Goal: Task Accomplishment & Management: Manage account settings

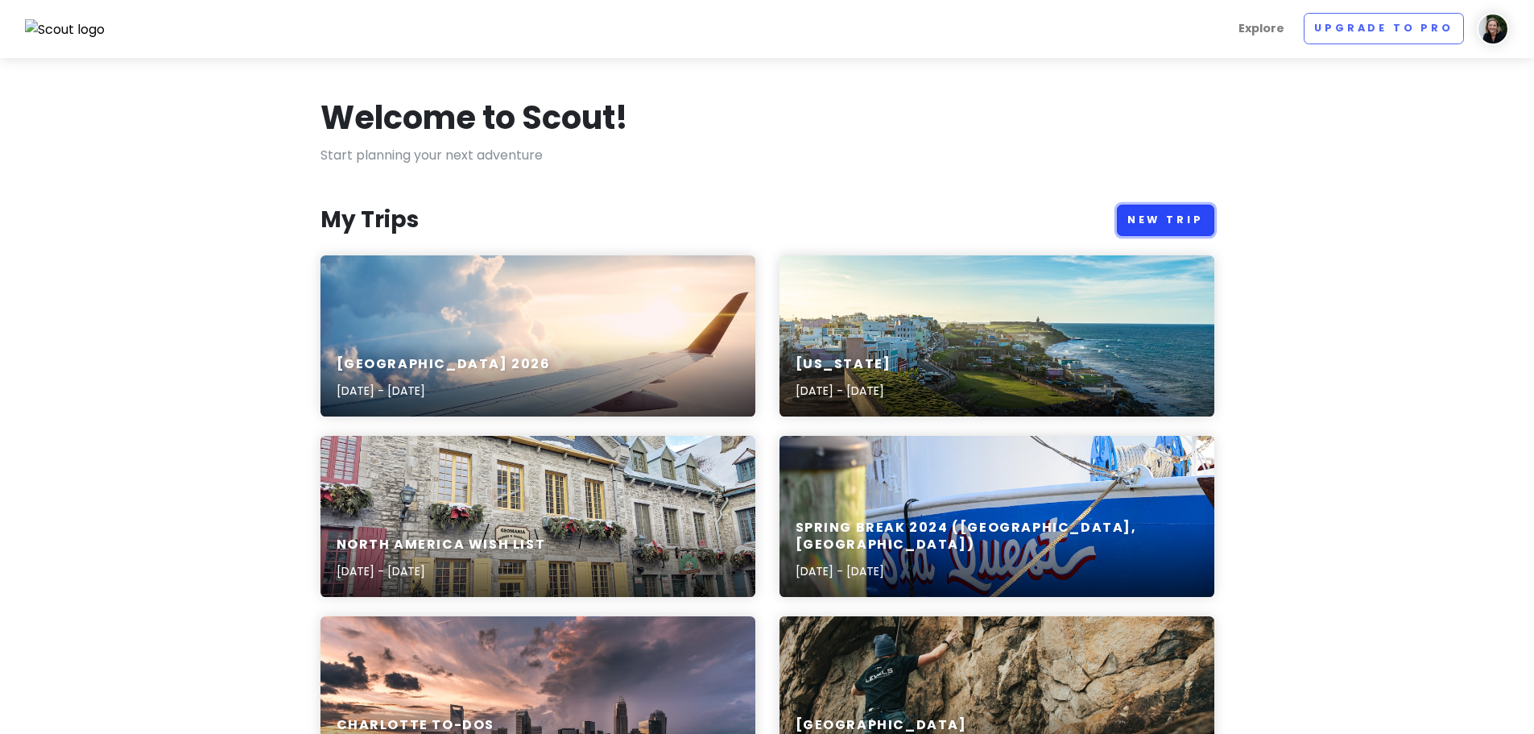
click at [1190, 222] on link "New Trip" at bounding box center [1165, 220] width 97 height 31
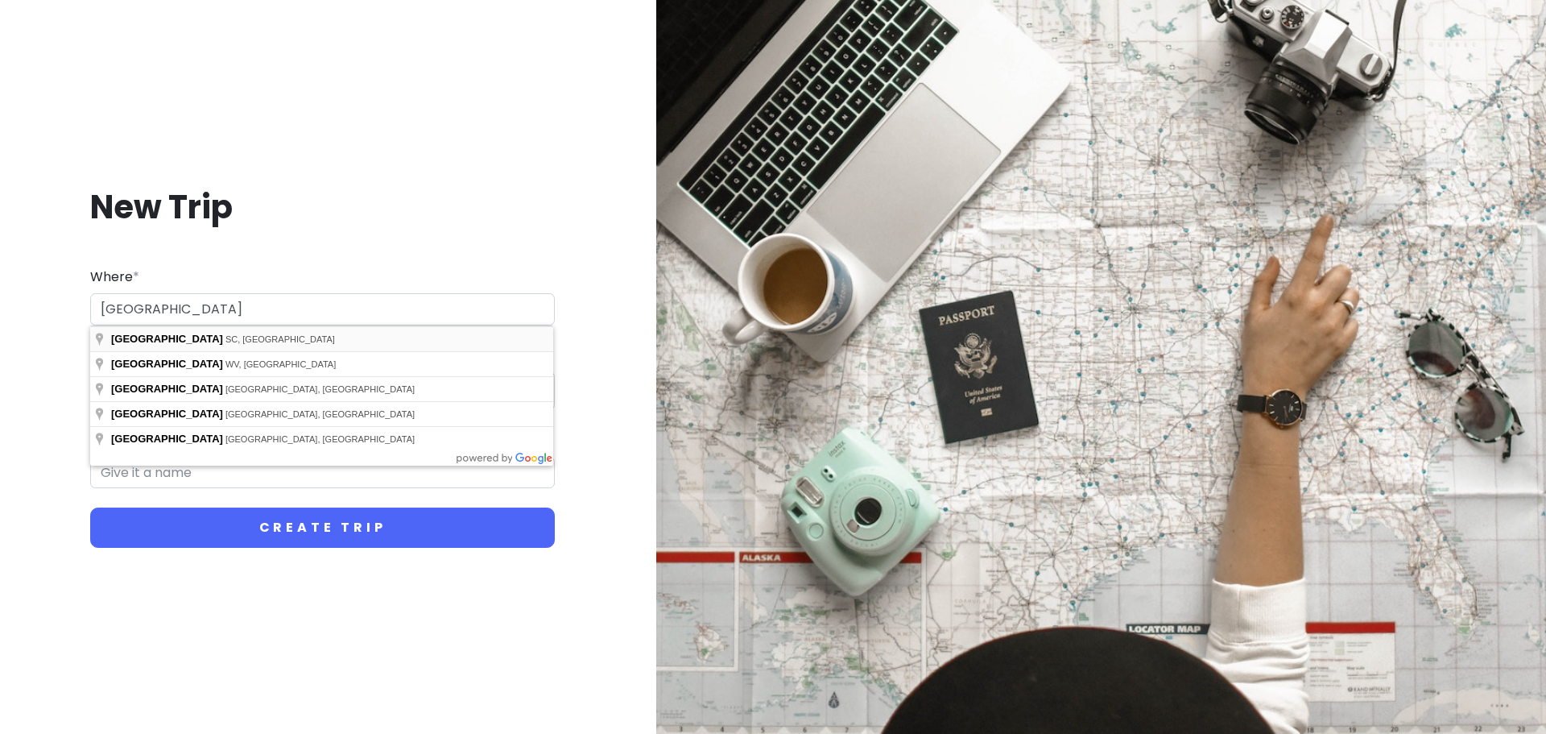
type input "[GEOGRAPHIC_DATA], [GEOGRAPHIC_DATA], [GEOGRAPHIC_DATA]"
type input "Charleston Trip"
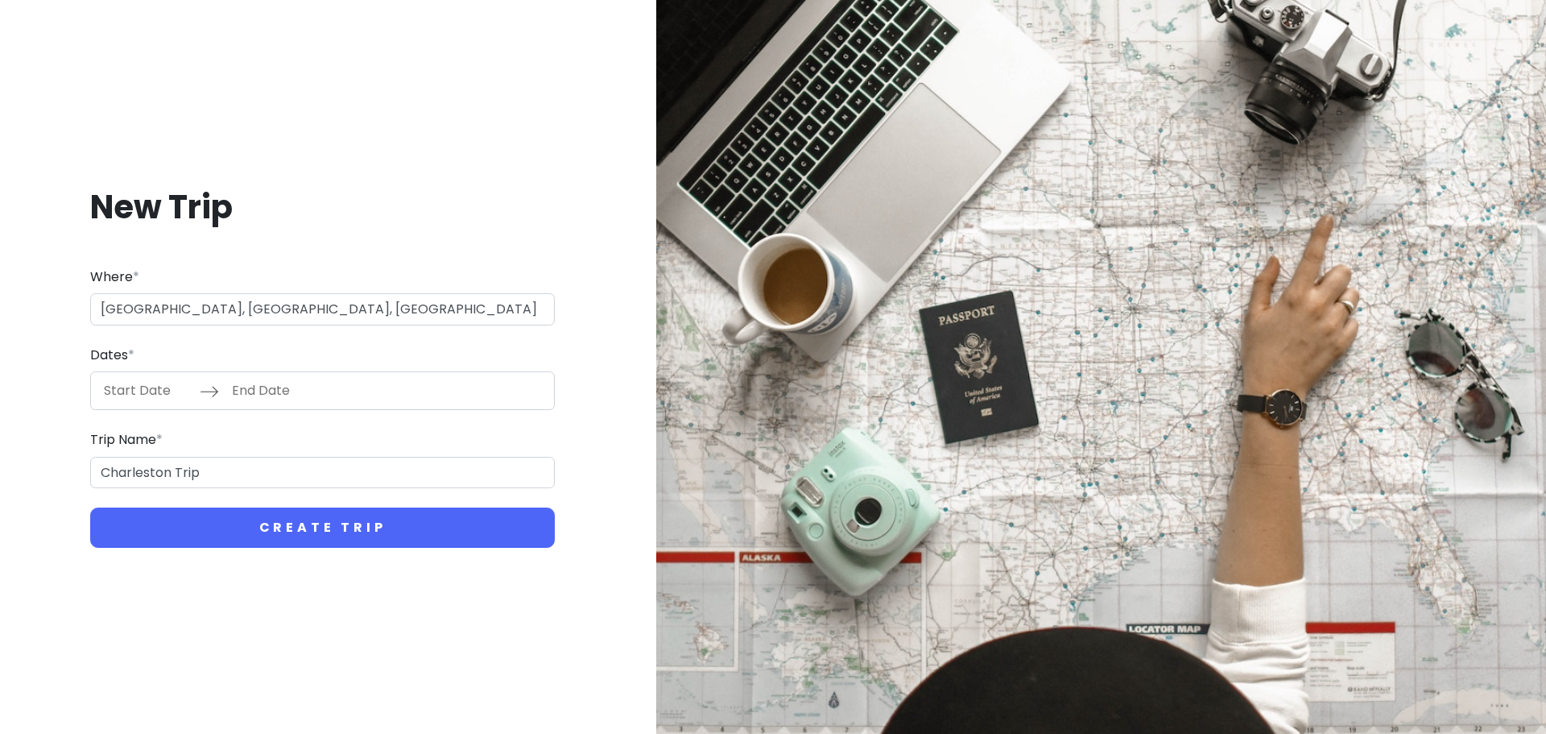
click at [172, 374] on input "Start Date" at bounding box center [147, 390] width 105 height 37
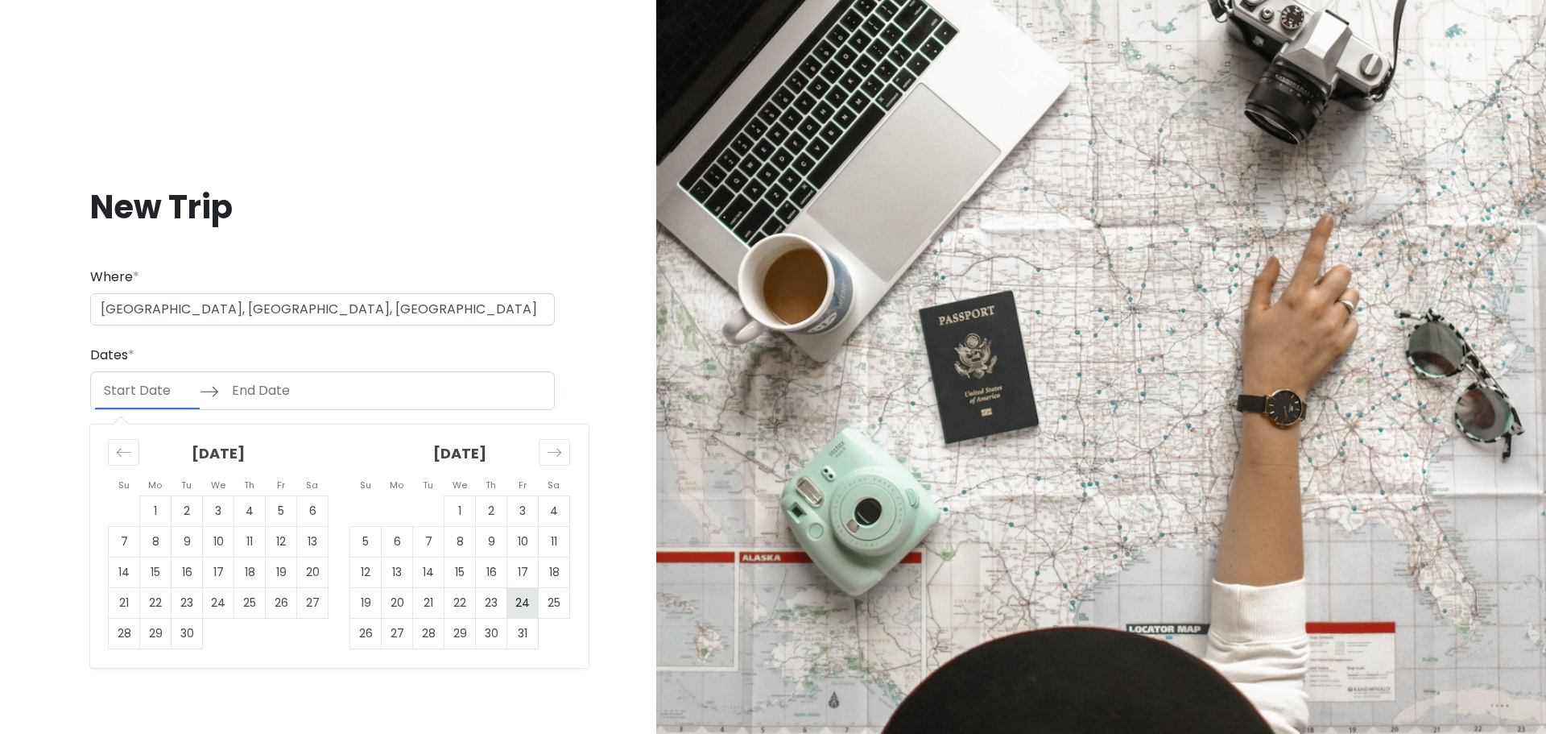
click at [526, 604] on td "24" at bounding box center [522, 603] width 31 height 31
type input "[DATE]"
click at [364, 639] on td "26" at bounding box center [365, 634] width 31 height 31
type input "[DATE]"
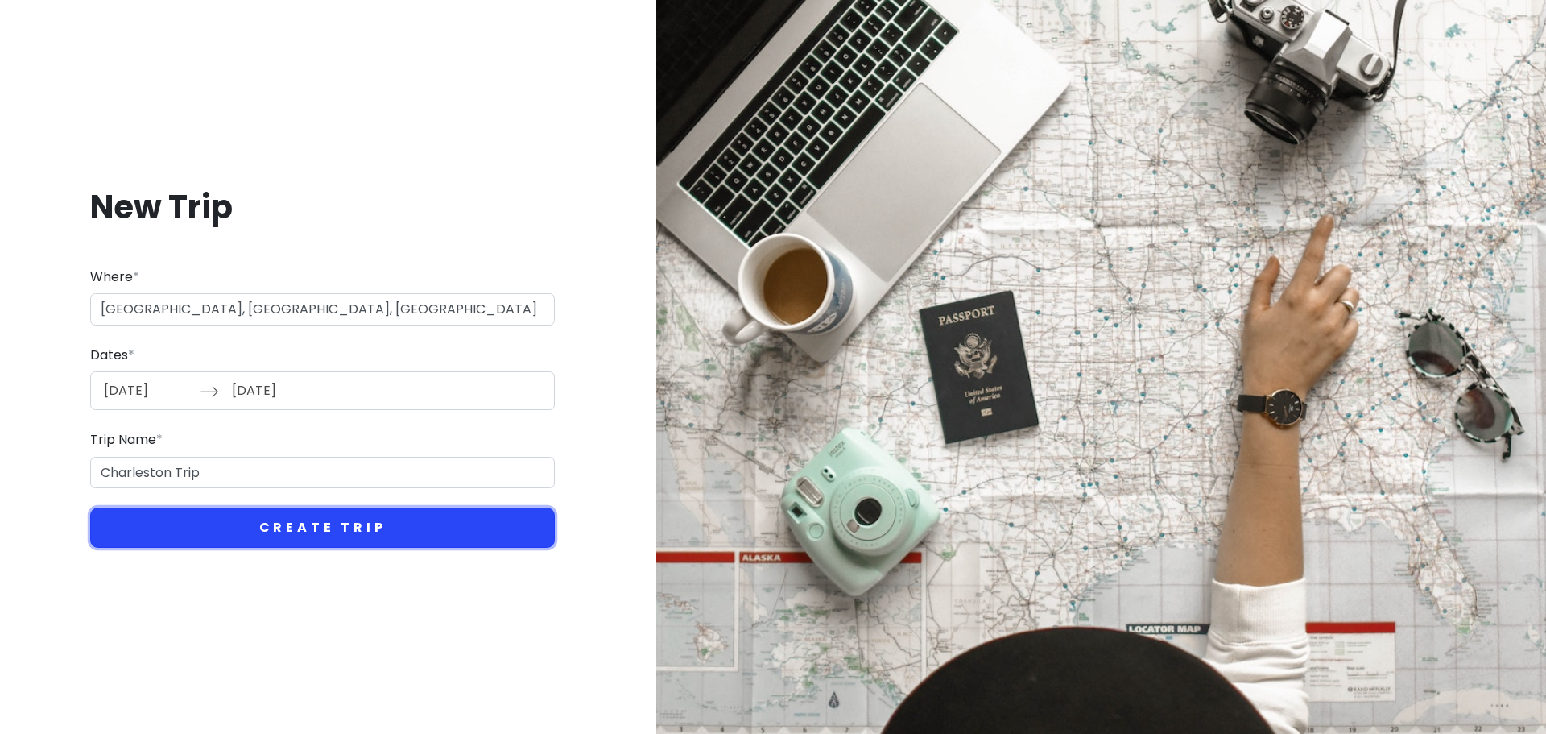
click at [444, 534] on button "Create Trip" at bounding box center [322, 527] width 465 height 40
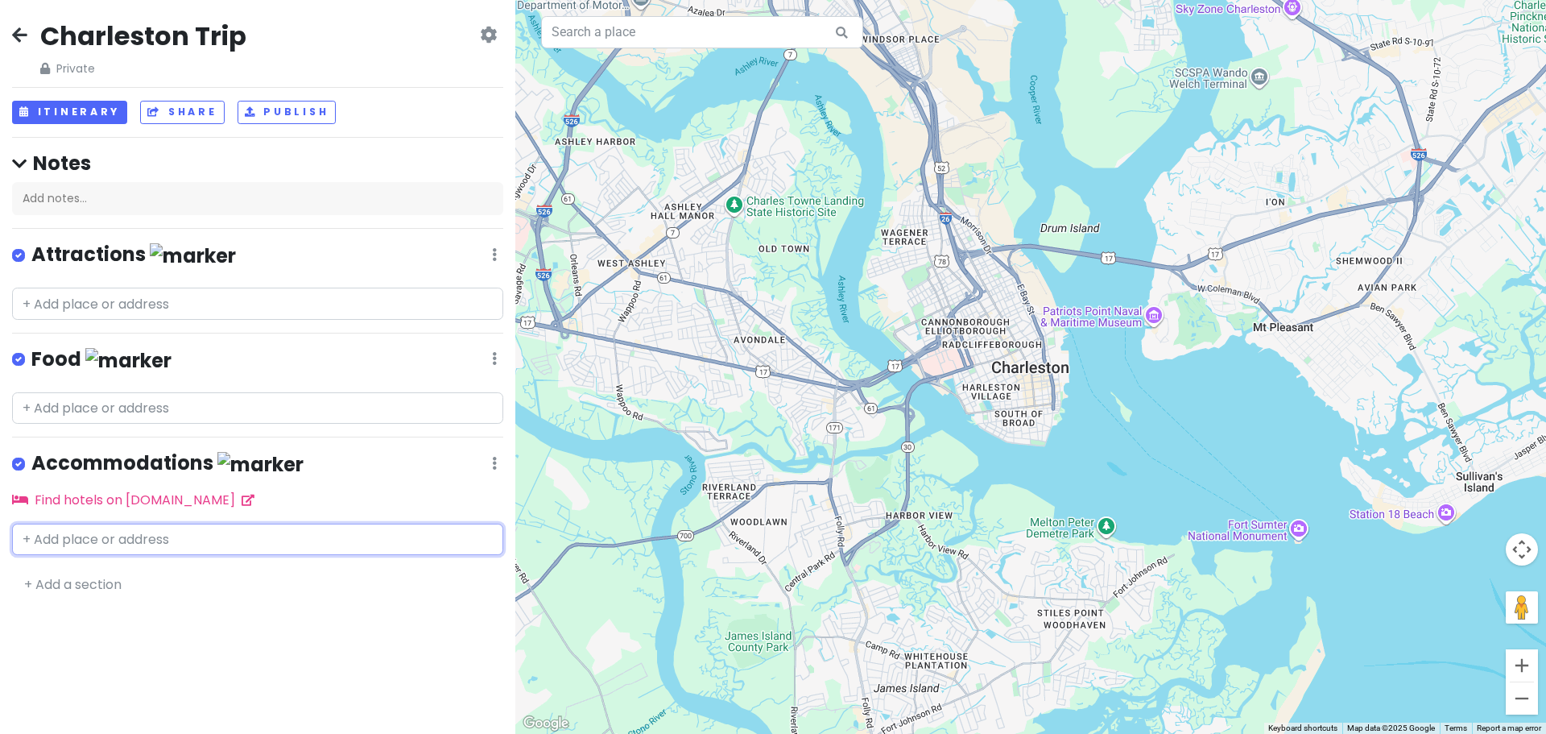
click at [108, 537] on input "text" at bounding box center [257, 539] width 491 height 32
type input "h"
type input "[GEOGRAPHIC_DATA]"
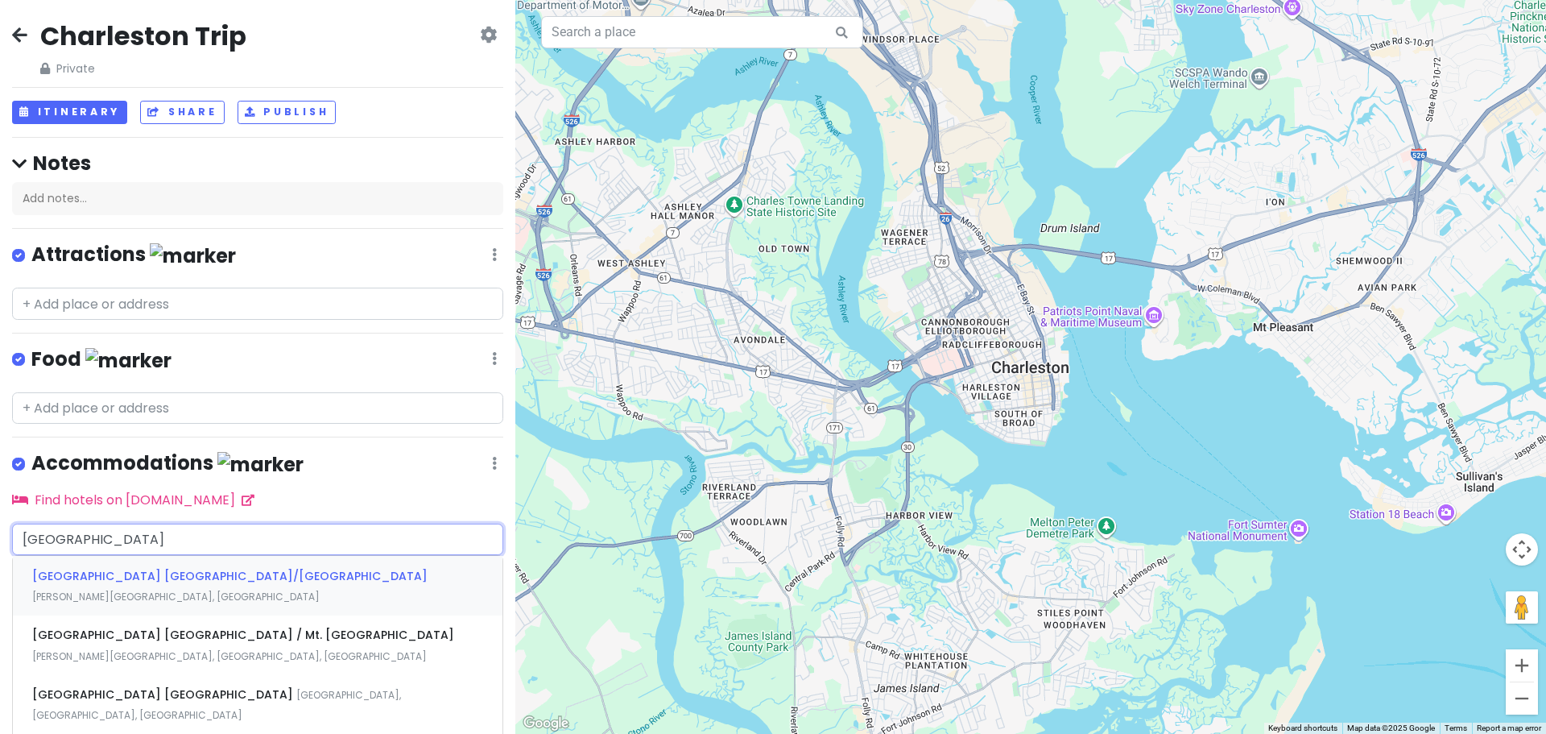
click at [153, 576] on span "[GEOGRAPHIC_DATA] [GEOGRAPHIC_DATA]/[GEOGRAPHIC_DATA]" at bounding box center [229, 576] width 395 height 16
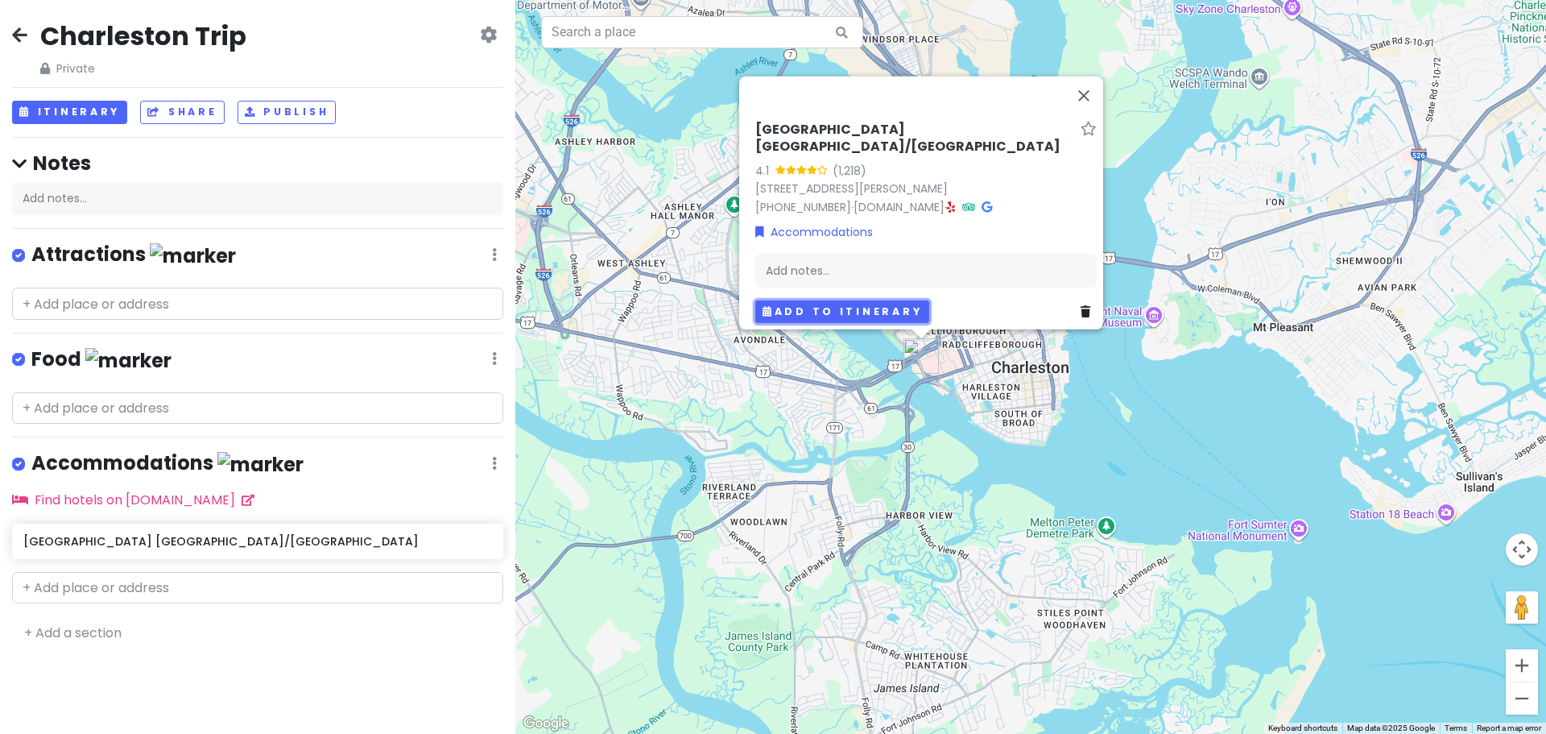
click at [866, 309] on button "Add to itinerary" at bounding box center [842, 311] width 174 height 23
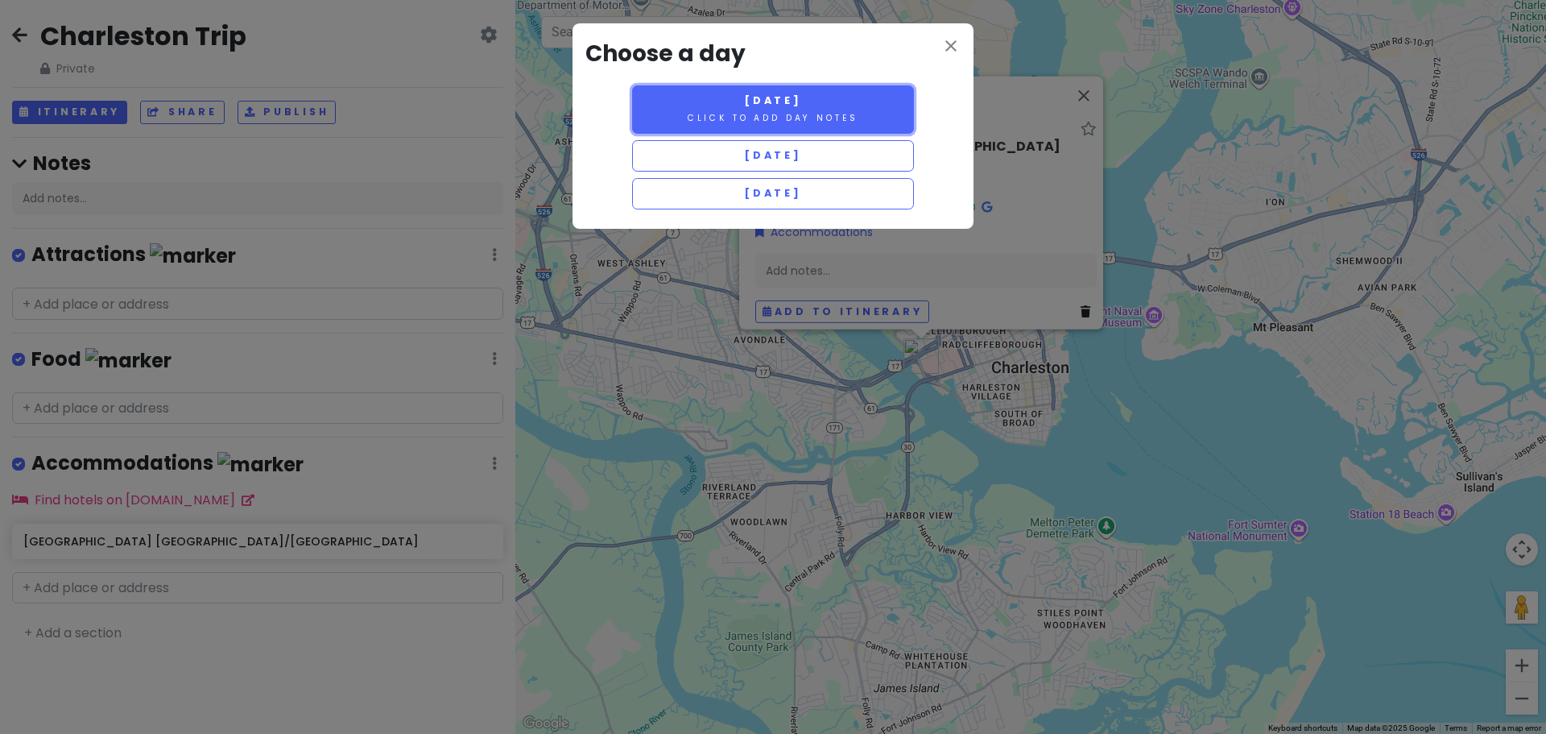
click at [895, 110] on button "[DATE] Click to add day notes" at bounding box center [773, 109] width 282 height 48
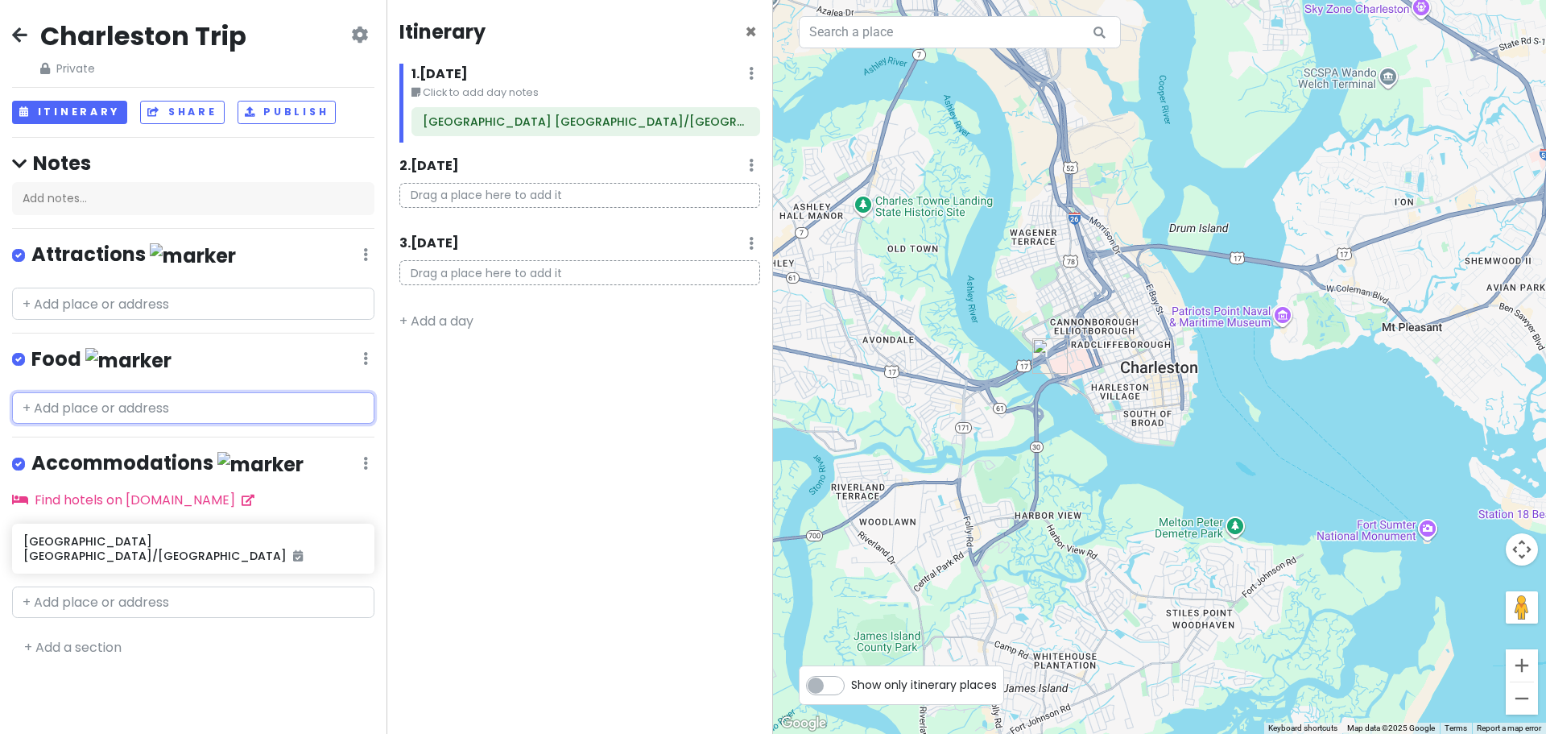
click at [105, 401] on input "text" at bounding box center [193, 408] width 362 height 32
paste input "Shokudo Ramen and The Juicy Crab"
type input "Shokudo Ramen and The Juicy Crab"
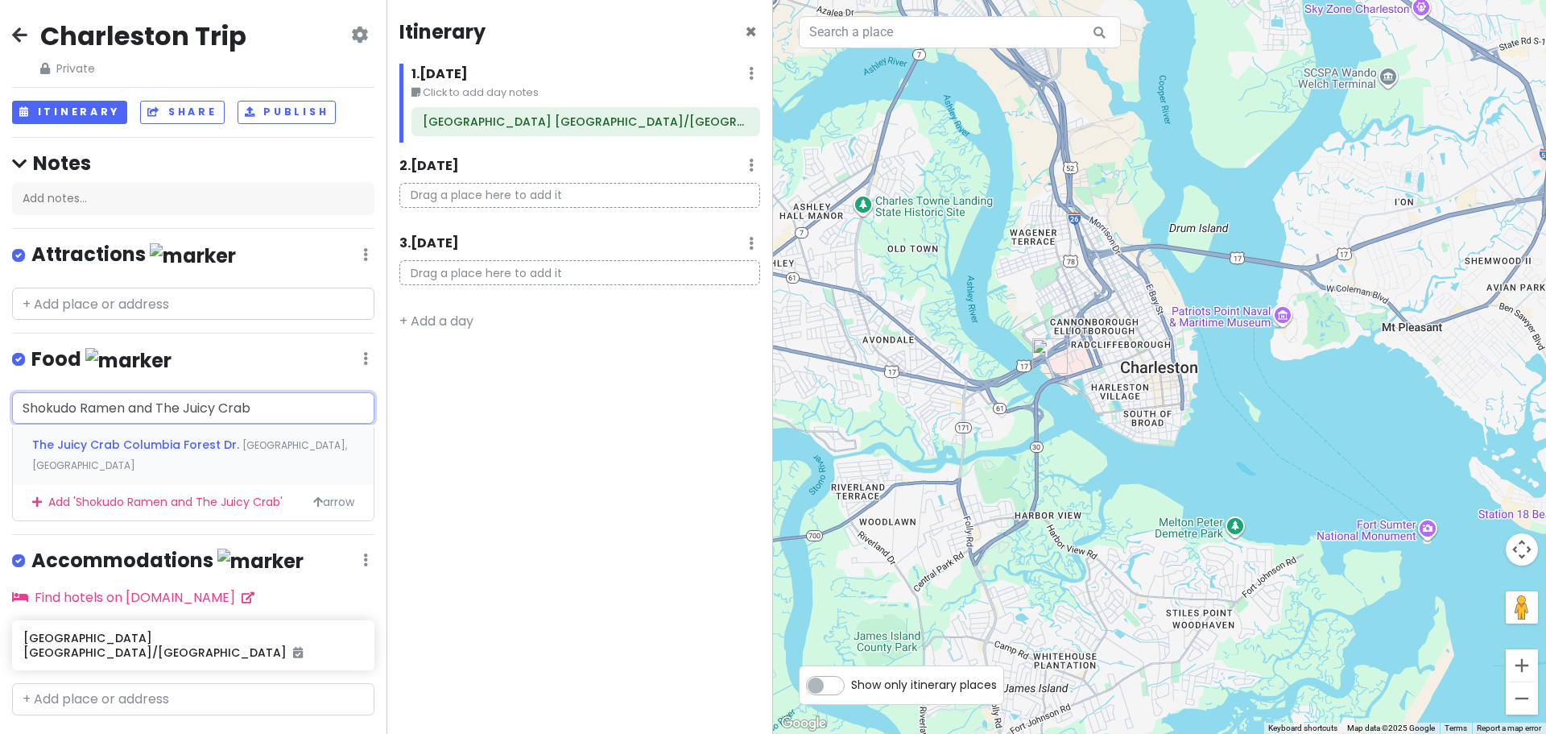
click at [250, 443] on span "[GEOGRAPHIC_DATA], [GEOGRAPHIC_DATA]" at bounding box center [189, 455] width 315 height 35
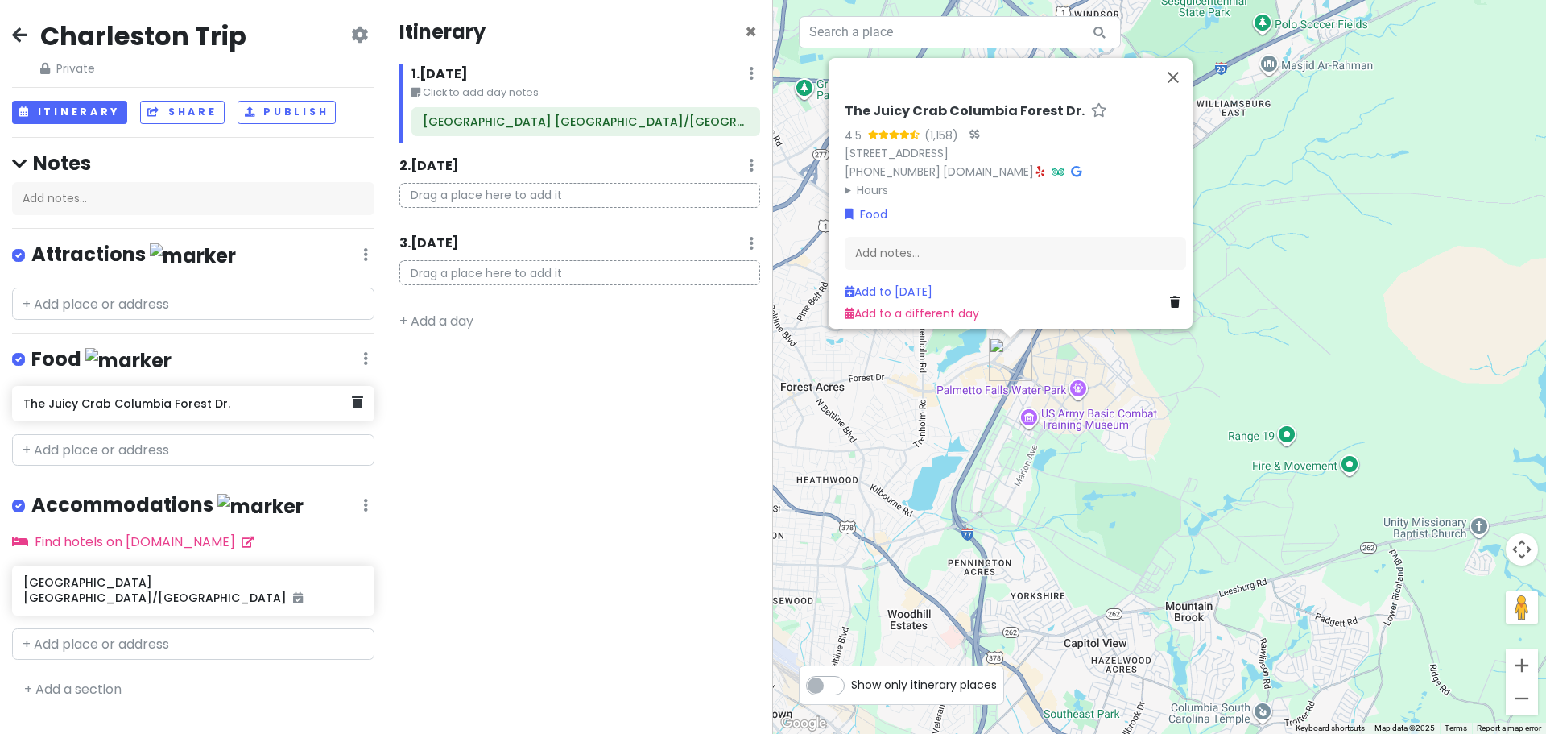
click at [117, 386] on div "The Juicy Crab Columbia Forest Dr." at bounding box center [193, 403] width 362 height 35
click at [201, 399] on h6 "The Juicy Crab Columbia Forest Dr." at bounding box center [187, 403] width 328 height 14
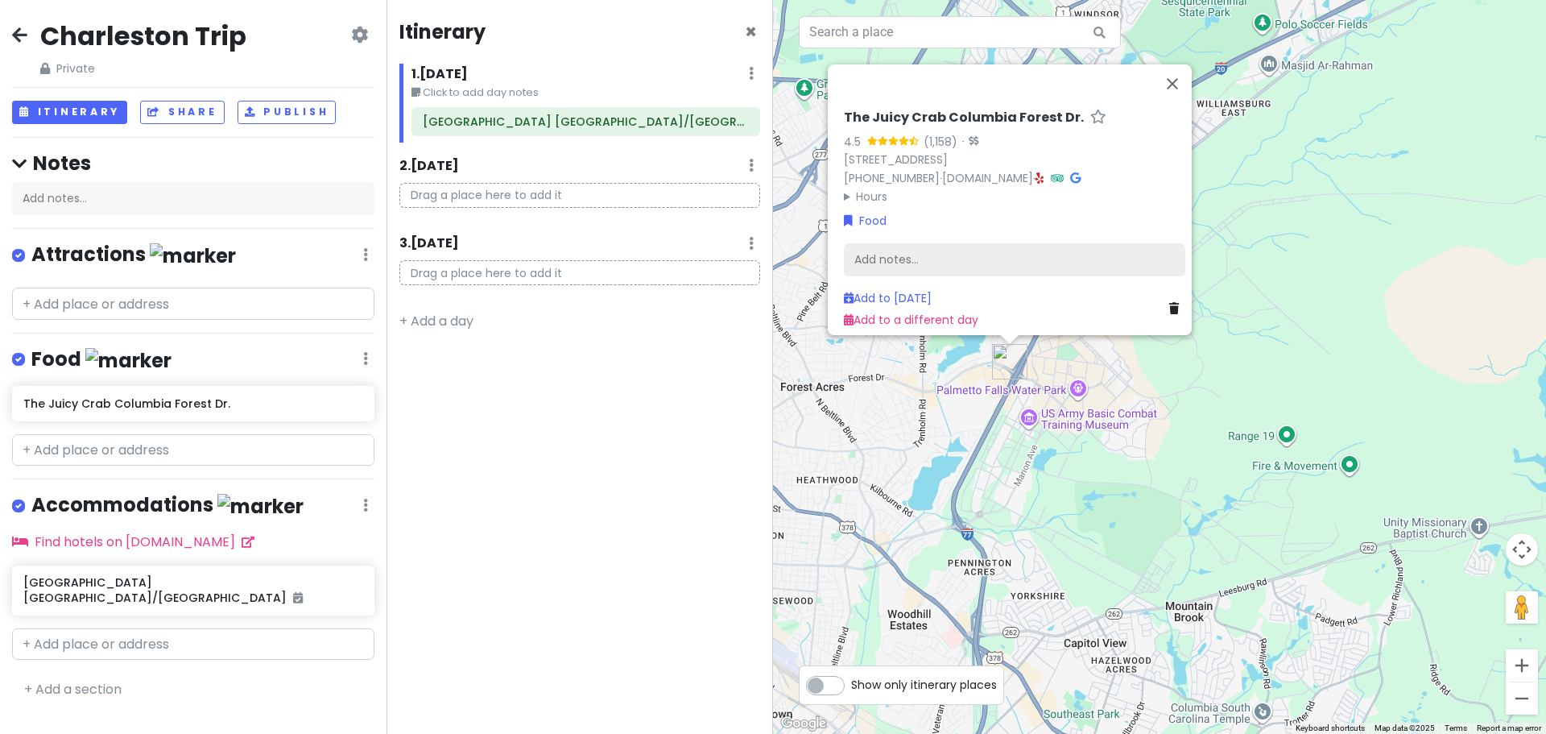
click at [975, 258] on div "Add notes..." at bounding box center [1014, 259] width 341 height 34
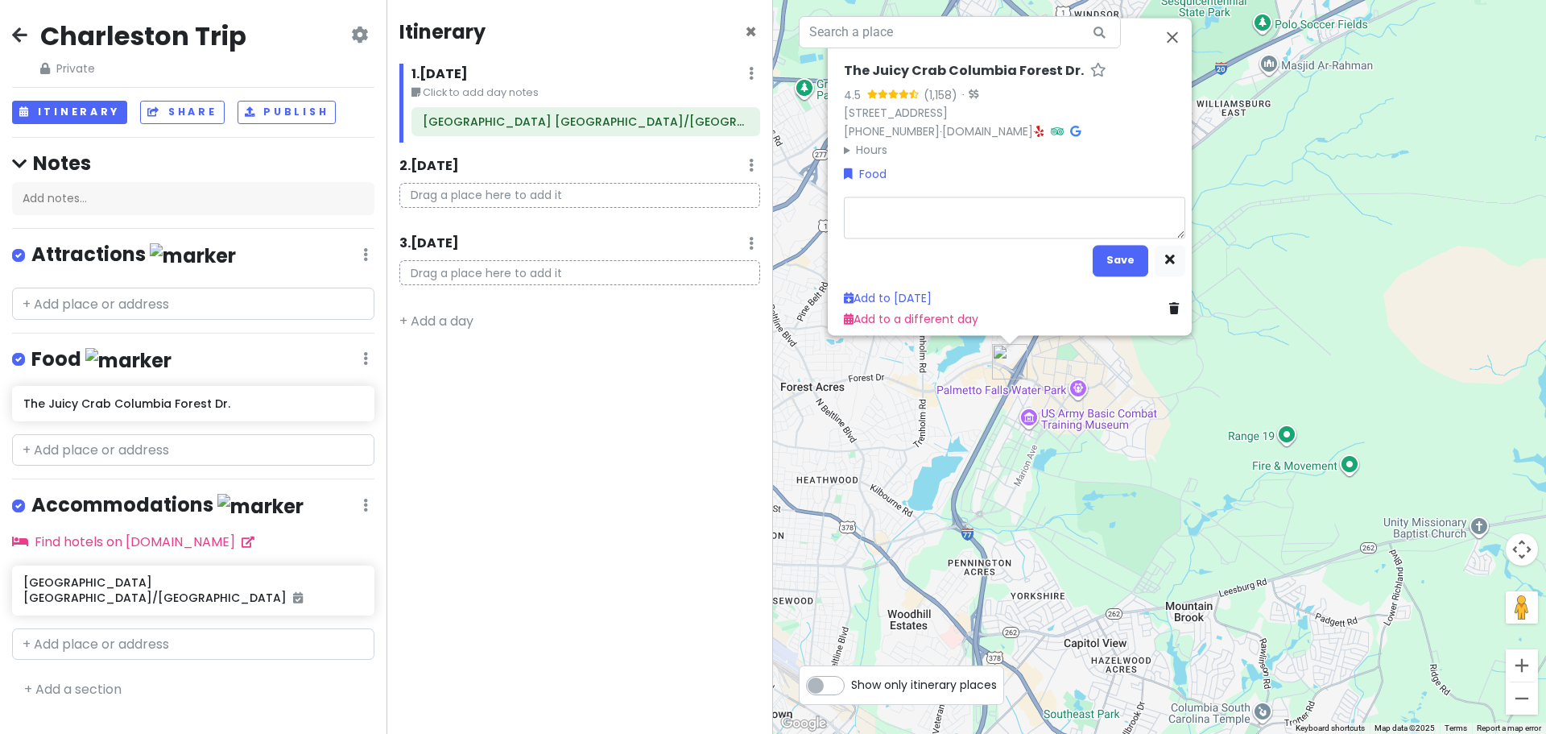
type textarea "Recommended on Charlotte Foodies FB page. Hokkaido broth specifically."
type textarea "x"
click at [1110, 250] on button "Save" at bounding box center [1121, 259] width 56 height 31
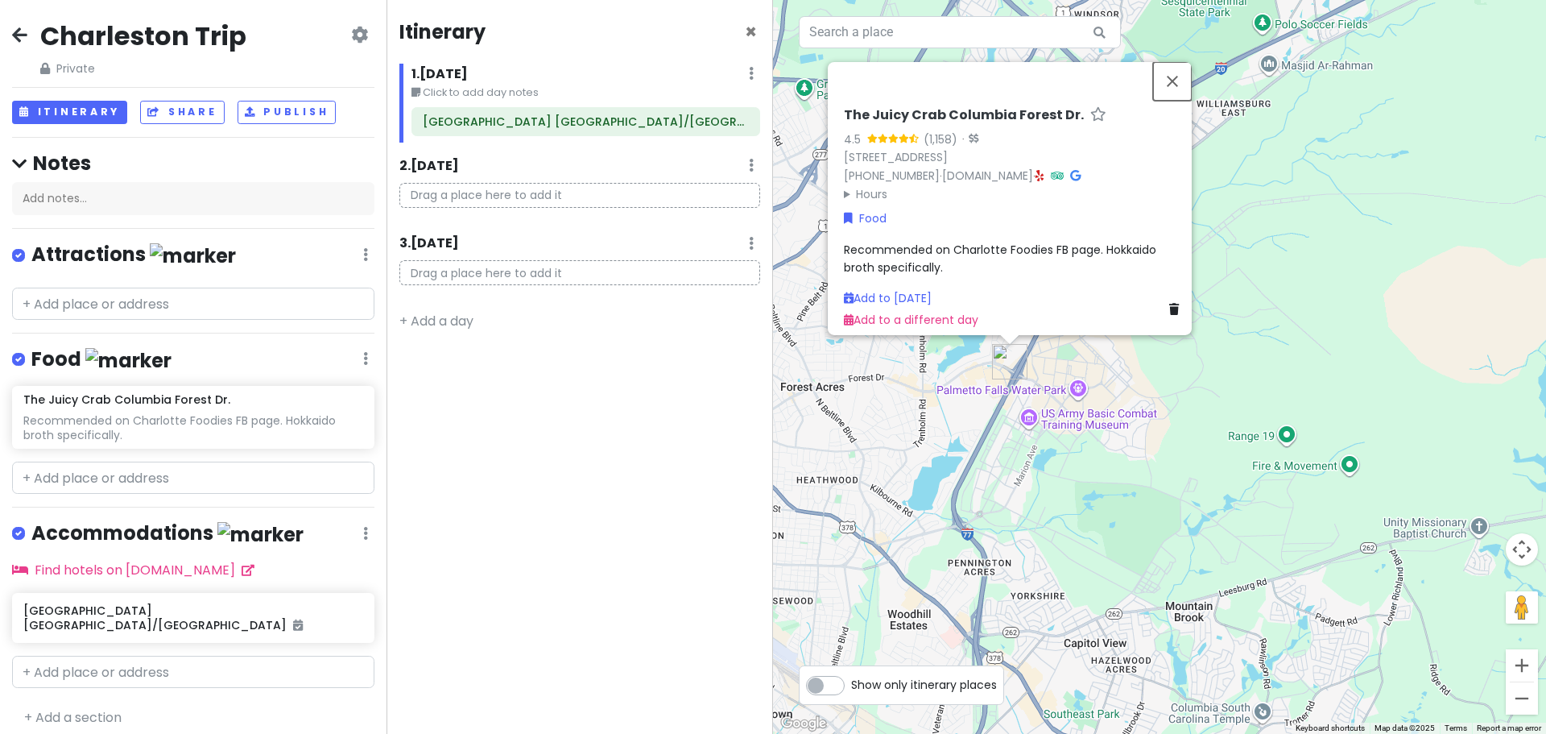
click at [1180, 68] on button "Close" at bounding box center [1172, 80] width 39 height 39
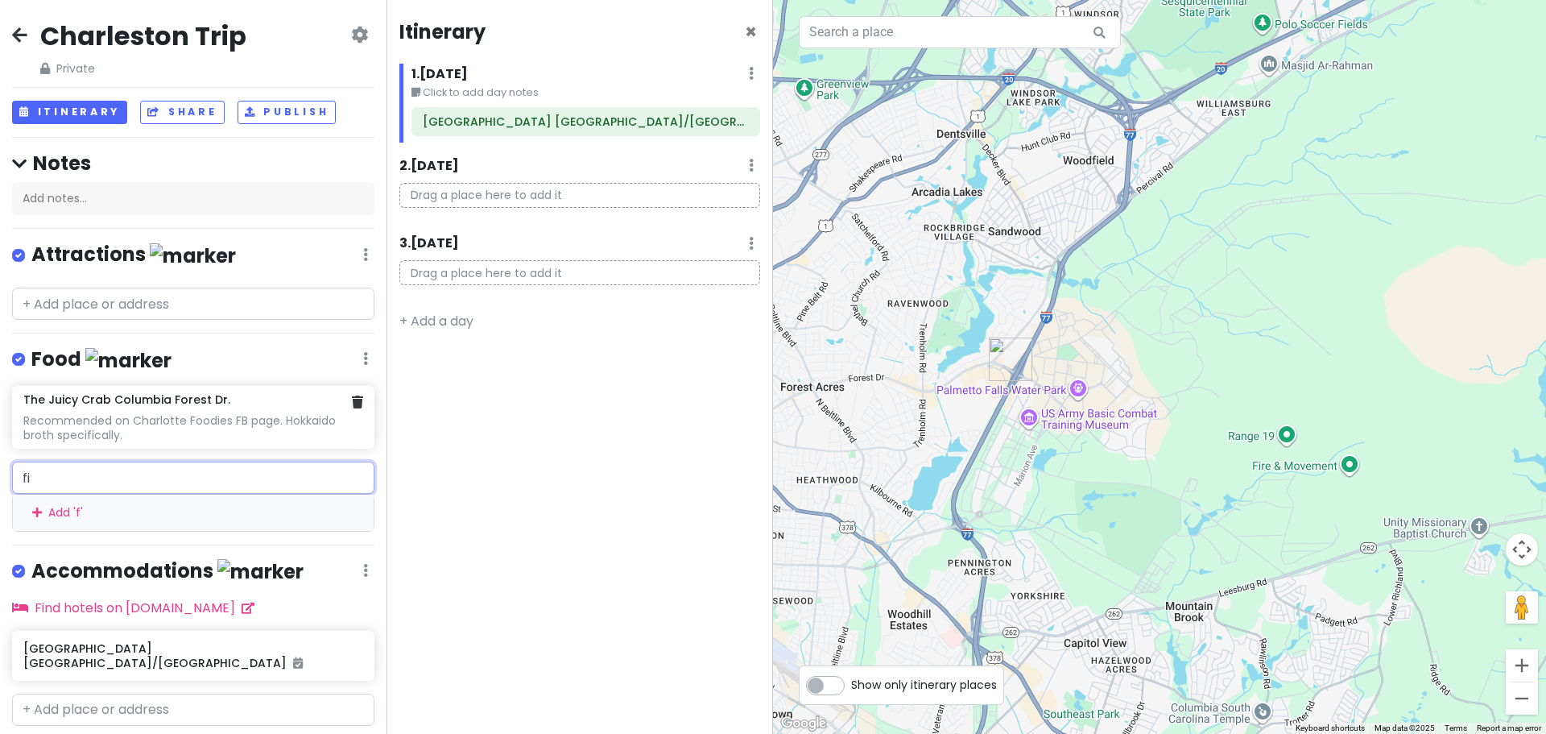
type input "fig"
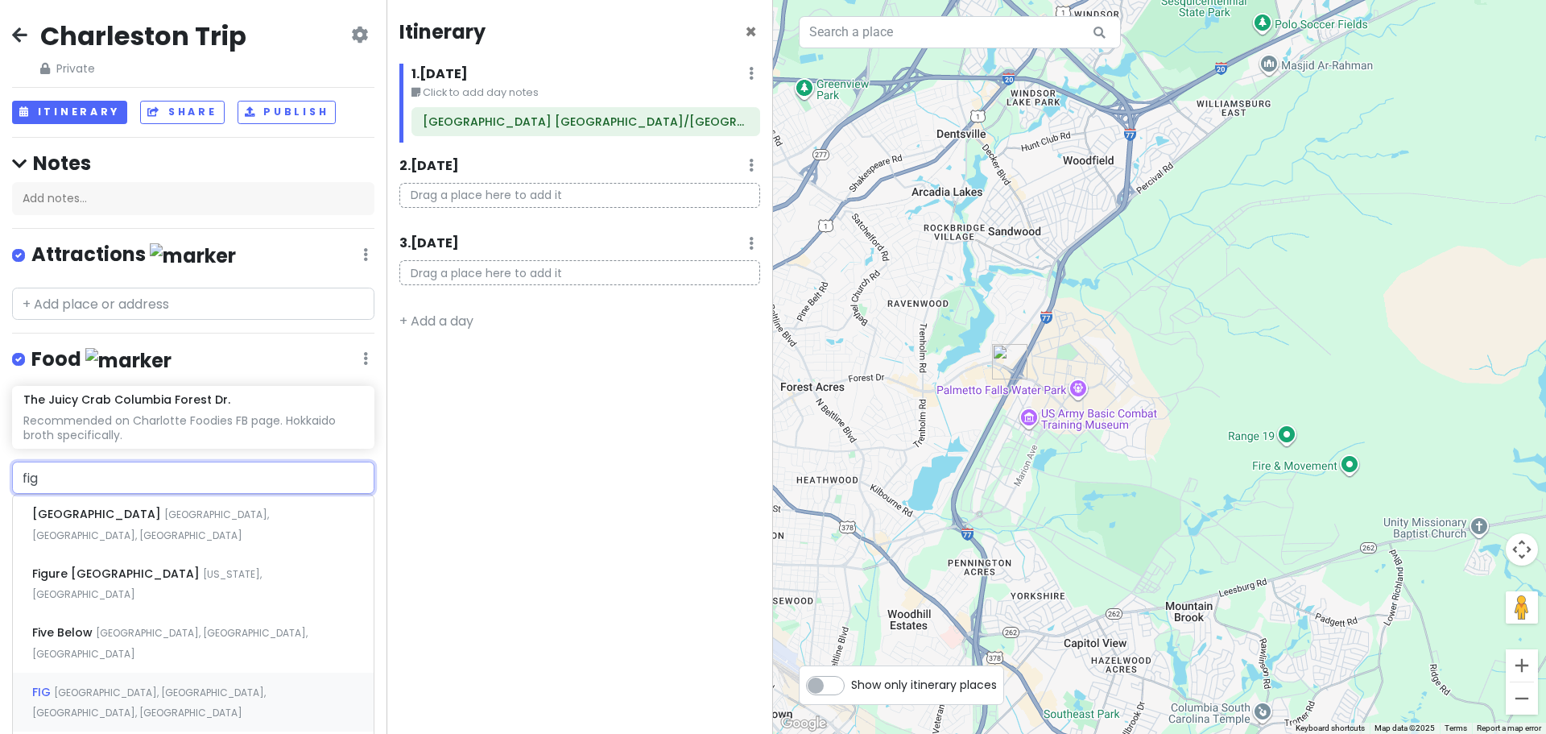
click at [288, 672] on div "[GEOGRAPHIC_DATA], [GEOGRAPHIC_DATA], [GEOGRAPHIC_DATA], [GEOGRAPHIC_DATA]" at bounding box center [193, 702] width 361 height 60
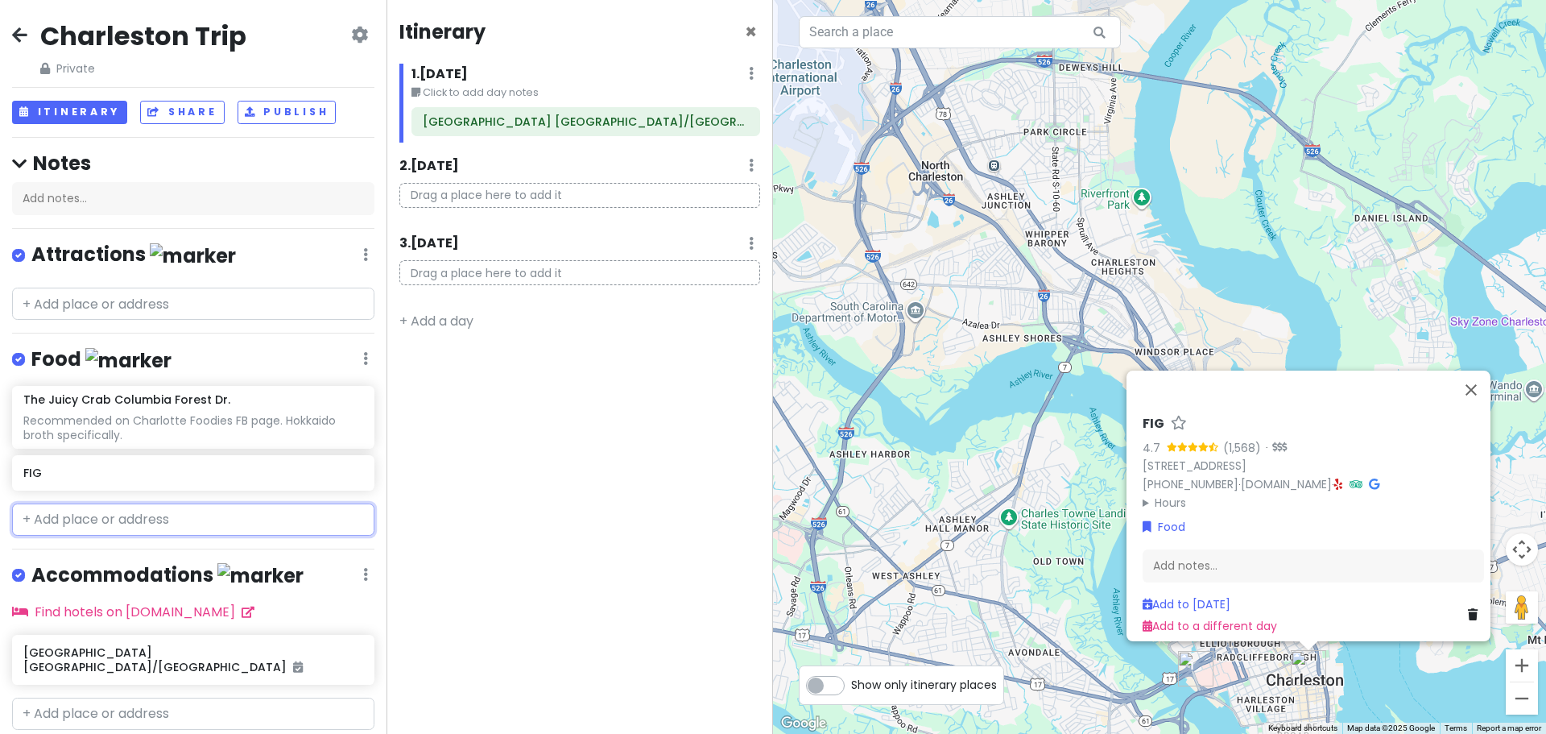
click at [190, 509] on input "text" at bounding box center [193, 519] width 362 height 32
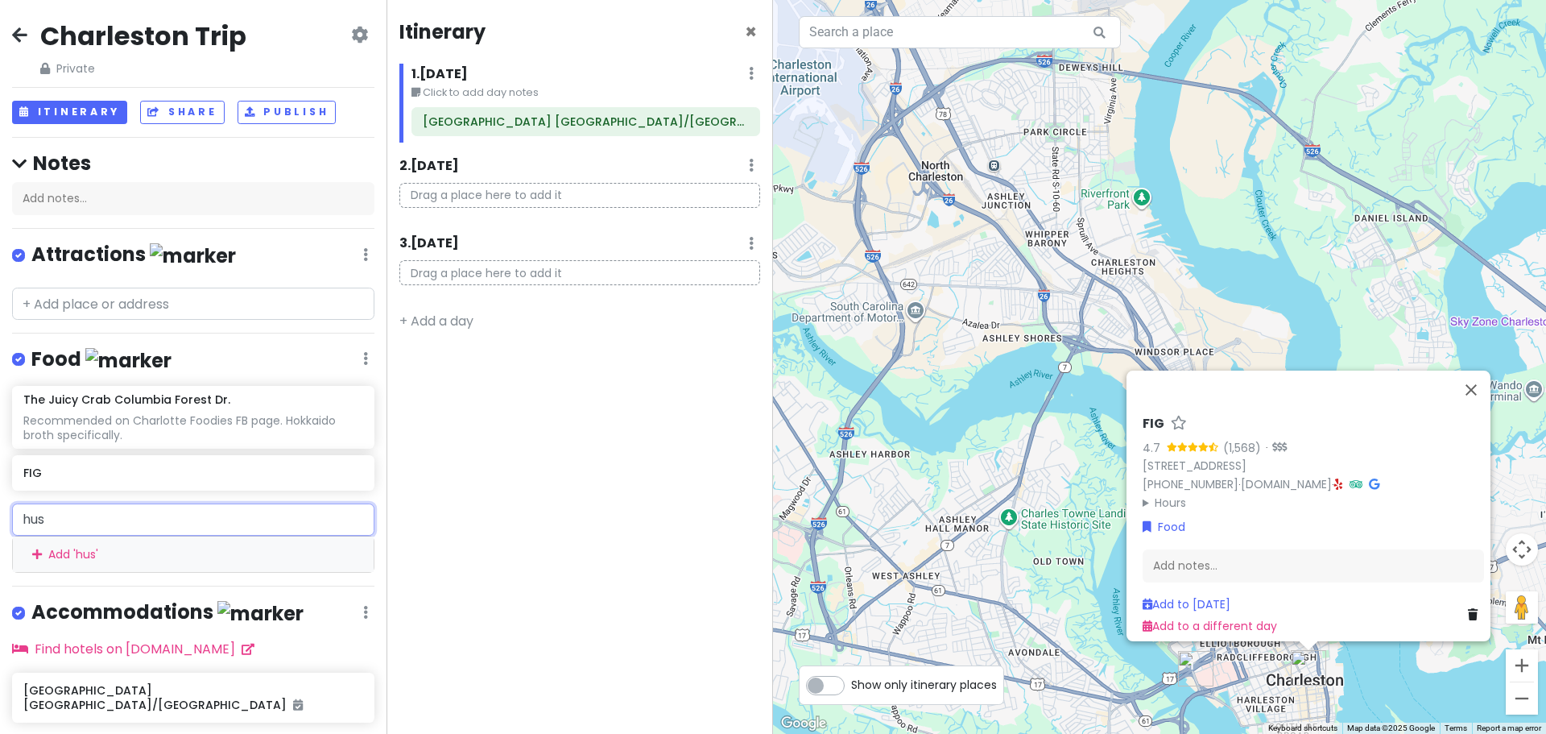
type input "husk"
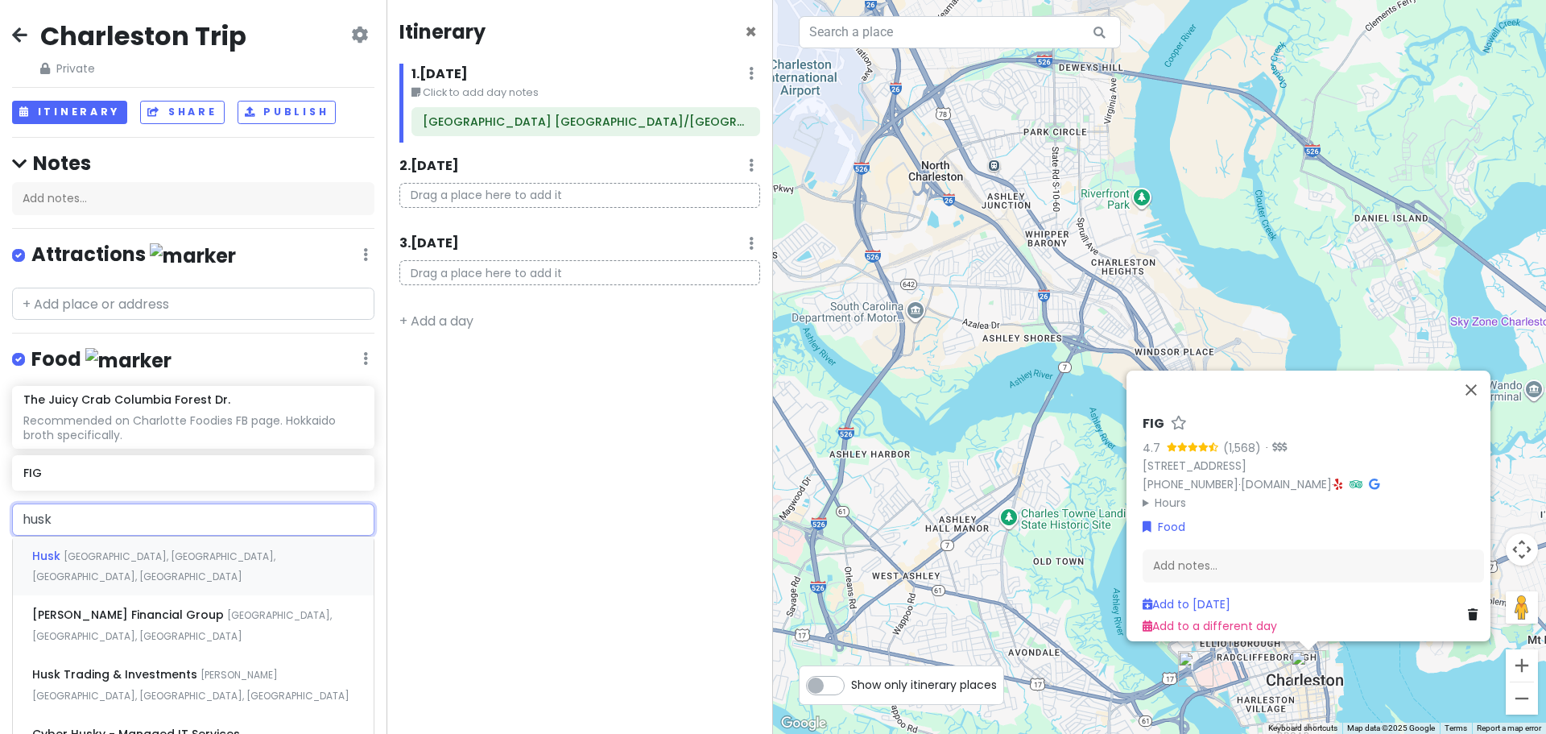
click at [199, 561] on div "[GEOGRAPHIC_DATA], [GEOGRAPHIC_DATA], [GEOGRAPHIC_DATA], [GEOGRAPHIC_DATA]" at bounding box center [193, 566] width 361 height 60
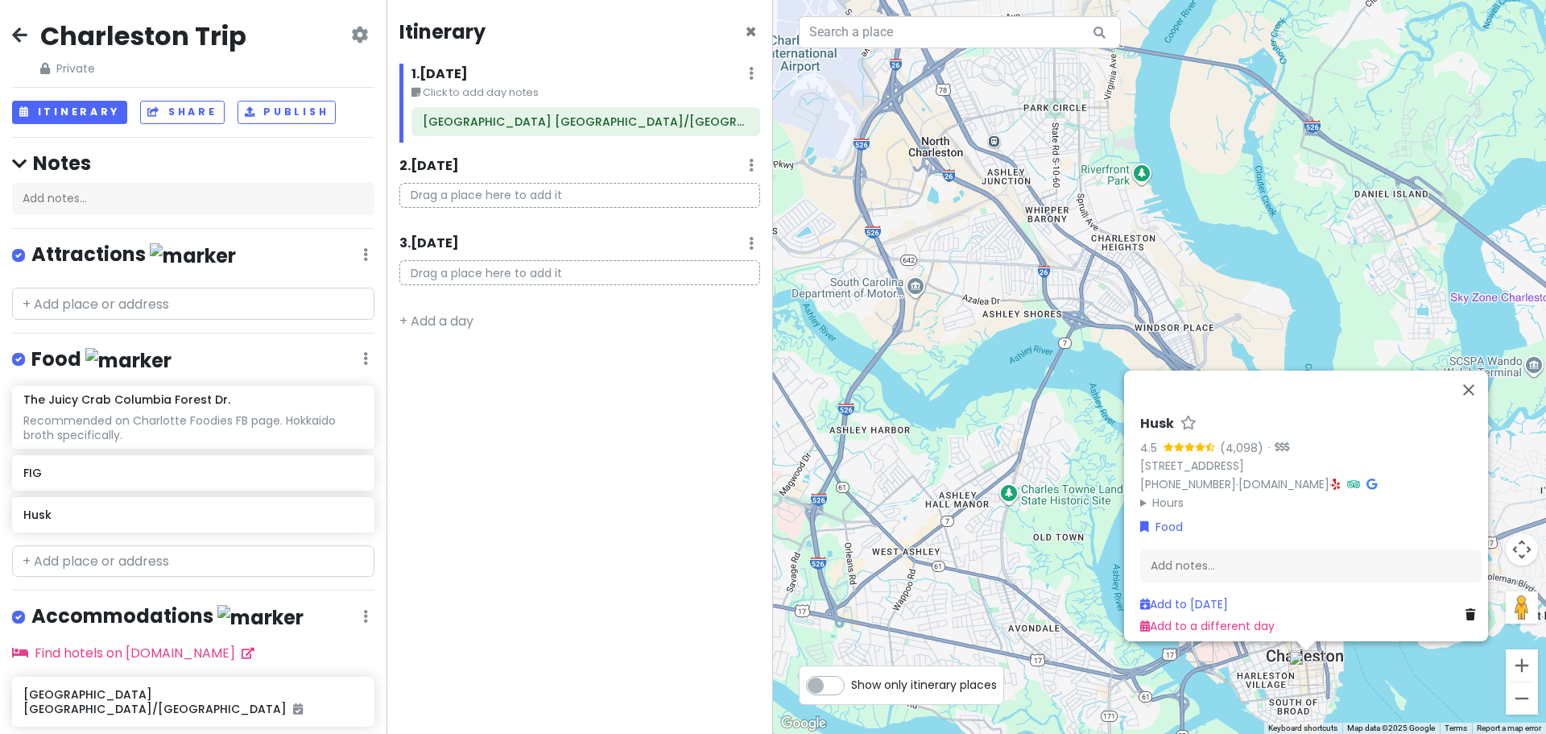
click at [259, 528] on div "Husk" at bounding box center [193, 514] width 362 height 35
click at [270, 546] on input "text" at bounding box center [193, 561] width 362 height 32
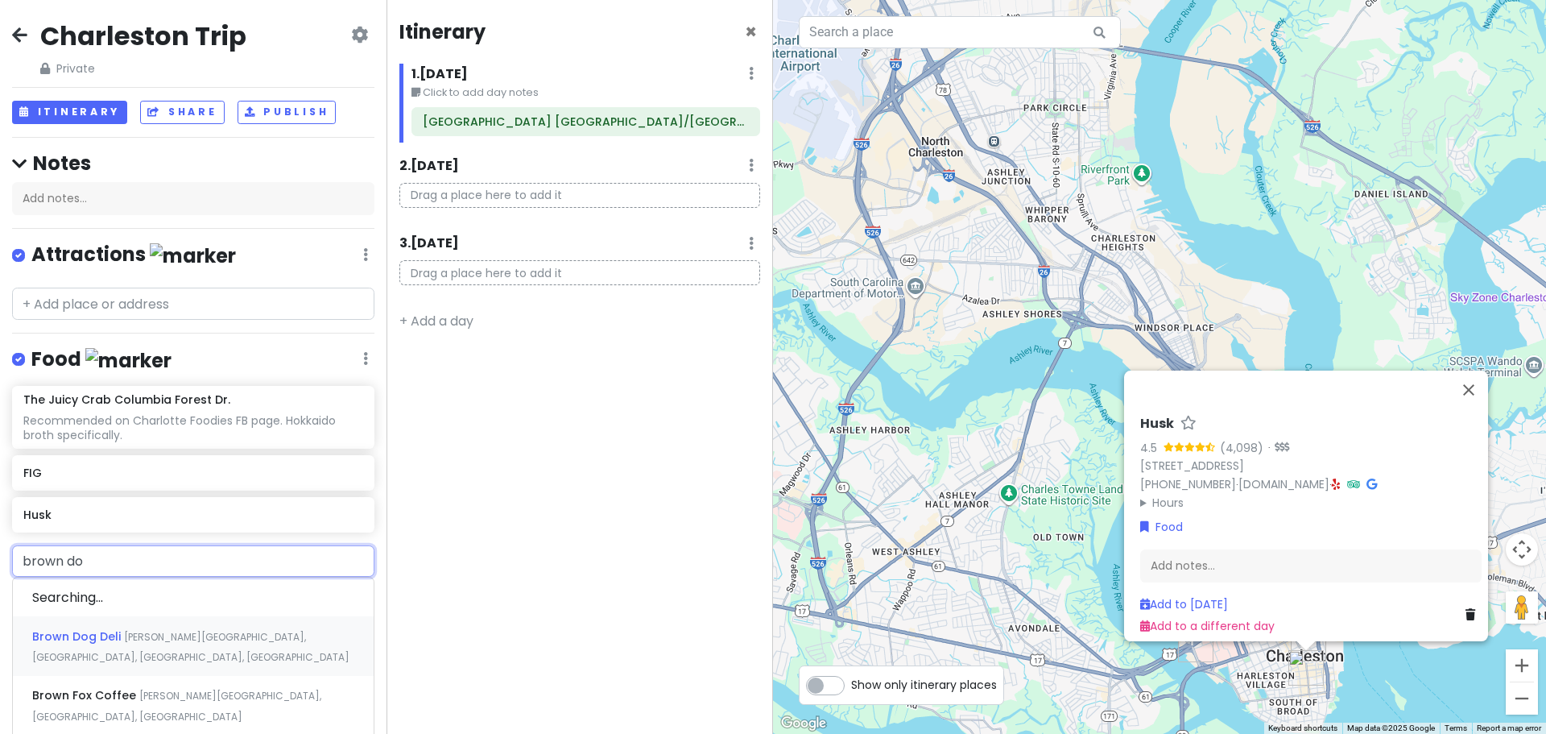
type input "brown dog"
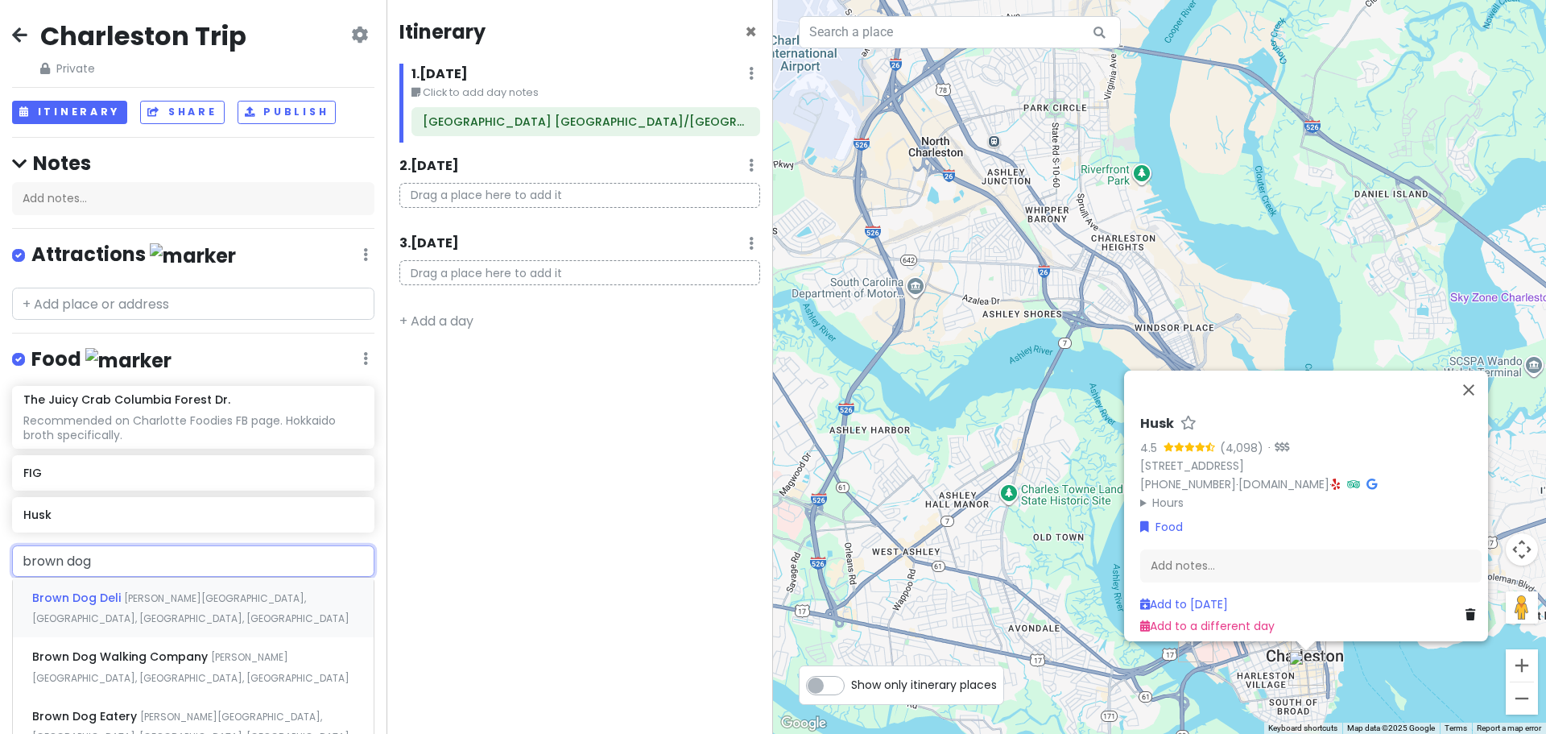
click at [186, 591] on span "[PERSON_NAME][GEOGRAPHIC_DATA], [GEOGRAPHIC_DATA], [GEOGRAPHIC_DATA], [GEOGRAPH…" at bounding box center [190, 608] width 317 height 35
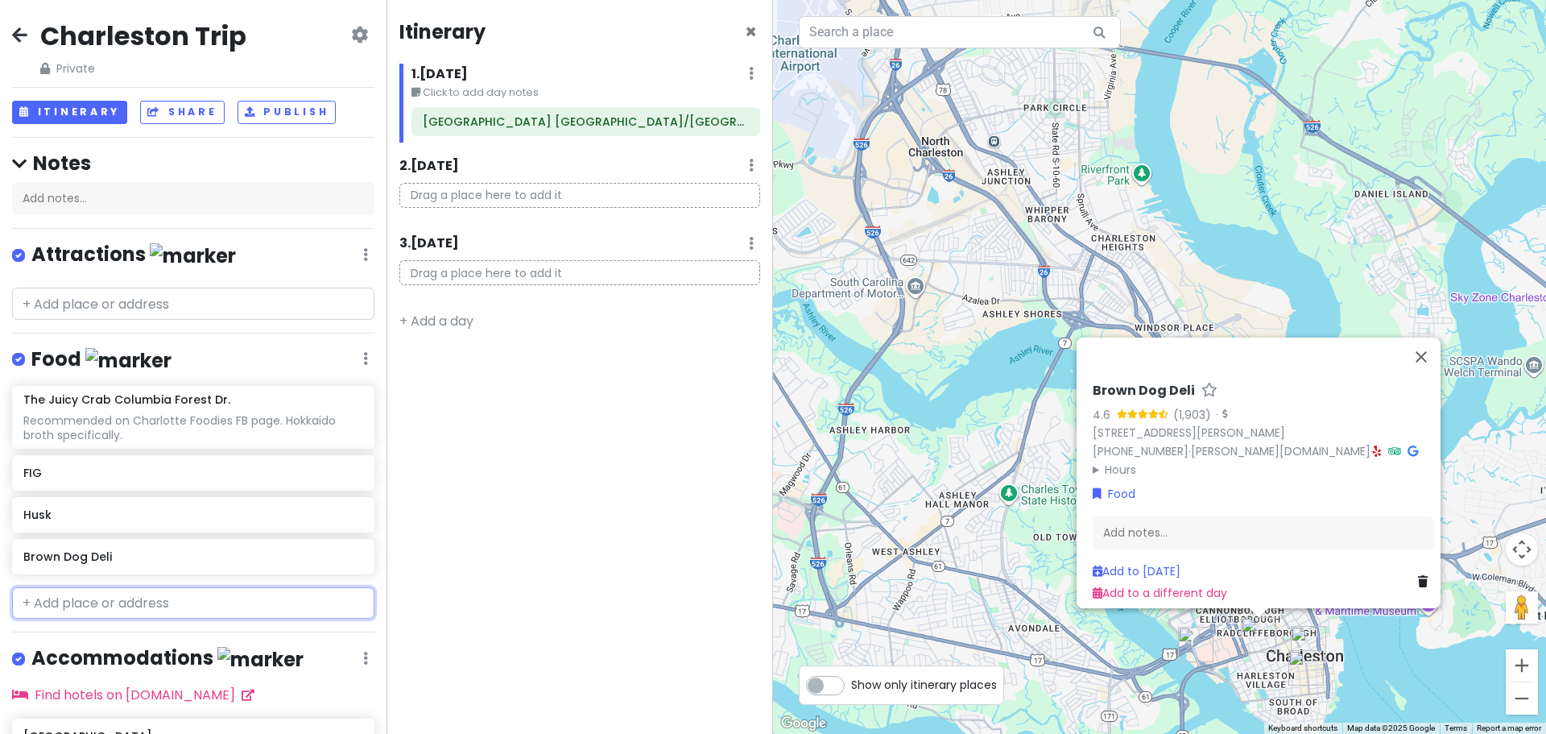
click at [177, 598] on input "text" at bounding box center [193, 603] width 362 height 32
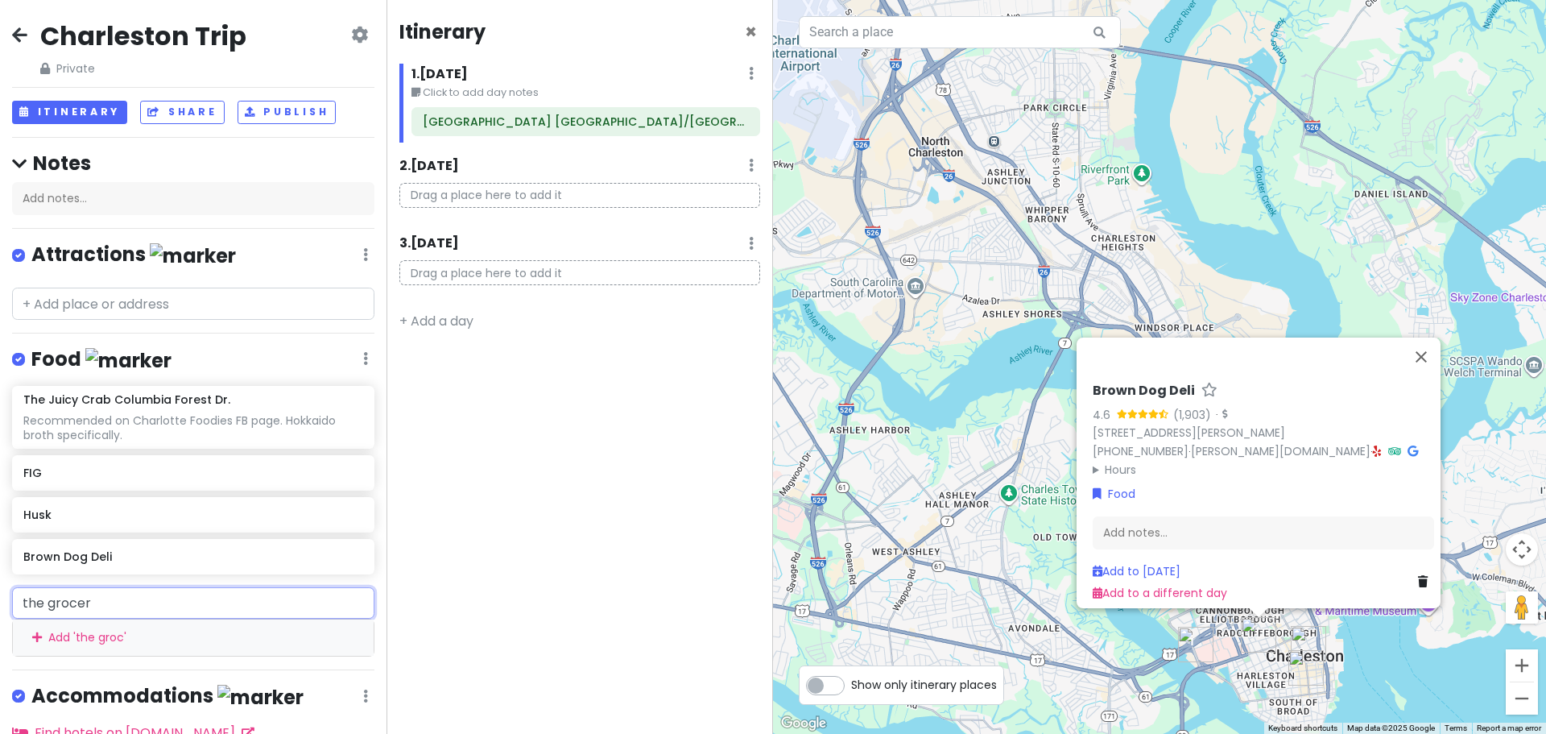
type input "the grocery"
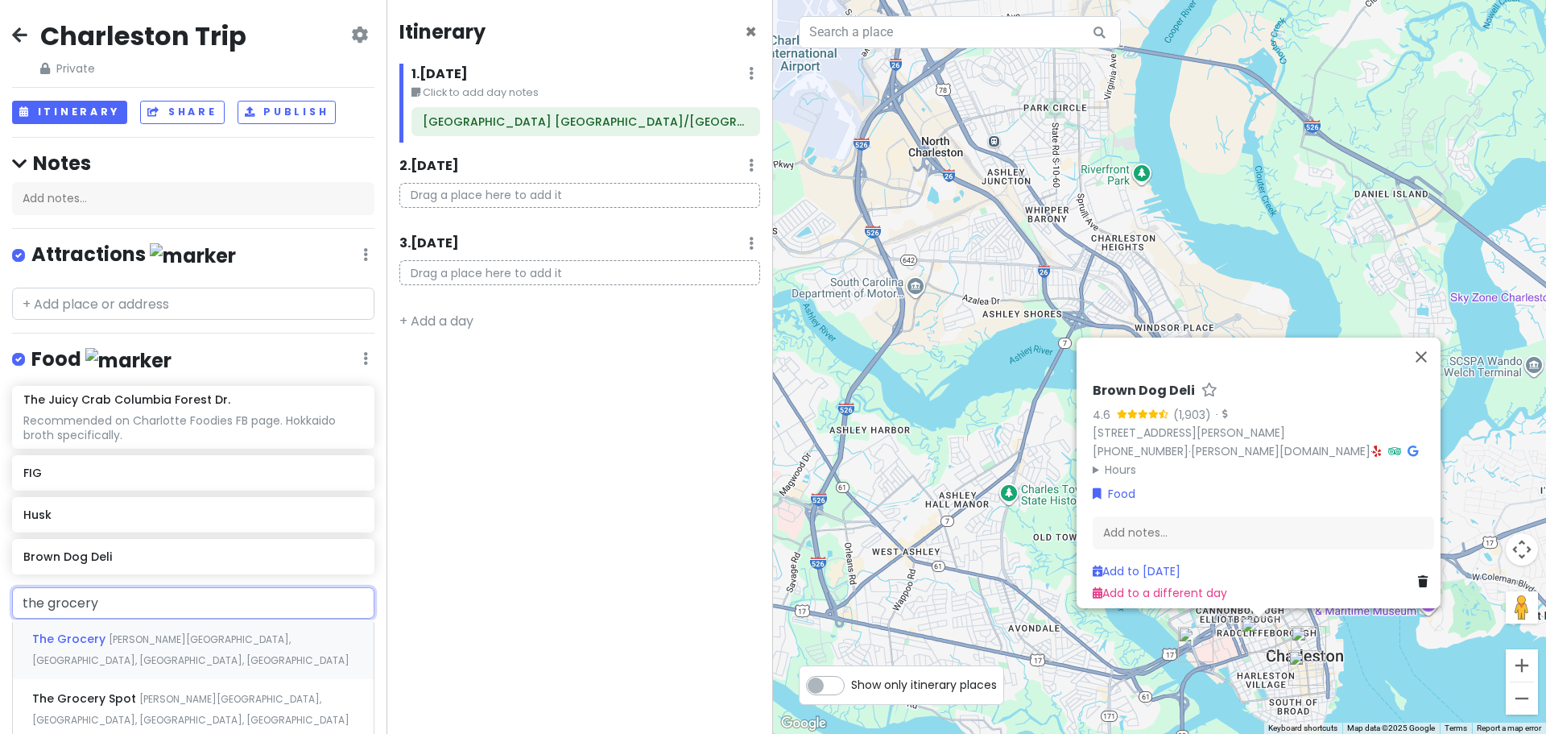
click at [222, 639] on span "[PERSON_NAME][GEOGRAPHIC_DATA], [GEOGRAPHIC_DATA], [GEOGRAPHIC_DATA], [GEOGRAPH…" at bounding box center [190, 649] width 317 height 35
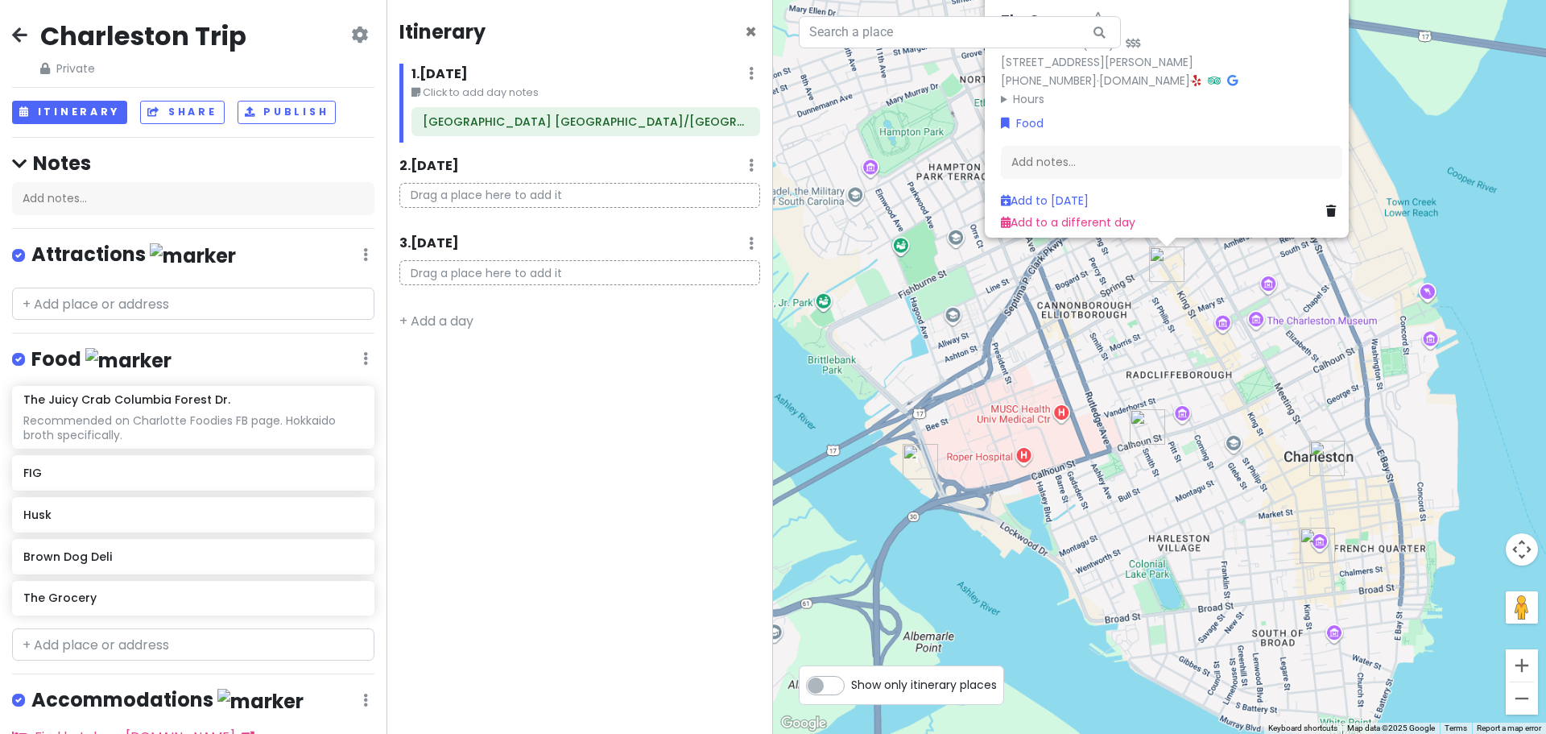
drag, startPoint x: 1170, startPoint y: 592, endPoint x: 809, endPoint y: 321, distance: 451.6
click at [809, 321] on div "The Grocery 4.4 (802) · [STREET_ADDRESS][PERSON_NAME] [PHONE_NUMBER] · [DOMAIN_…" at bounding box center [1159, 367] width 773 height 734
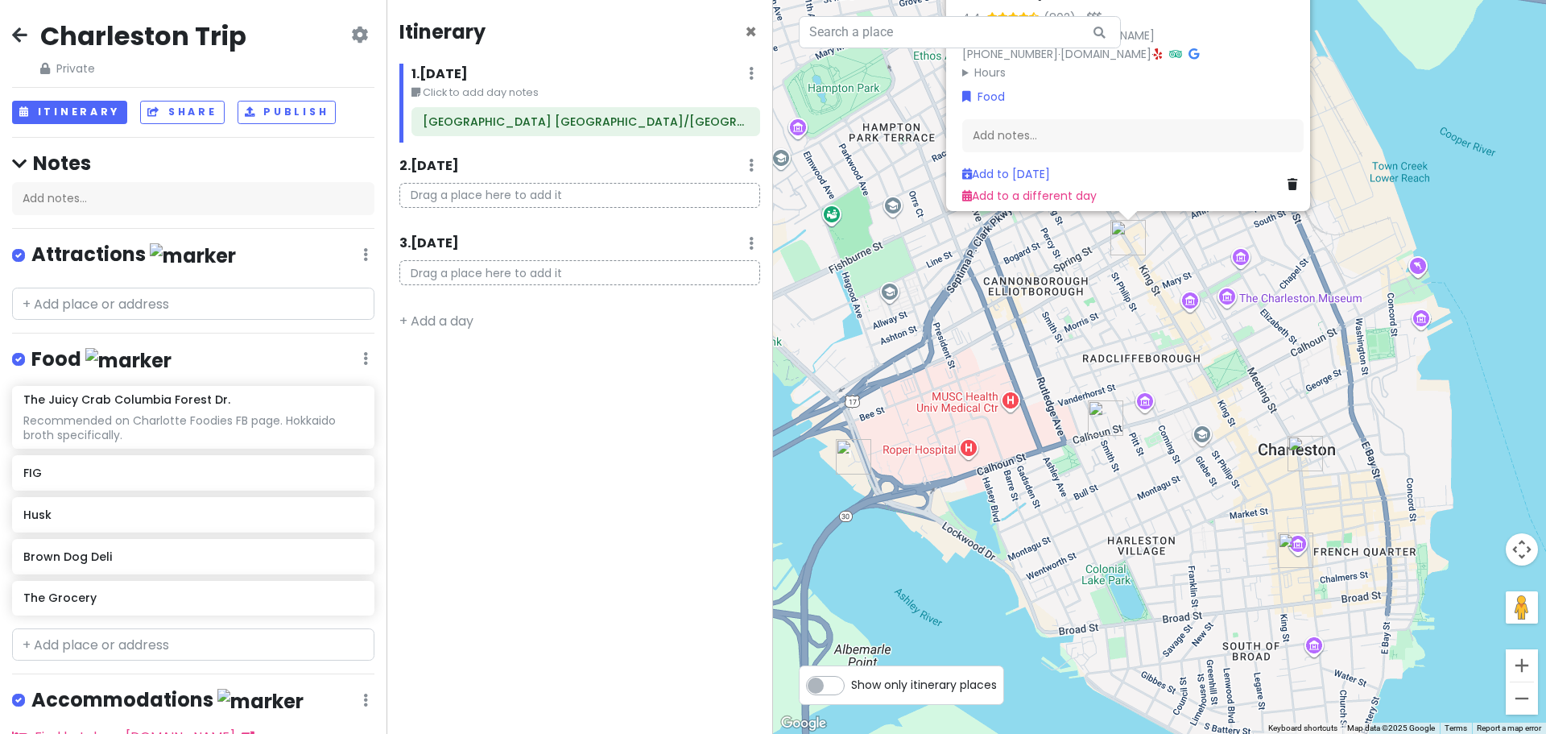
click at [1291, 549] on img "Husk" at bounding box center [1295, 549] width 35 height 35
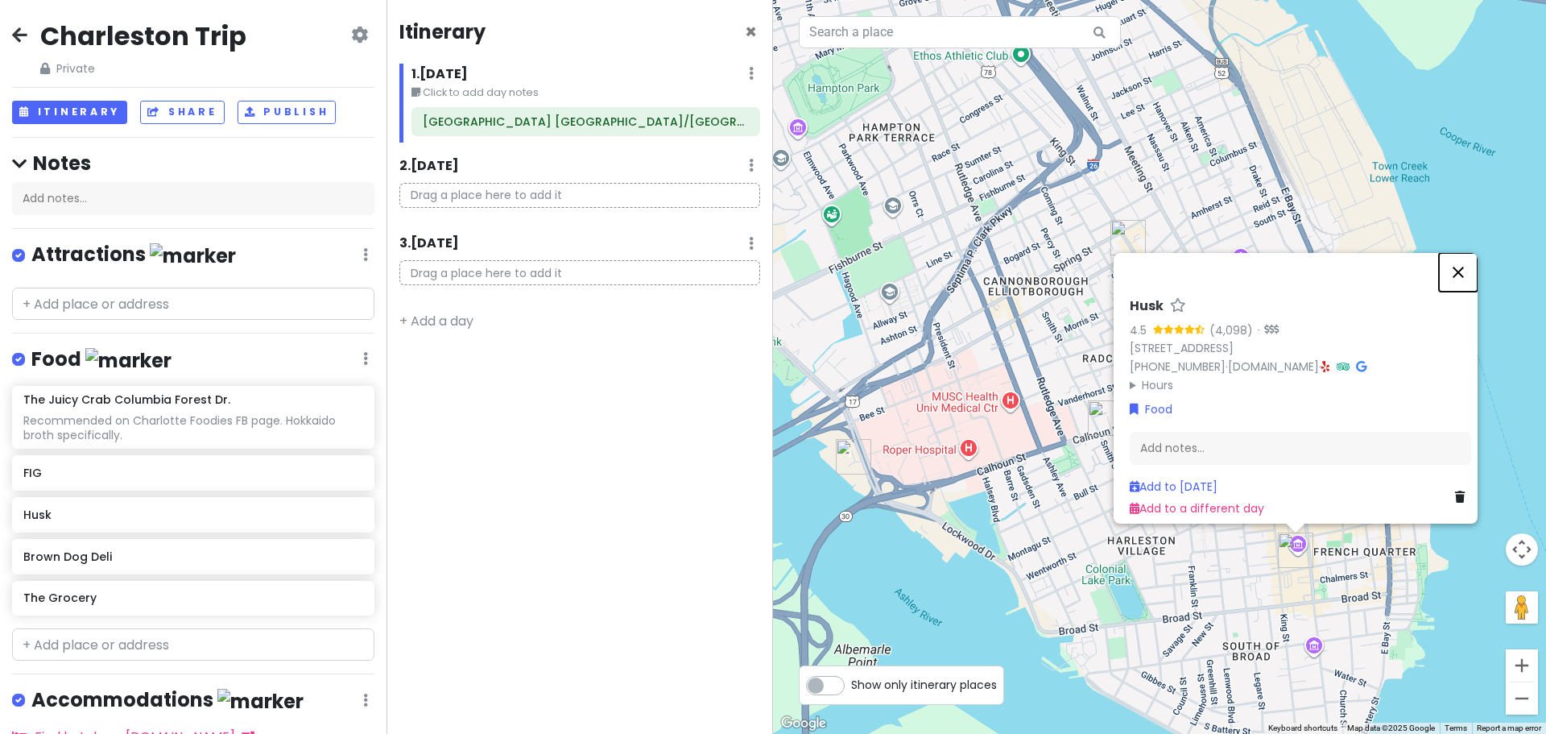
click at [1471, 266] on button "Close" at bounding box center [1458, 272] width 39 height 39
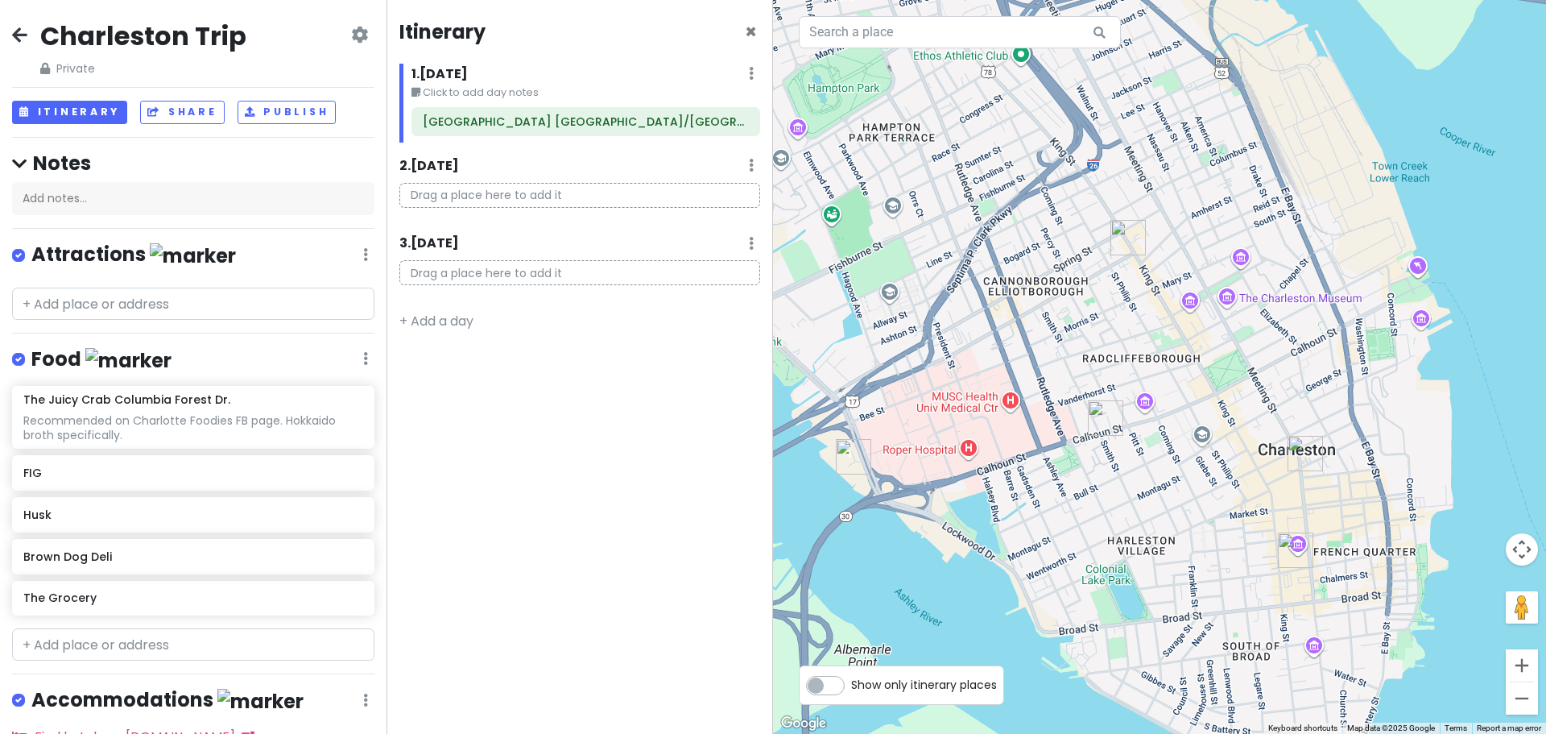
click at [1100, 420] on img "Brown Dog Deli" at bounding box center [1105, 417] width 35 height 35
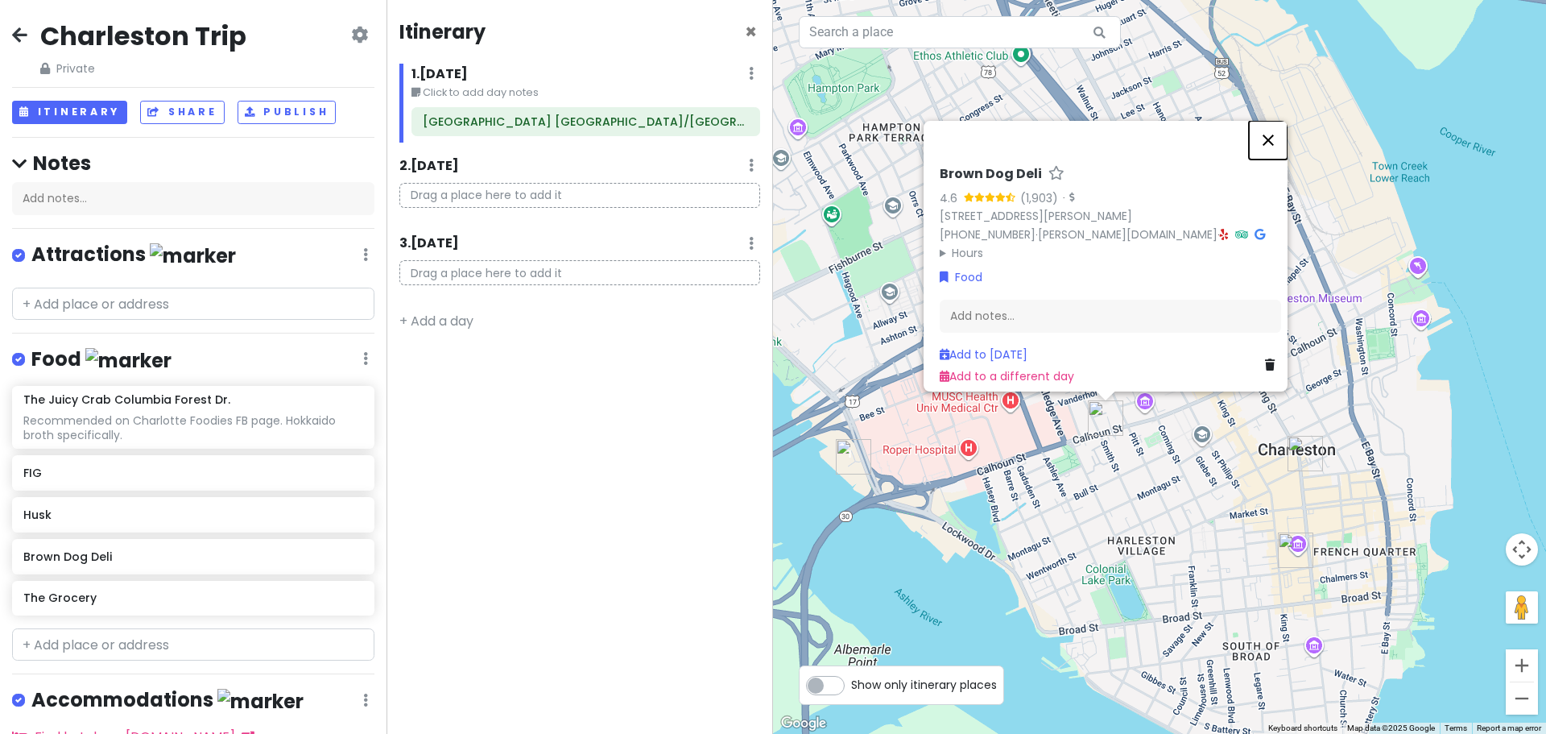
click at [1280, 130] on button "Close" at bounding box center [1268, 140] width 39 height 39
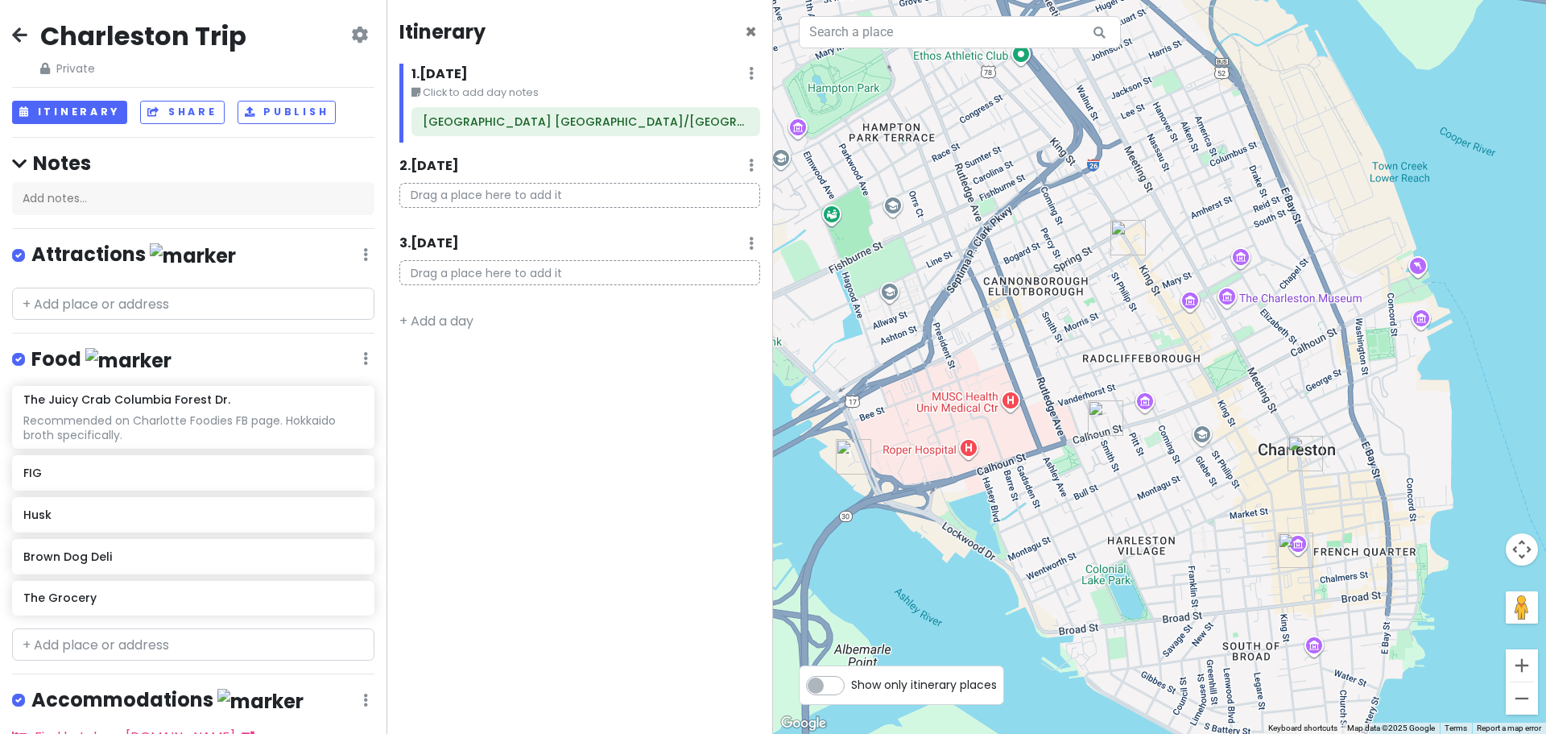
click at [1304, 445] on img "FIG" at bounding box center [1305, 453] width 35 height 35
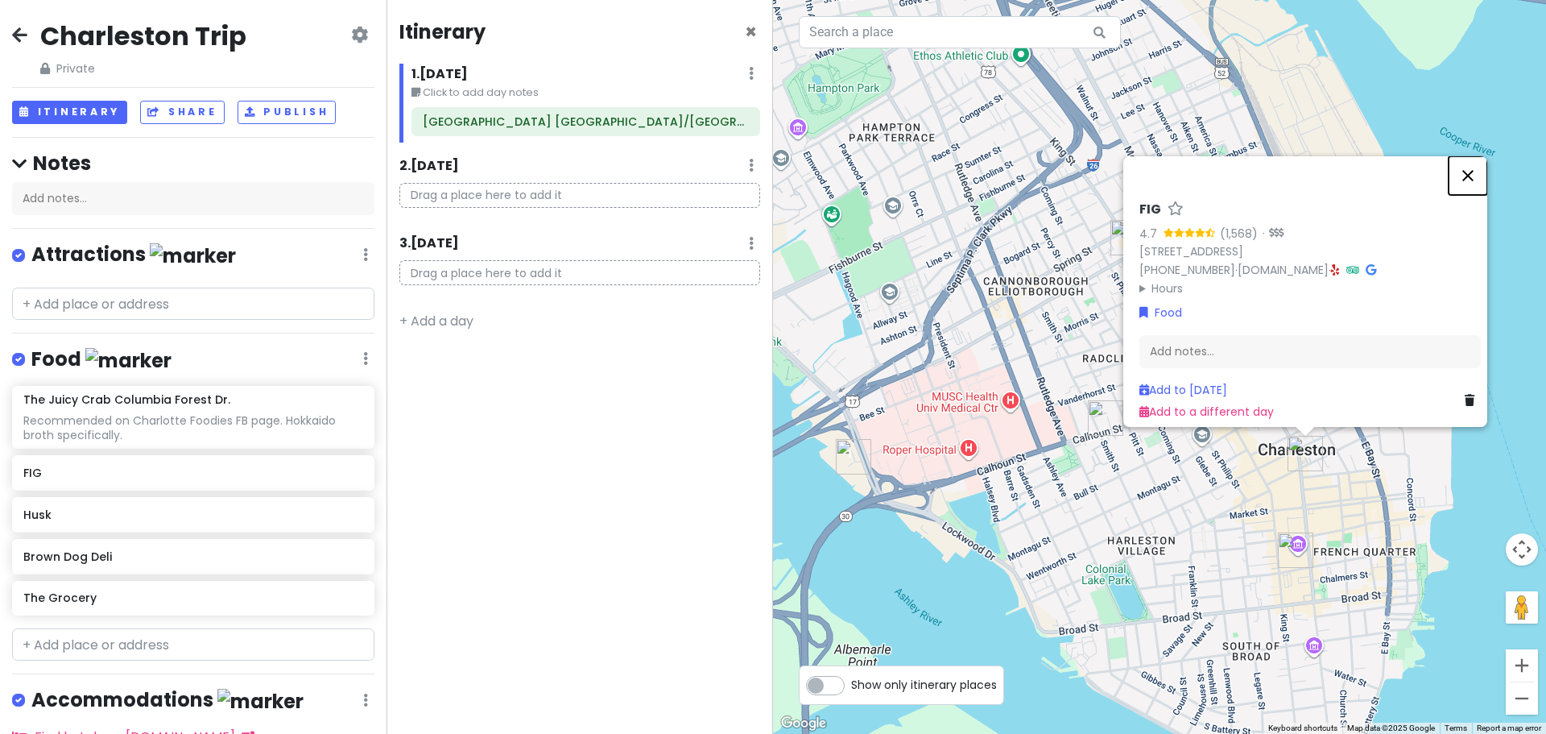
click at [1475, 162] on button "Close" at bounding box center [1468, 175] width 39 height 39
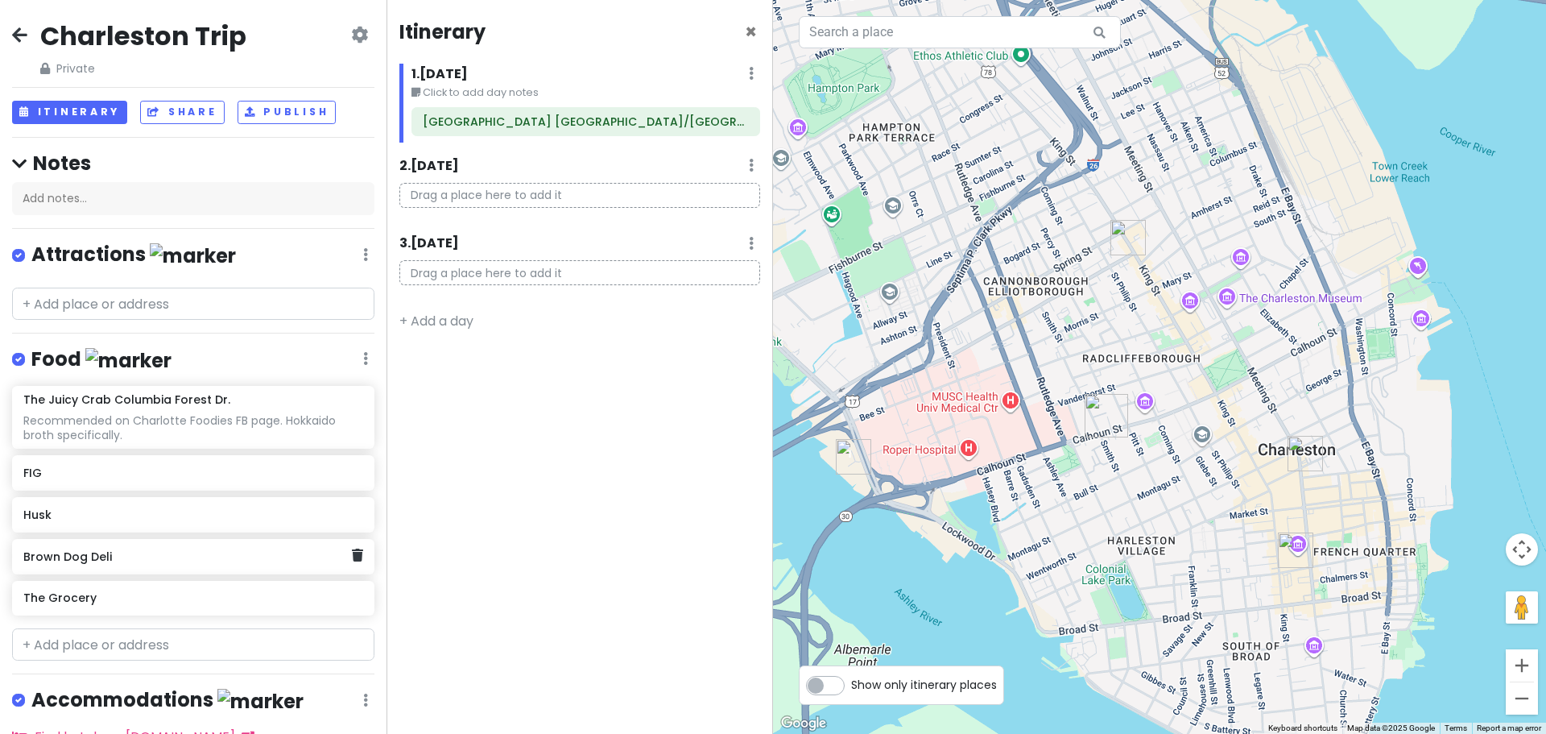
scroll to position [1, 0]
drag, startPoint x: 132, startPoint y: 561, endPoint x: 585, endPoint y: 217, distance: 568.9
click at [585, 217] on div "Charleston Trip Private Change Dates Make a Copy Delete Trip Go Pro ⚡️ Give Fee…" at bounding box center [773, 367] width 1546 height 734
click at [91, 647] on input "text" at bounding box center [193, 643] width 362 height 32
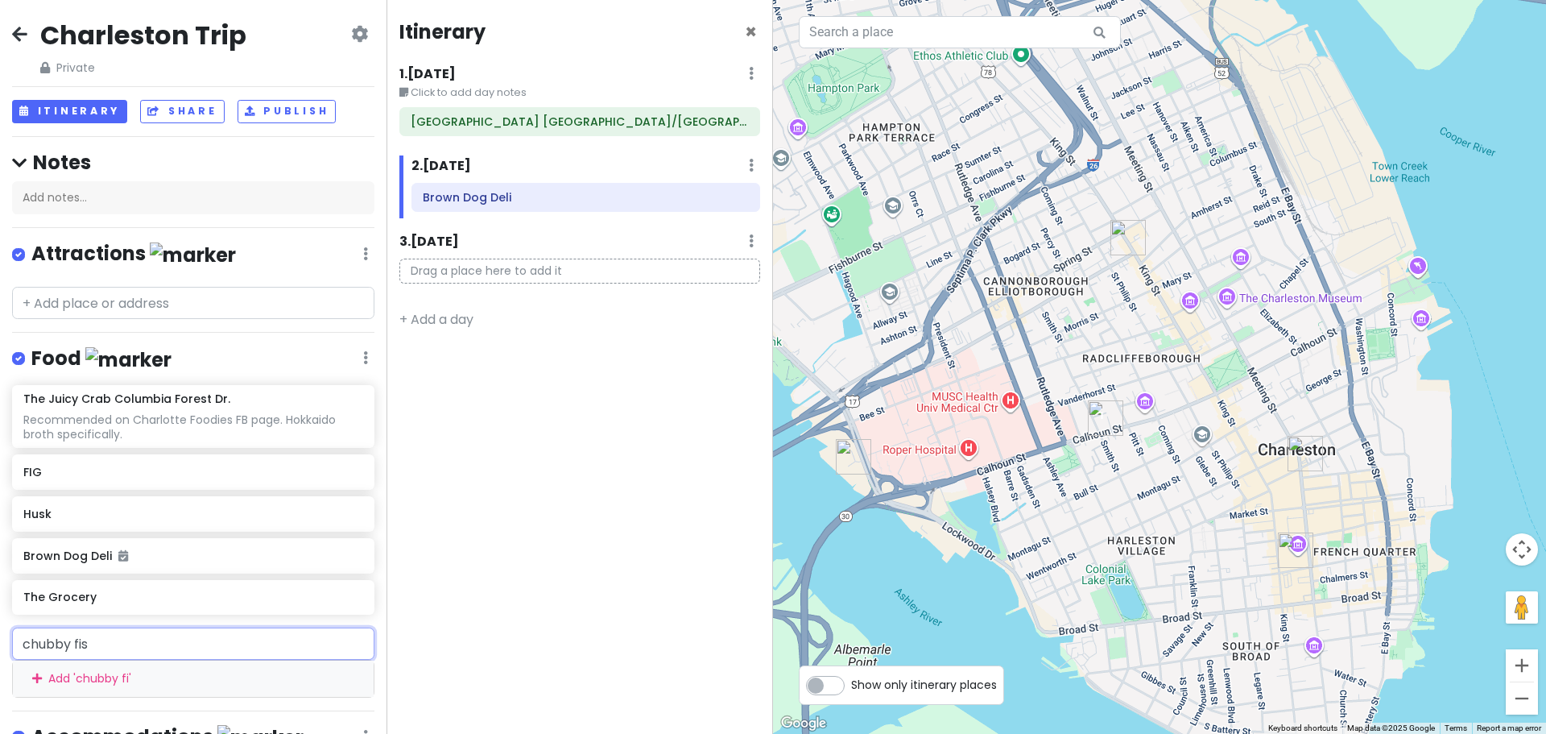
type input "chubby fish"
click at [104, 678] on span "Chubby Fish" at bounding box center [69, 680] width 74 height 16
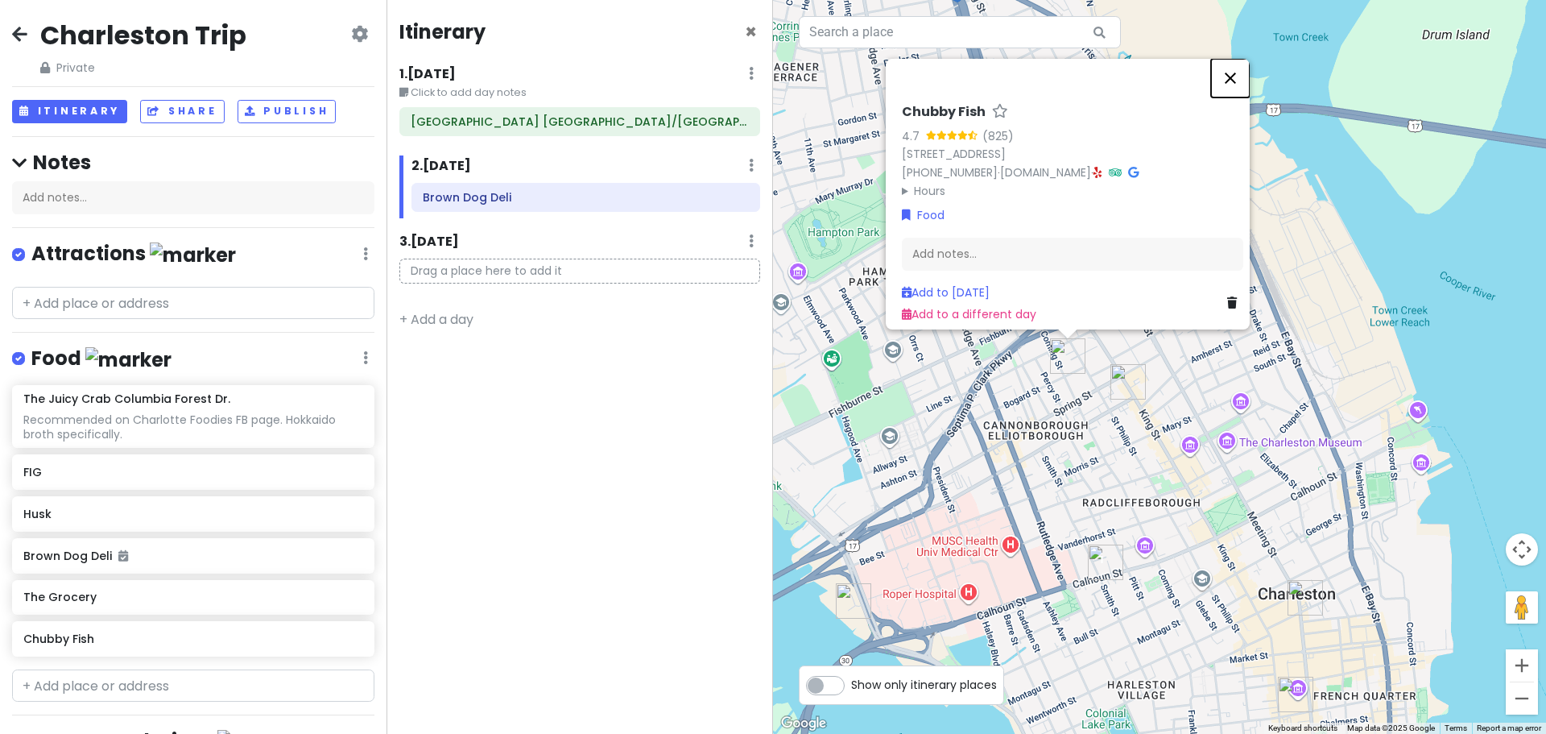
click at [1242, 75] on button "Close" at bounding box center [1230, 78] width 39 height 39
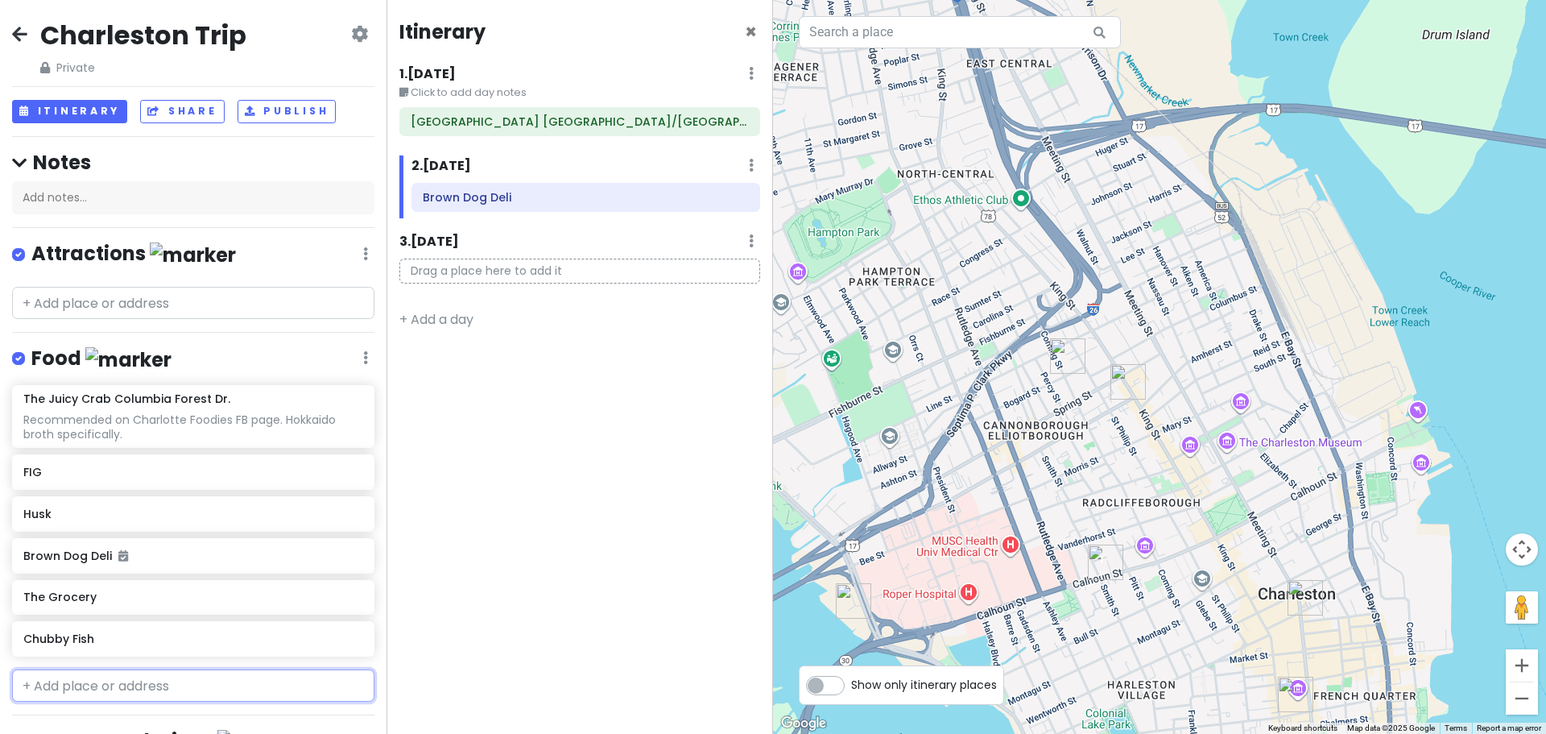
click at [114, 672] on input "text" at bounding box center [193, 685] width 362 height 32
type input "the ordinary"
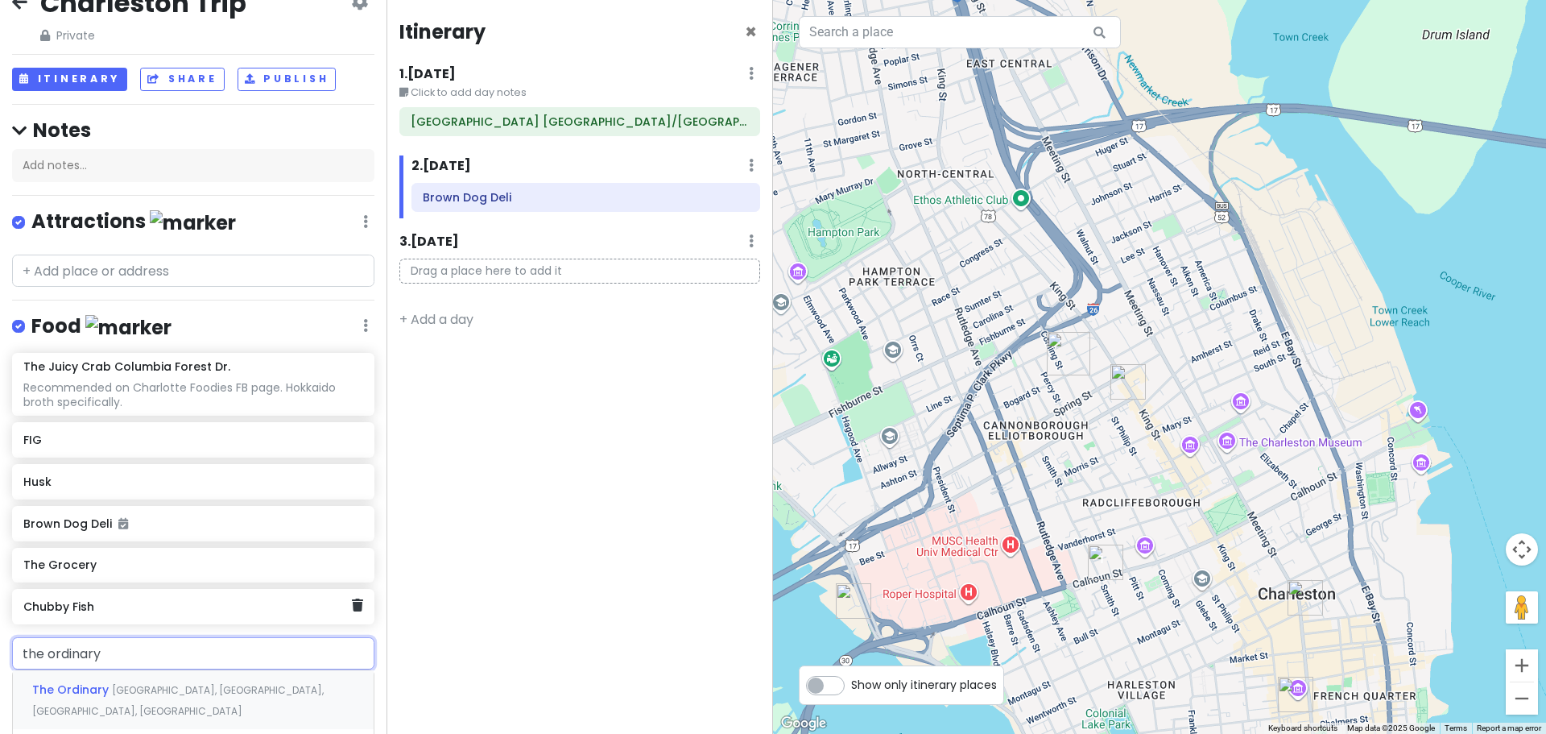
scroll to position [81, 0]
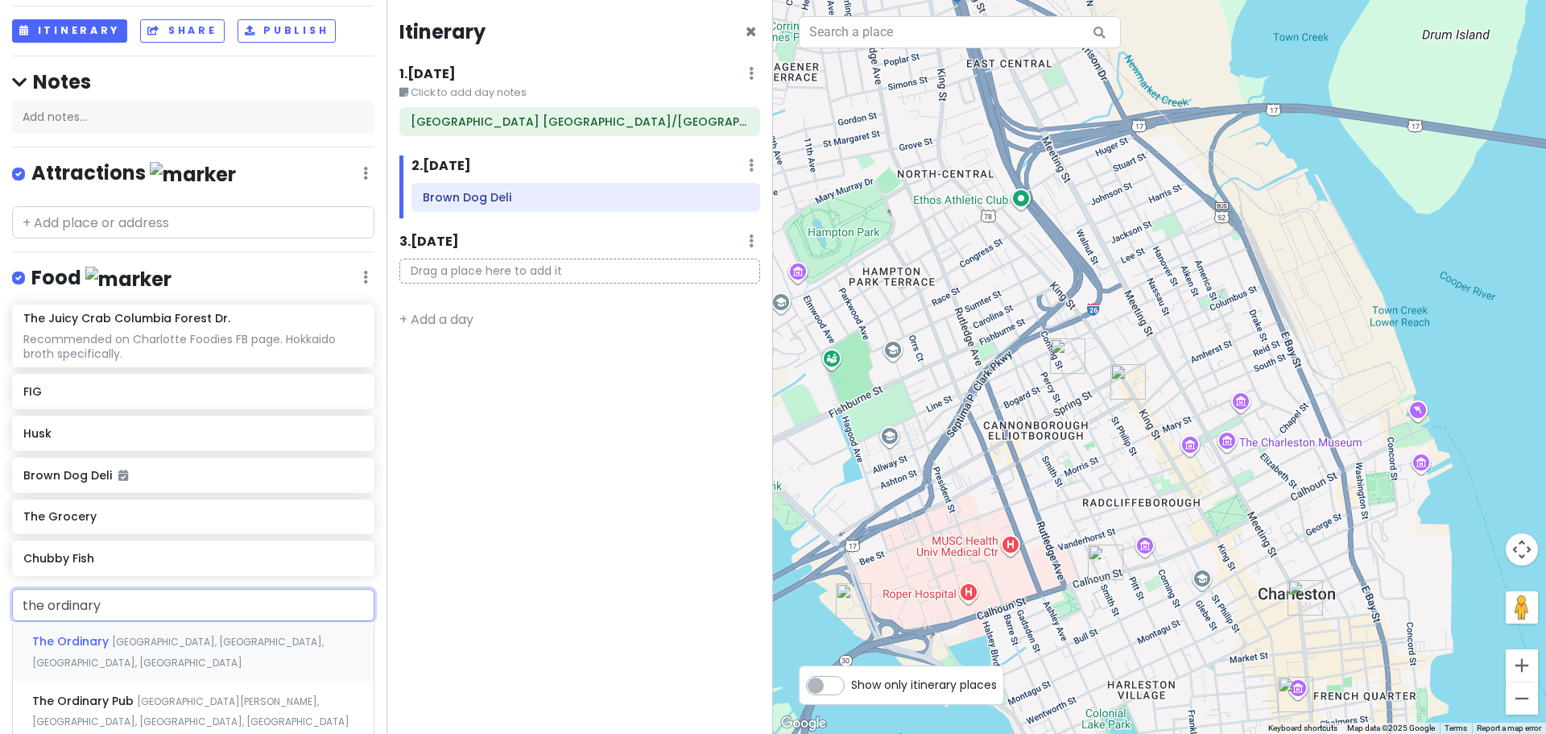
click at [226, 635] on span "[GEOGRAPHIC_DATA], [GEOGRAPHIC_DATA], [GEOGRAPHIC_DATA], [GEOGRAPHIC_DATA]" at bounding box center [178, 652] width 292 height 35
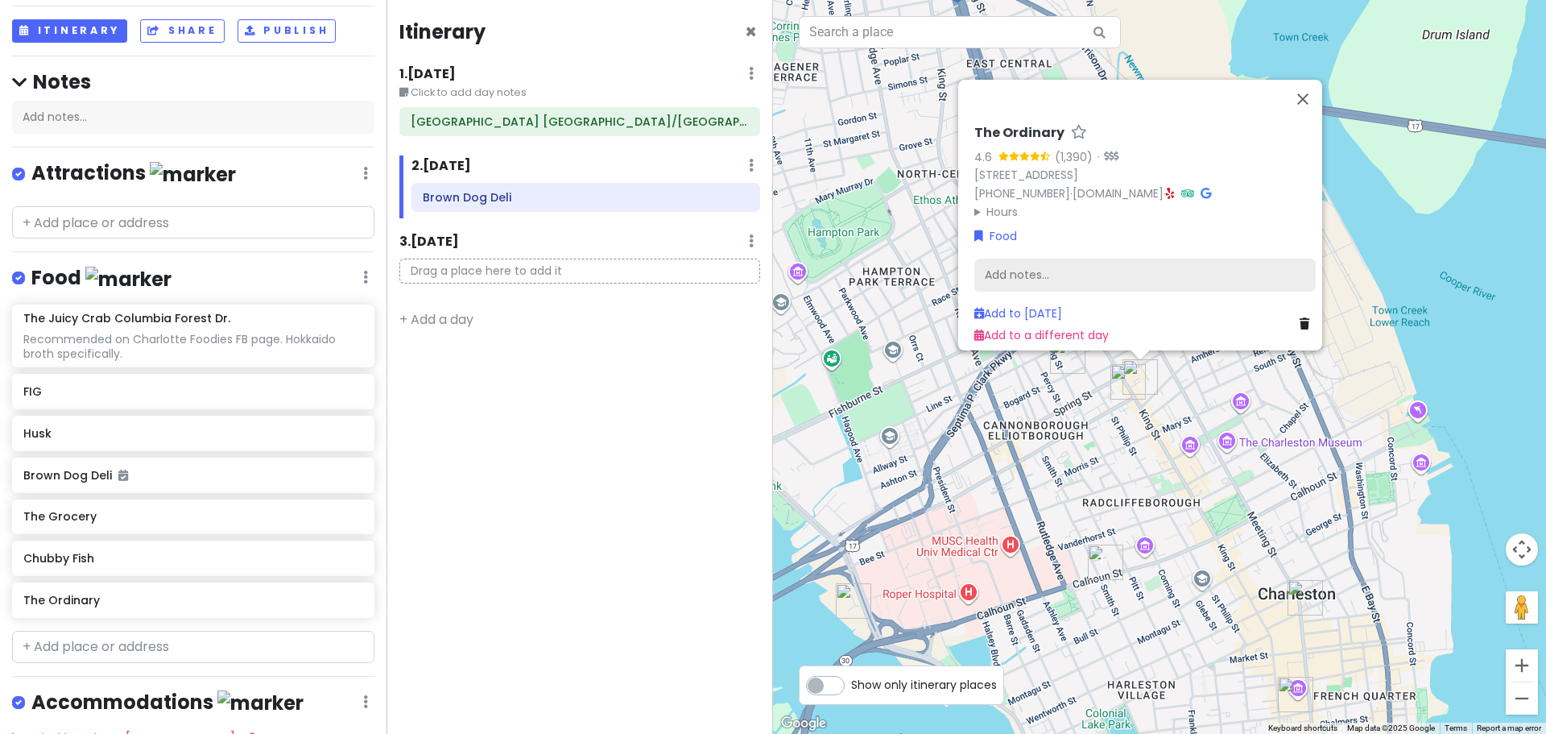
click at [1064, 261] on div "Add notes..." at bounding box center [1144, 275] width 341 height 34
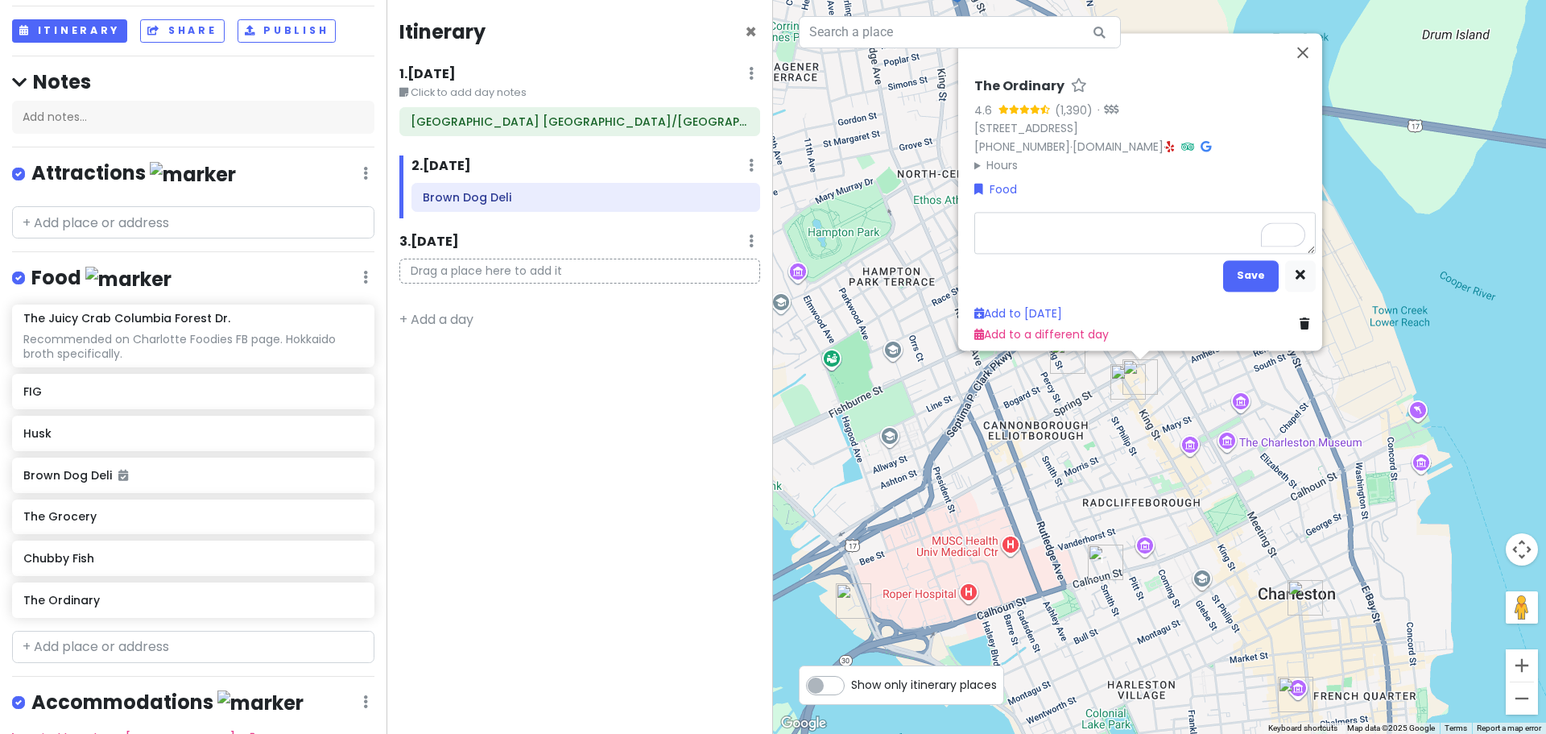
type textarea "x"
type textarea "G"
type textarea "x"
type textarea "Go"
type textarea "x"
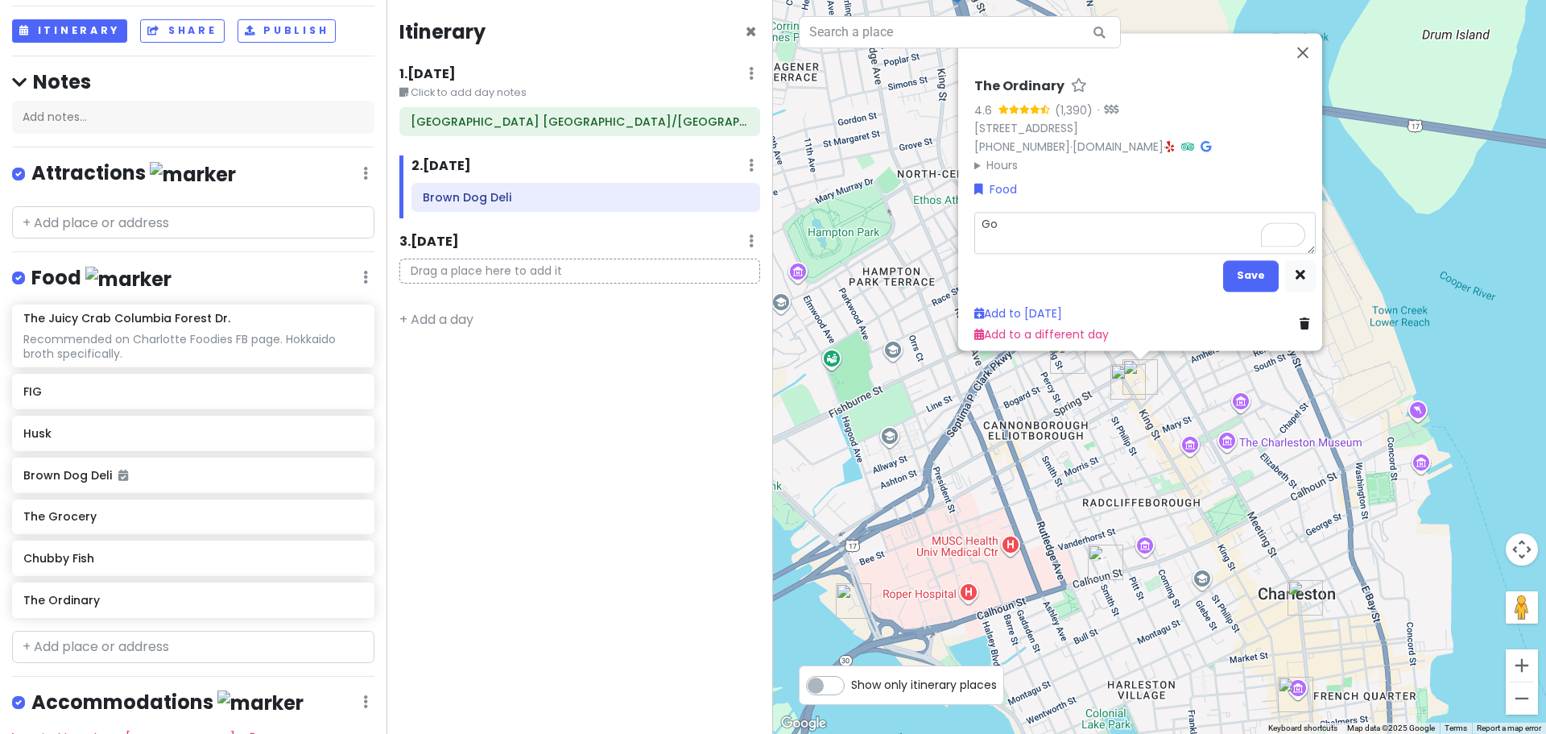
type textarea "Goo"
type textarea "x"
type textarea "Good"
type textarea "x"
type textarea "Good"
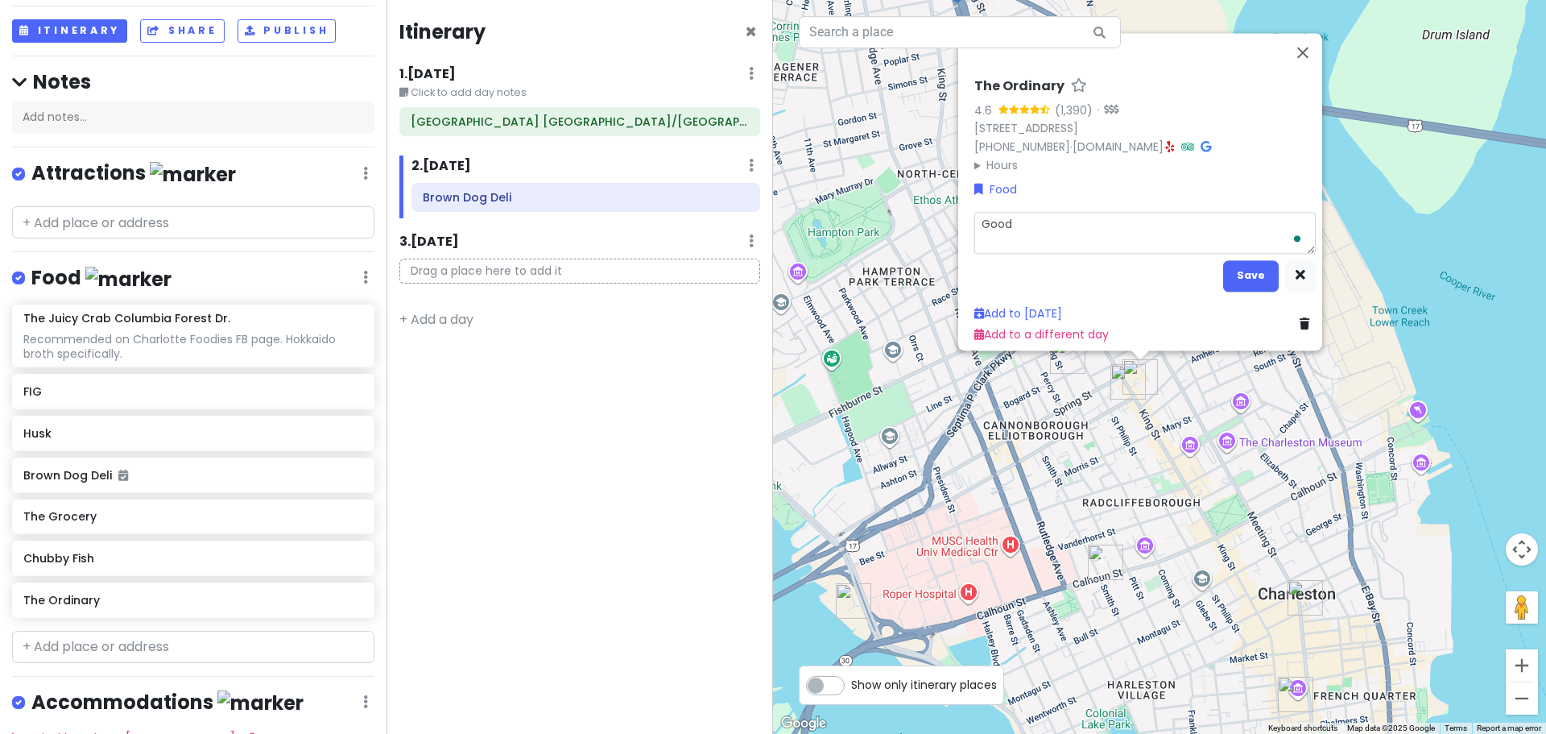
type textarea "x"
type textarea "Good pl"
type textarea "x"
type textarea "Good pla"
type textarea "x"
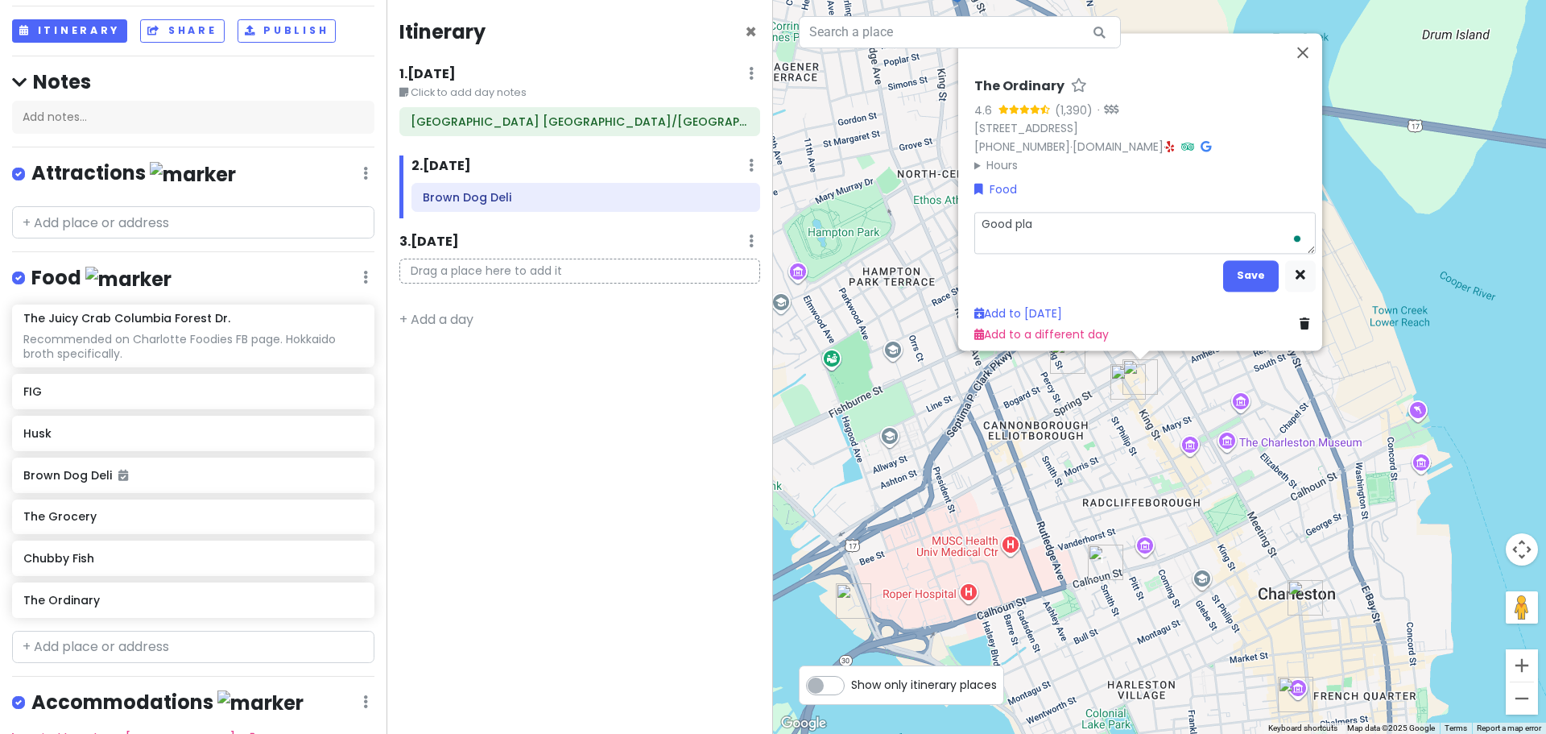
type textarea "Good plac"
type textarea "x"
type textarea "Good place"
type textarea "x"
type textarea "Good place f"
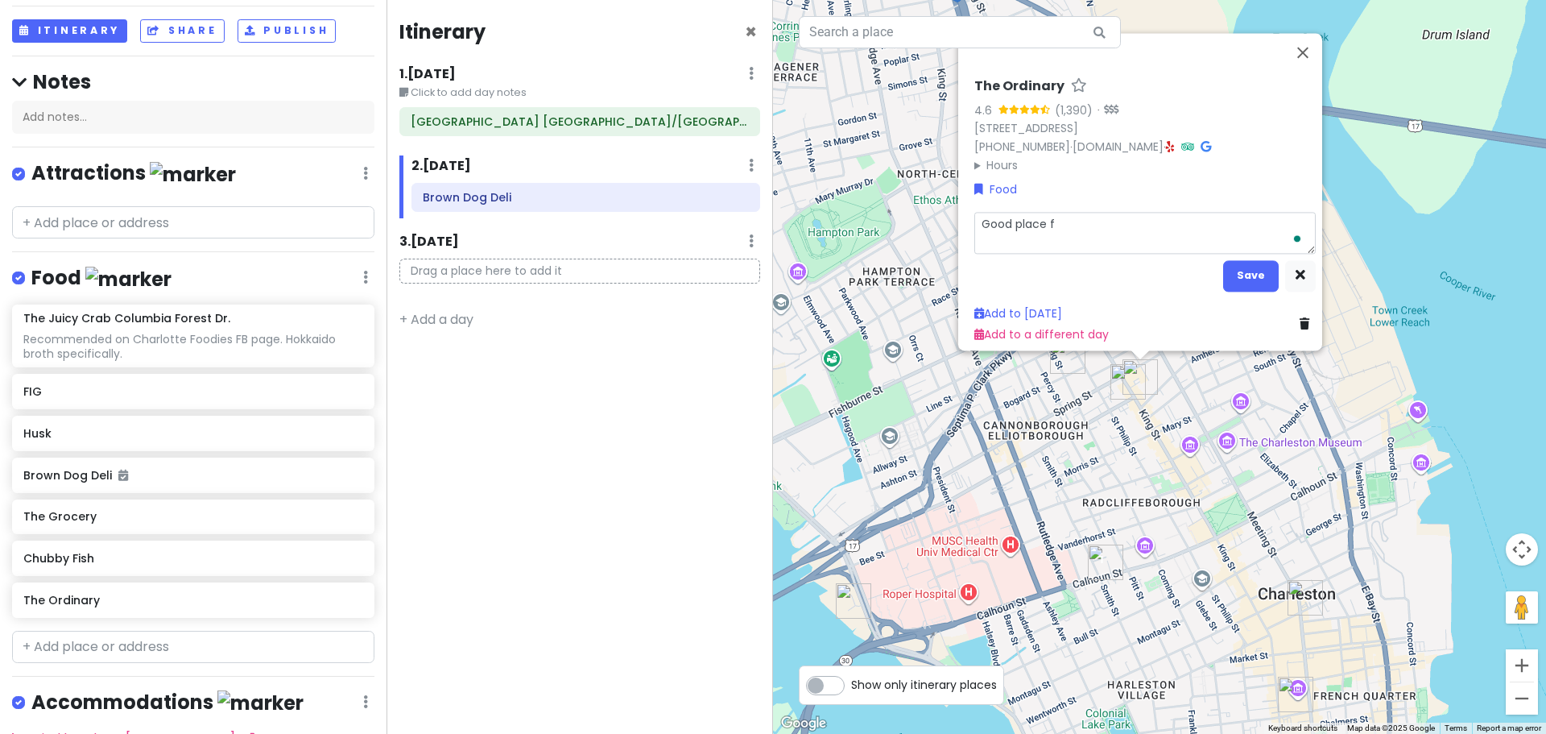
type textarea "x"
type textarea "Good place for"
type textarea "x"
type textarea "Good place for"
type textarea "x"
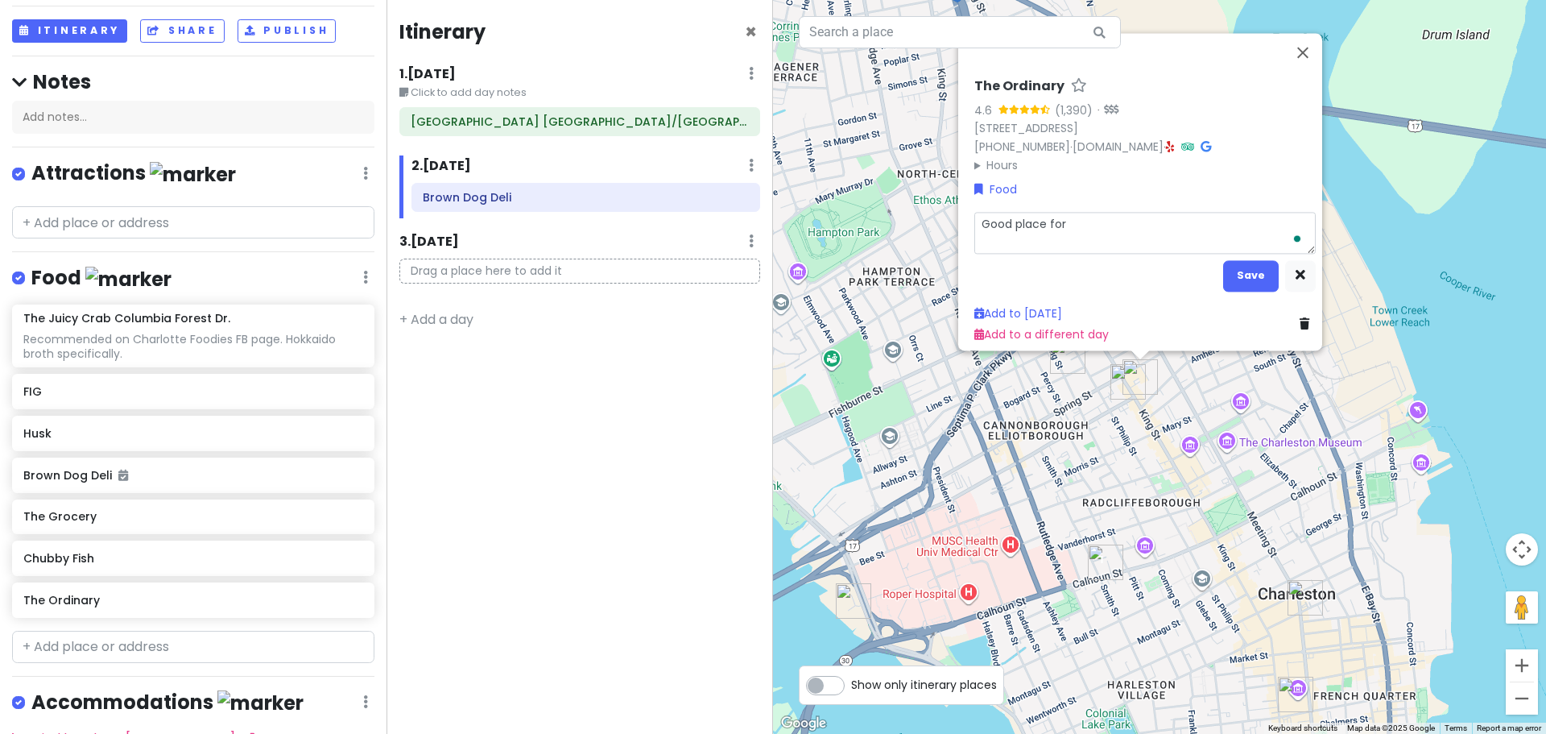
type textarea "Good place for O"
type textarea "x"
type textarea "Good place for"
type textarea "x"
type textarea "Good place for o"
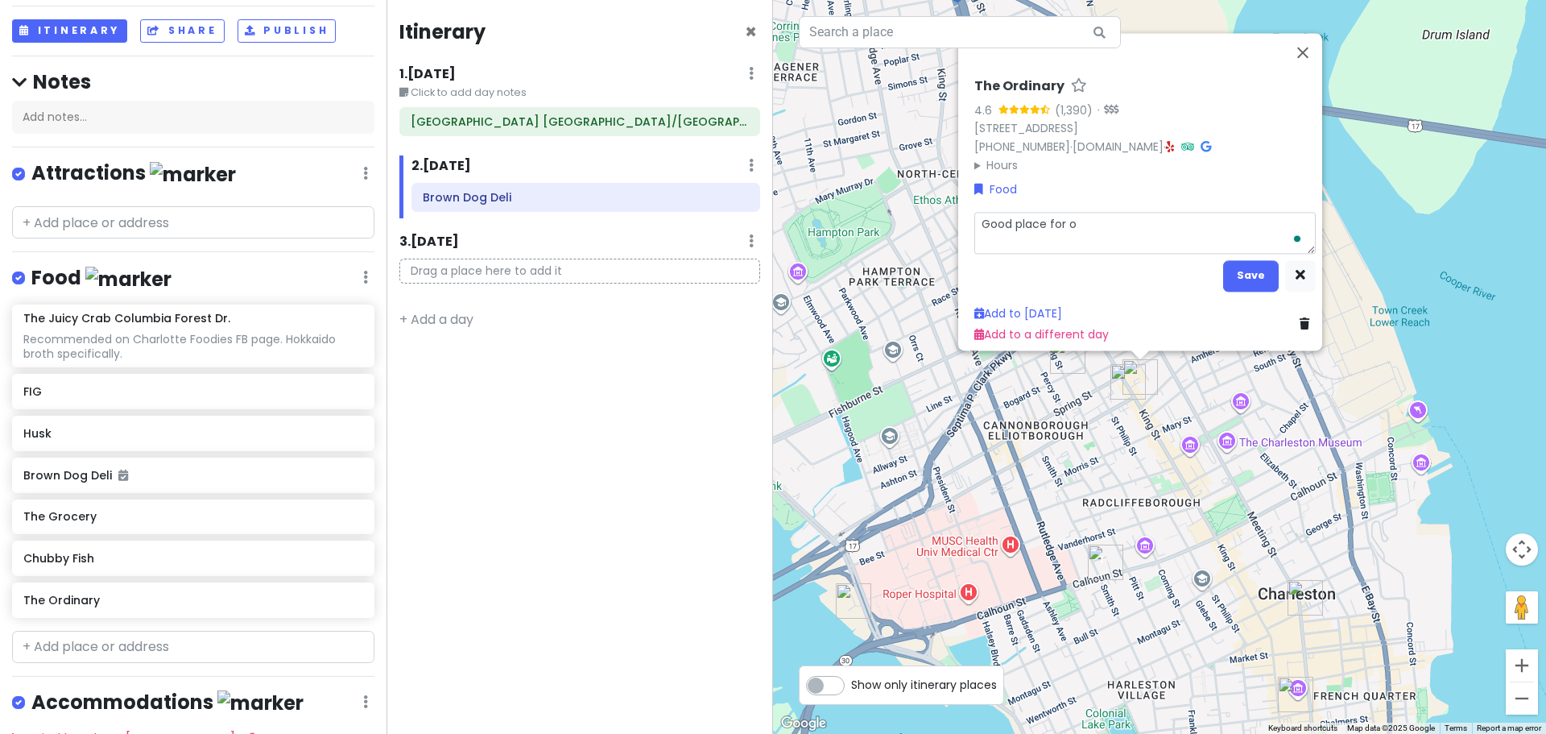
type textarea "x"
type textarea "Good place for oy"
type textarea "x"
type textarea "Good place for oys"
type textarea "x"
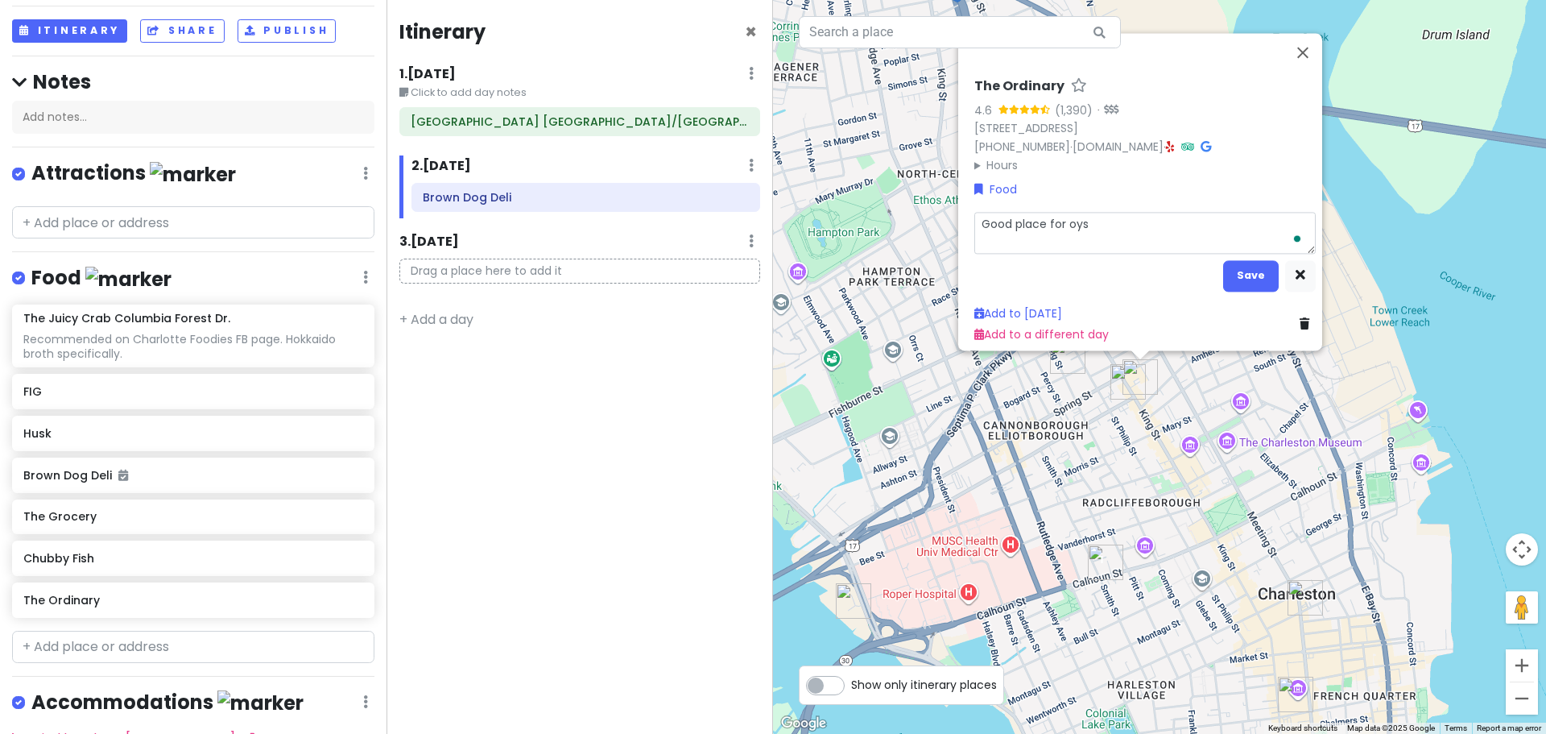
type textarea "Good place for oyst"
type textarea "x"
type textarea "Good place for oyste"
type textarea "x"
type textarea "Good place for oysters"
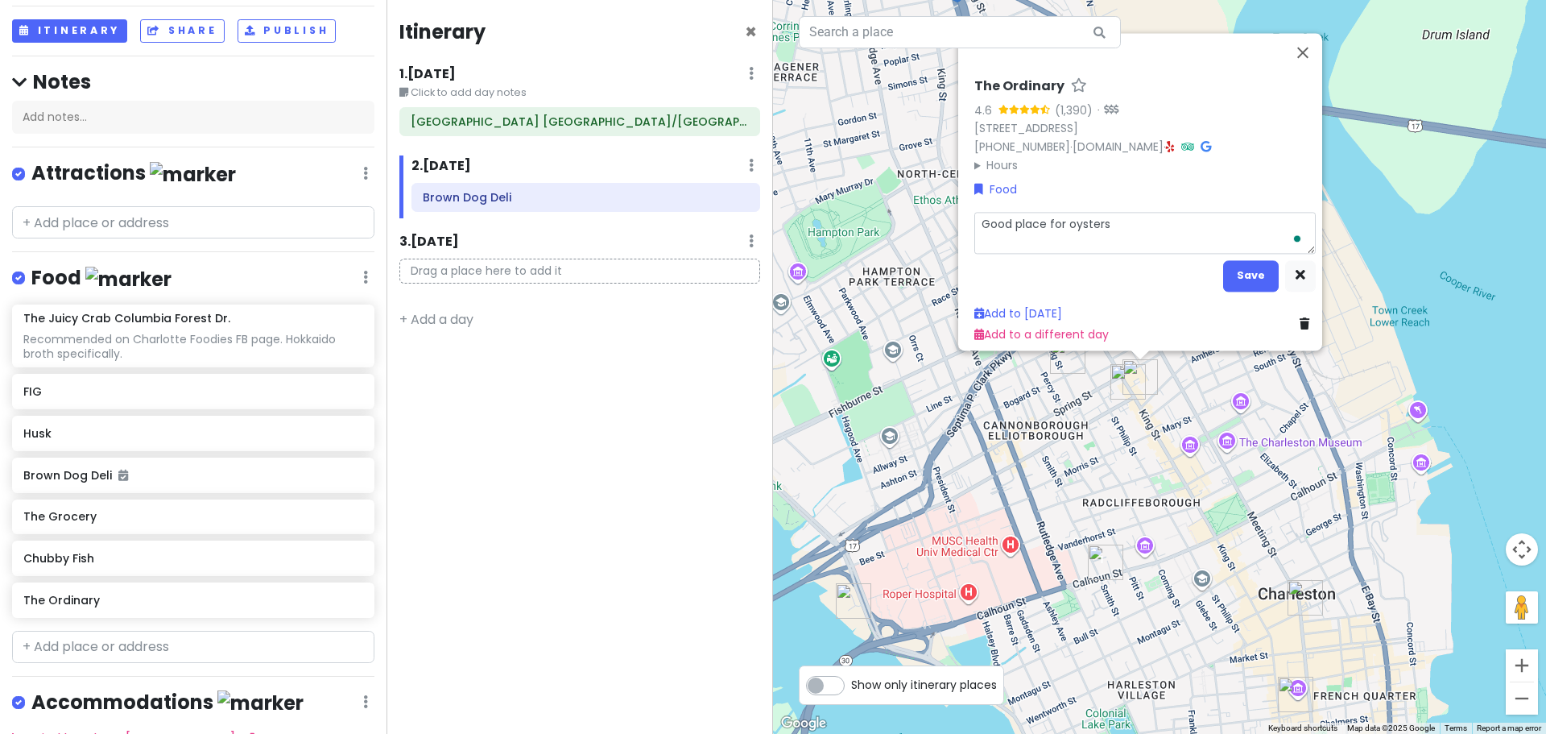
type textarea "x"
type textarea "Good place for oysters"
click at [1248, 267] on button "Save" at bounding box center [1251, 274] width 56 height 31
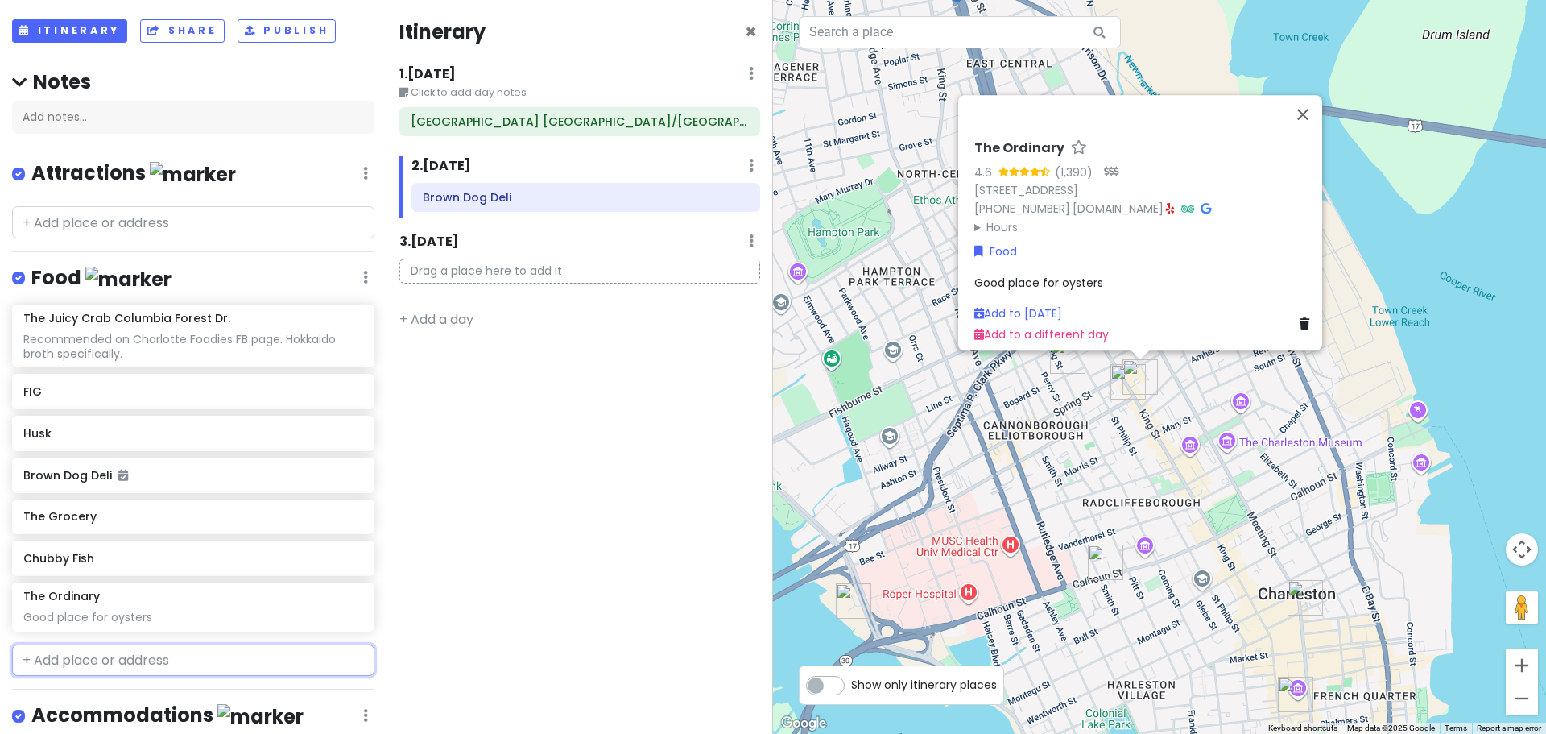
click at [77, 661] on input "text" at bounding box center [193, 660] width 362 height 32
type input "the darling oyster"
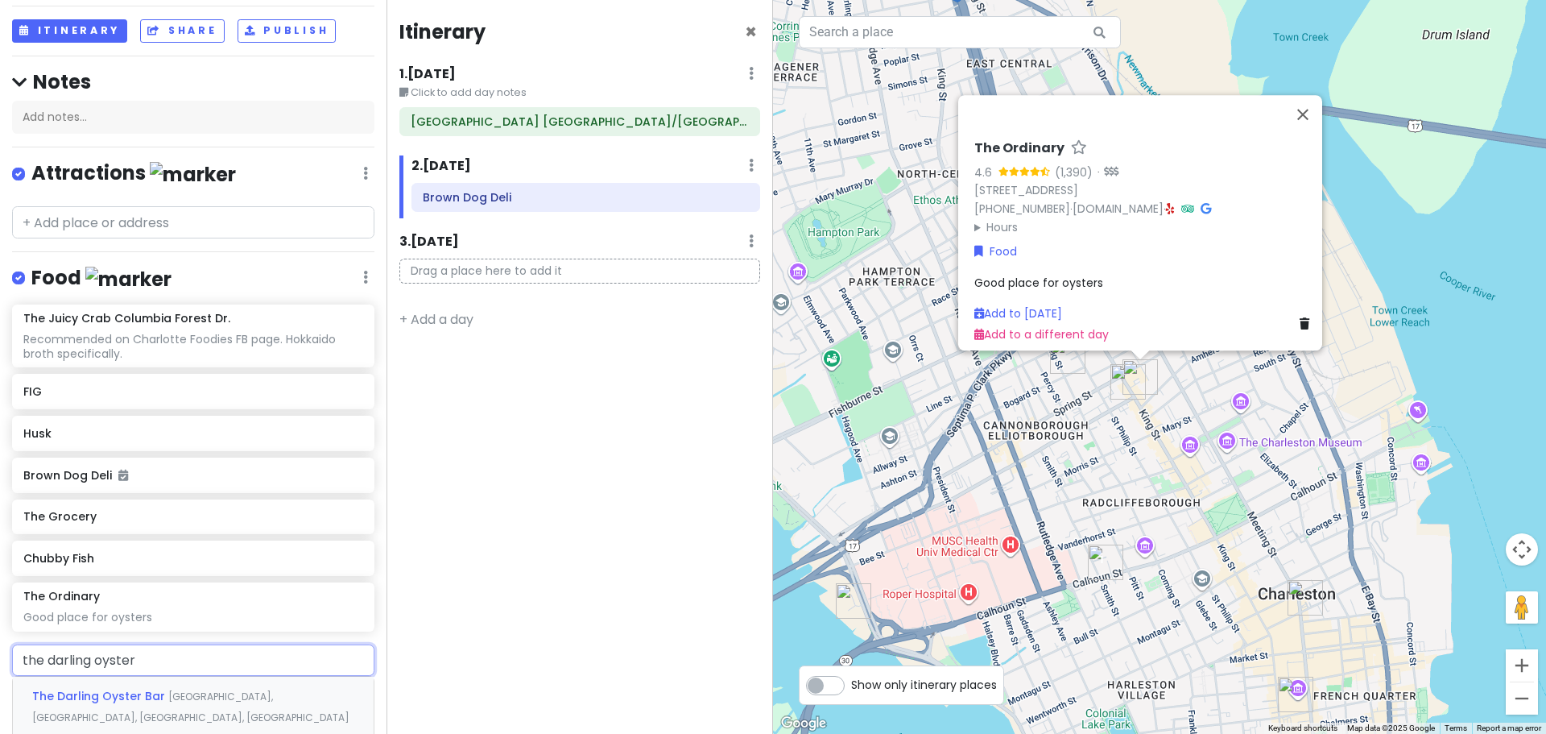
click at [210, 692] on span "[GEOGRAPHIC_DATA], [GEOGRAPHIC_DATA], [GEOGRAPHIC_DATA], [GEOGRAPHIC_DATA]" at bounding box center [190, 706] width 317 height 35
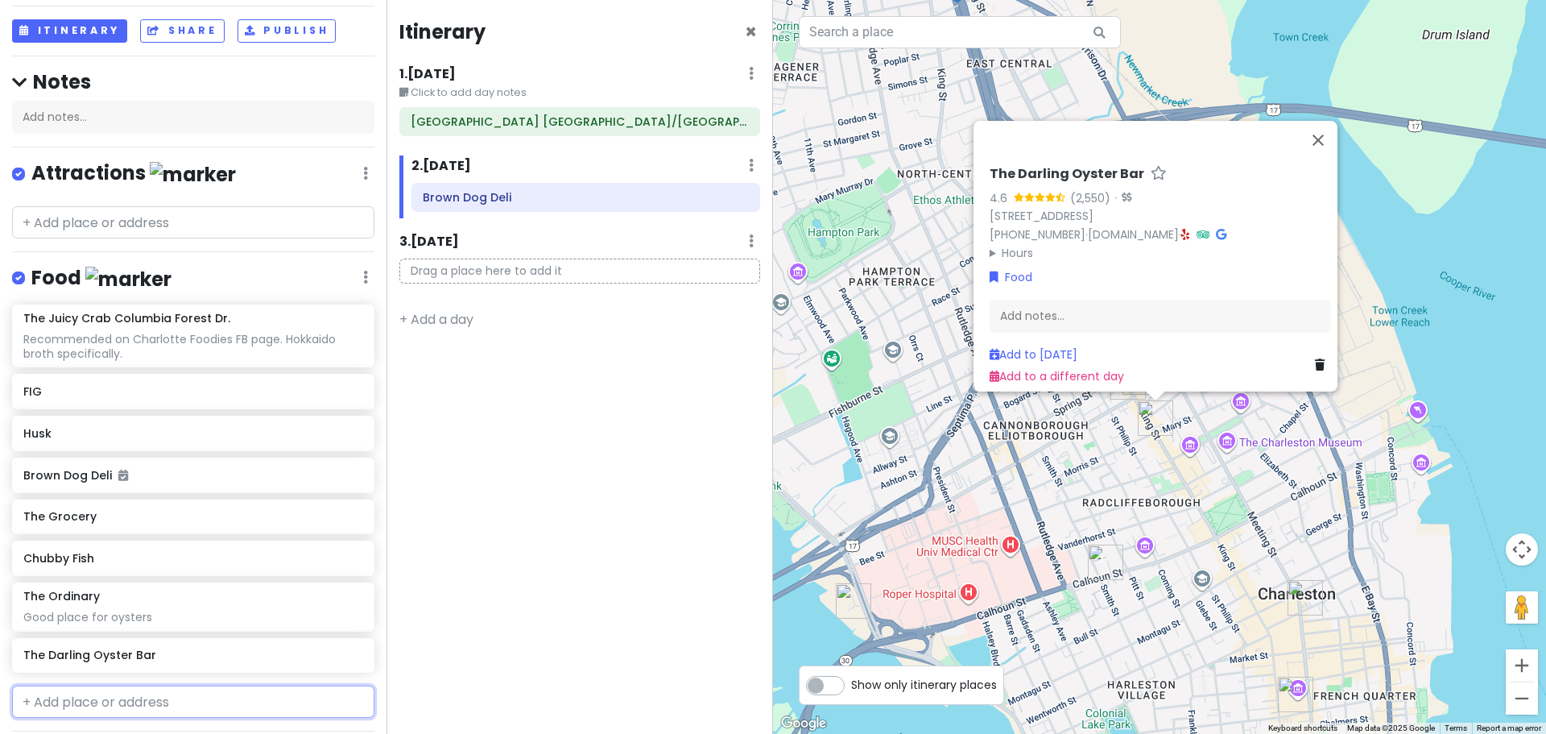
click at [92, 699] on input "text" at bounding box center [193, 701] width 362 height 32
type input "bluffton oy"
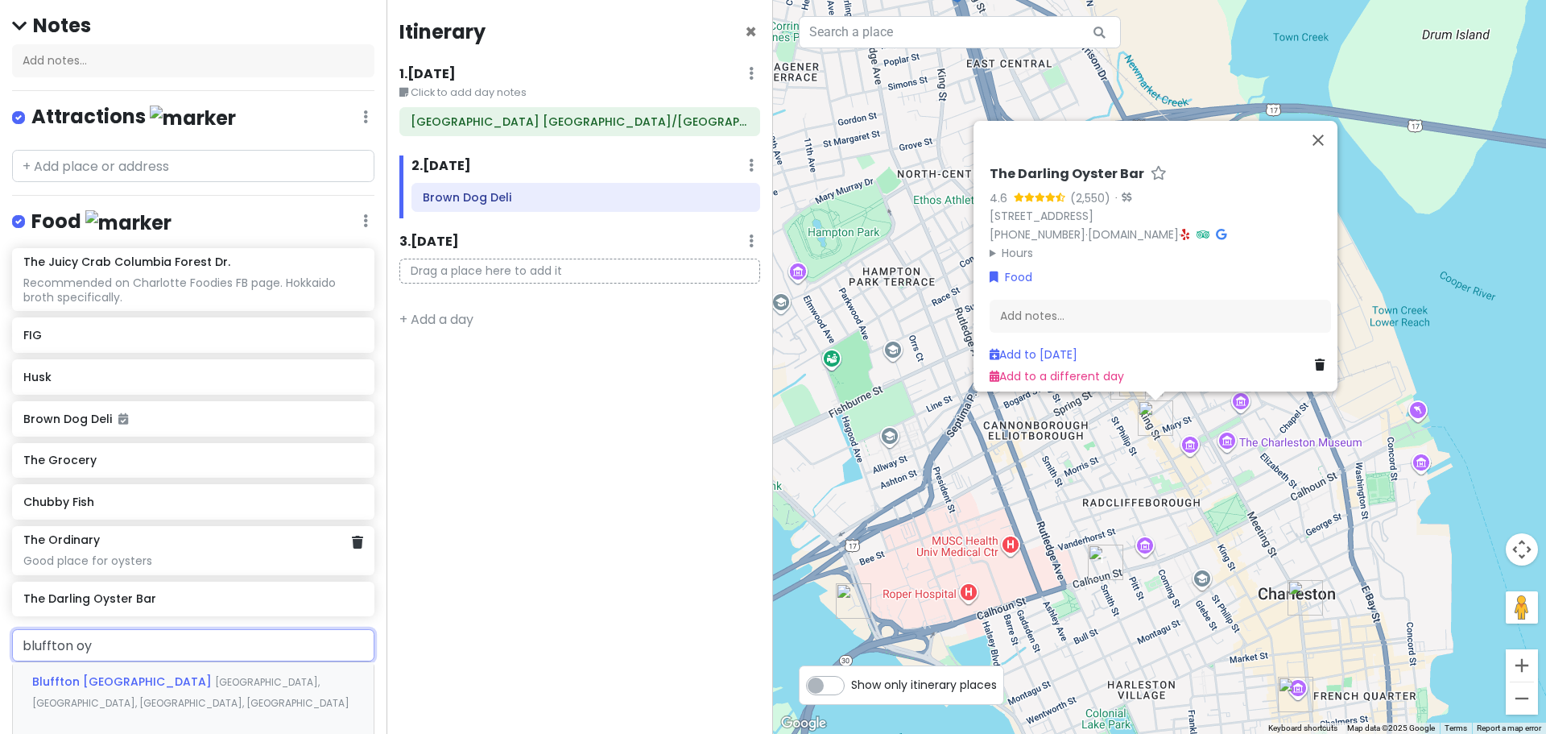
scroll to position [162, 0]
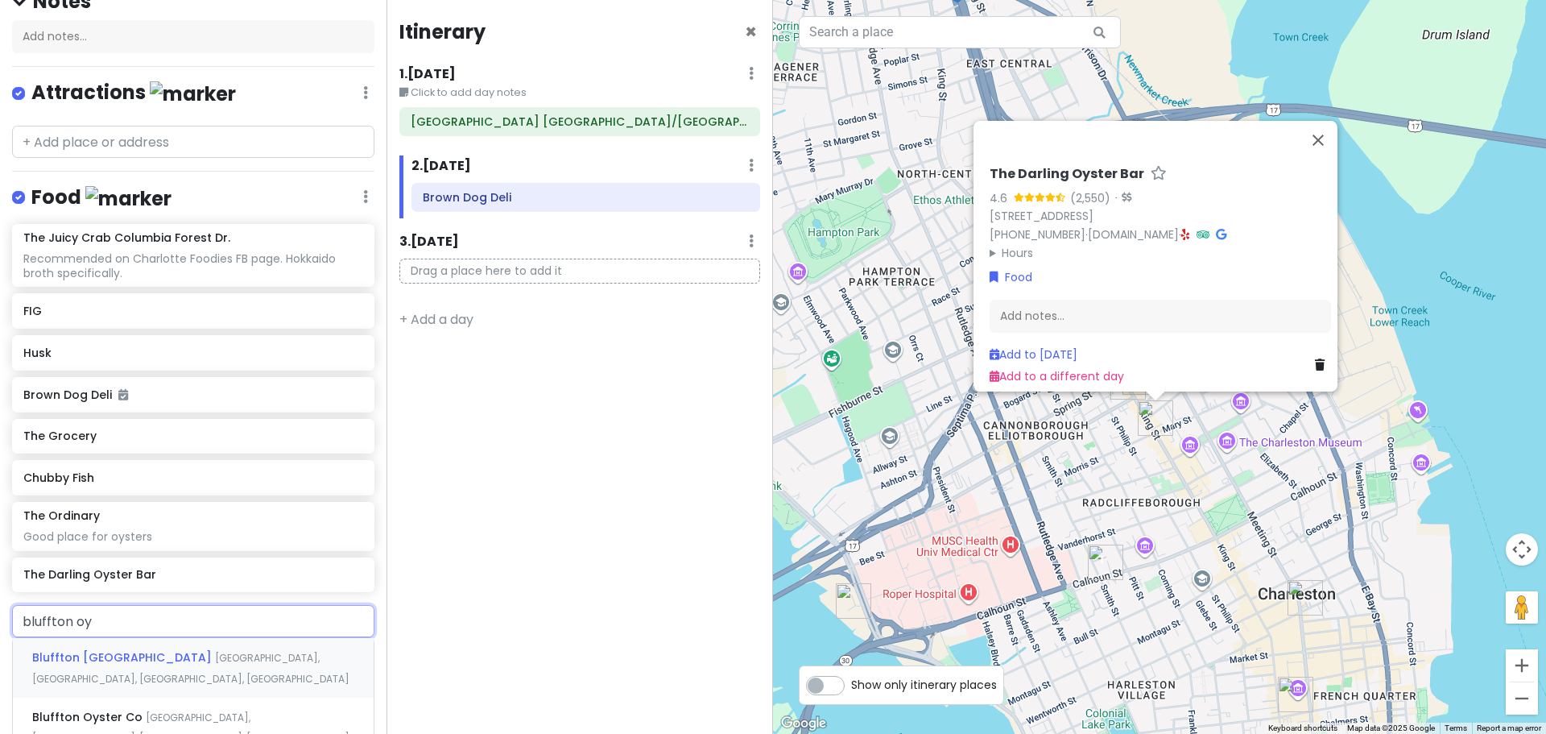
click at [192, 652] on span "[GEOGRAPHIC_DATA], [GEOGRAPHIC_DATA], [GEOGRAPHIC_DATA], [GEOGRAPHIC_DATA]" at bounding box center [190, 668] width 317 height 35
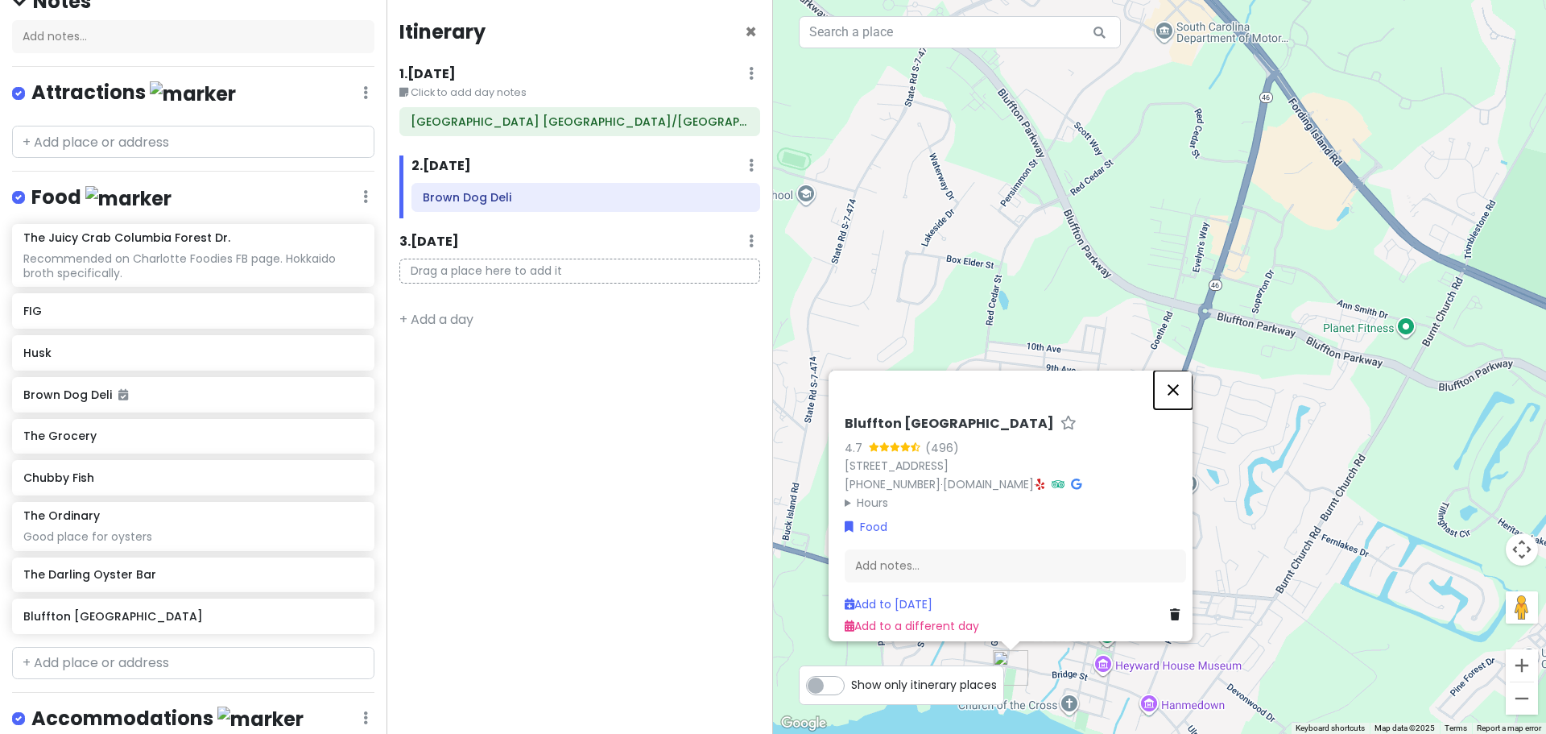
click at [1184, 376] on button "Close" at bounding box center [1173, 389] width 39 height 39
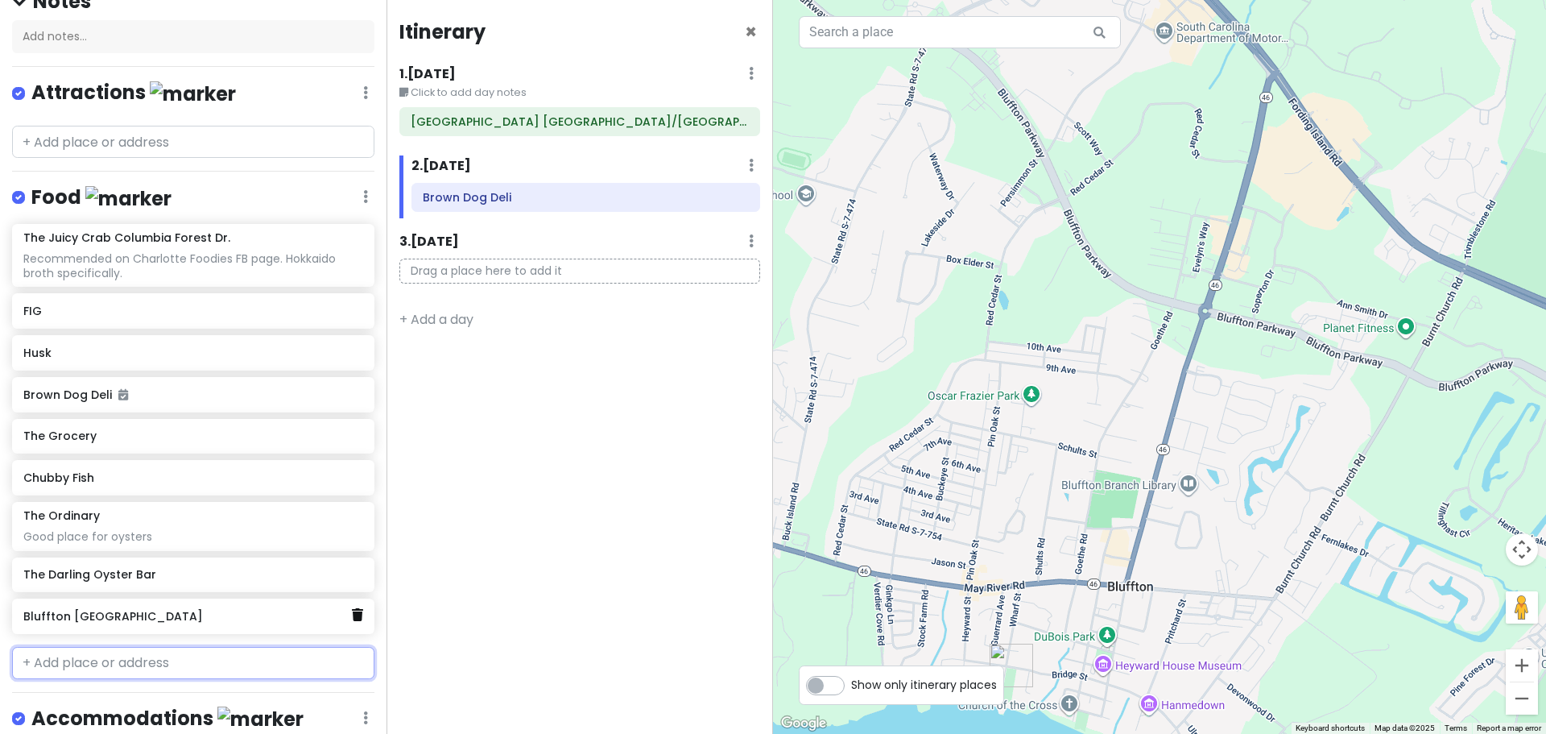
click at [352, 620] on link at bounding box center [357, 615] width 11 height 21
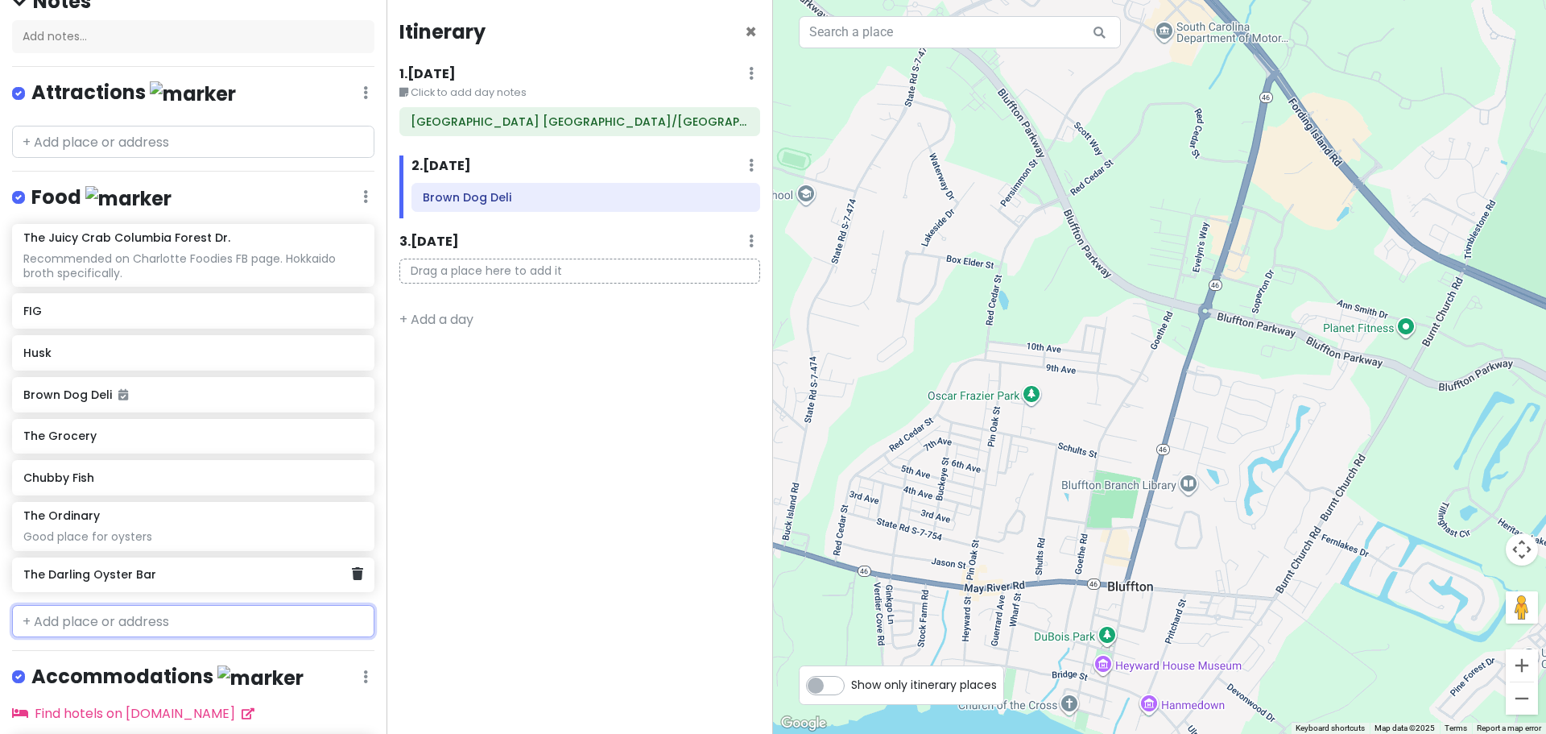
click at [112, 574] on h6 "The Darling Oyster Bar" at bounding box center [187, 574] width 328 height 14
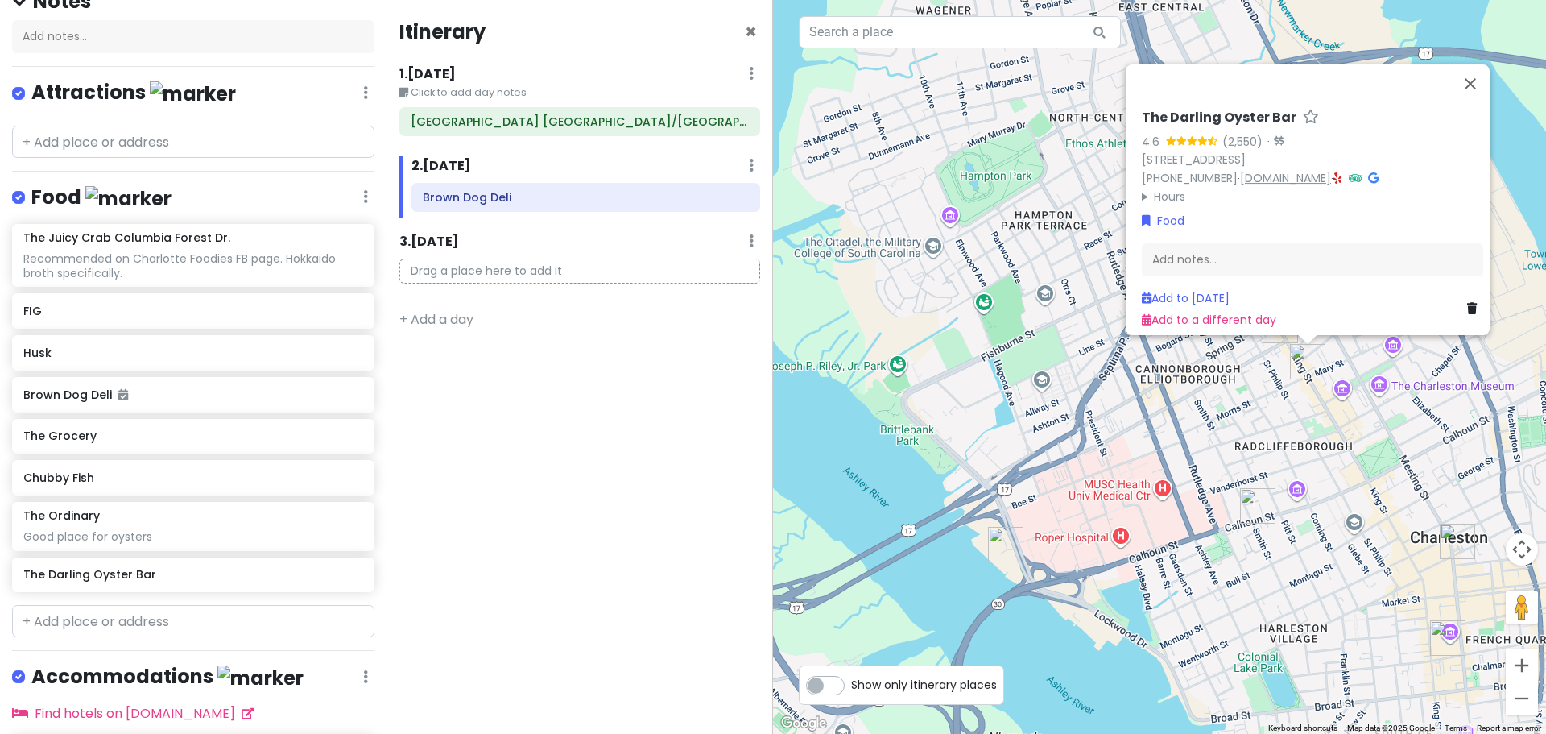
click at [1260, 172] on link "[DOMAIN_NAME]" at bounding box center [1285, 178] width 91 height 16
click at [213, 519] on div "The Ordinary" at bounding box center [192, 515] width 339 height 14
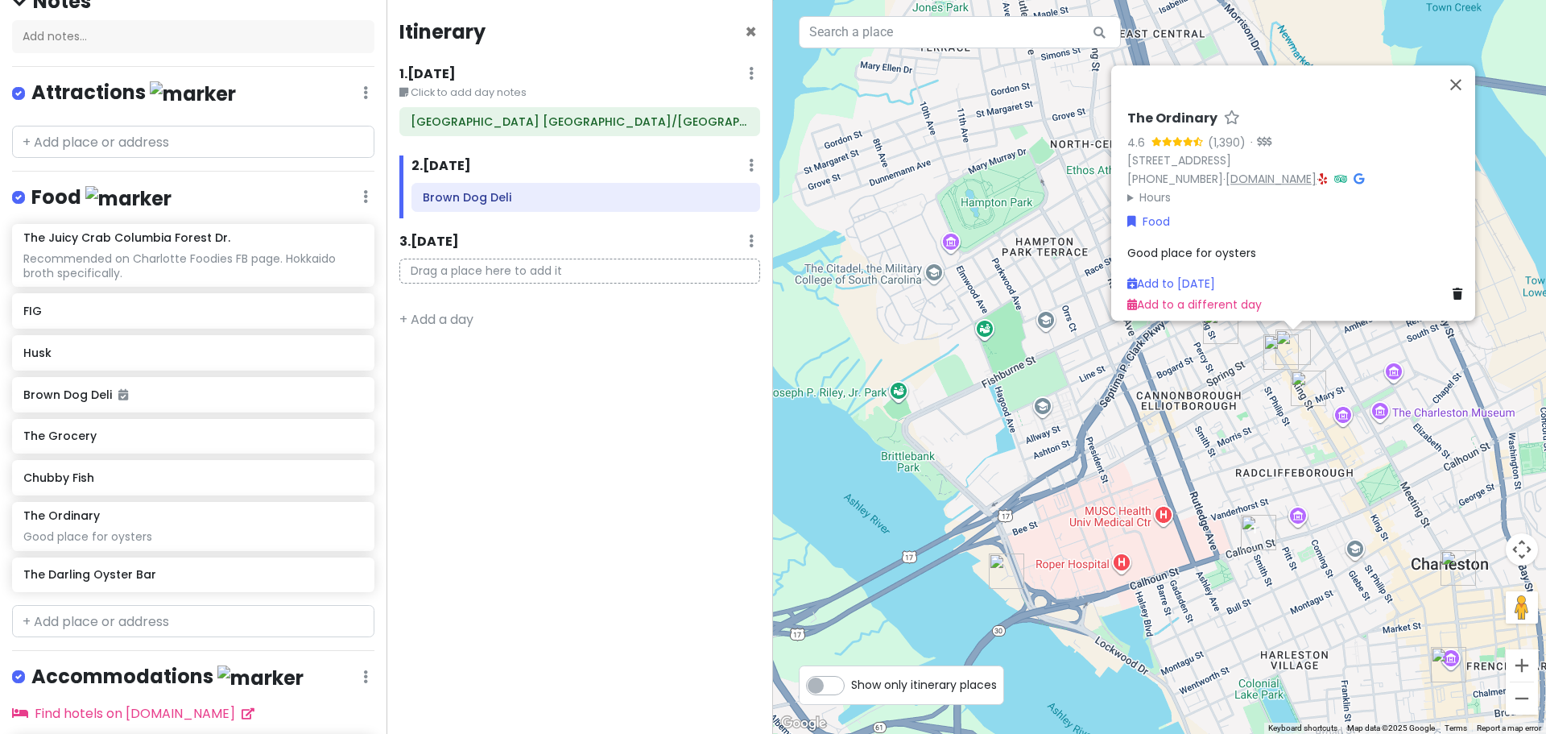
click at [1290, 171] on link "[DOMAIN_NAME]" at bounding box center [1271, 179] width 91 height 16
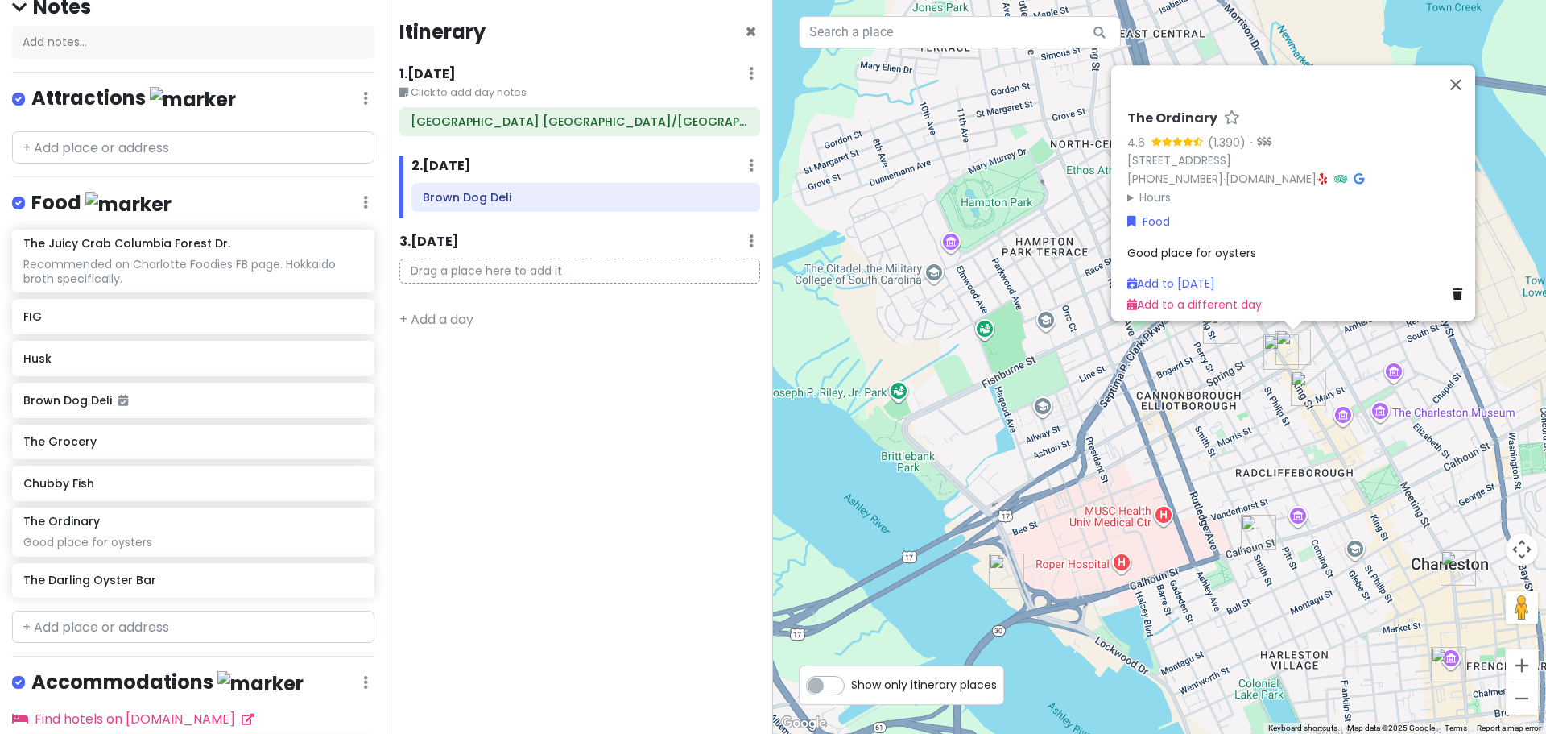
scroll to position [139, 0]
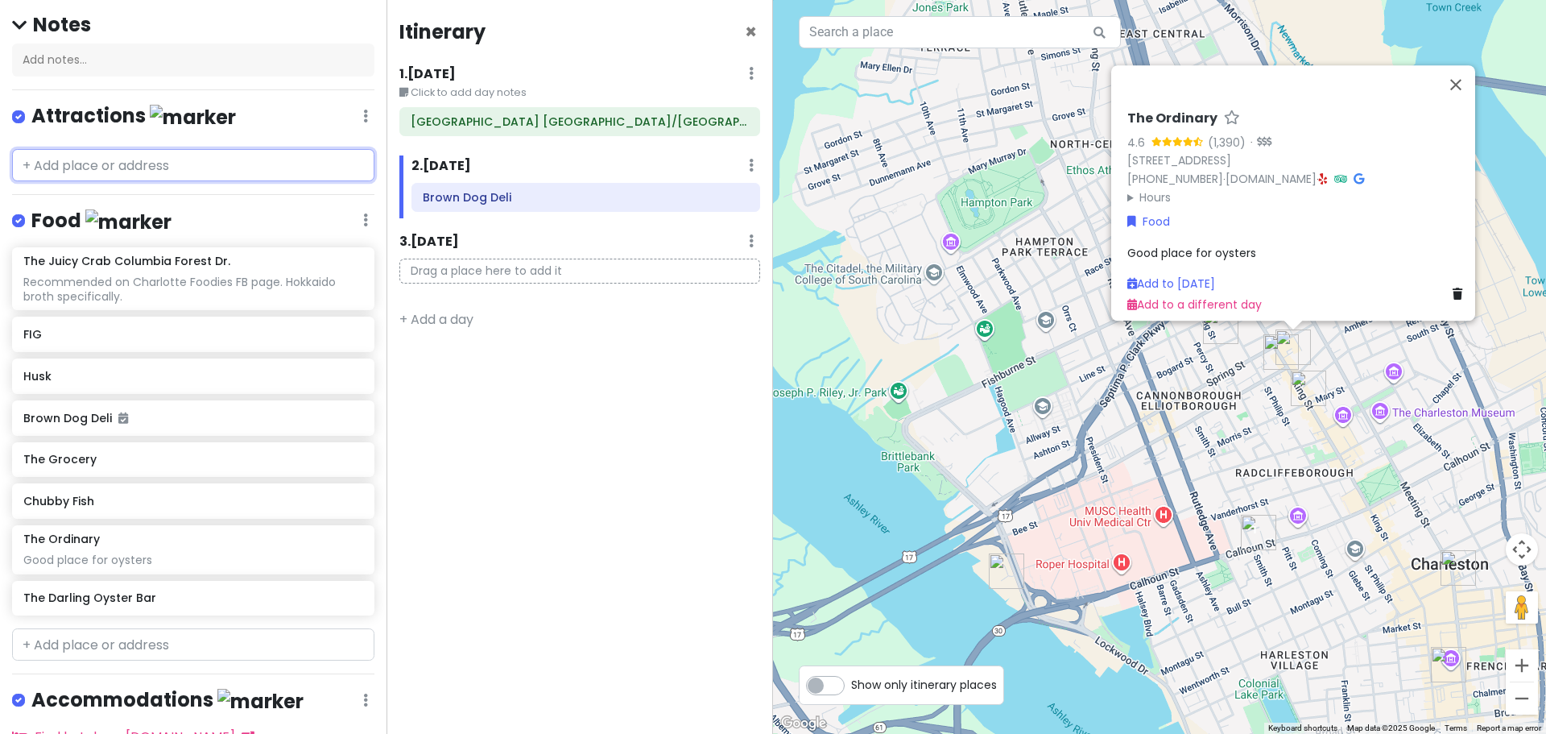
click at [115, 174] on input "text" at bounding box center [193, 165] width 362 height 32
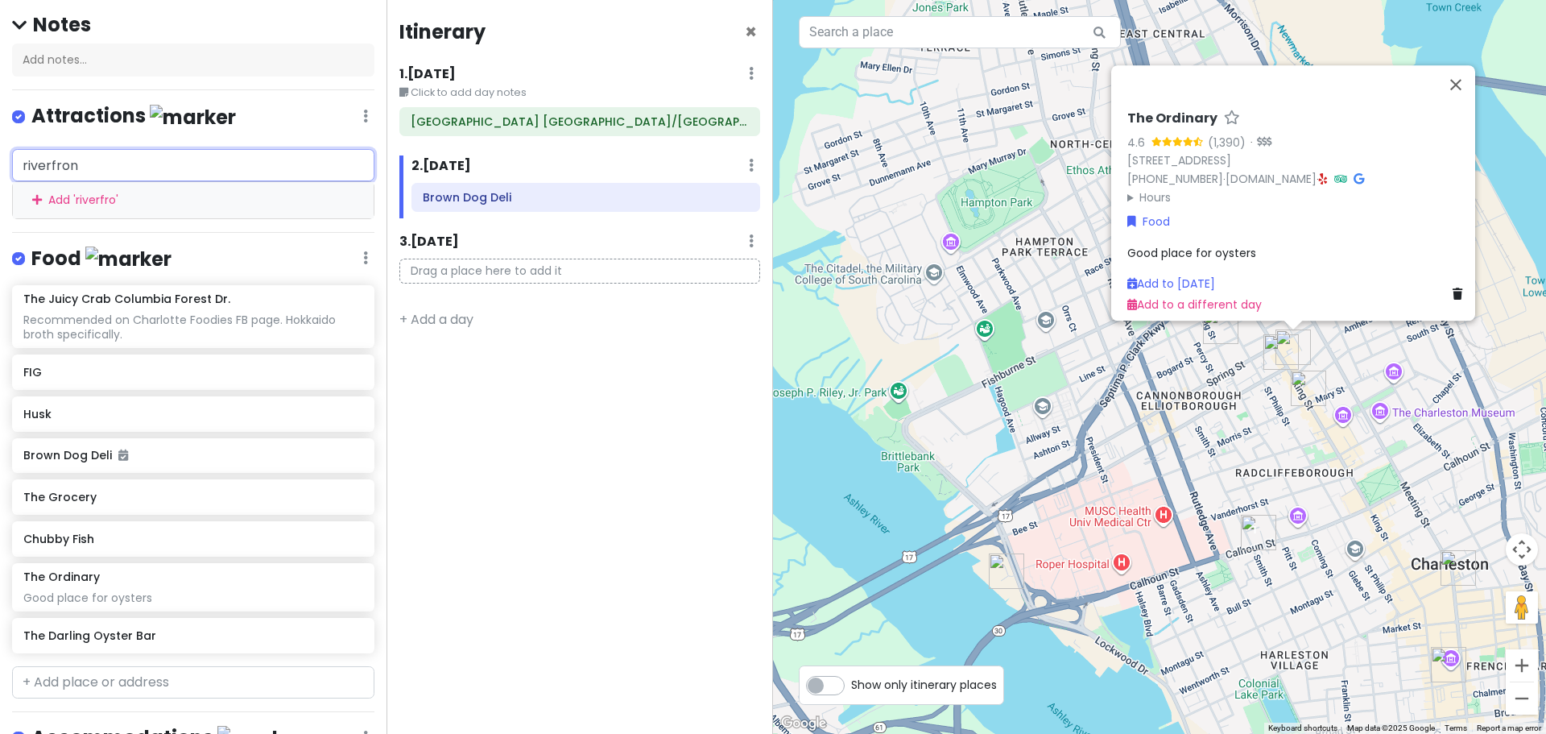
type input "riverfront"
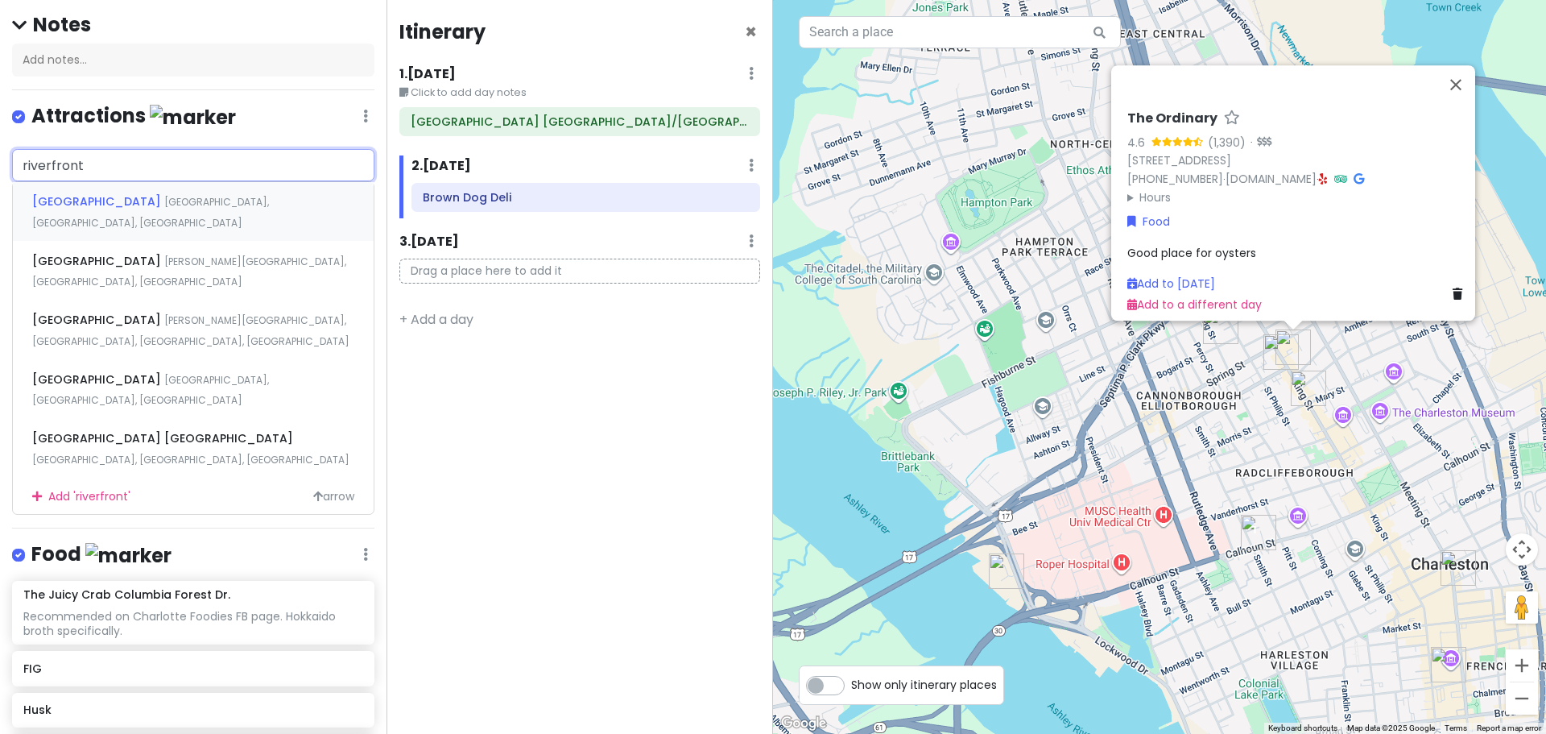
click at [145, 204] on span "[GEOGRAPHIC_DATA], [GEOGRAPHIC_DATA], [GEOGRAPHIC_DATA]" at bounding box center [150, 212] width 237 height 35
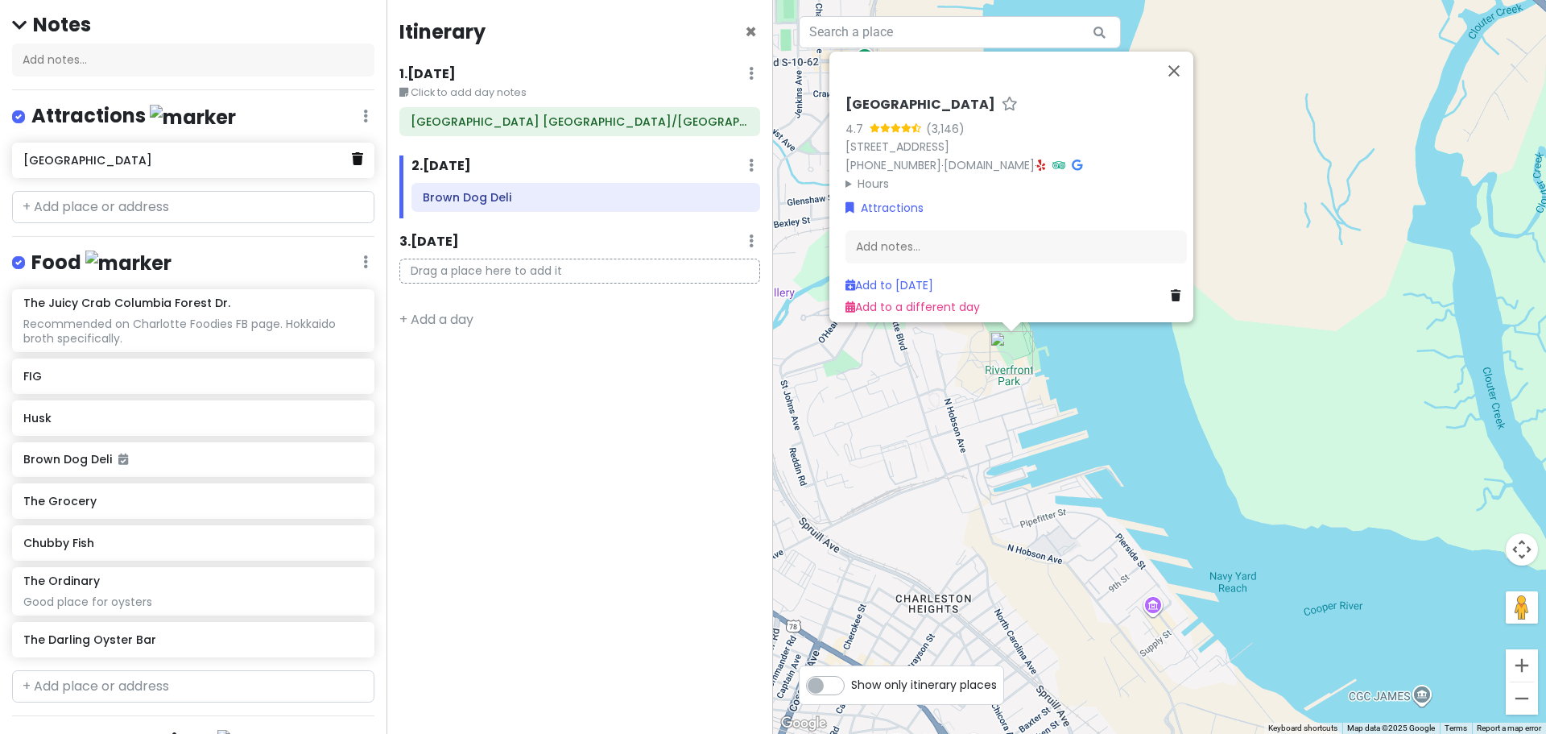
click at [352, 159] on icon at bounding box center [357, 158] width 11 height 13
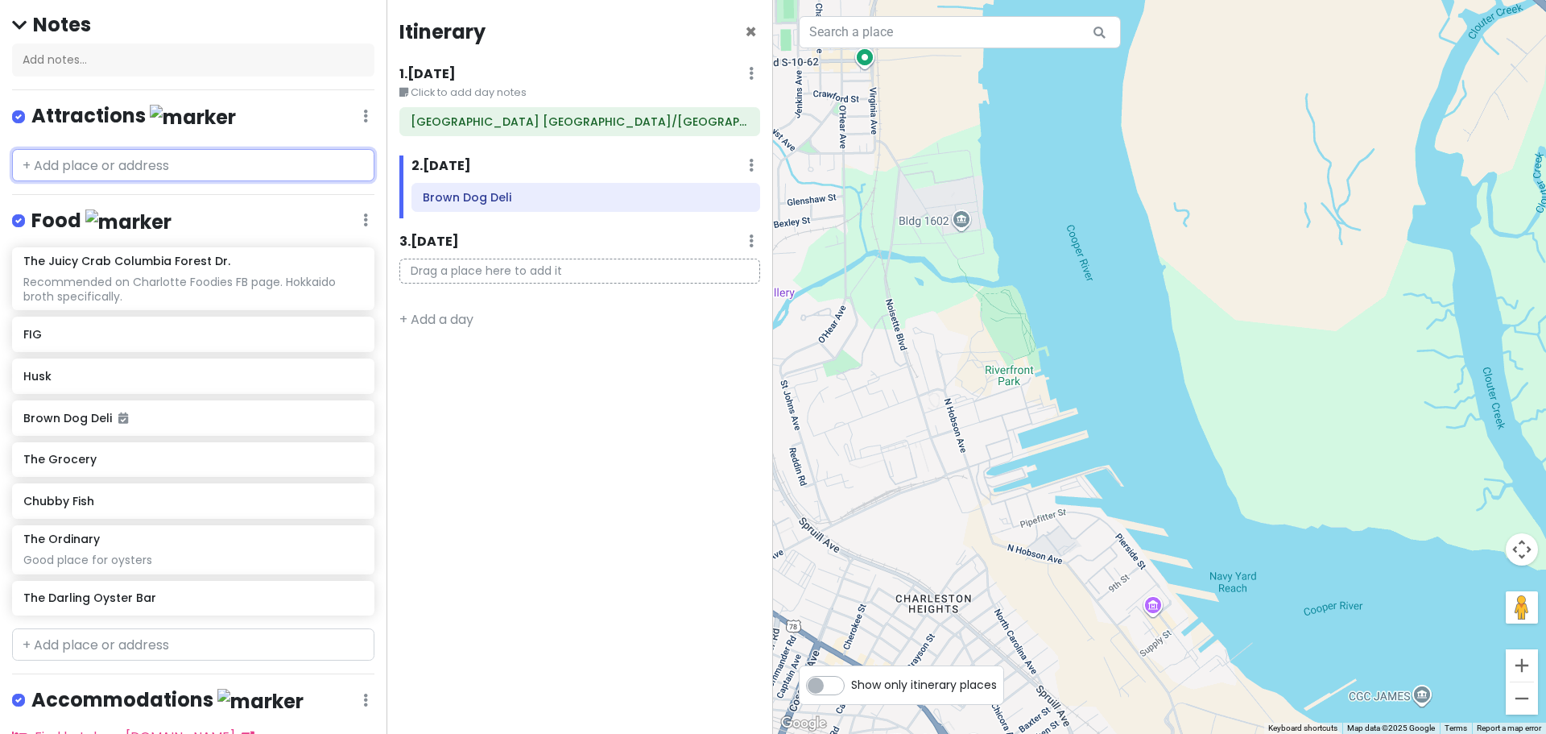
click at [172, 172] on input "text" at bounding box center [193, 165] width 362 height 32
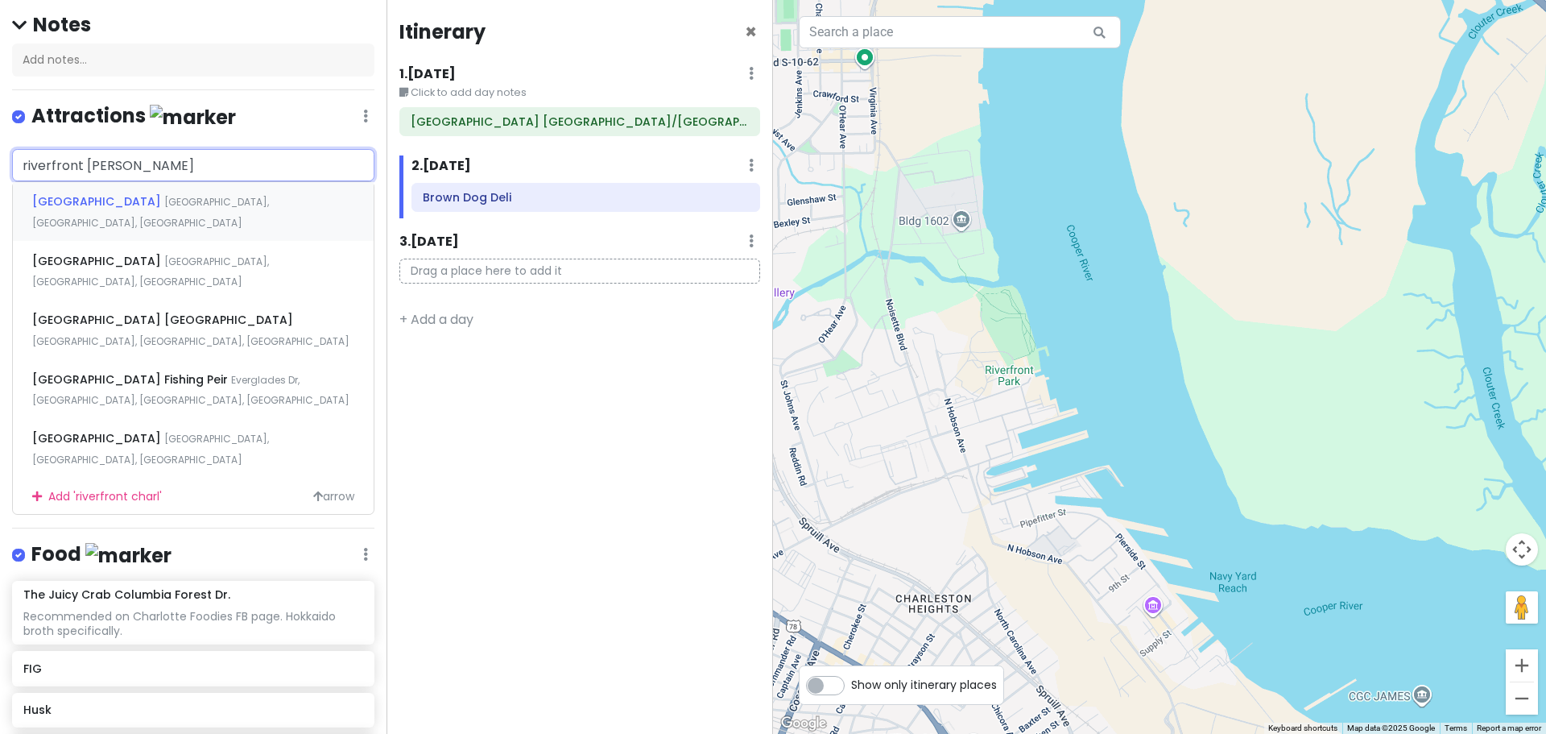
type input "riverfront [PERSON_NAME]"
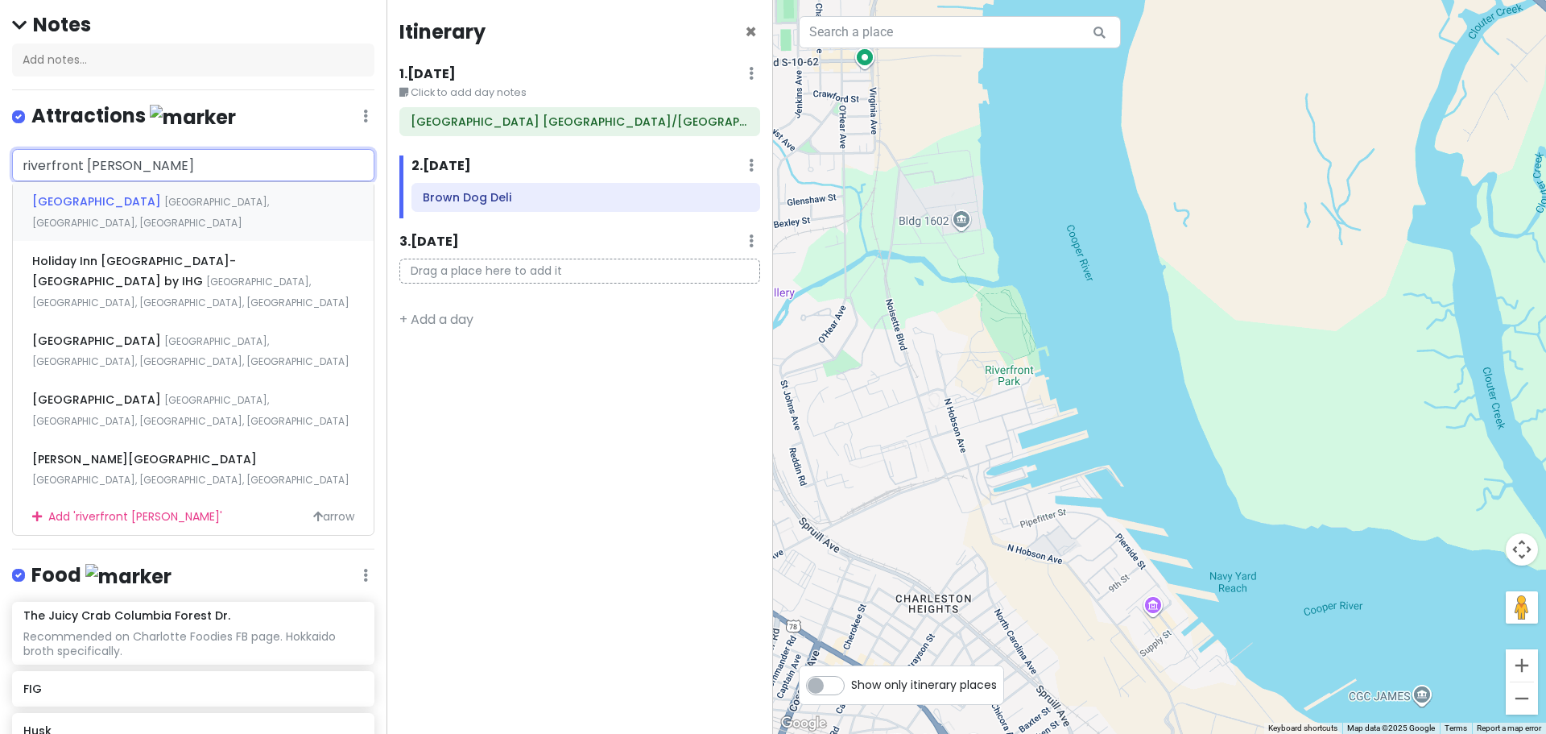
click at [192, 205] on span "[GEOGRAPHIC_DATA], [GEOGRAPHIC_DATA], [GEOGRAPHIC_DATA]" at bounding box center [150, 212] width 237 height 35
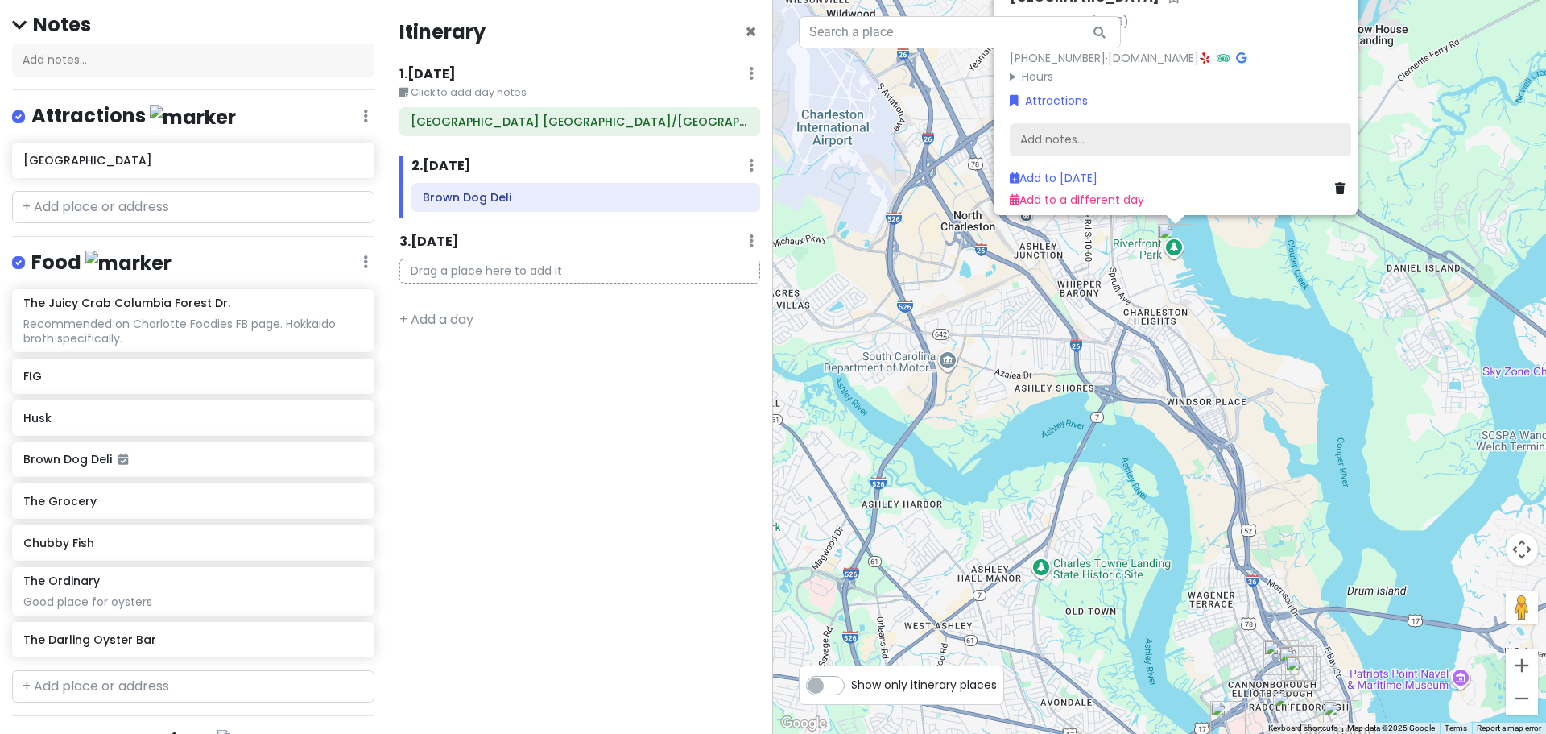
click at [1073, 130] on div "Add notes..." at bounding box center [1180, 139] width 341 height 34
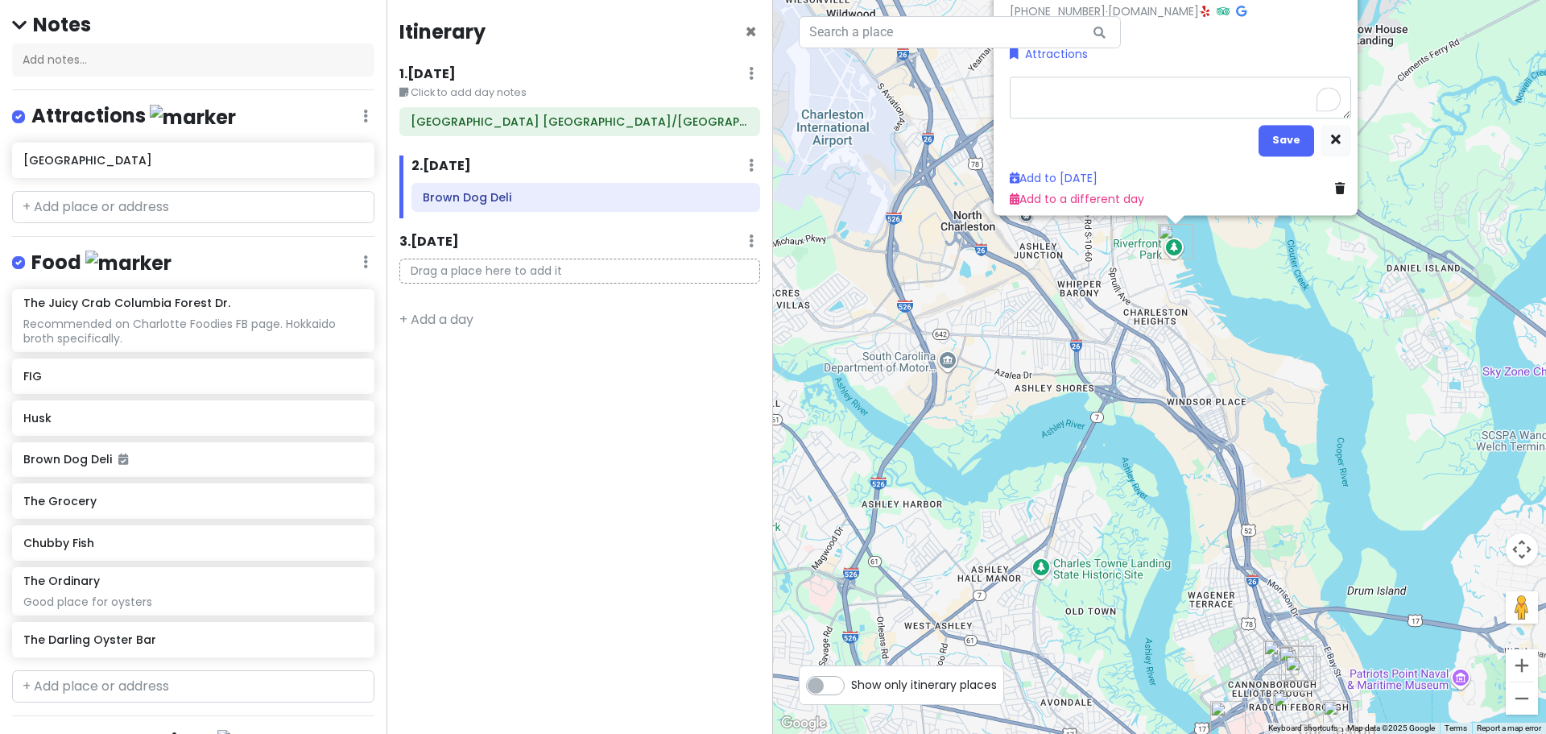
type textarea "x"
type textarea "V"
type textarea "x"
type textarea "Ve"
type textarea "x"
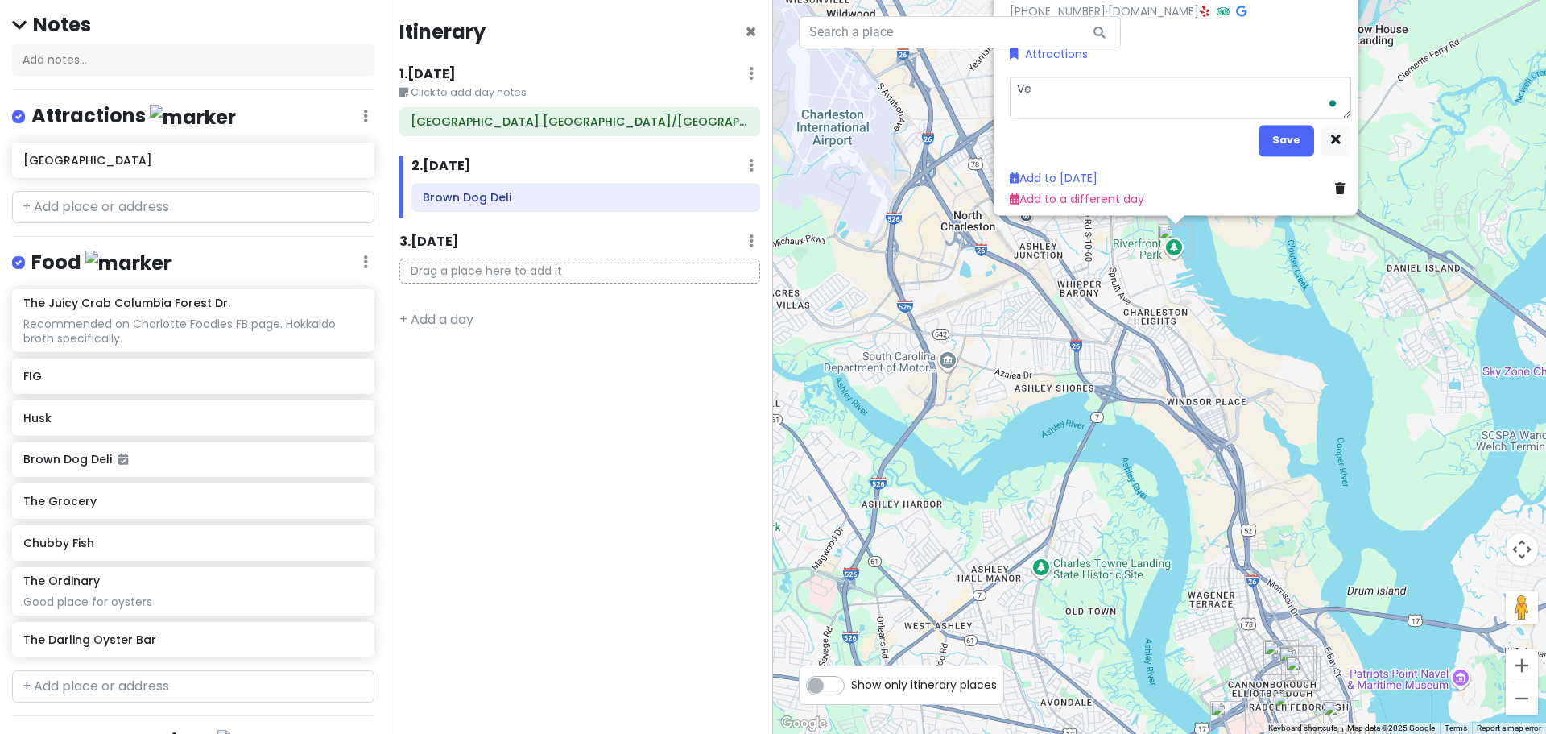
type textarea "Vee"
type textarea "x"
type textarea "Veer"
type textarea "x"
type textarea "B"
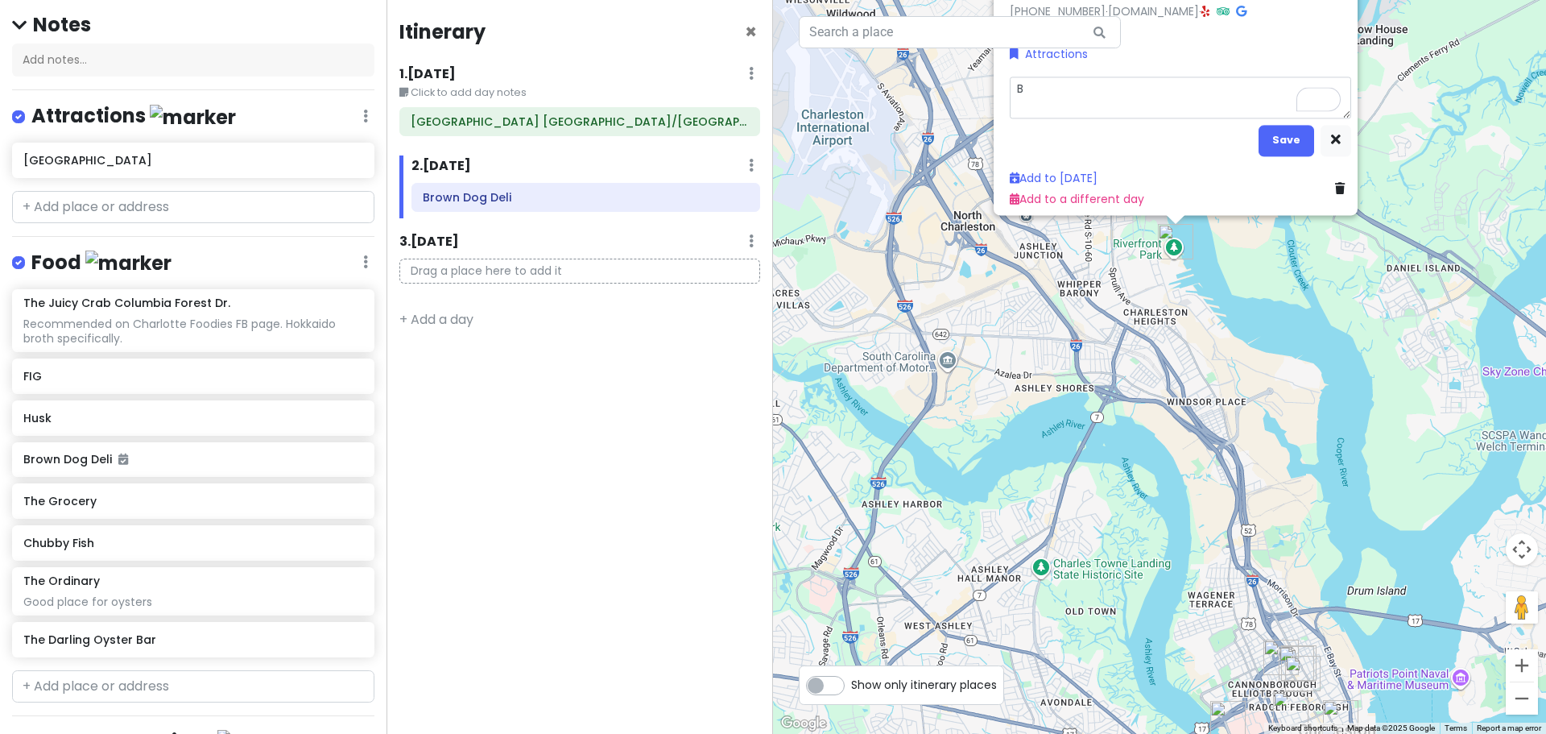
type textarea "x"
type textarea "Be"
type textarea "x"
type textarea "Bee"
type textarea "x"
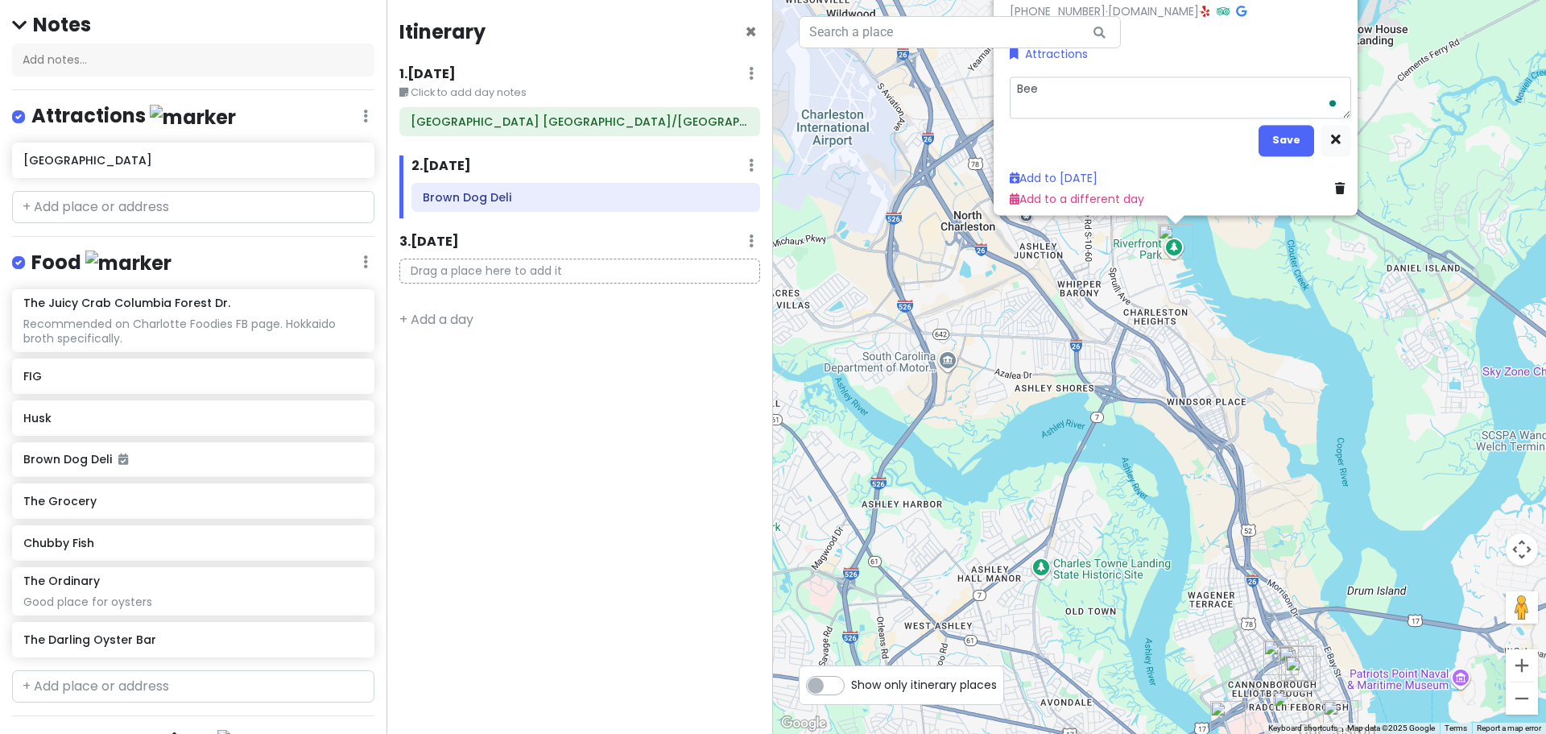
type textarea "Beer"
type textarea "x"
type textarea "Beerf"
type textarea "x"
type textarea "Beerfe"
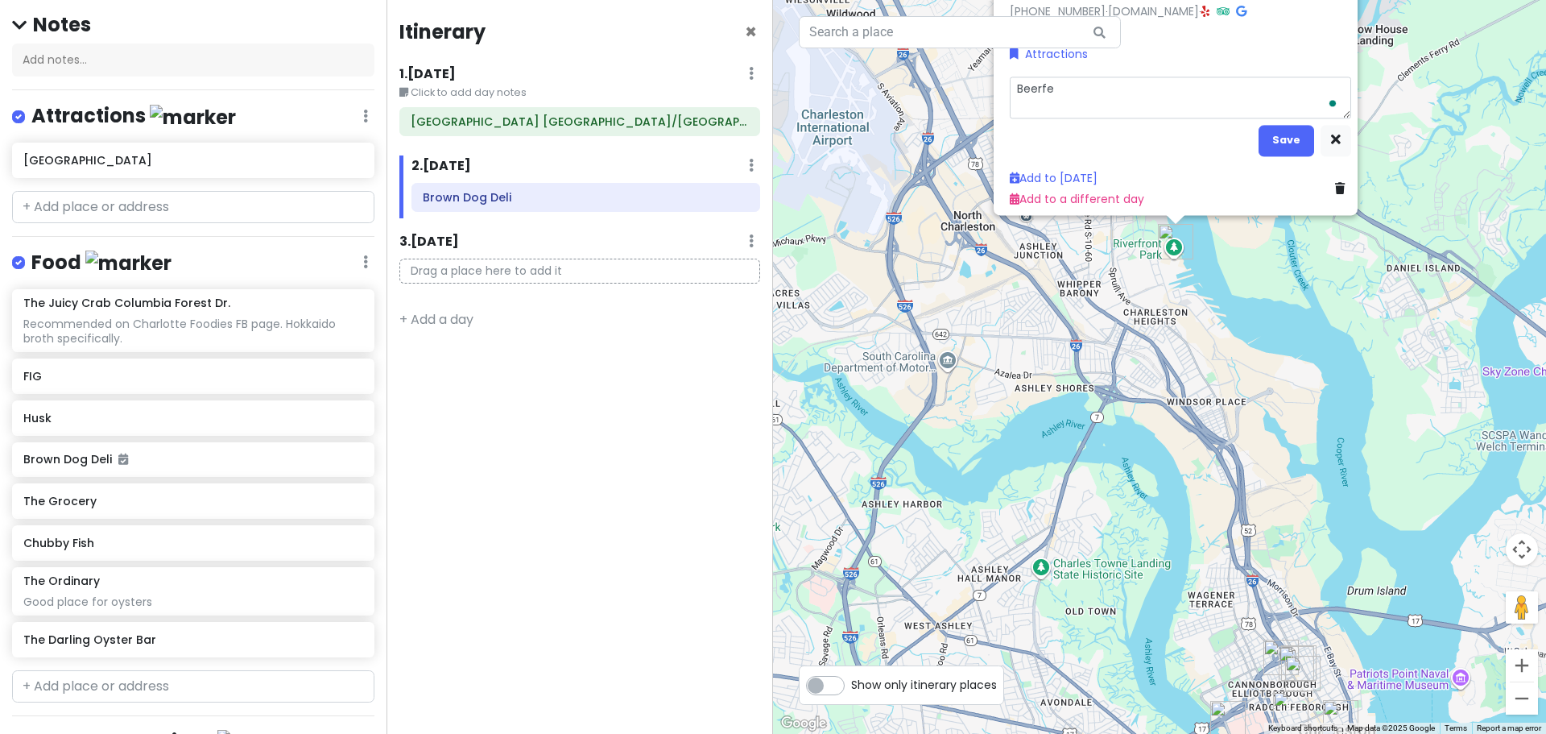
type textarea "x"
type textarea "Beerfes"
type textarea "x"
type textarea "Beerfest"
type textarea "x"
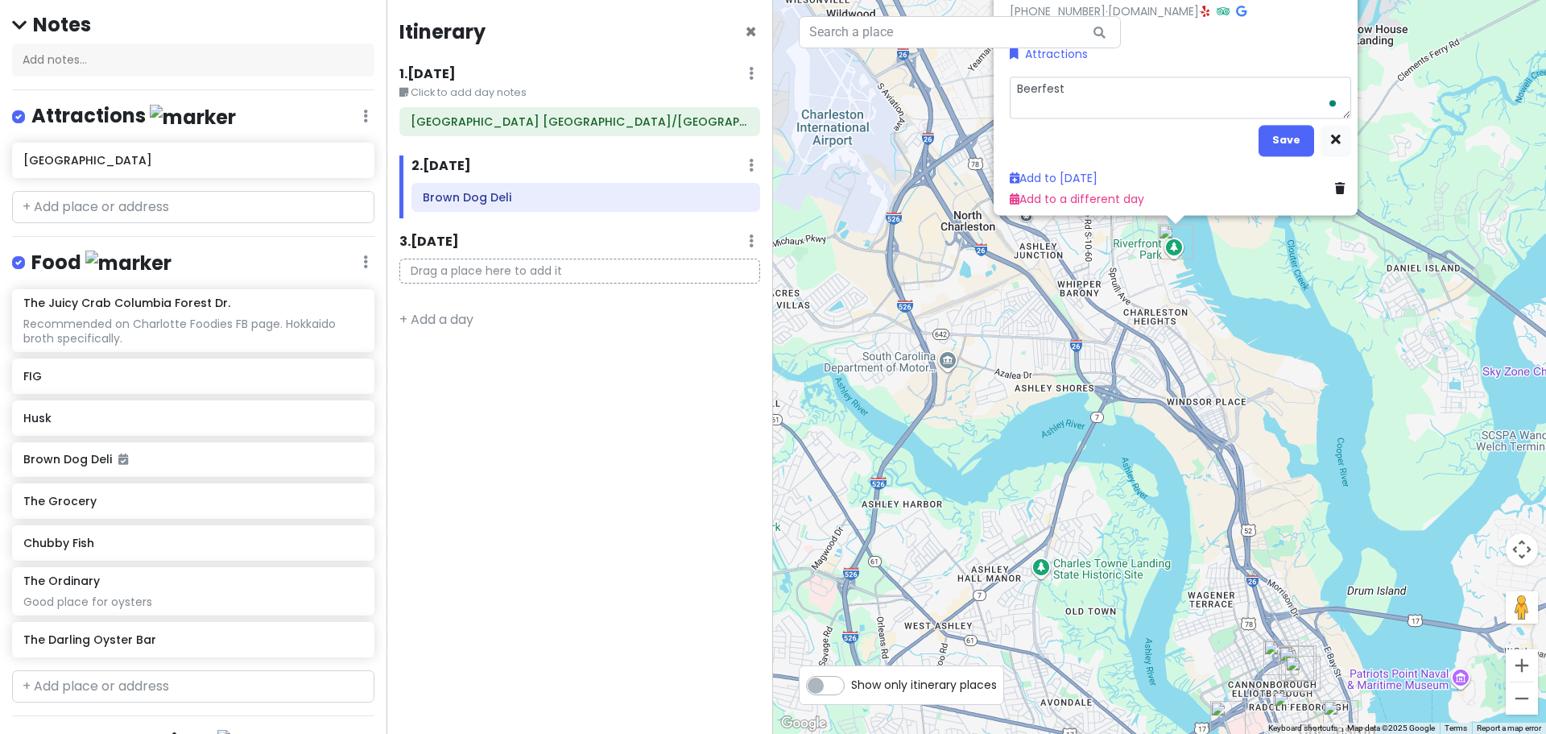
type textarea "Beerfest"
type textarea "x"
type textarea "Beerfest h"
type textarea "x"
type textarea "Beerfest ha"
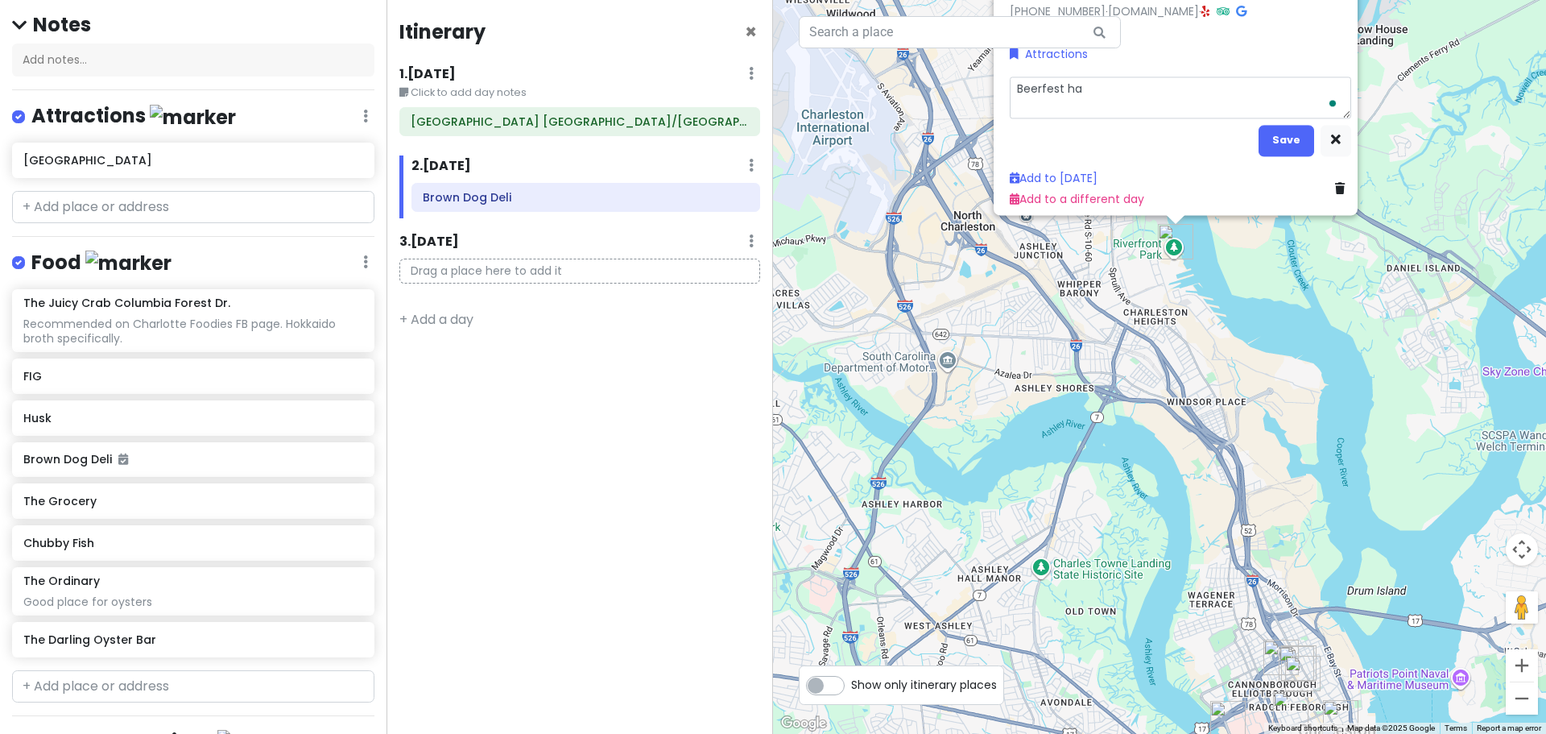
type textarea "x"
type textarea "Beerfest hap"
type textarea "x"
type textarea "Beerfest happ"
type textarea "x"
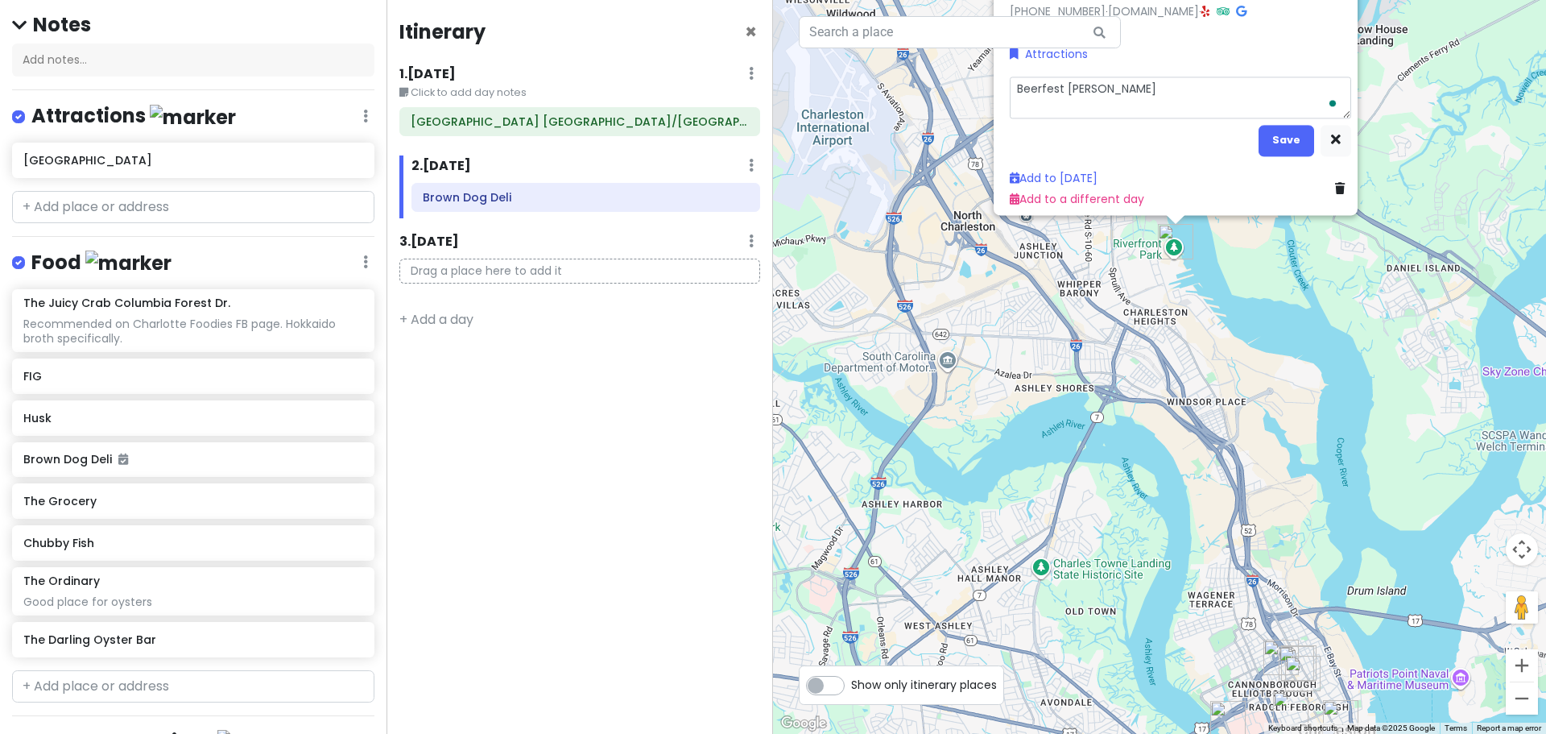
type textarea "Beerfest happen"
type textarea "x"
type textarea "Beerfest happeni"
type textarea "x"
type textarea "Beerfest happenin"
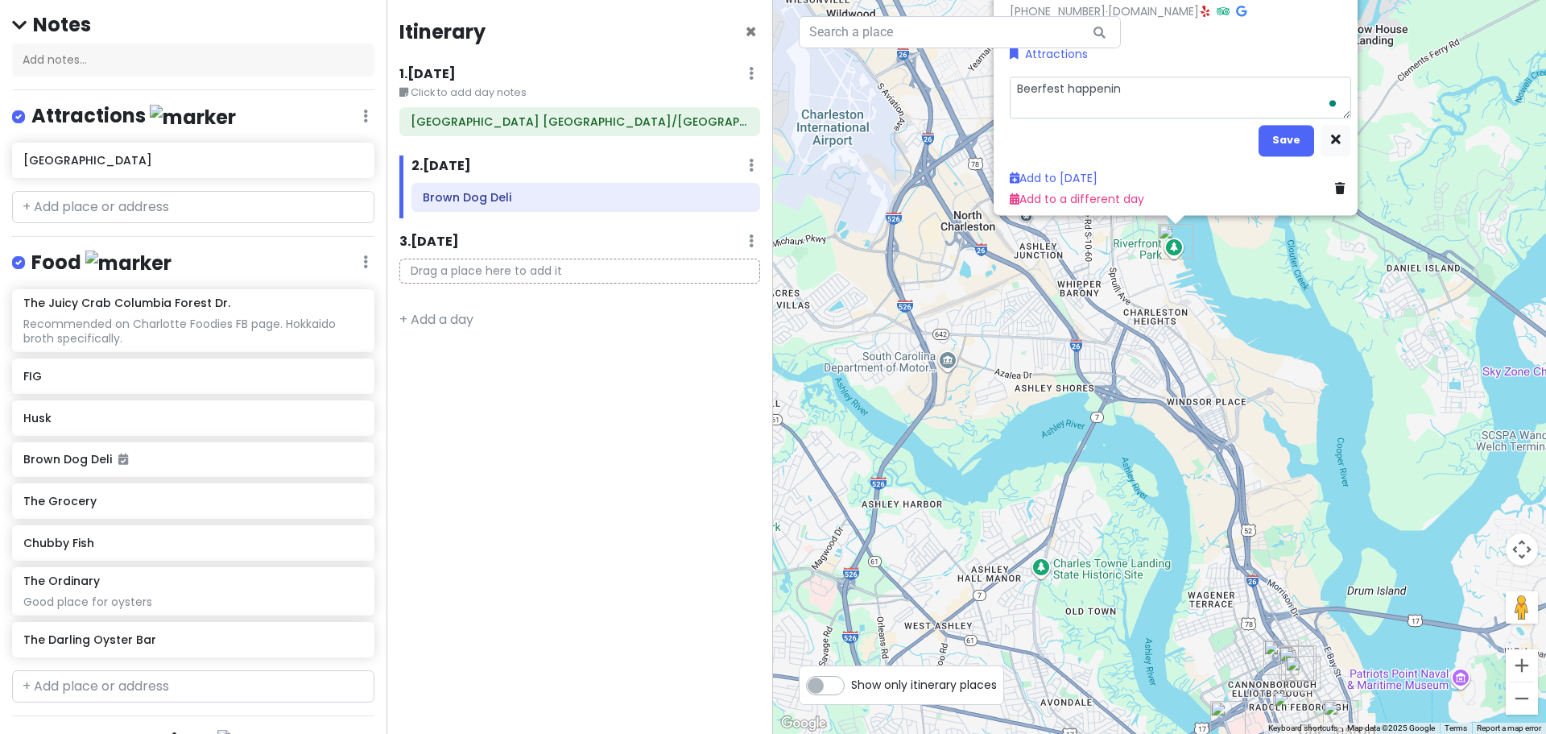
type textarea "x"
type textarea "Beerfest happening"
type textarea "x"
type textarea "Beerfest happening"
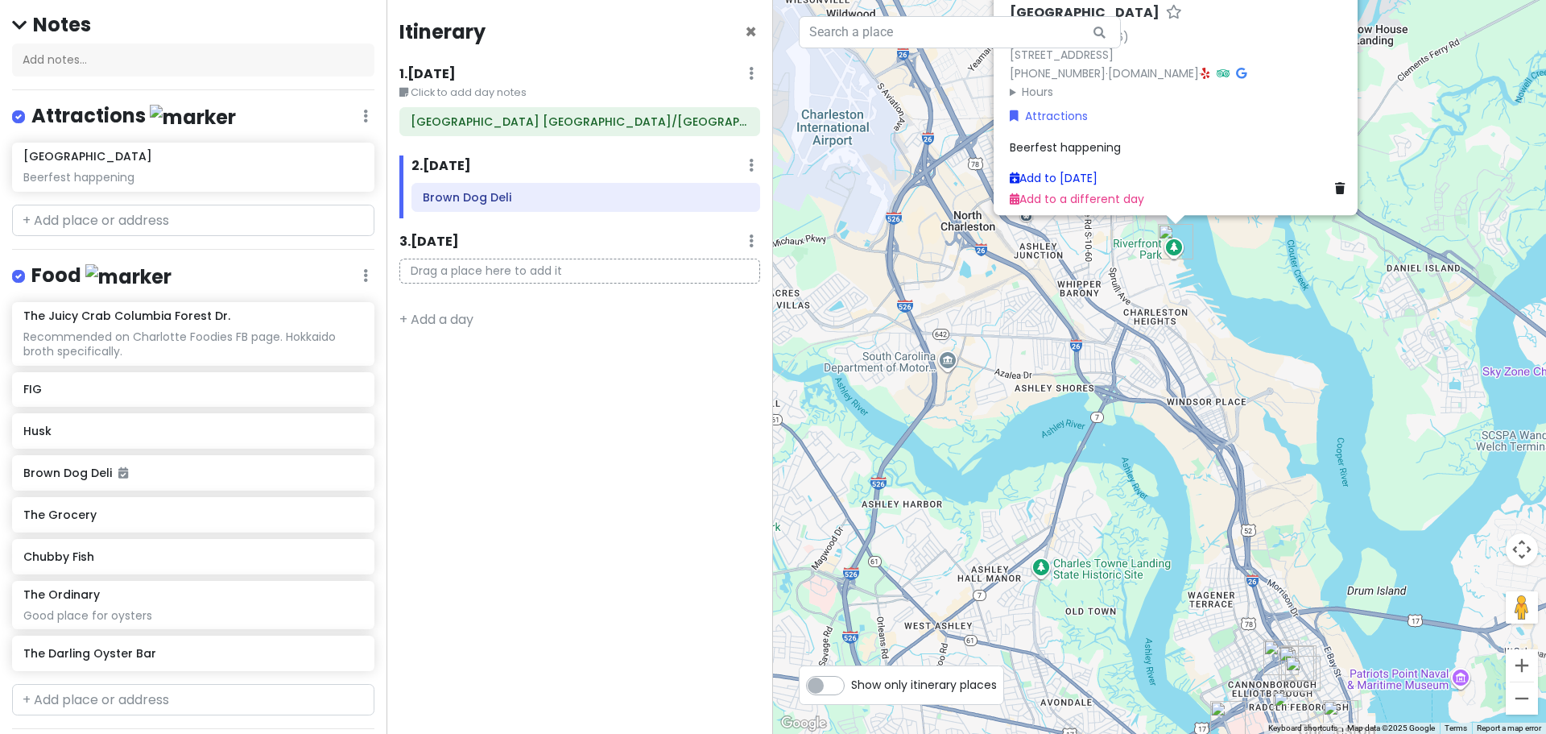
click at [1091, 170] on link "Add to [DATE]" at bounding box center [1054, 178] width 88 height 16
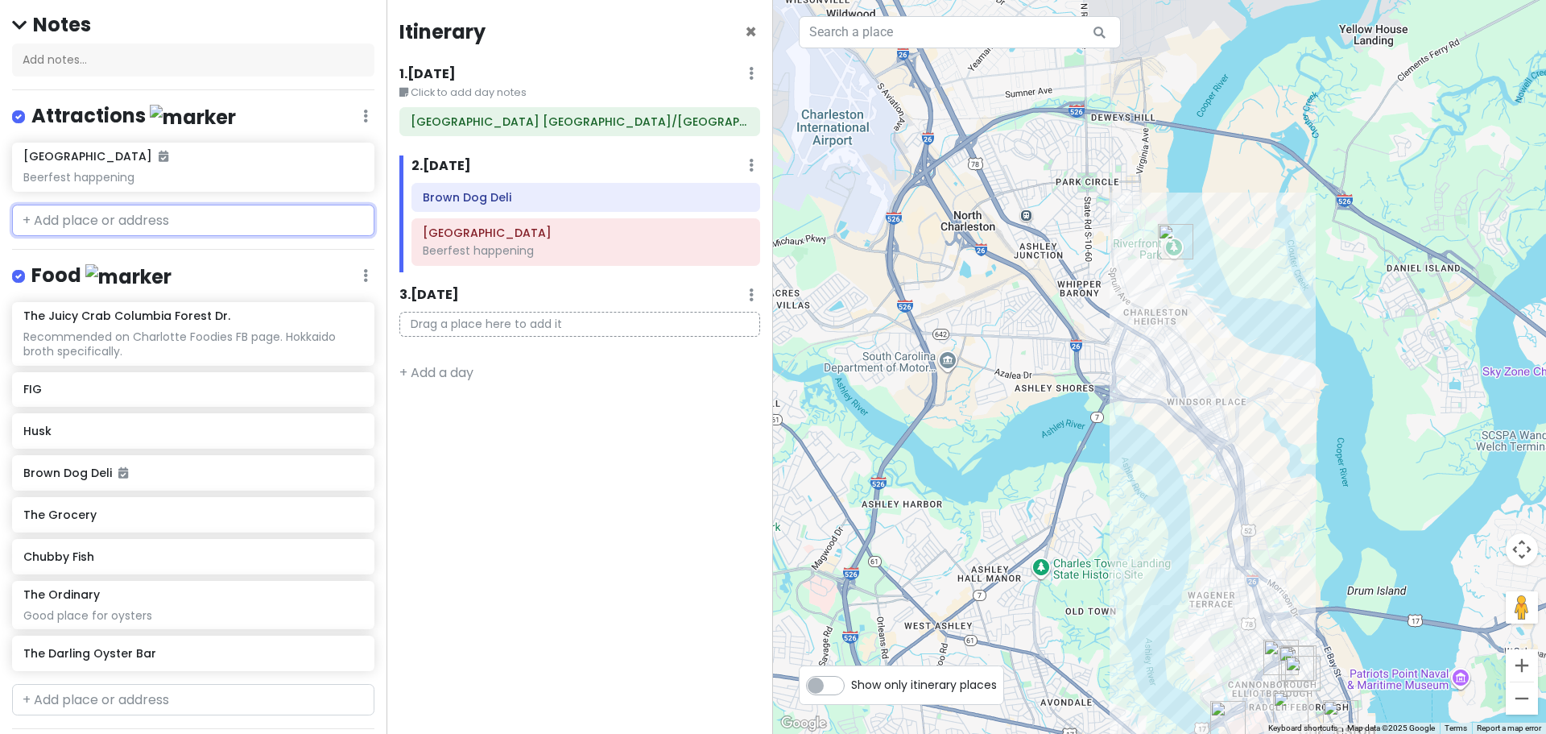
click at [159, 223] on input "text" at bounding box center [193, 221] width 362 height 32
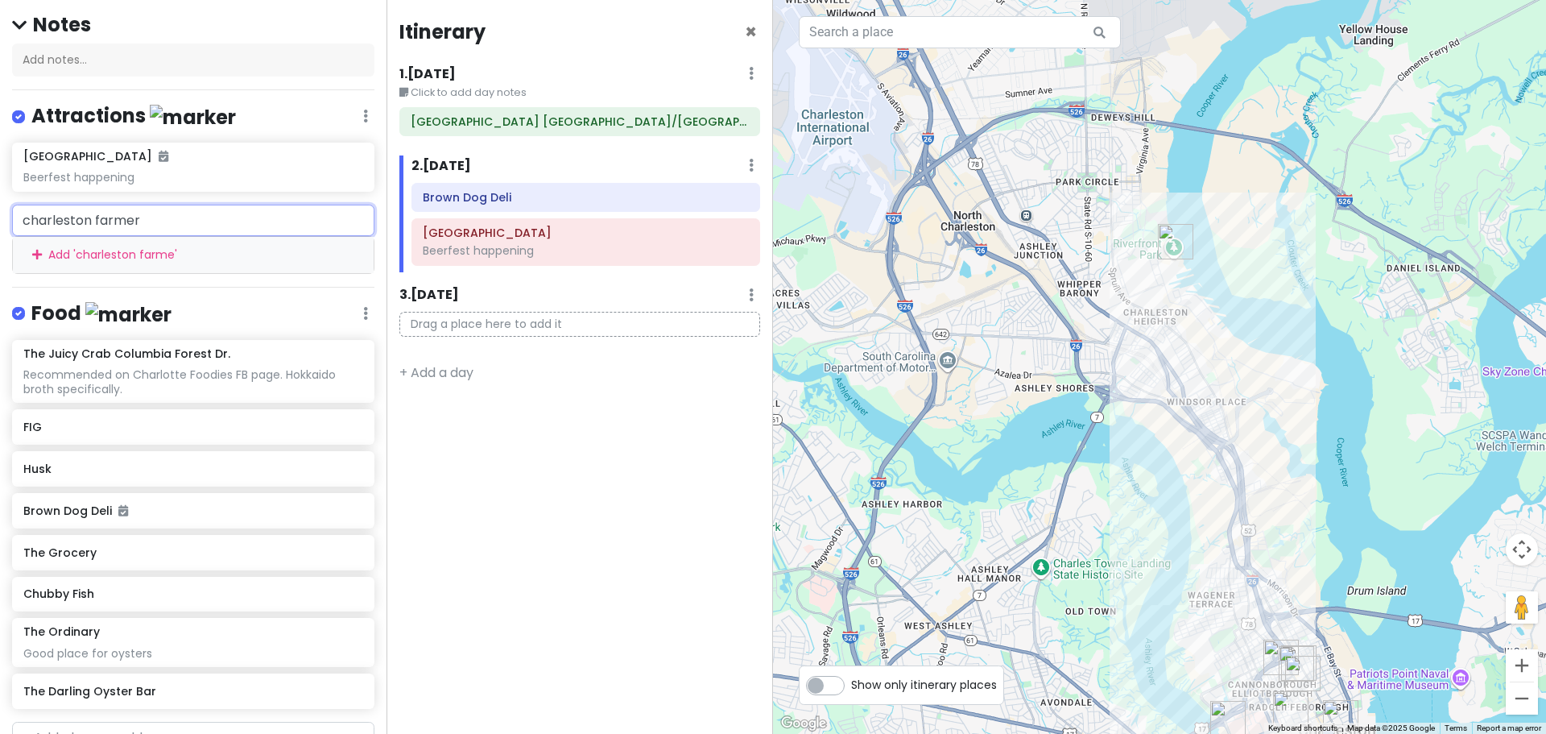
type input "charleston farmers"
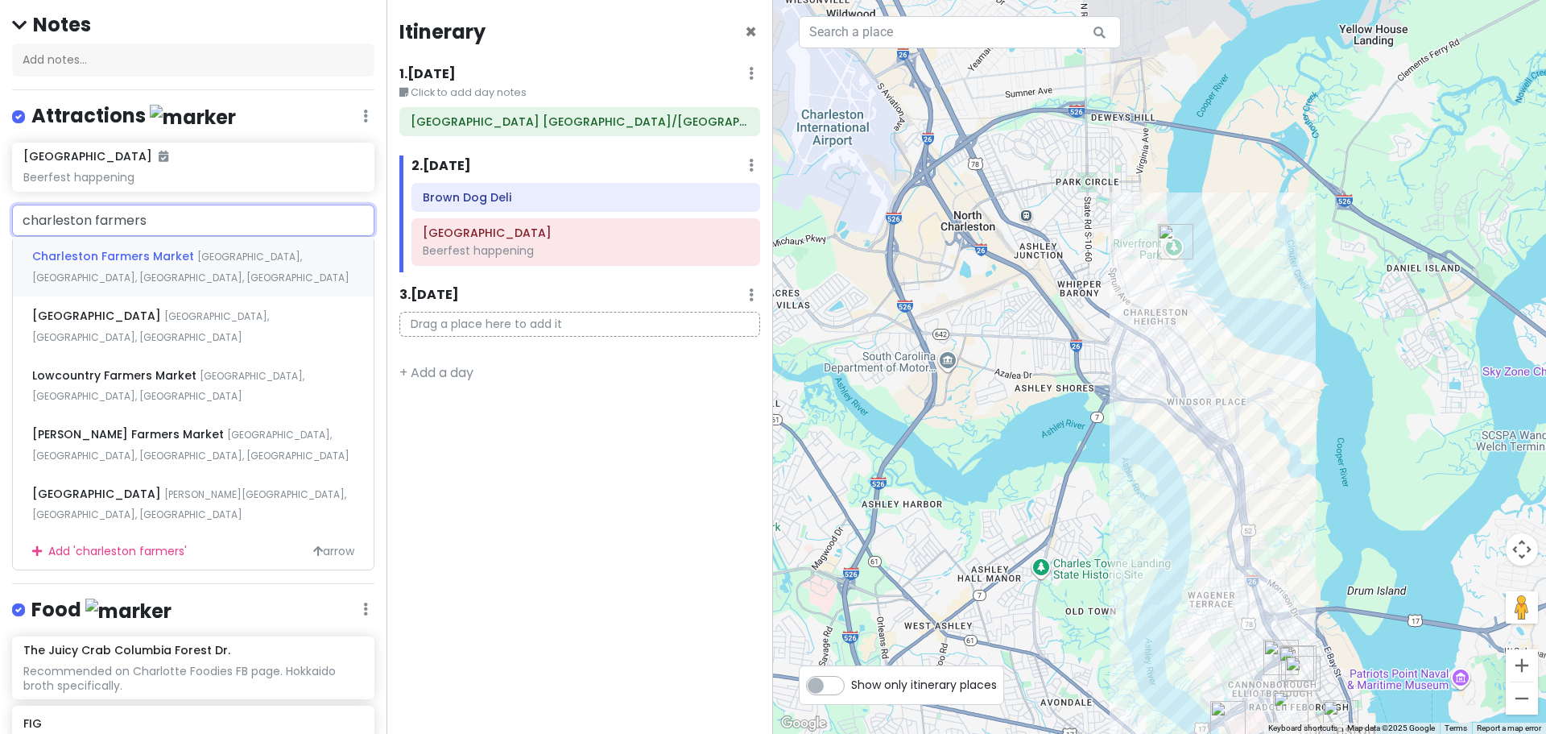
click at [172, 251] on span "Charleston Farmers Market" at bounding box center [114, 256] width 165 height 16
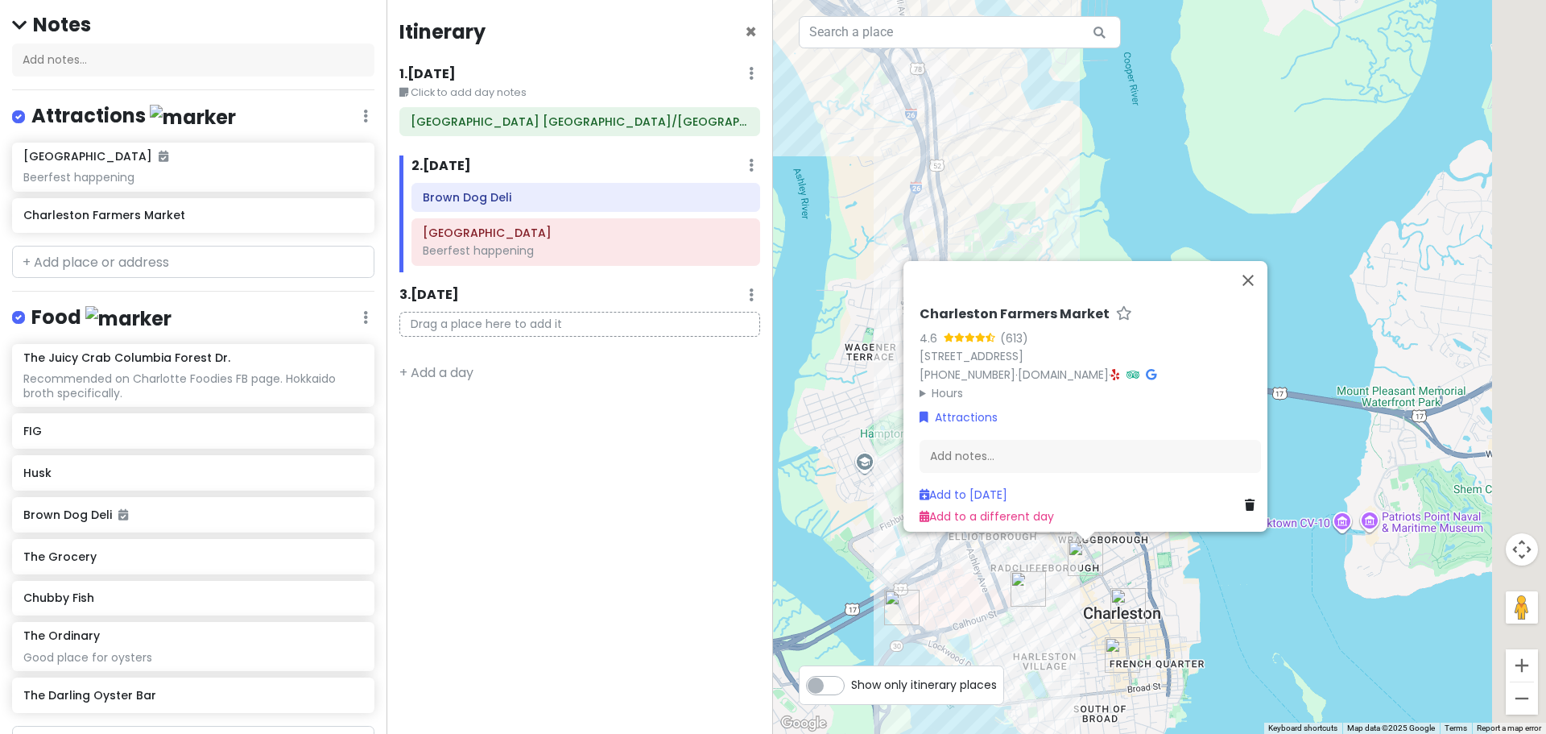
drag, startPoint x: 1251, startPoint y: 546, endPoint x: 736, endPoint y: 300, distance: 570.6
click at [736, 300] on div "Charleston Trip Private Change Dates Make a Copy Delete Trip Go Pro ⚡️ Give Fee…" at bounding box center [773, 367] width 1546 height 734
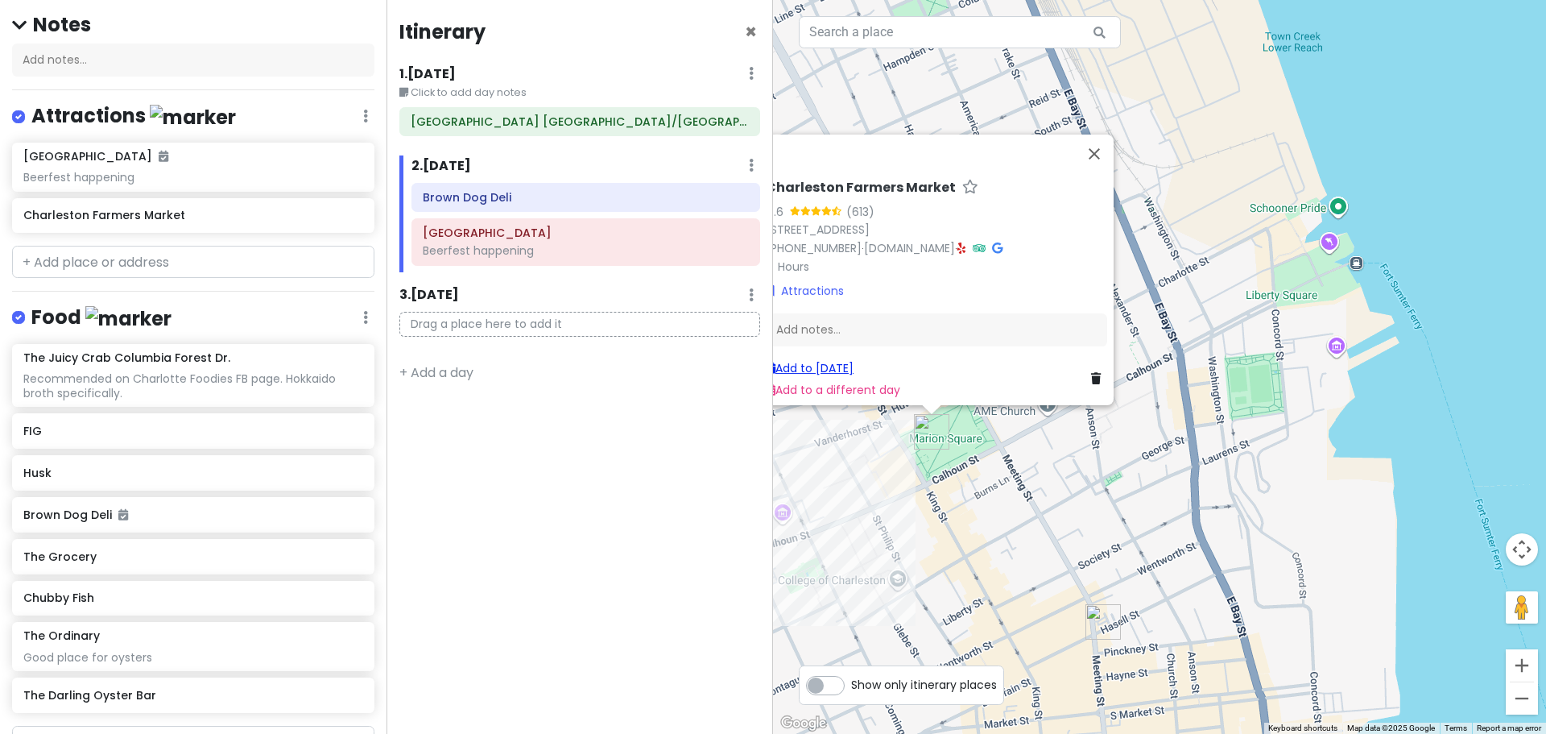
click at [838, 360] on link "Add to [DATE]" at bounding box center [810, 368] width 88 height 16
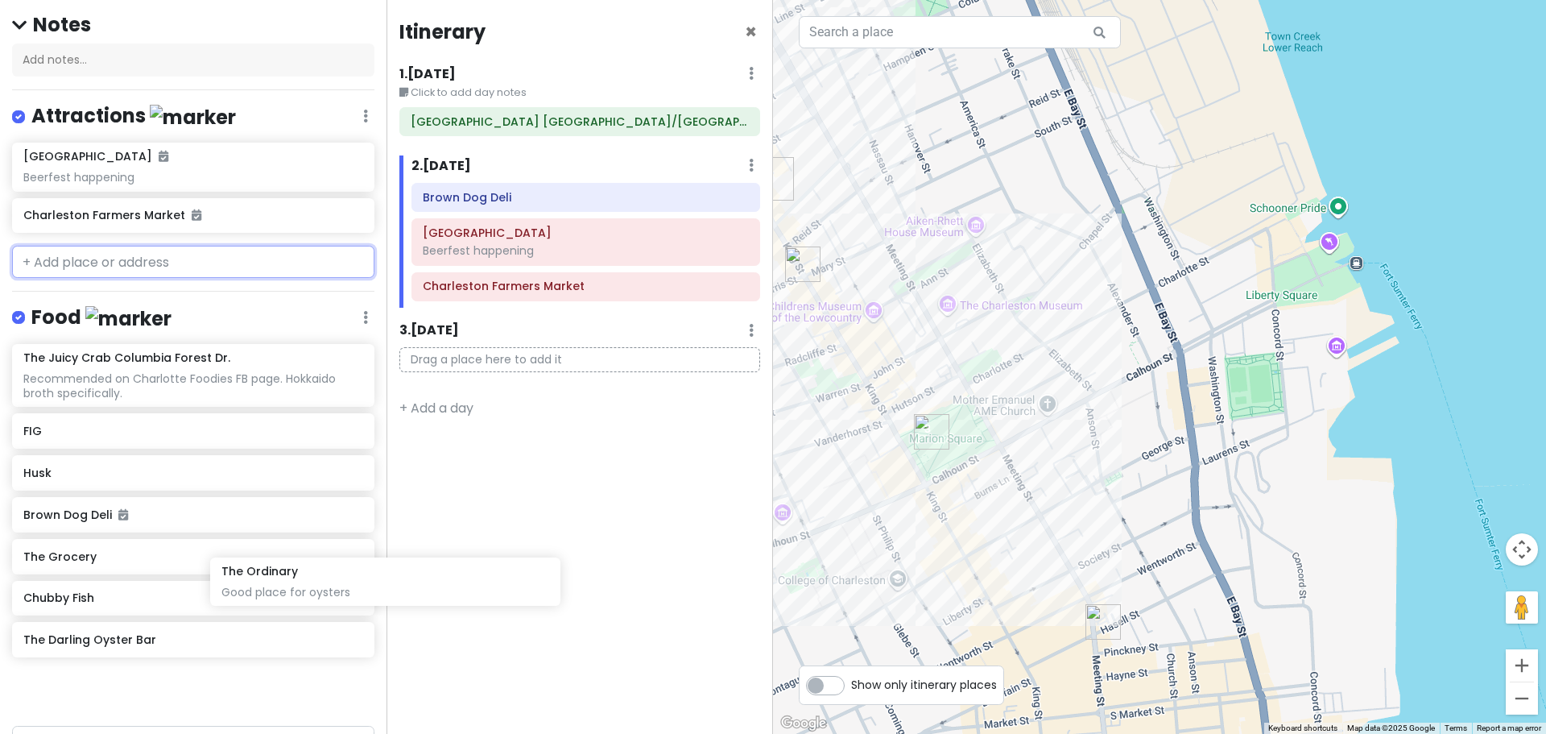
scroll to position [141, 0]
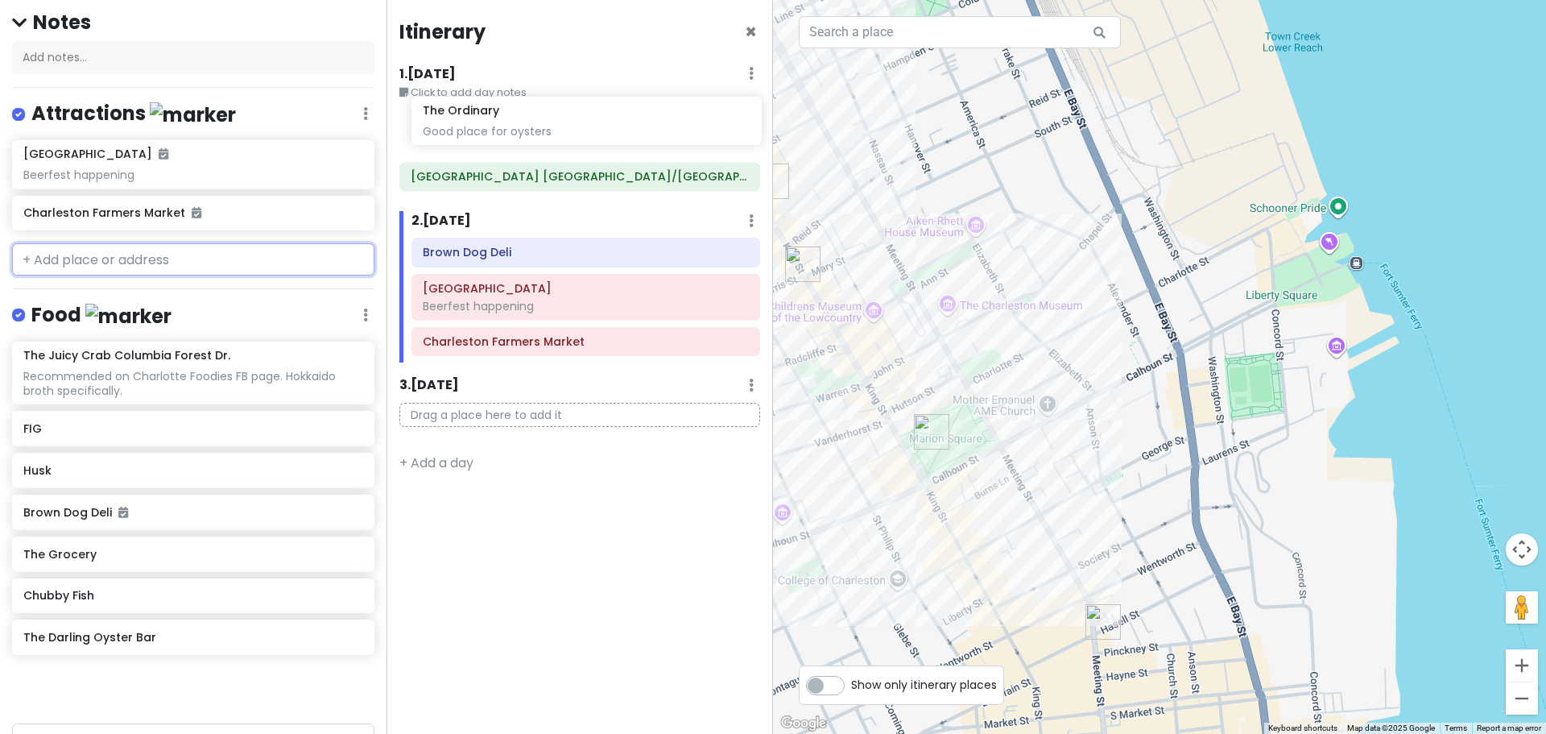
drag, startPoint x: 185, startPoint y: 635, endPoint x: 582, endPoint y: 113, distance: 656.4
click at [582, 113] on div "Charleston Trip Private Change Dates Make a Copy Delete Trip Go Pro ⚡️ Give Fee…" at bounding box center [773, 367] width 1546 height 734
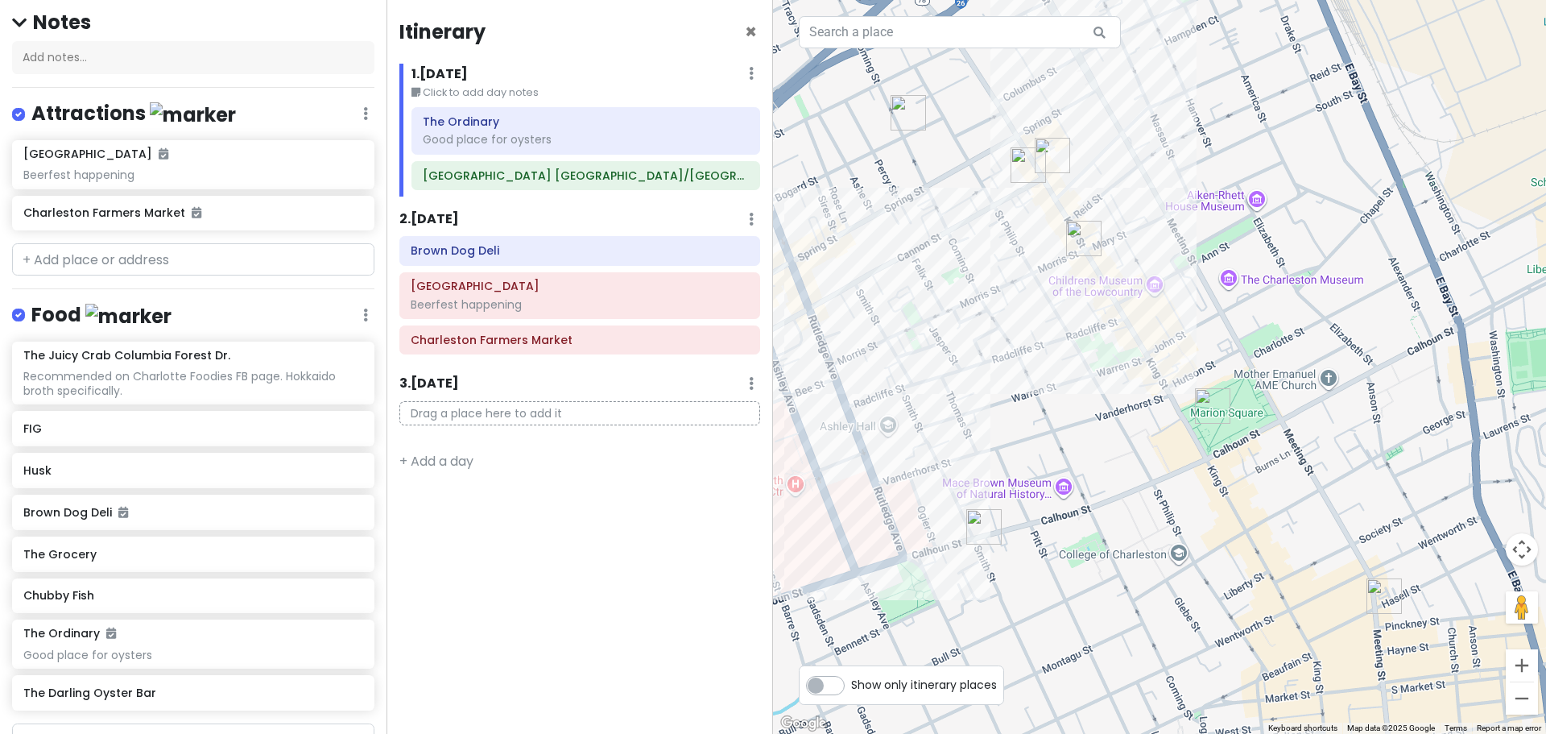
drag, startPoint x: 897, startPoint y: 281, endPoint x: 1150, endPoint y: 261, distance: 253.7
click at [1150, 261] on div at bounding box center [1159, 367] width 773 height 734
click at [1023, 145] on div at bounding box center [1159, 367] width 773 height 734
click at [1023, 163] on img "The Grocery" at bounding box center [1028, 164] width 35 height 35
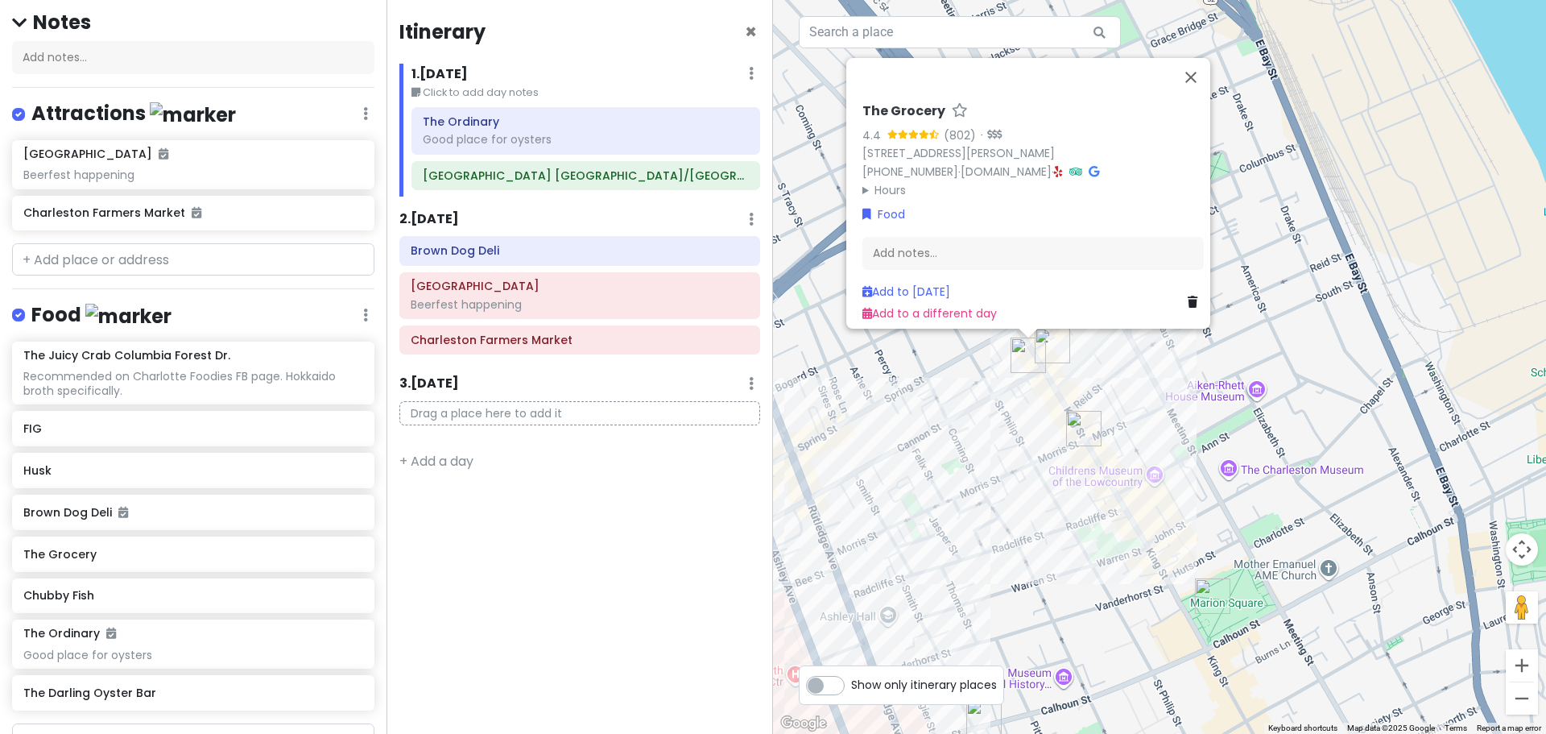
click at [1083, 422] on img "The Darling Oyster Bar" at bounding box center [1083, 428] width 35 height 35
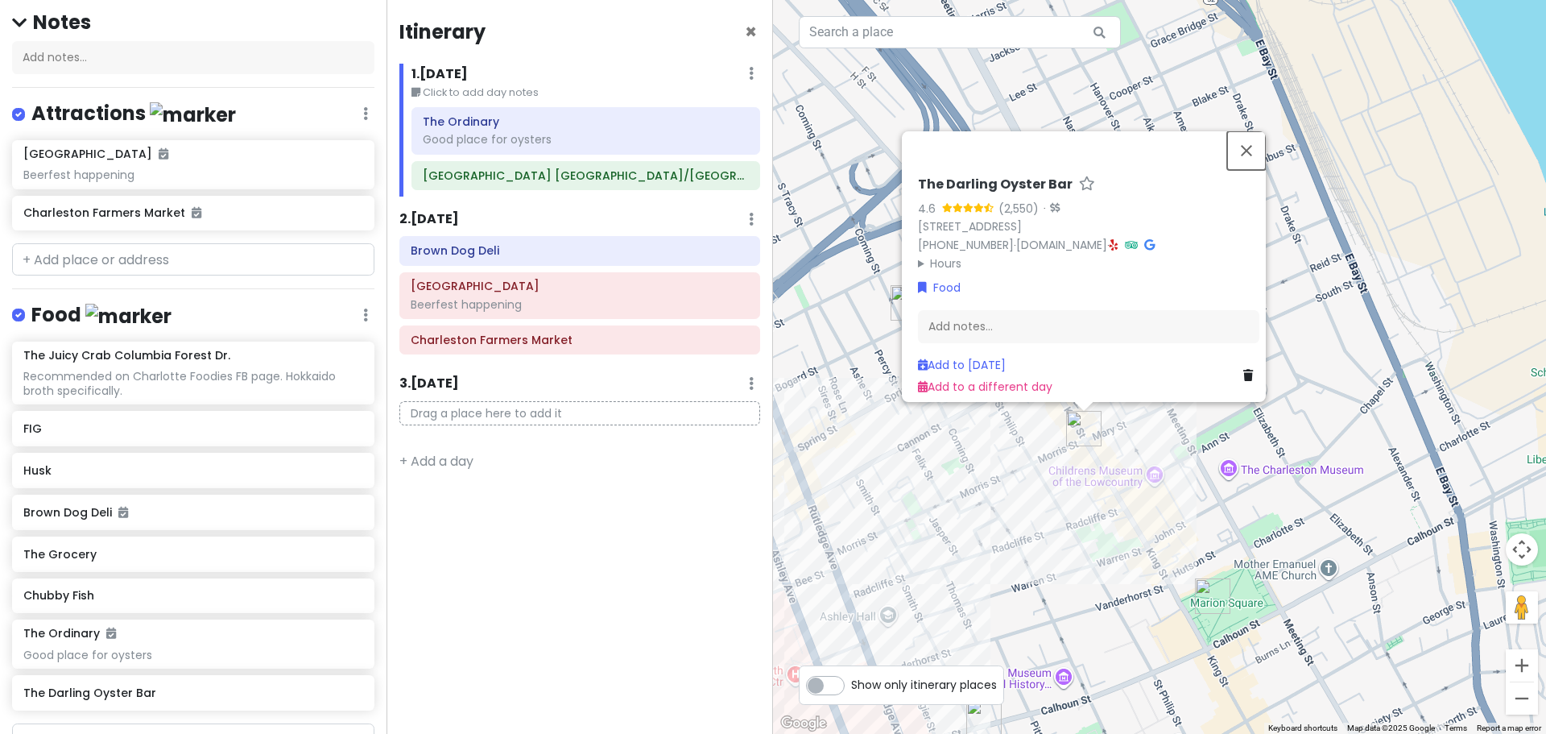
click at [1252, 134] on button "Close" at bounding box center [1246, 150] width 39 height 39
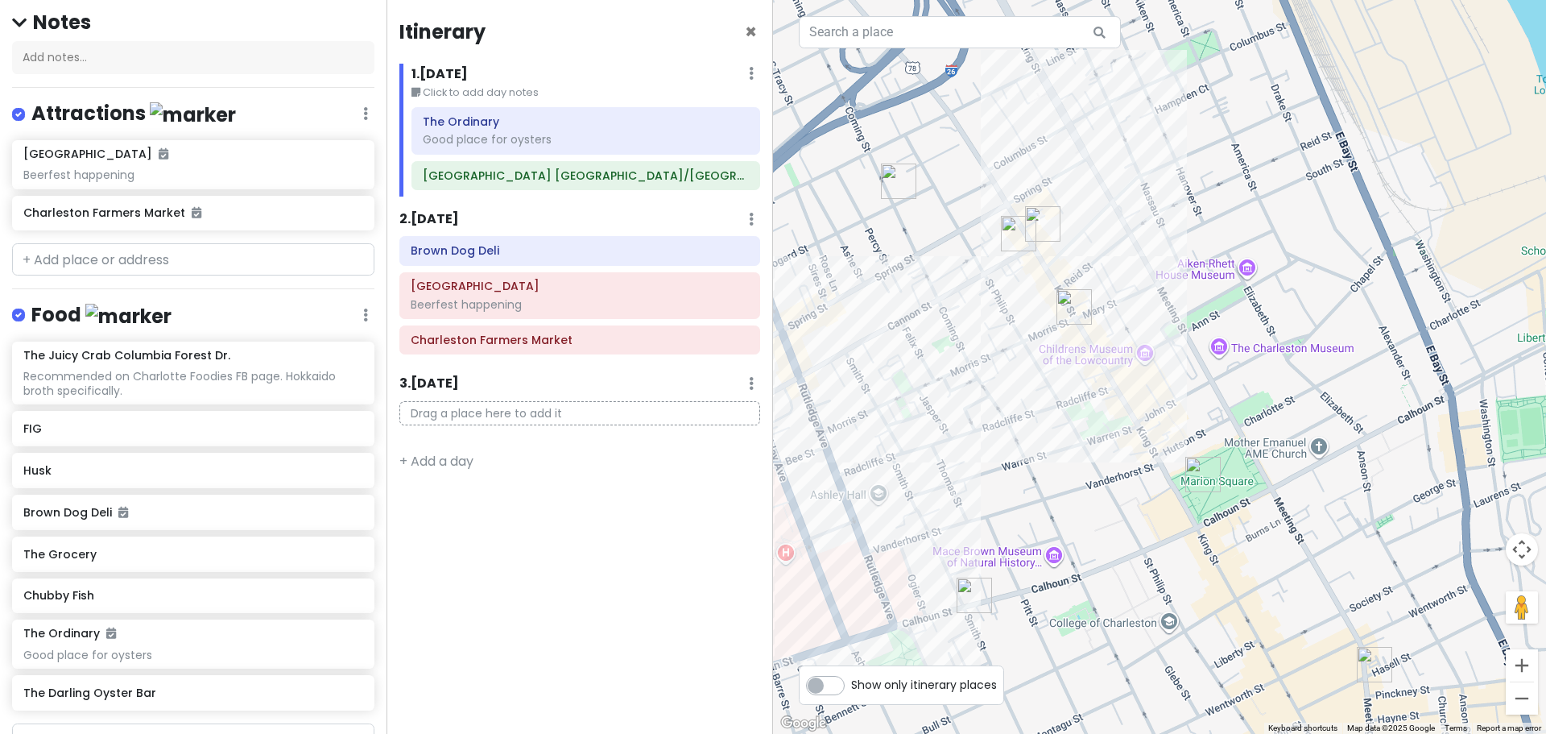
drag, startPoint x: 1145, startPoint y: 302, endPoint x: 1139, endPoint y: 214, distance: 88.0
click at [1140, 213] on div at bounding box center [1159, 367] width 773 height 734
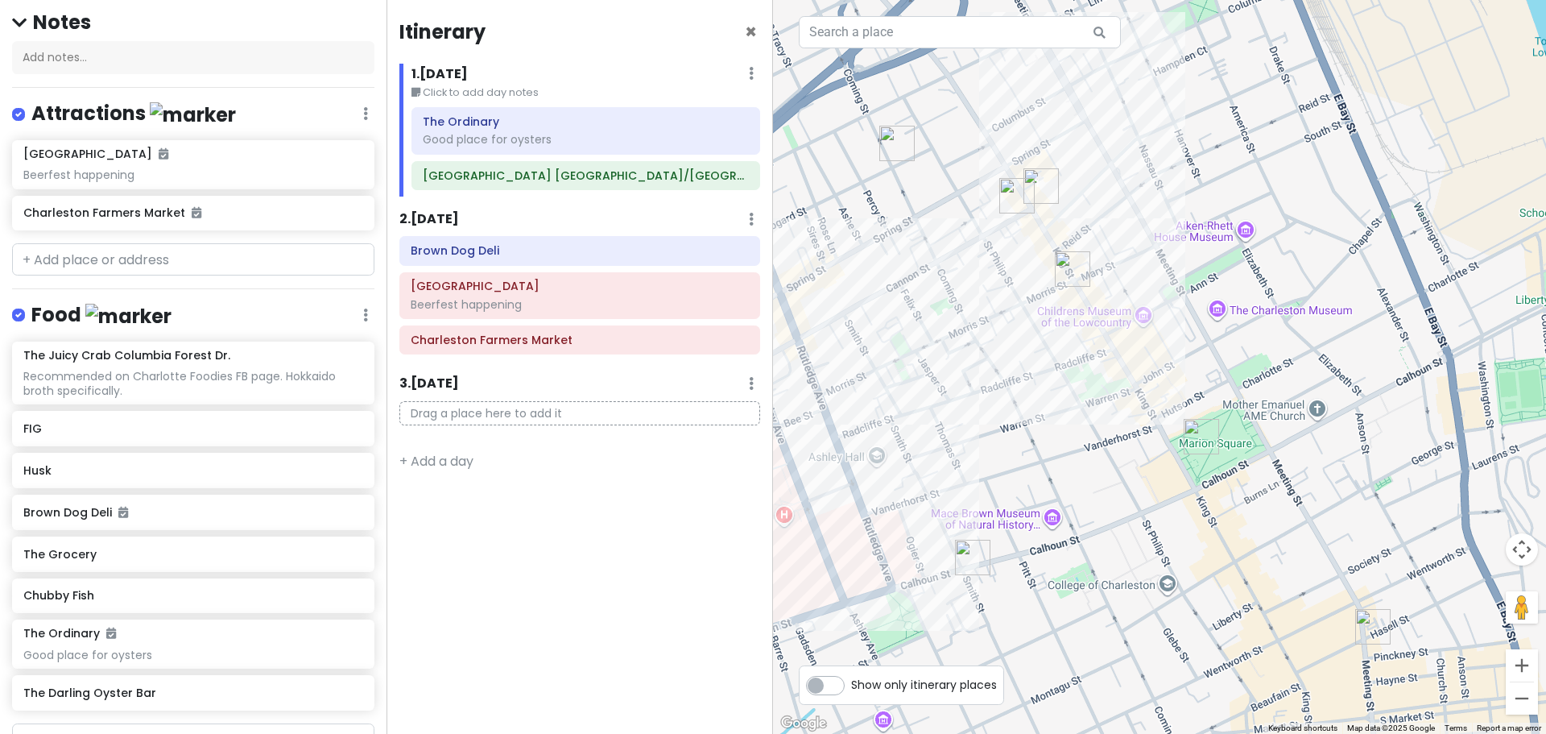
click at [974, 557] on img "Brown Dog Deli" at bounding box center [972, 557] width 35 height 35
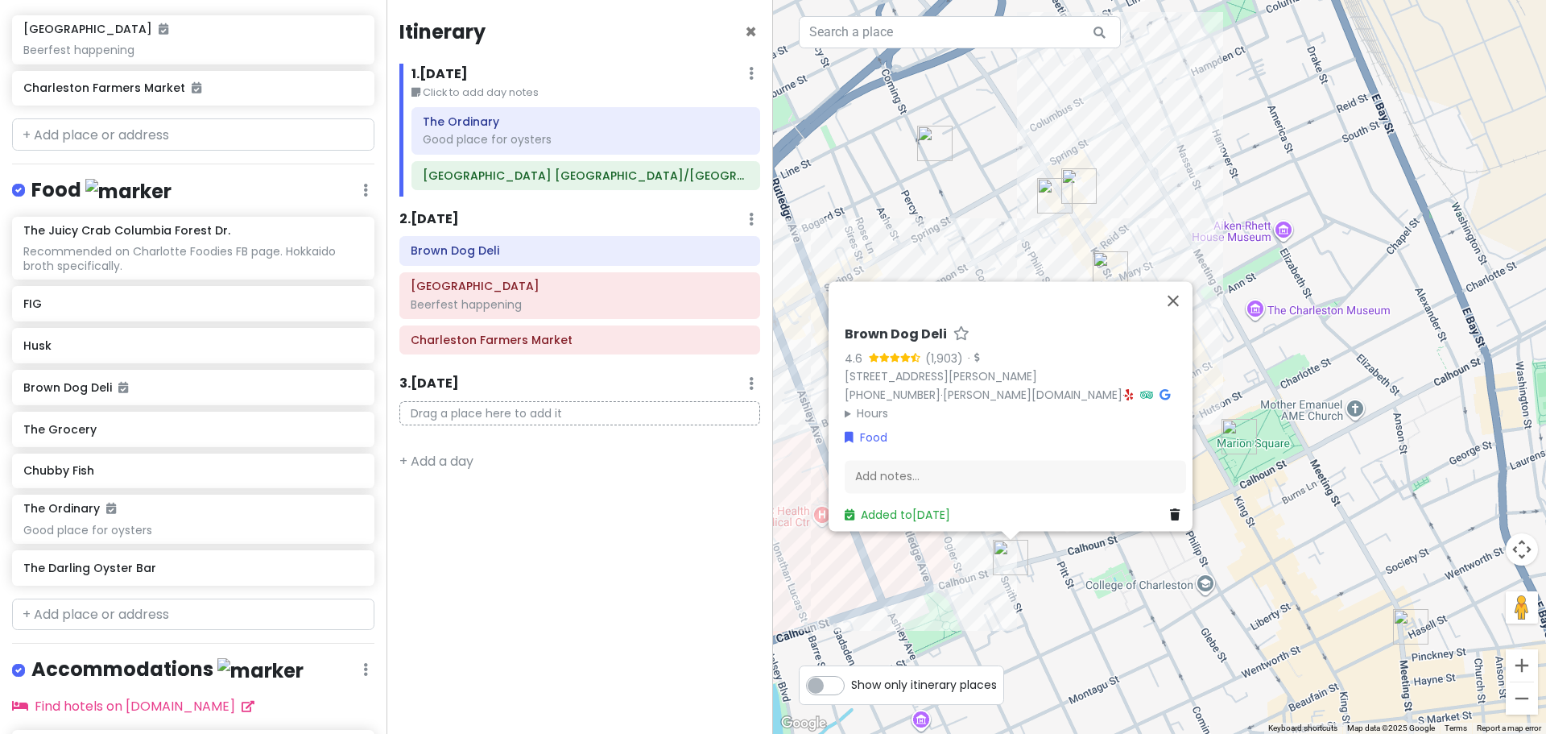
scroll to position [383, 0]
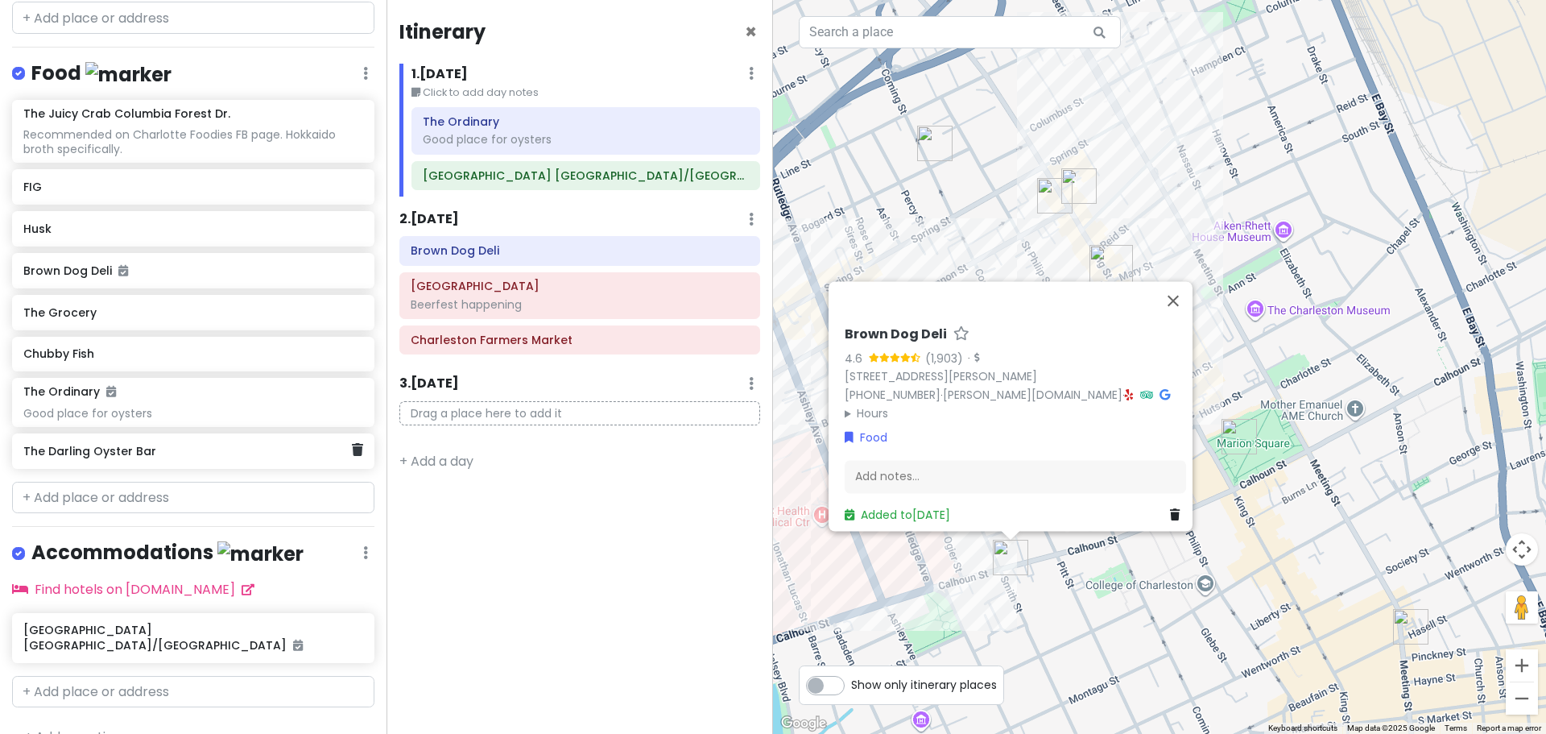
click at [151, 453] on h6 "The Darling Oyster Bar" at bounding box center [187, 451] width 328 height 14
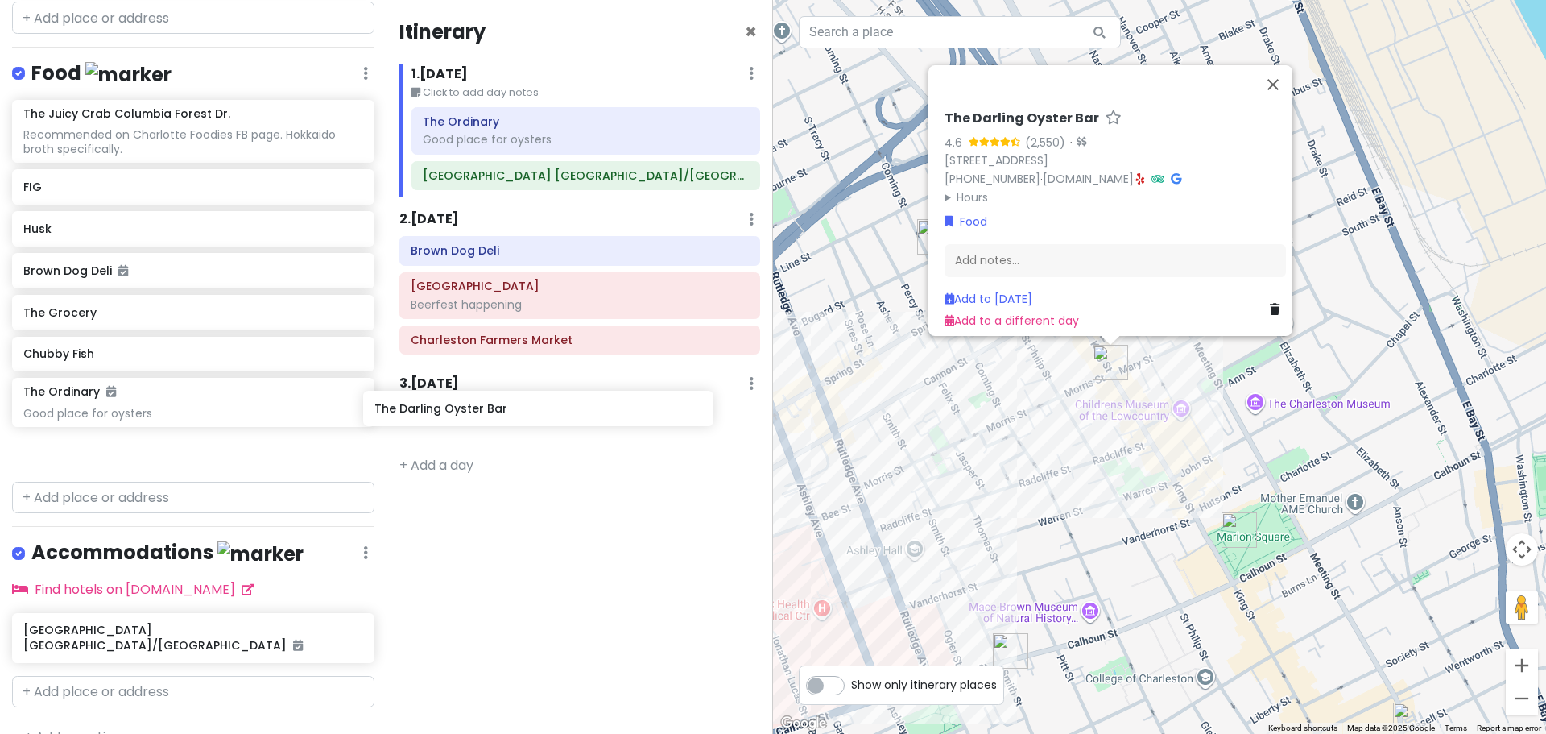
drag, startPoint x: 450, startPoint y: 444, endPoint x: 552, endPoint y: 419, distance: 105.3
click at [552, 419] on div "Charleston Trip Private Change Dates Make a Copy Delete Trip Go Pro ⚡️ Give Fee…" at bounding box center [773, 367] width 1546 height 734
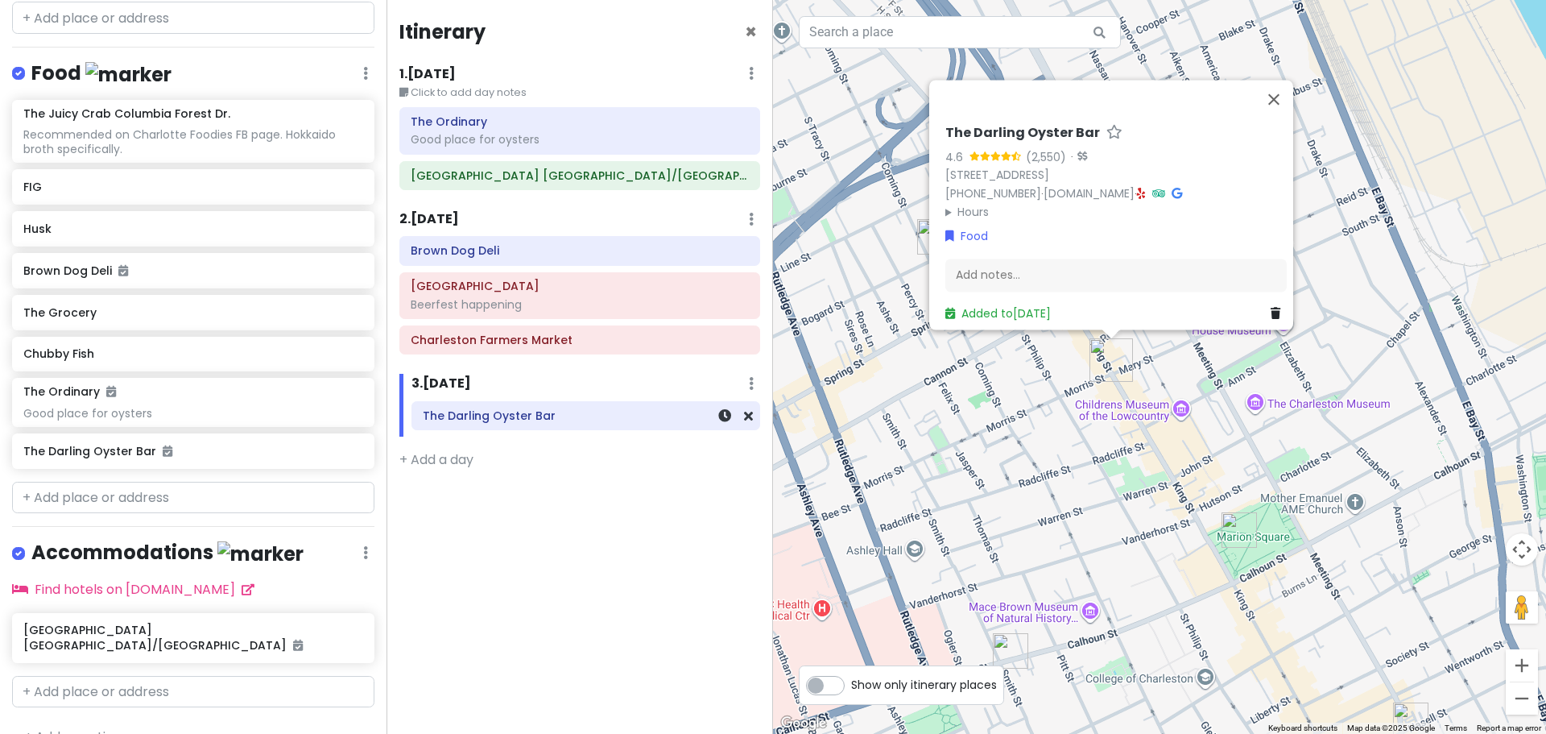
click at [581, 423] on div "The Darling Oyster Bar" at bounding box center [586, 415] width 326 height 23
click at [724, 420] on icon at bounding box center [724, 415] width 13 height 13
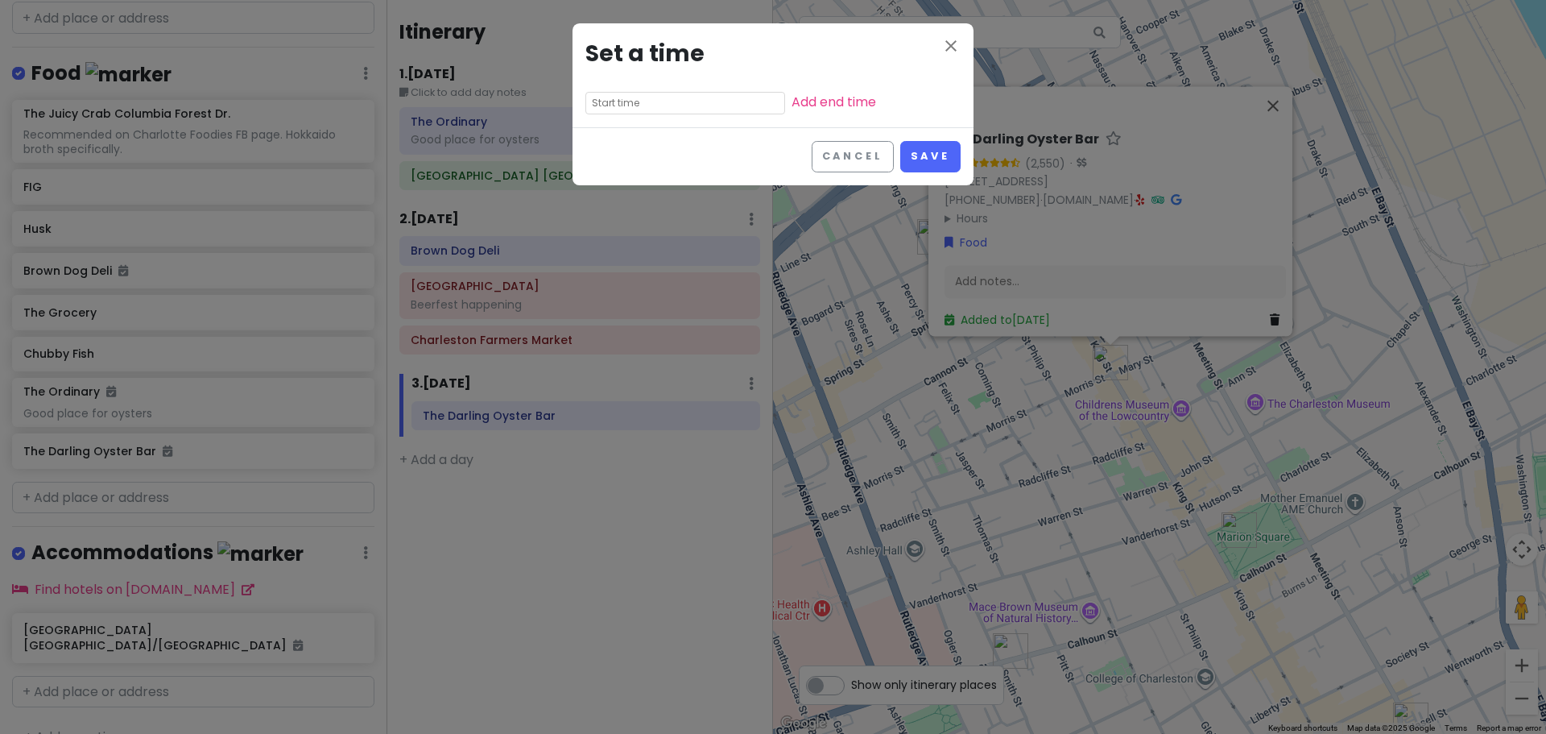
click at [631, 106] on input "text" at bounding box center [685, 103] width 200 height 23
click at [604, 224] on li "11" at bounding box center [608, 222] width 44 height 19
type input "11:05 pm"
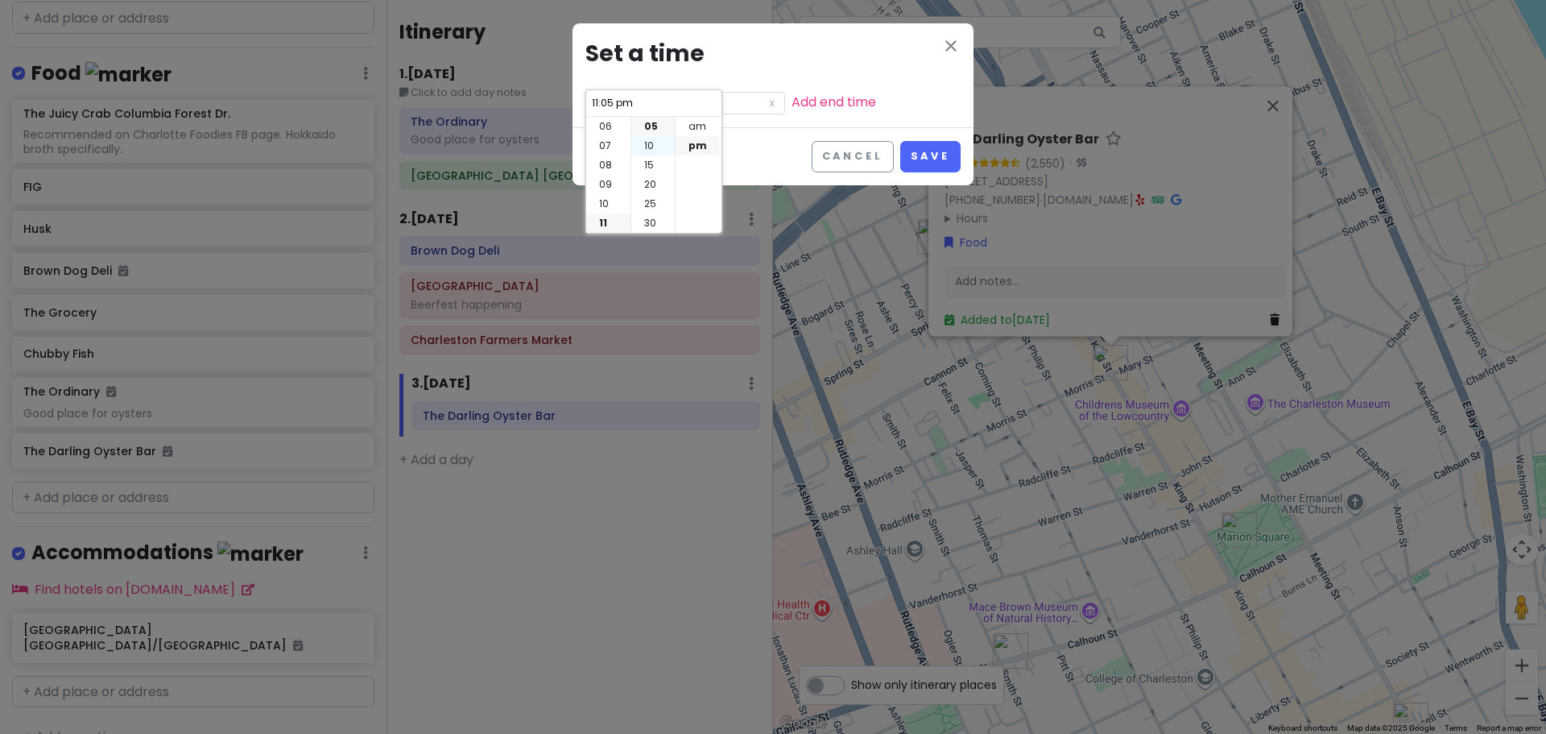
scroll to position [0, 0]
click at [651, 129] on li "00" at bounding box center [652, 126] width 43 height 19
type input "11:00 pm"
click at [693, 126] on li "am" at bounding box center [698, 126] width 44 height 19
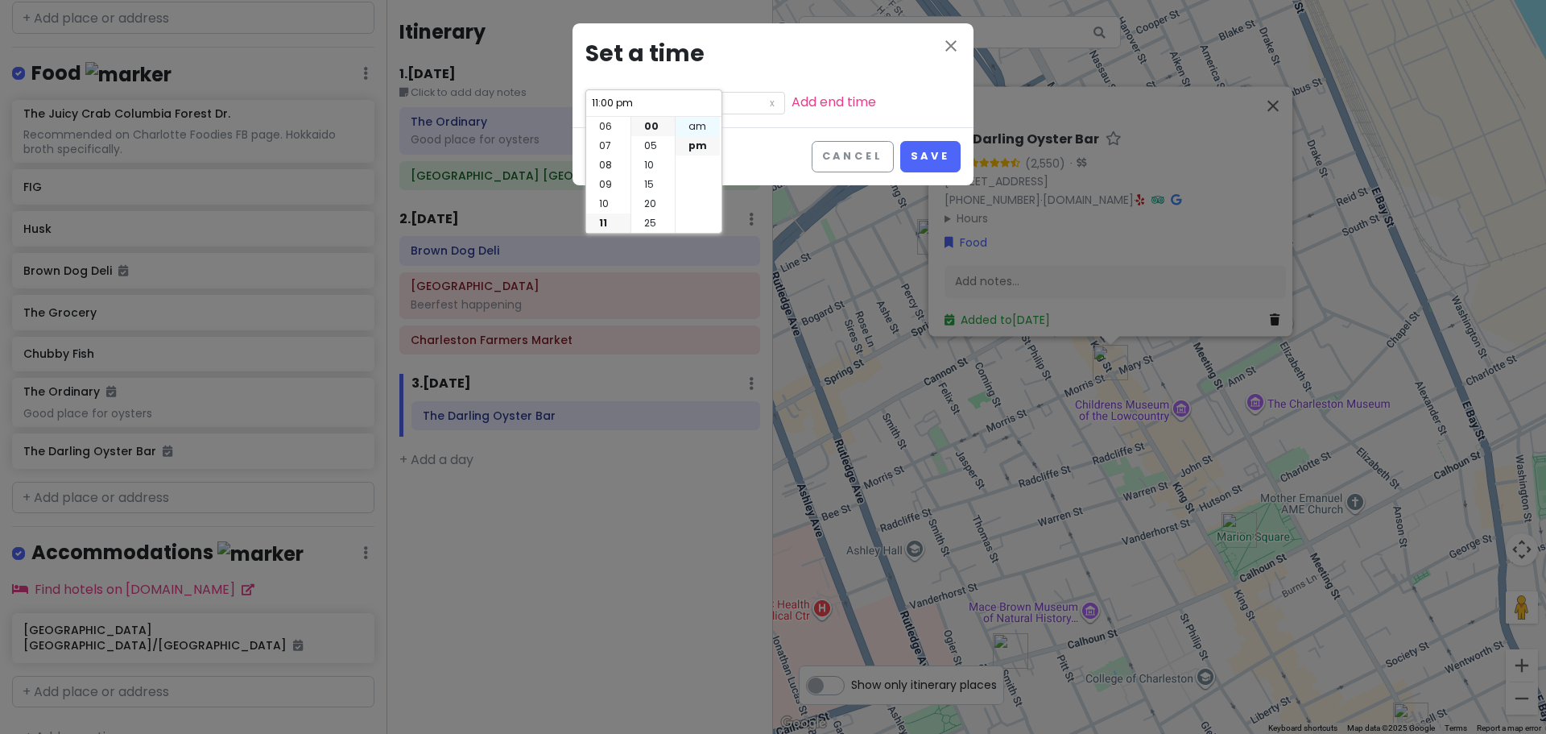
type input "11:00 am"
click at [935, 160] on button "Save" at bounding box center [930, 156] width 60 height 31
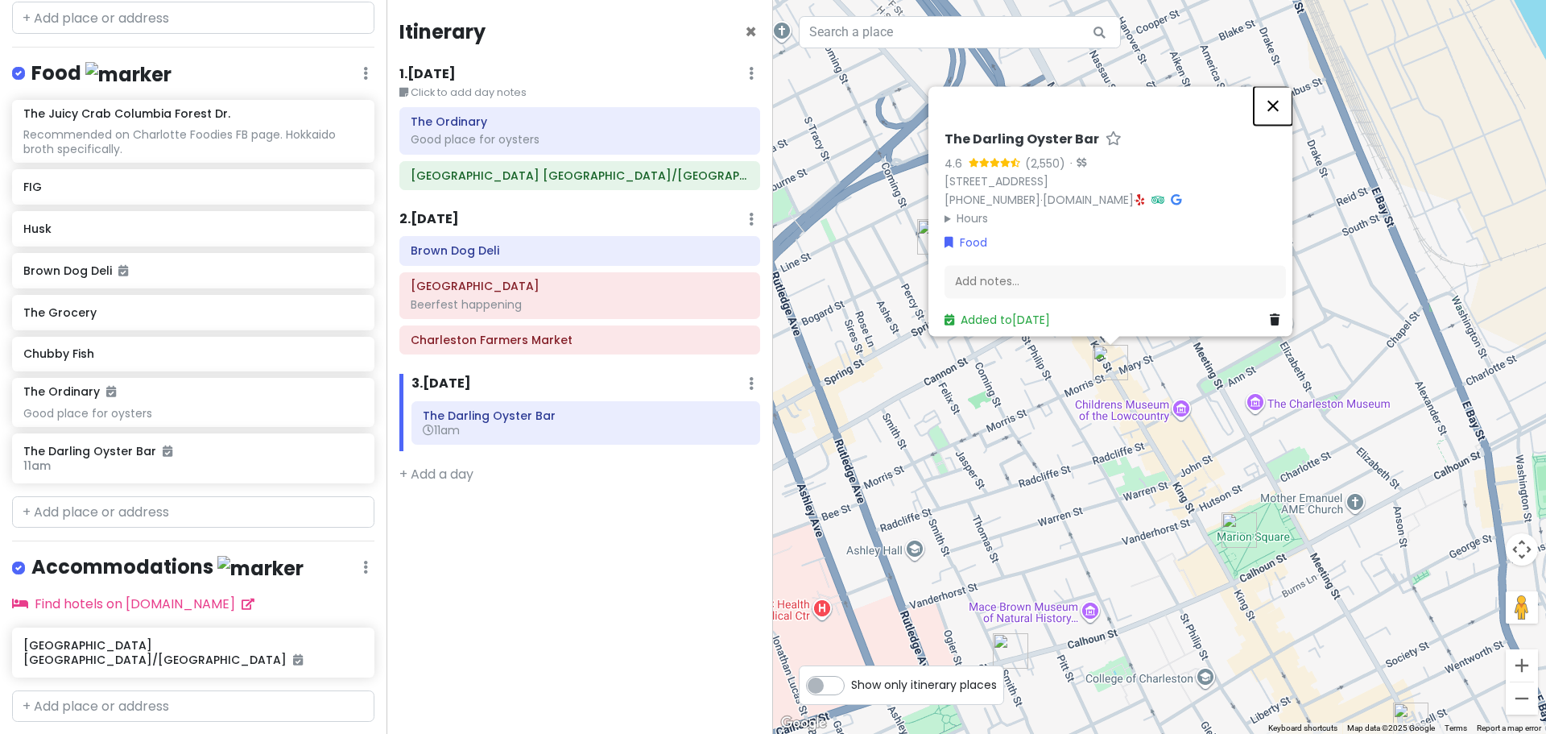
click at [1287, 96] on button "Close" at bounding box center [1273, 105] width 39 height 39
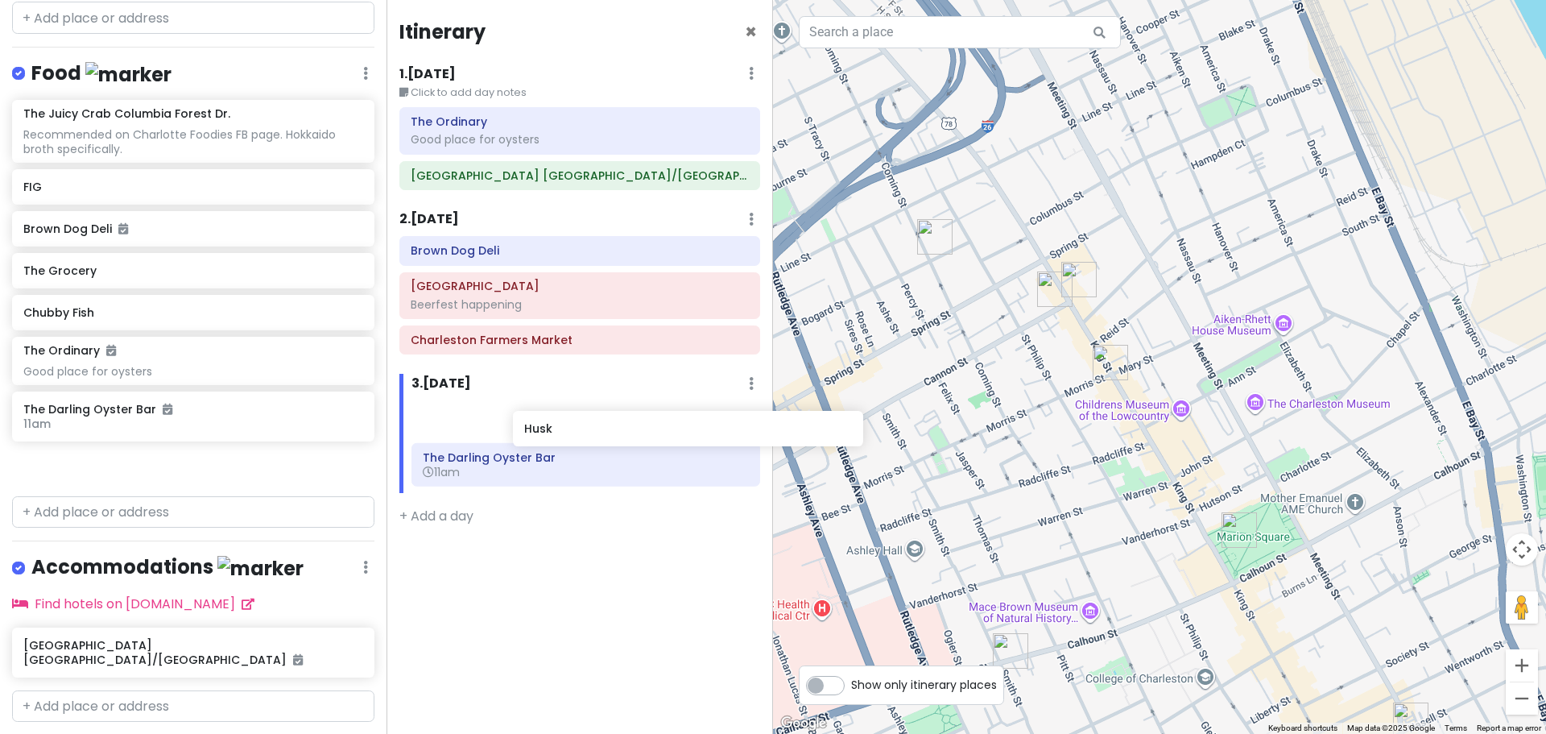
drag, startPoint x: 106, startPoint y: 228, endPoint x: 606, endPoint y: 430, distance: 540.2
click at [606, 430] on div "Charleston Trip Private Change Dates Make a Copy Delete Trip Go Pro ⚡️ Give Fee…" at bounding box center [773, 367] width 1546 height 734
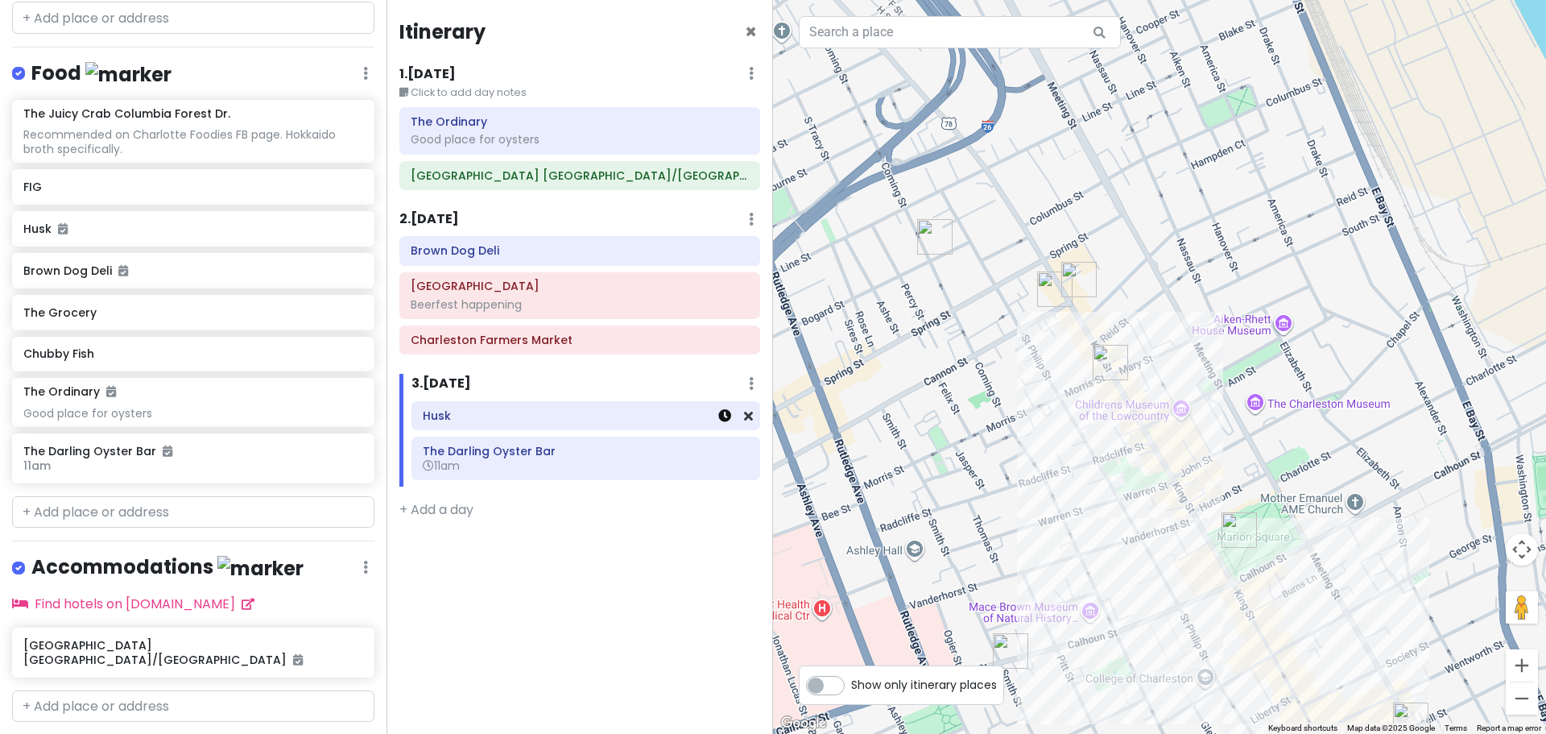
click at [722, 419] on icon at bounding box center [724, 415] width 13 height 13
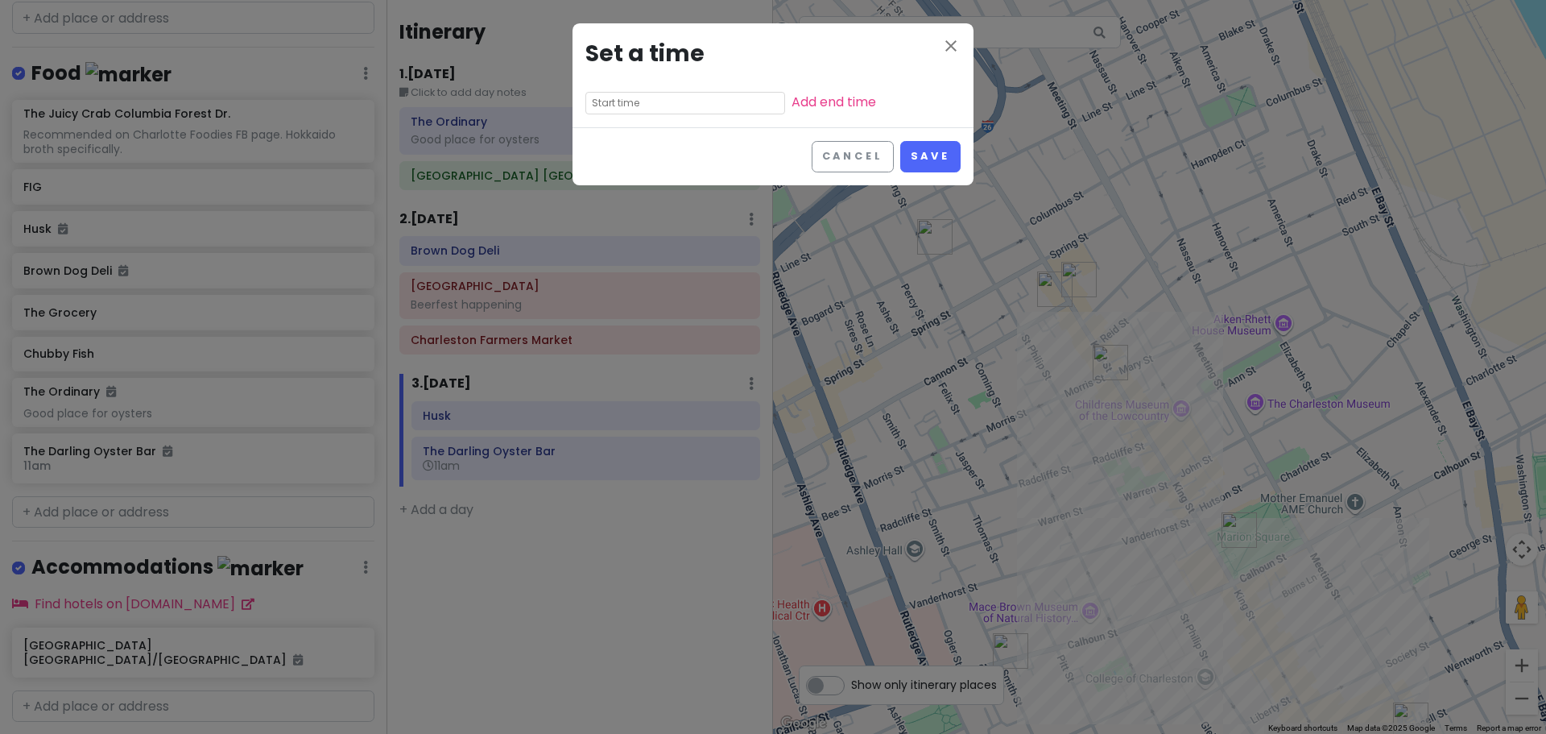
click at [661, 99] on input "text" at bounding box center [685, 103] width 200 height 23
drag, startPoint x: 602, startPoint y: 200, endPoint x: 648, endPoint y: 157, distance: 62.1
click at [603, 200] on li "10" at bounding box center [608, 203] width 44 height 19
type input "10:05 pm"
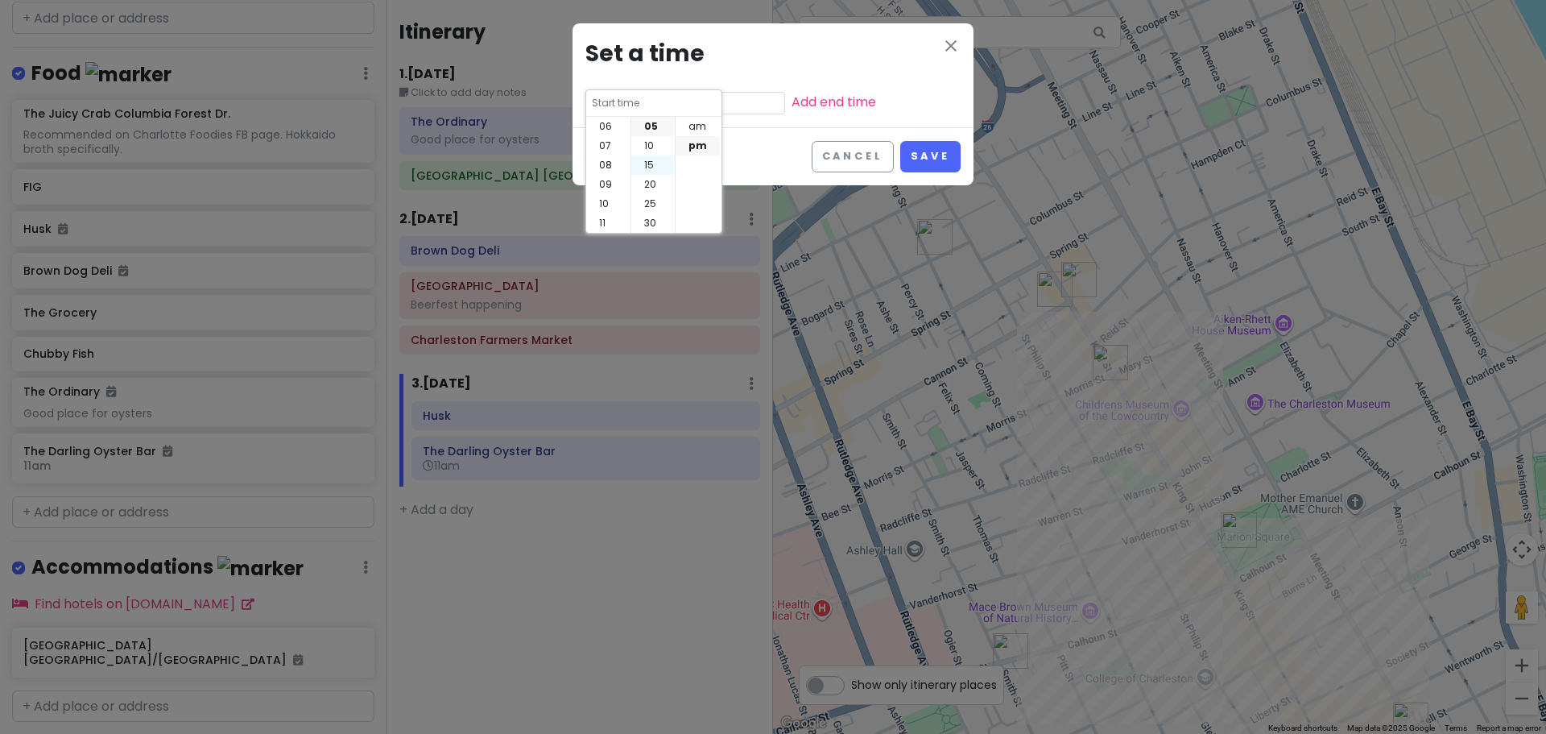
type input "10:05 pm"
click at [651, 132] on li "00" at bounding box center [652, 126] width 43 height 19
type input "10:00 pm"
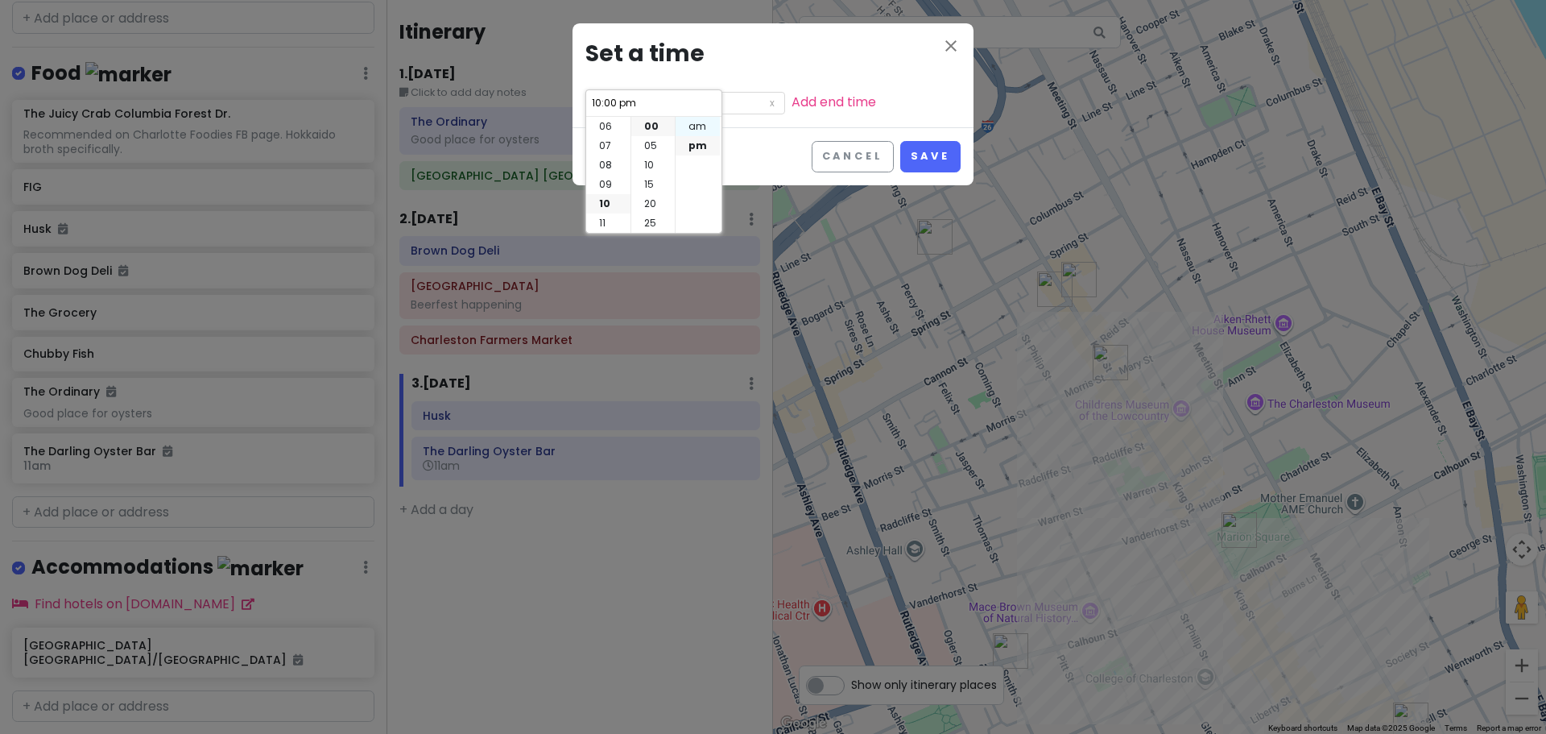
click at [678, 128] on li "am" at bounding box center [698, 126] width 44 height 19
type input "10:00 am"
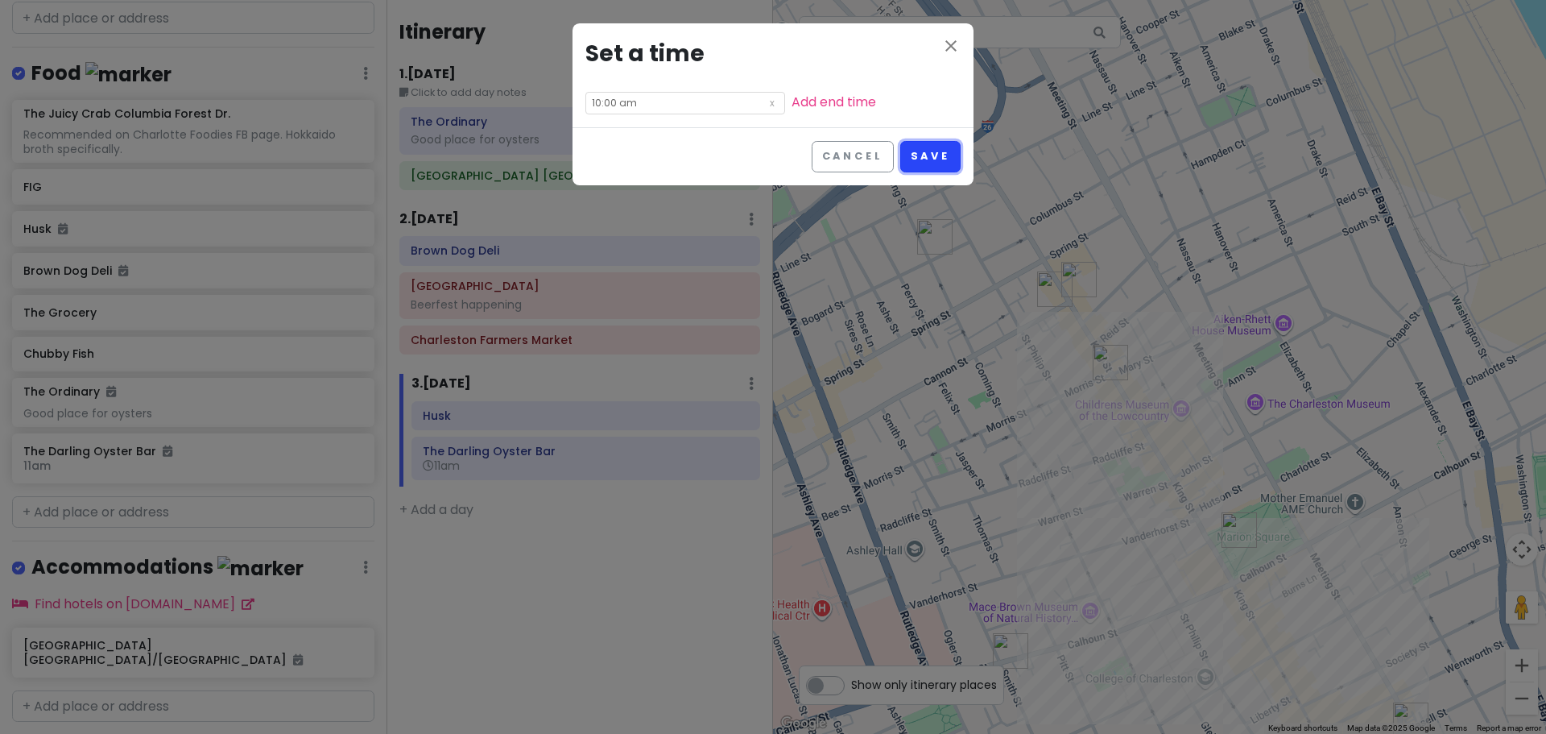
click at [928, 154] on button "Save" at bounding box center [930, 156] width 60 height 31
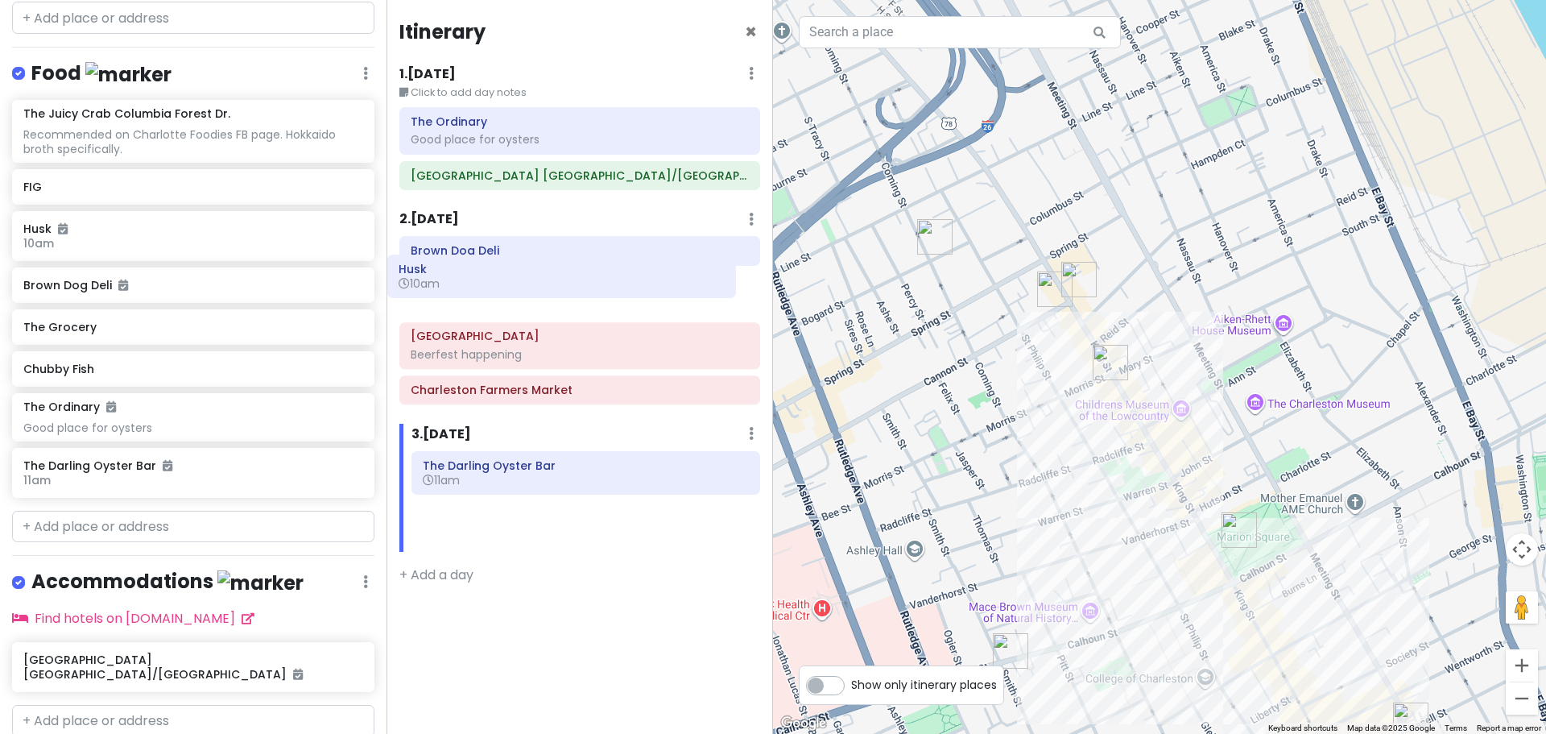
drag, startPoint x: 614, startPoint y: 432, endPoint x: 590, endPoint y: 286, distance: 148.6
click at [590, 286] on div "Itinerary × 1 . [DATE] Edit Day Notes Delete Day Click to add day notes The Ord…" at bounding box center [580, 367] width 387 height 734
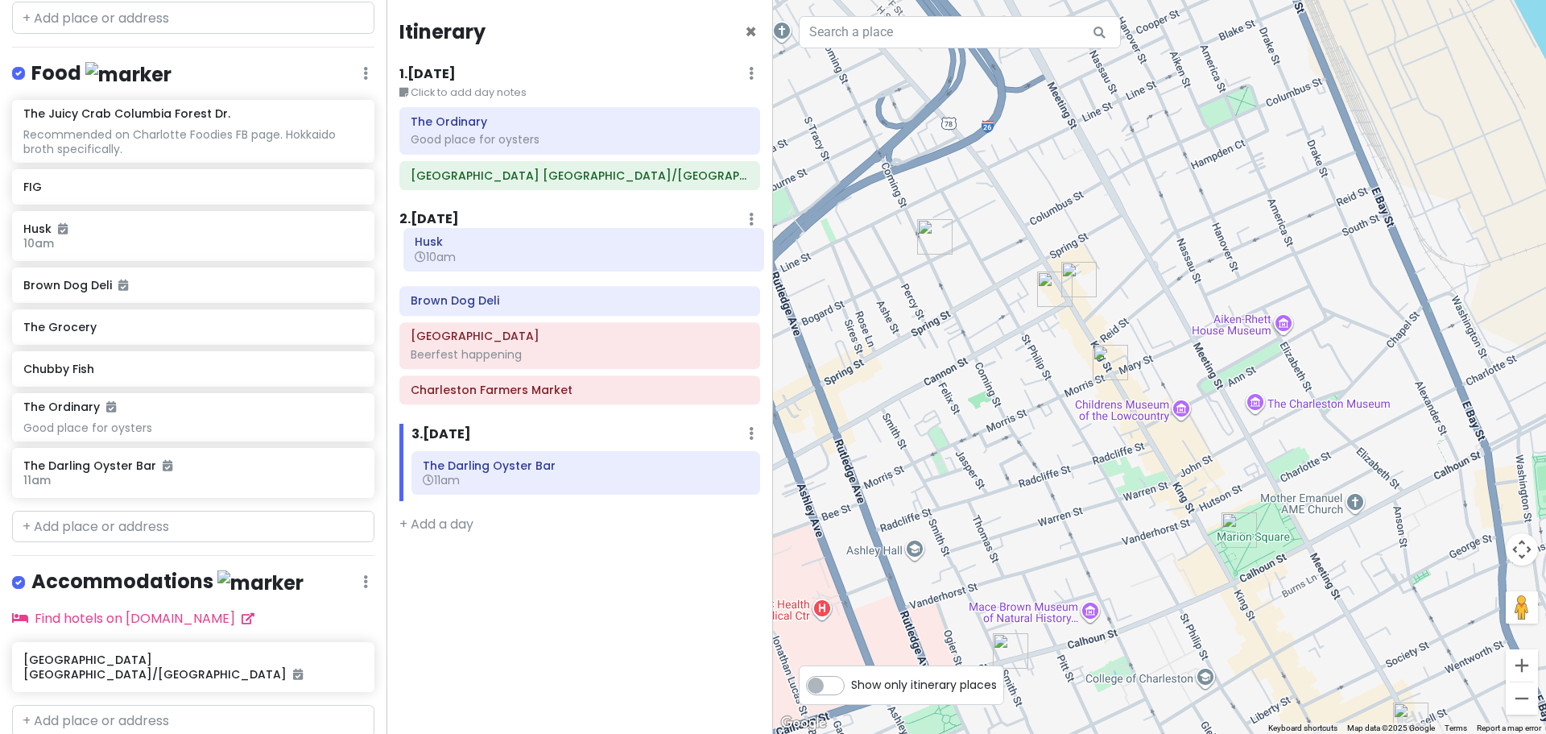
drag, startPoint x: 588, startPoint y: 270, endPoint x: 598, endPoint y: 240, distance: 31.6
click at [598, 240] on div "Brown Dog Deli Husk 10am Riverfront Park Beerfest happening [GEOGRAPHIC_DATA]" at bounding box center [579, 323] width 385 height 175
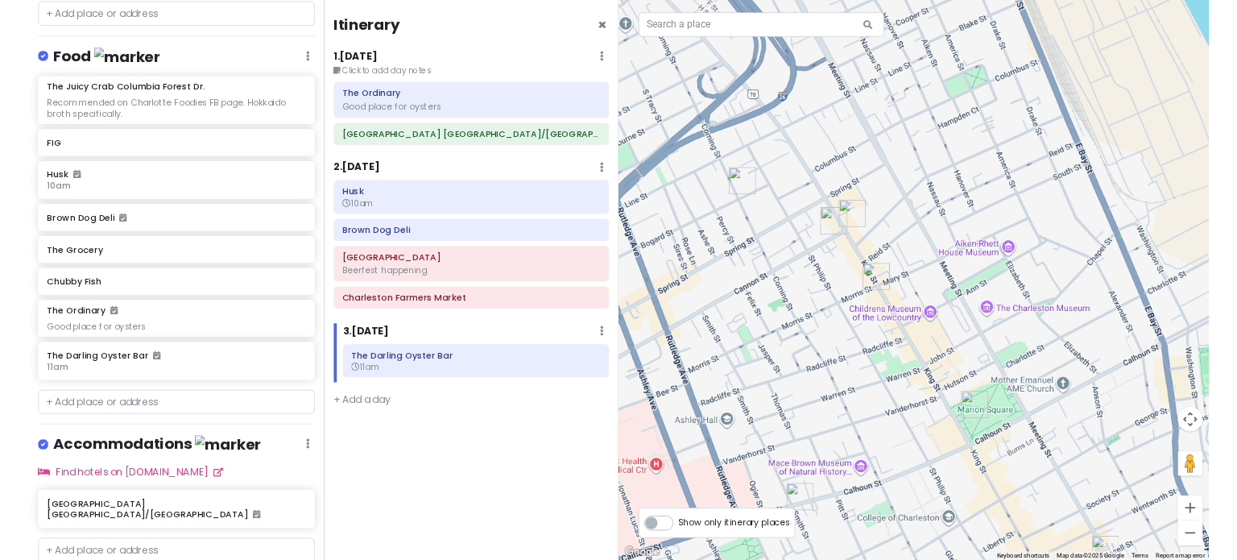
scroll to position [383, 0]
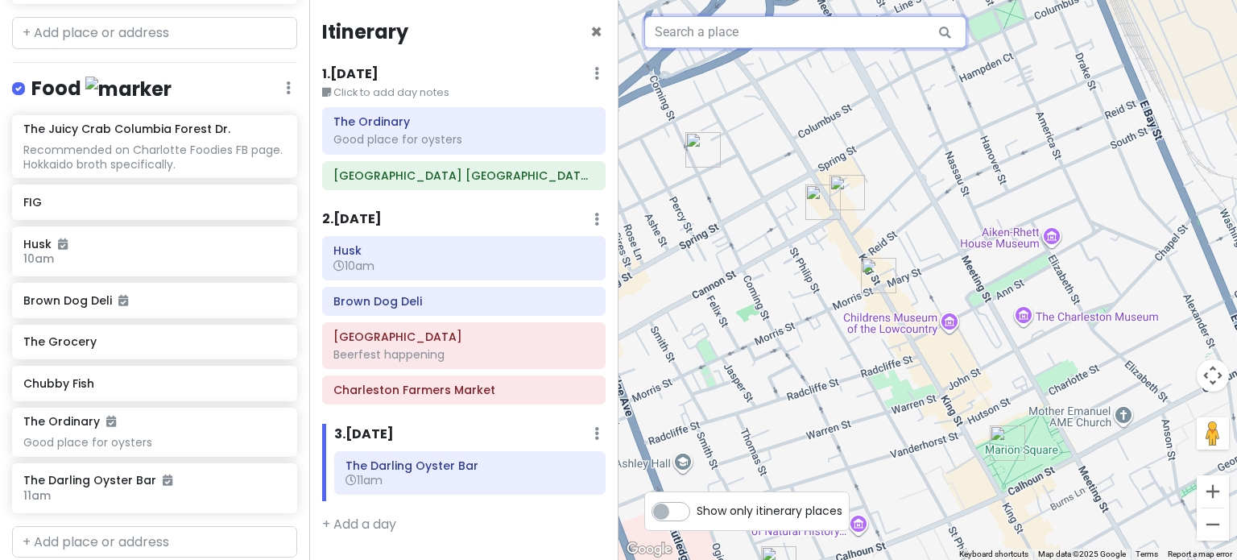
click at [702, 30] on input "text" at bounding box center [805, 32] width 322 height 32
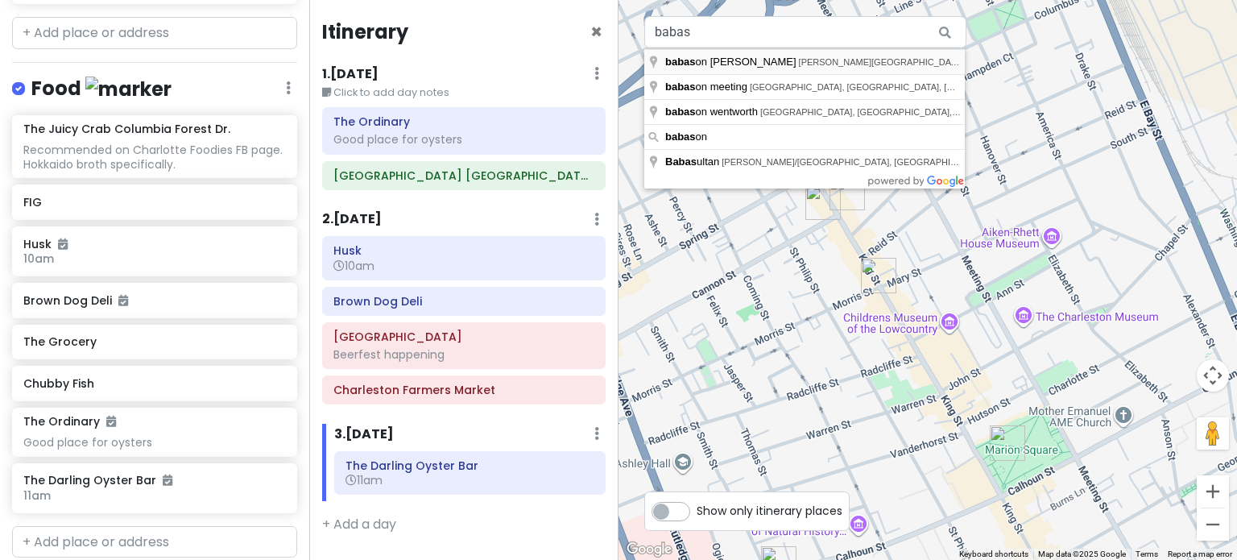
type input "babas on [PERSON_NAME], [PERSON_NAME][GEOGRAPHIC_DATA], [GEOGRAPHIC_DATA], [GEO…"
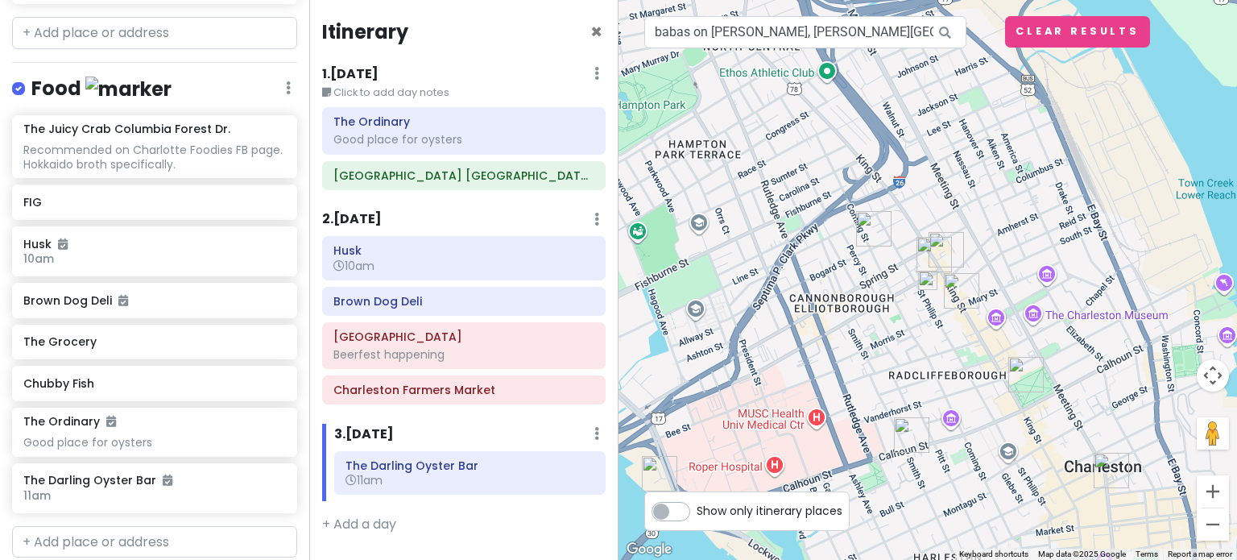
click at [928, 282] on img at bounding box center [927, 280] width 19 height 19
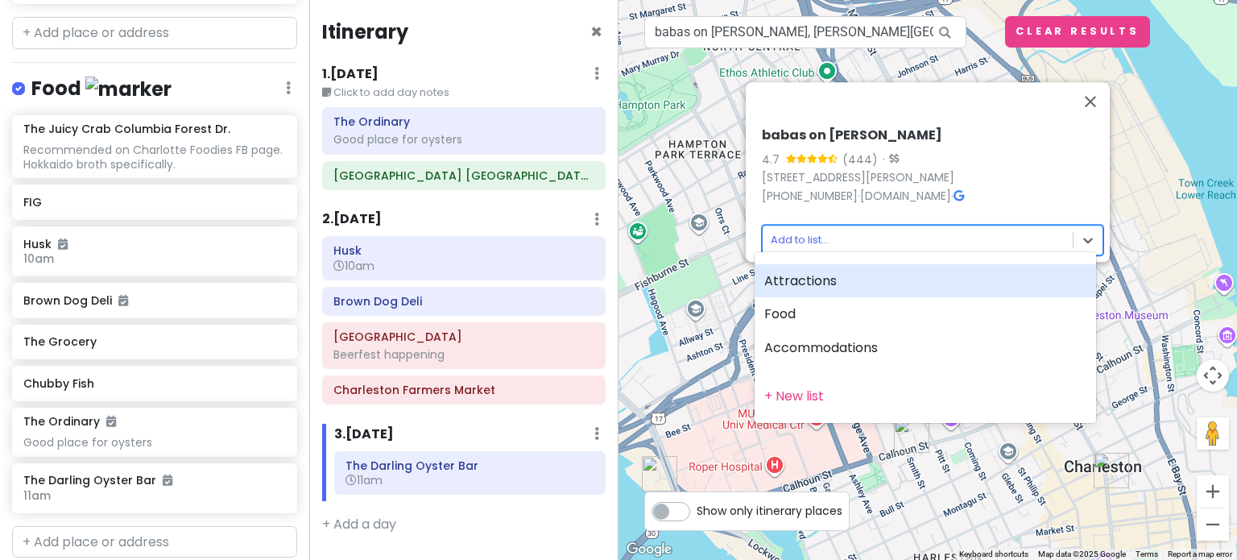
click at [903, 225] on body "Charleston Trip Private Change Dates Make a Copy Delete Trip Go Pro ⚡️ Give Fee…" at bounding box center [618, 280] width 1237 height 560
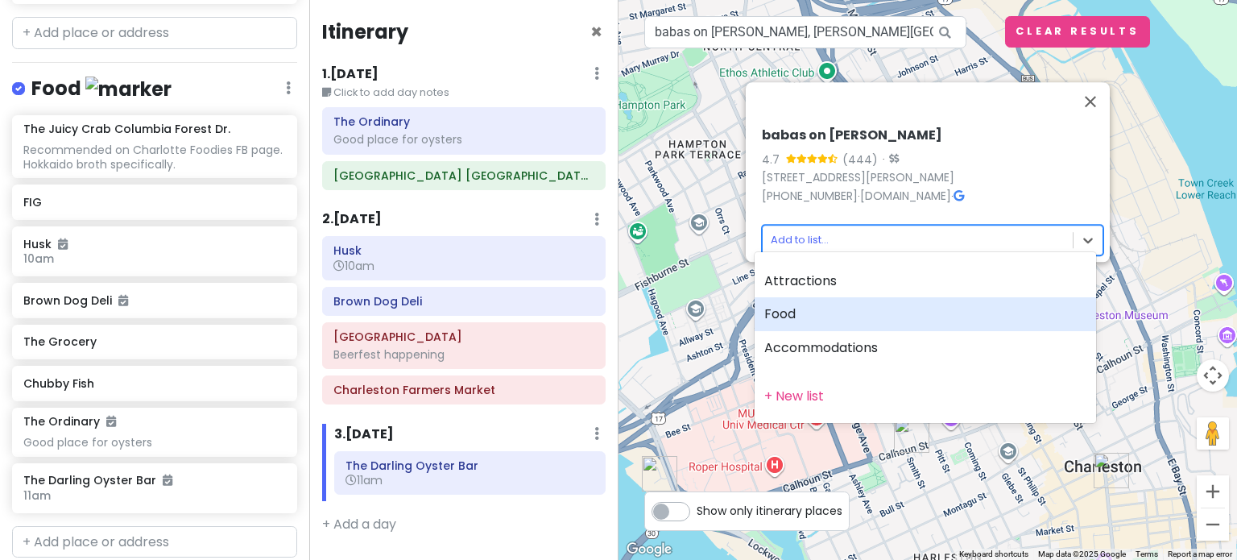
click at [789, 320] on div "Food" at bounding box center [925, 314] width 341 height 34
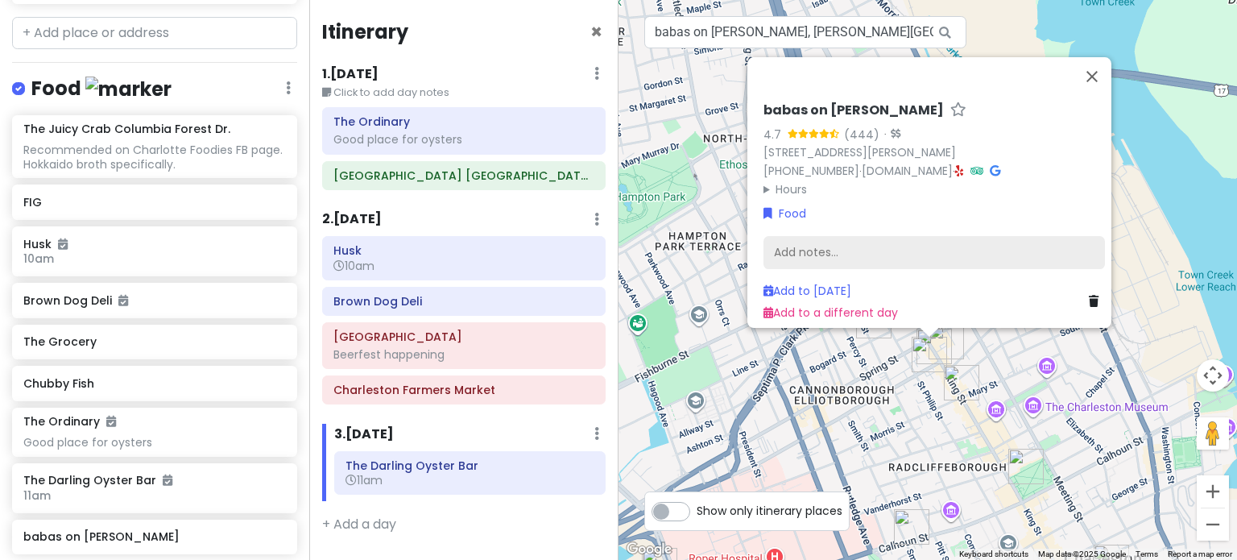
click at [855, 237] on div "Add notes..." at bounding box center [933, 252] width 341 height 34
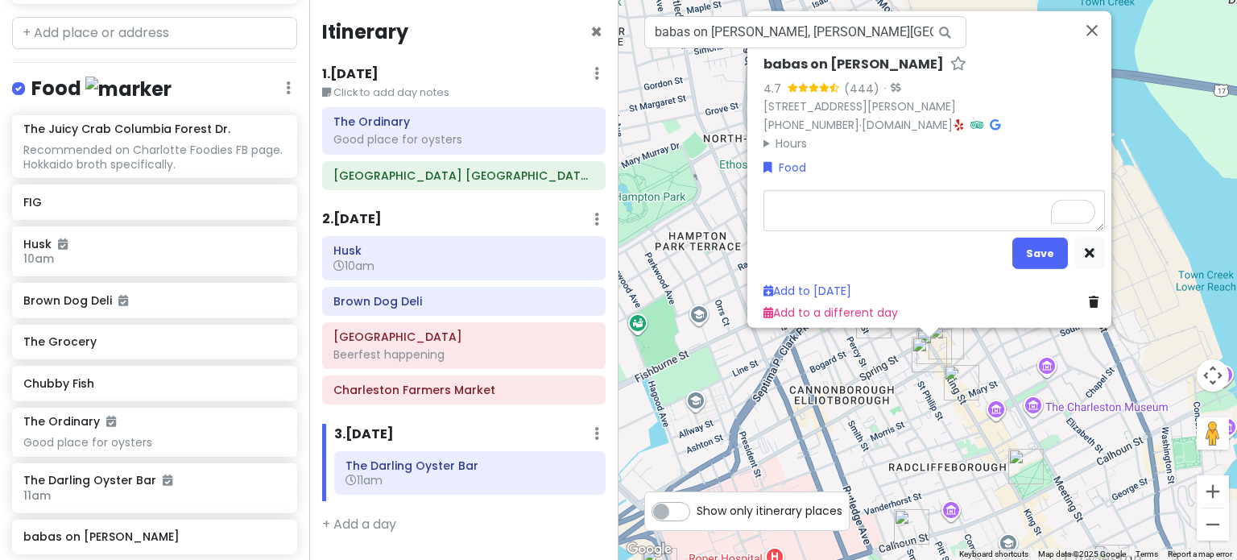
type textarea "x"
type textarea "G"
type textarea "x"
type textarea "Go"
type textarea "x"
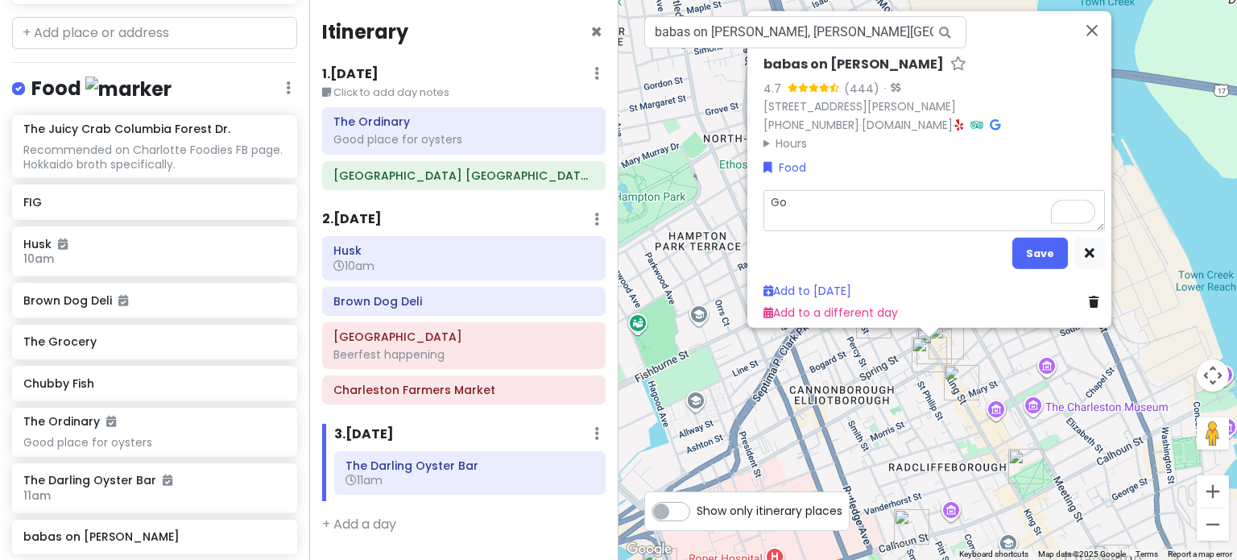
type textarea "Goo"
type textarea "x"
type textarea "Good"
type textarea "x"
type textarea "Good"
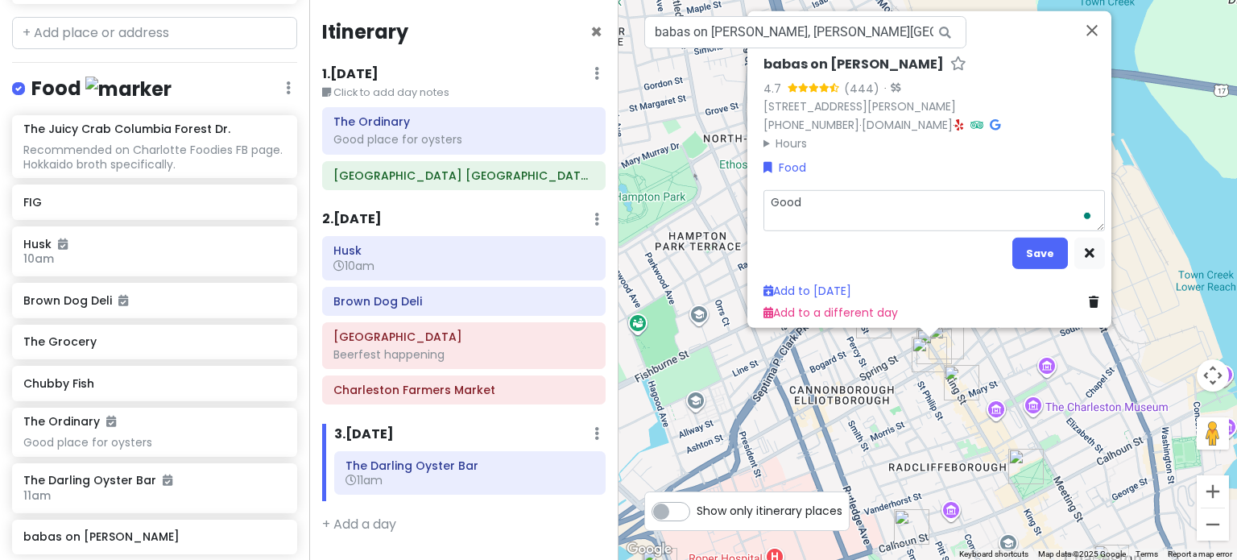
type textarea "x"
type textarea "Good f"
type textarea "x"
type textarea "Good fo"
type textarea "x"
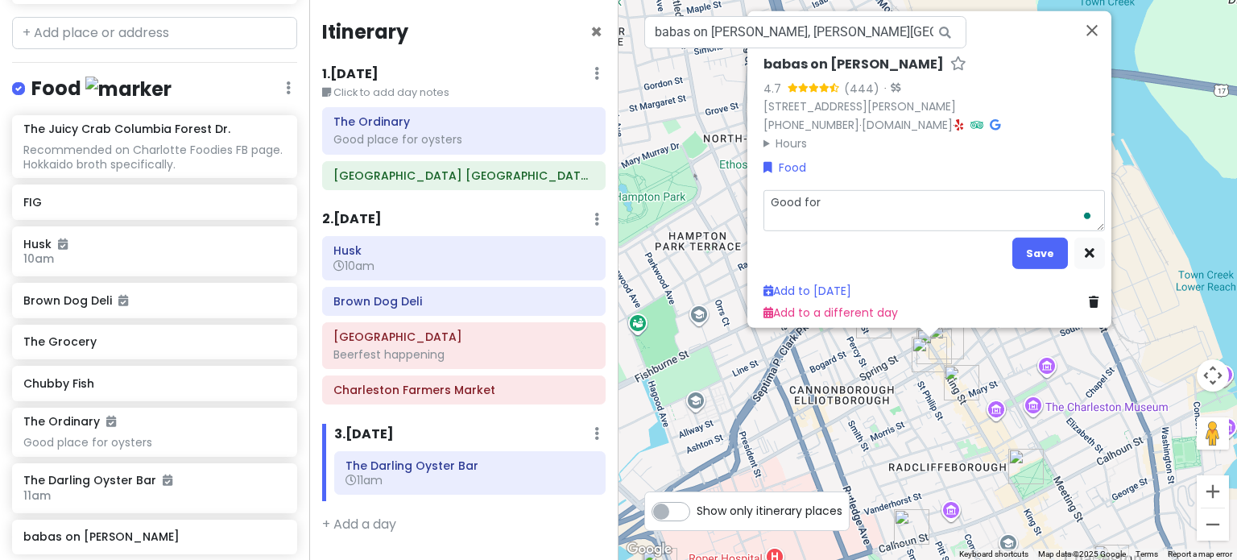
type textarea "Good for"
type textarea "x"
type textarea "Good for a"
type textarea "x"
type textarea "Good for ap"
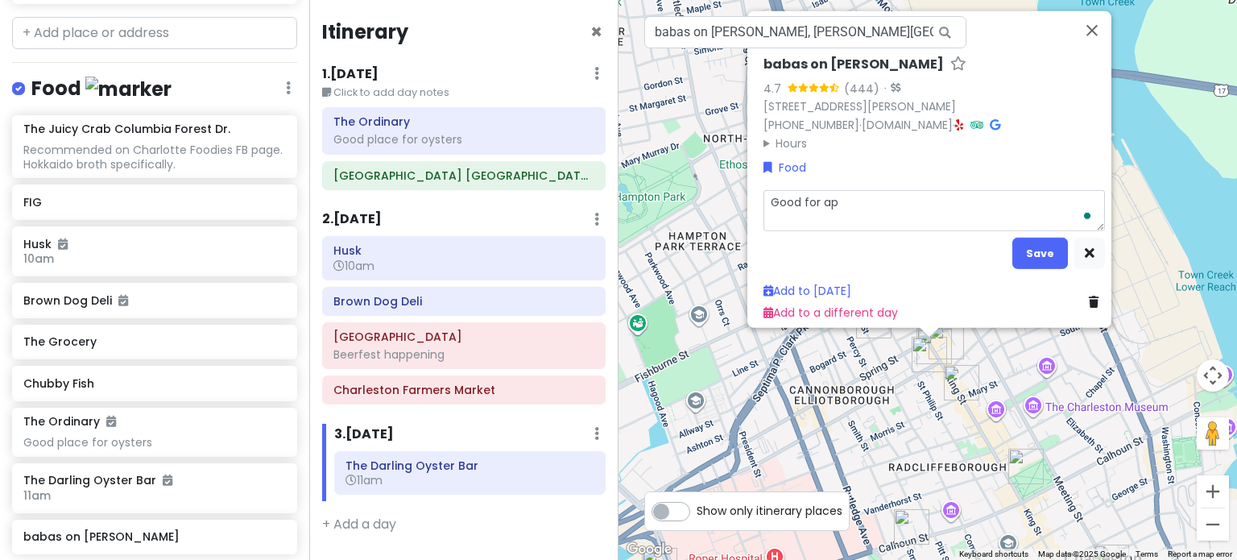
type textarea "x"
type textarea "Good for ape"
type textarea "x"
type textarea "Good for aper"
type textarea "x"
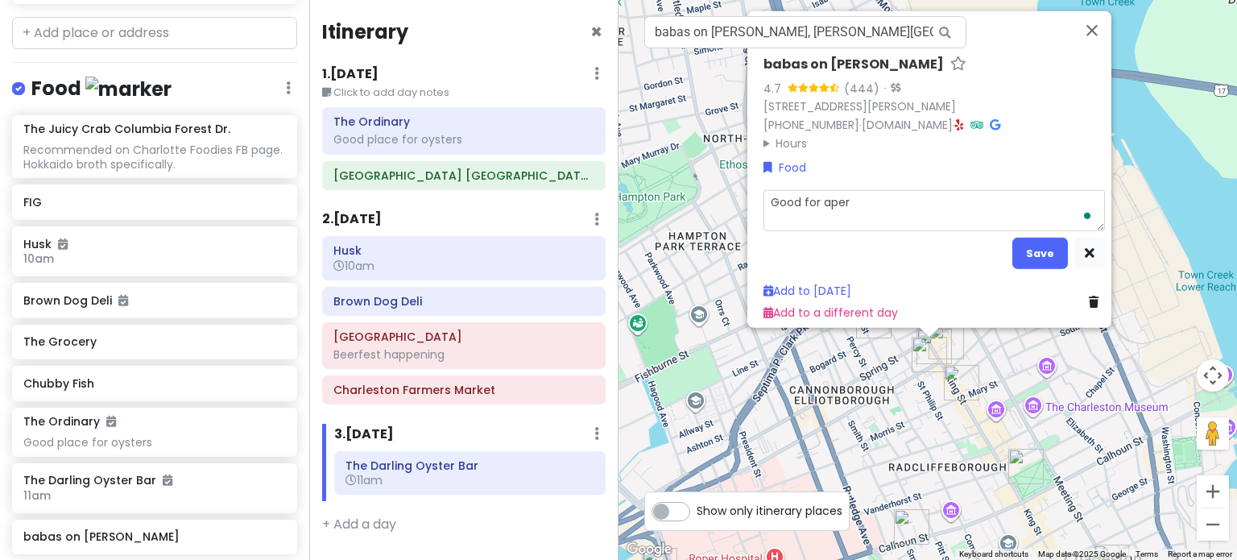
type textarea "Good for apert"
type textarea "x"
type textarea "Good for aper"
type textarea "x"
type textarea "Good for aperti"
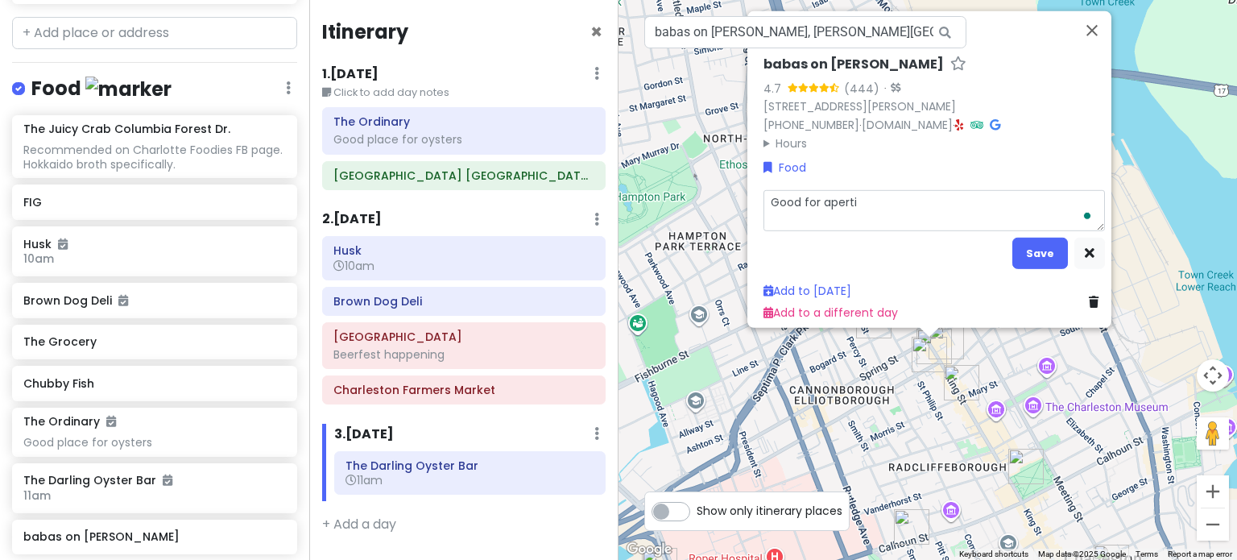
type textarea "x"
type textarea "Good for apertiv"
type textarea "x"
type textarea "Good for apertivo"
type textarea "x"
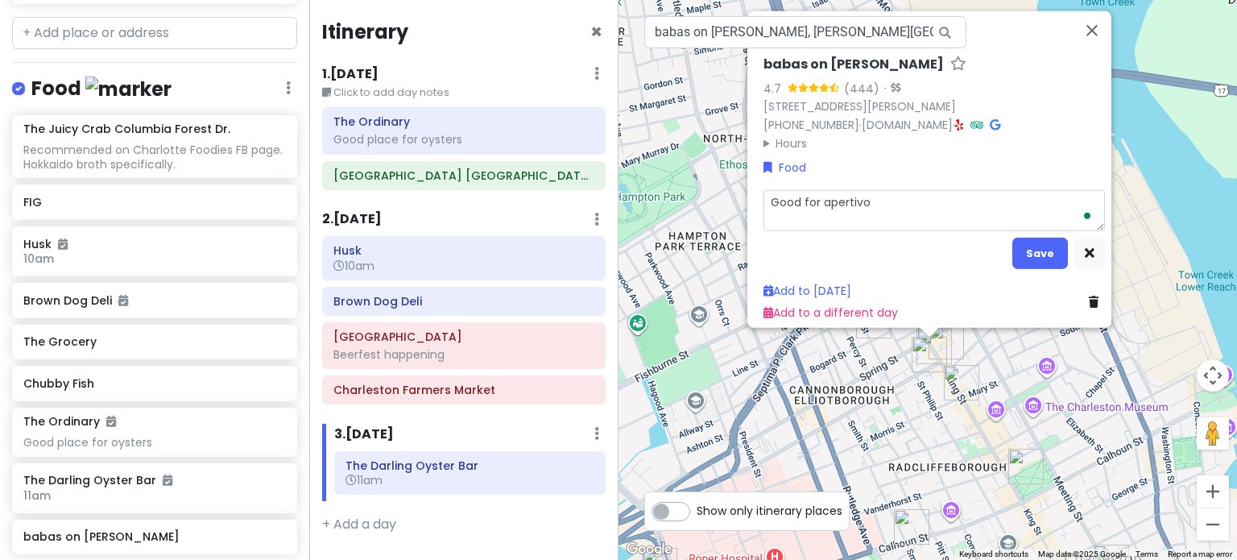
type textarea "Good for apertivo f"
type textarea "x"
type textarea "Good for apertivo fr"
type textarea "x"
type textarea "Good for apertivo fro"
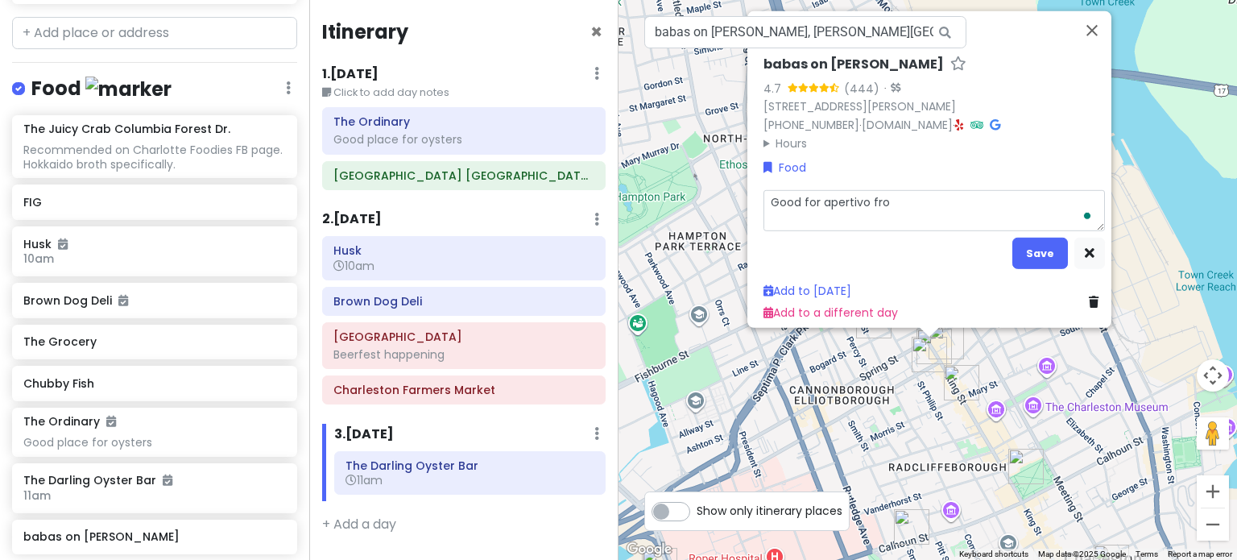
type textarea "x"
type textarea "Good for apertivo from"
type textarea "x"
type textarea "Good for apertivo from"
type textarea "x"
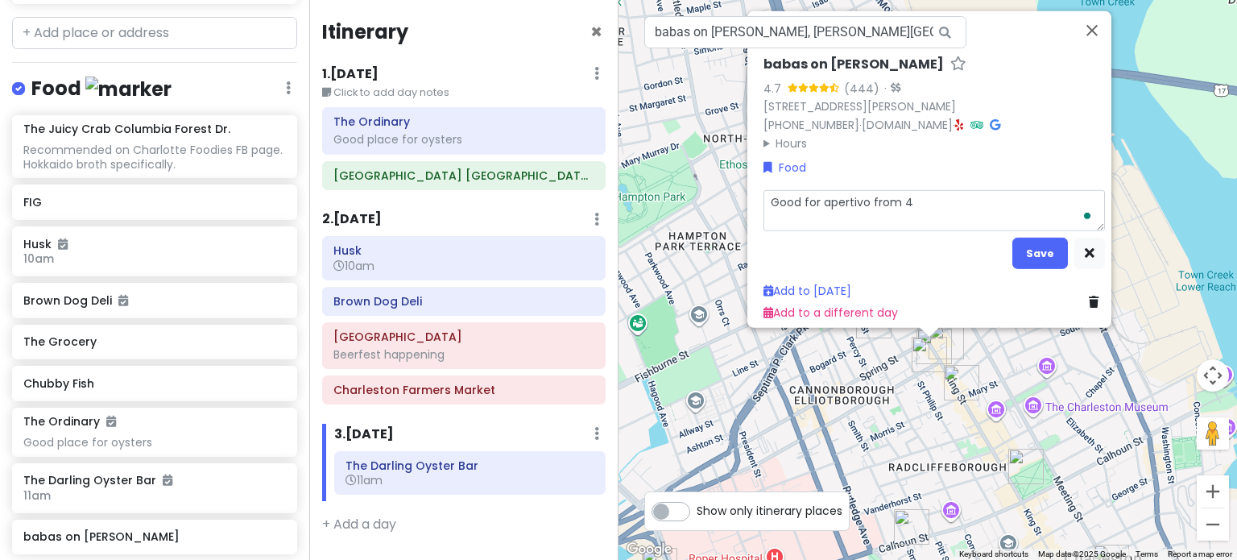
type textarea "Good for apertivo from 4-"
type textarea "x"
type textarea "Good for apertivo from 4-6"
type textarea "x"
type textarea "Good for apertivo from 4-6p"
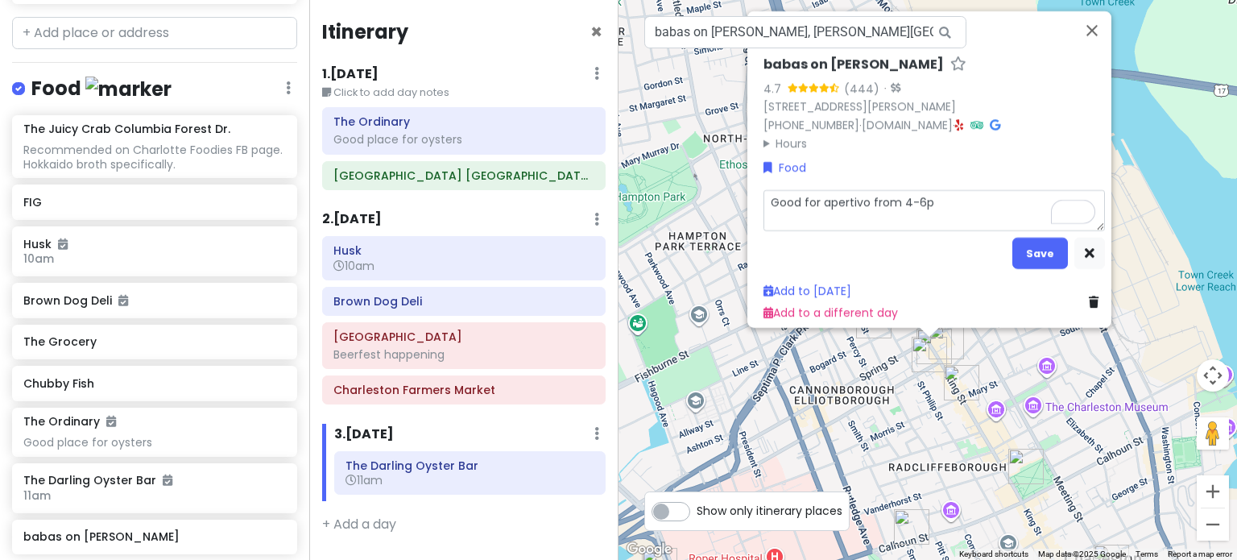
type textarea "x"
type textarea "Good for apertivo from 4-6p"
type textarea "x"
type textarea "Good for apertivo from 4-6p (f"
type textarea "x"
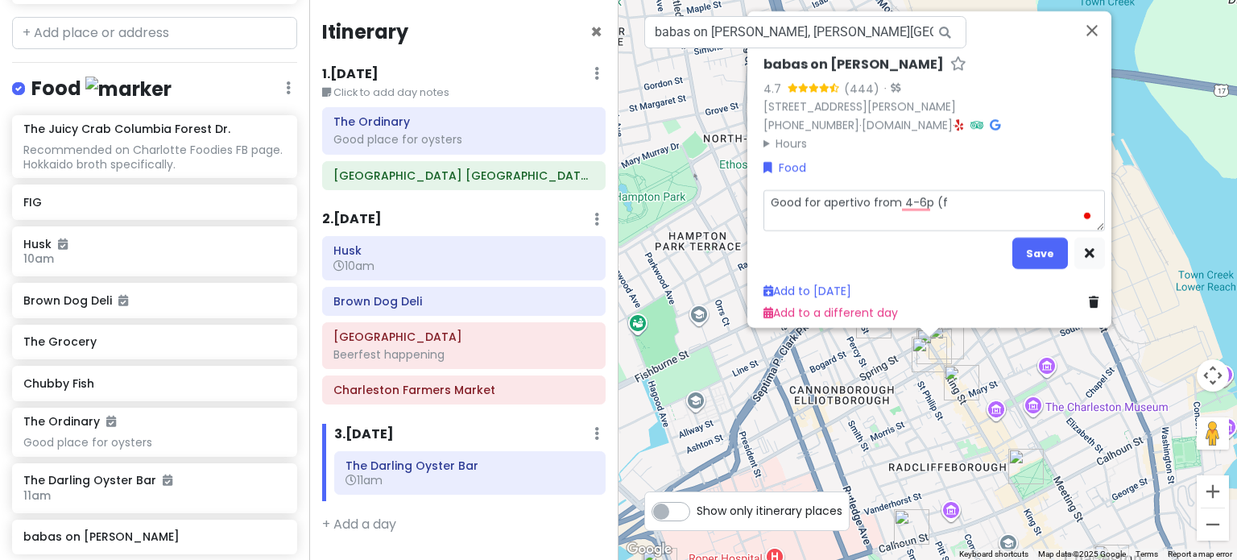
type textarea "Good for apertivo from 4-6p (fr"
type textarea "x"
type textarea "Good for apertivo from 4-6p (fre"
type textarea "x"
type textarea "Good for apertivo from 4-6p (free"
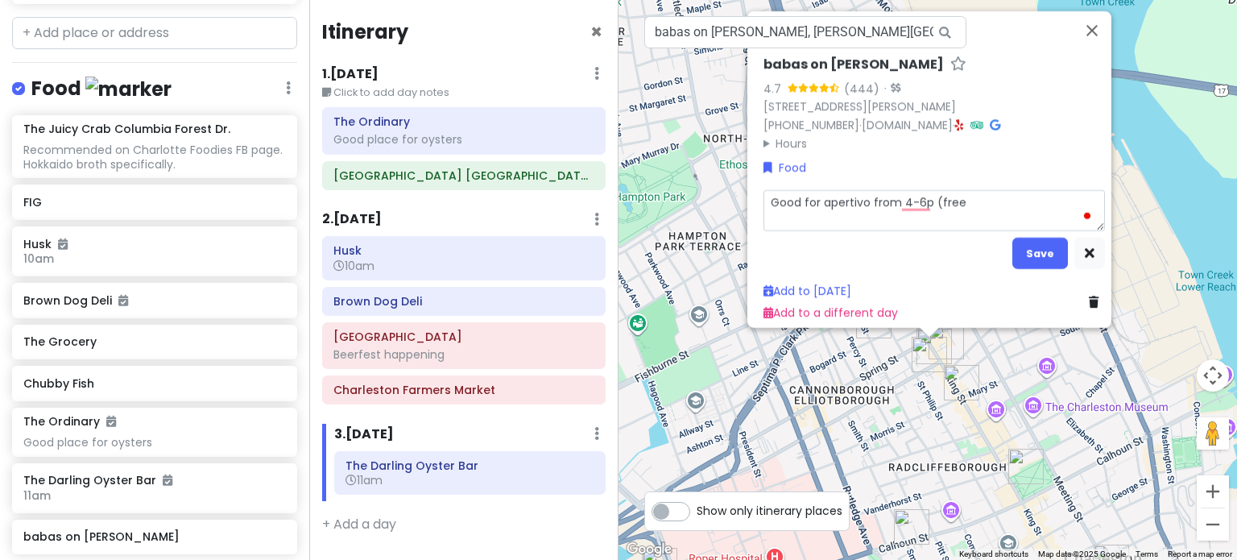
type textarea "x"
type textarea "Good for apertivo from 4-6p (free"
type textarea "x"
type textarea "Good for apertivo from 4-6p (free f"
type textarea "x"
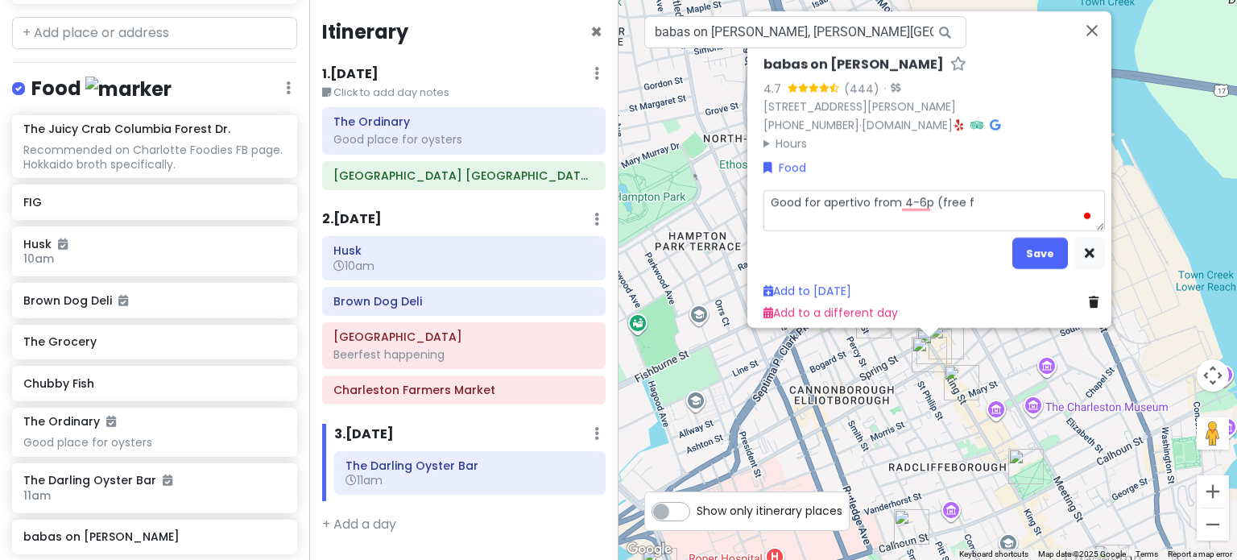
type textarea "Good for apertivo from 4-6p (free fo"
type textarea "x"
type textarea "Good for apertivo from 4-6p (free foo"
type textarea "x"
type textarea "Good for apertivo from 4-6p (free food"
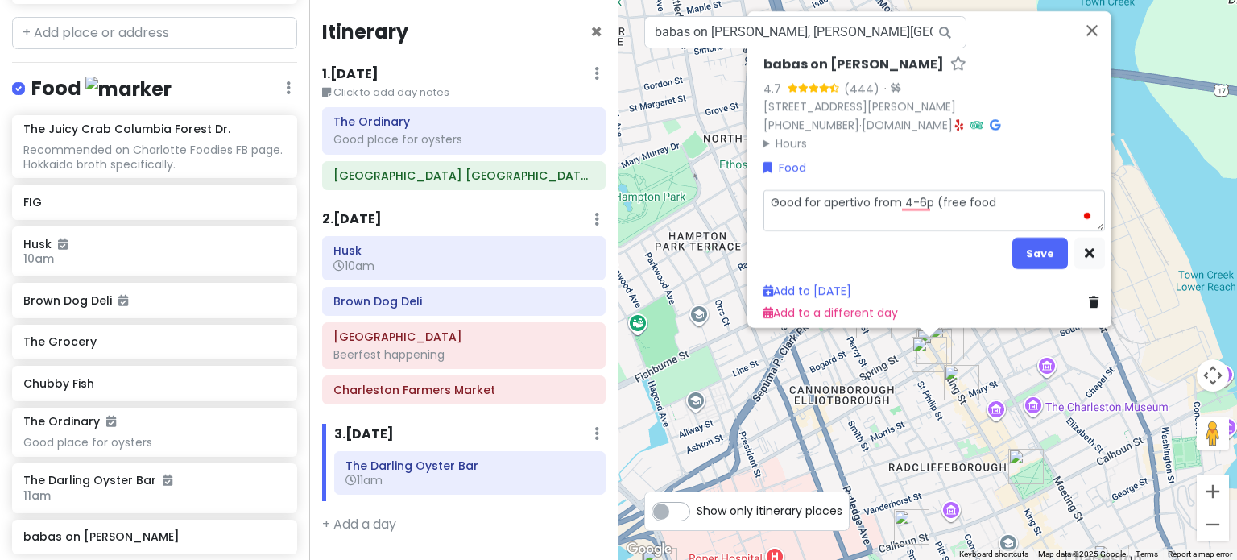
type textarea "x"
type textarea "Good for apertivo from 4-6p (free food"
type textarea "x"
type textarea "Good for apertivo from 4-6p (free food w"
type textarea "x"
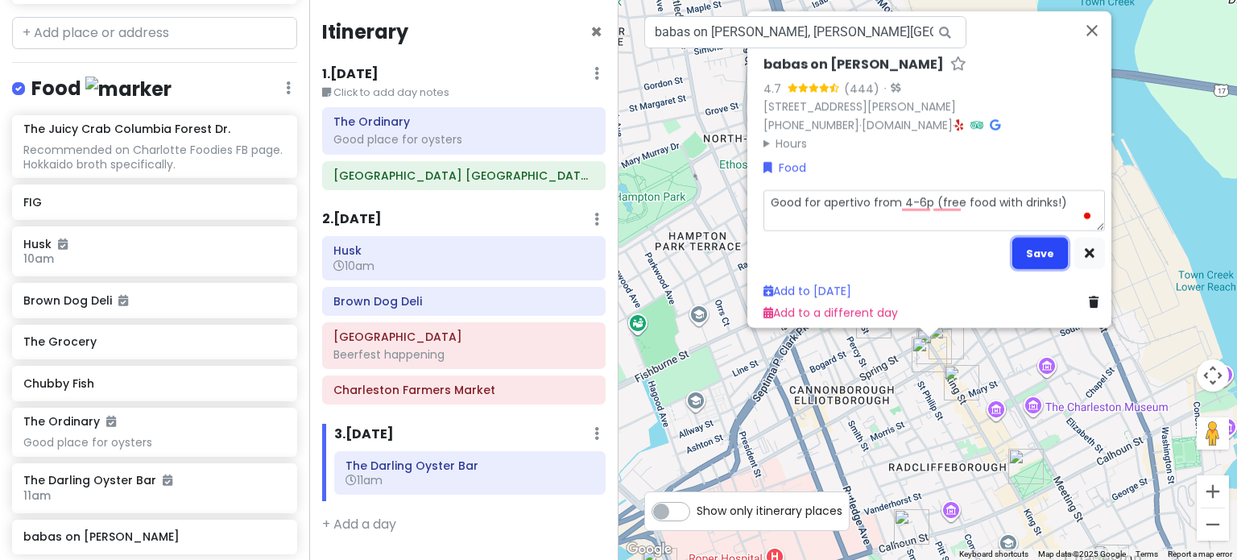
click at [1036, 250] on button "Save" at bounding box center [1040, 252] width 56 height 31
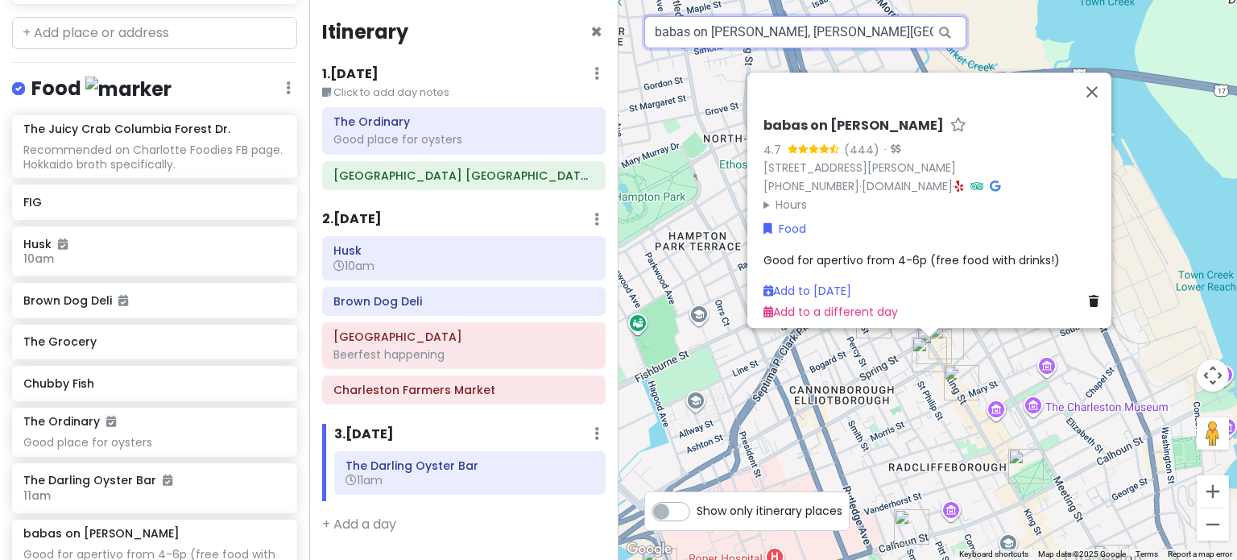
click at [690, 38] on input "babas on [PERSON_NAME], [PERSON_NAME][GEOGRAPHIC_DATA], [GEOGRAPHIC_DATA], [GEO…" at bounding box center [805, 32] width 322 height 32
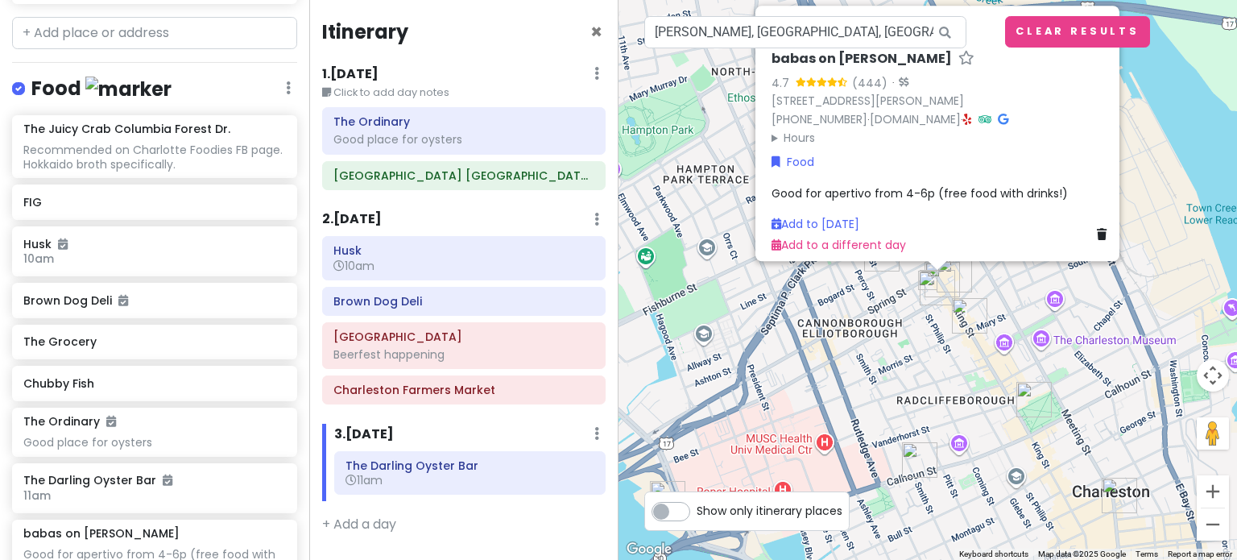
click at [925, 276] on img at bounding box center [927, 280] width 19 height 19
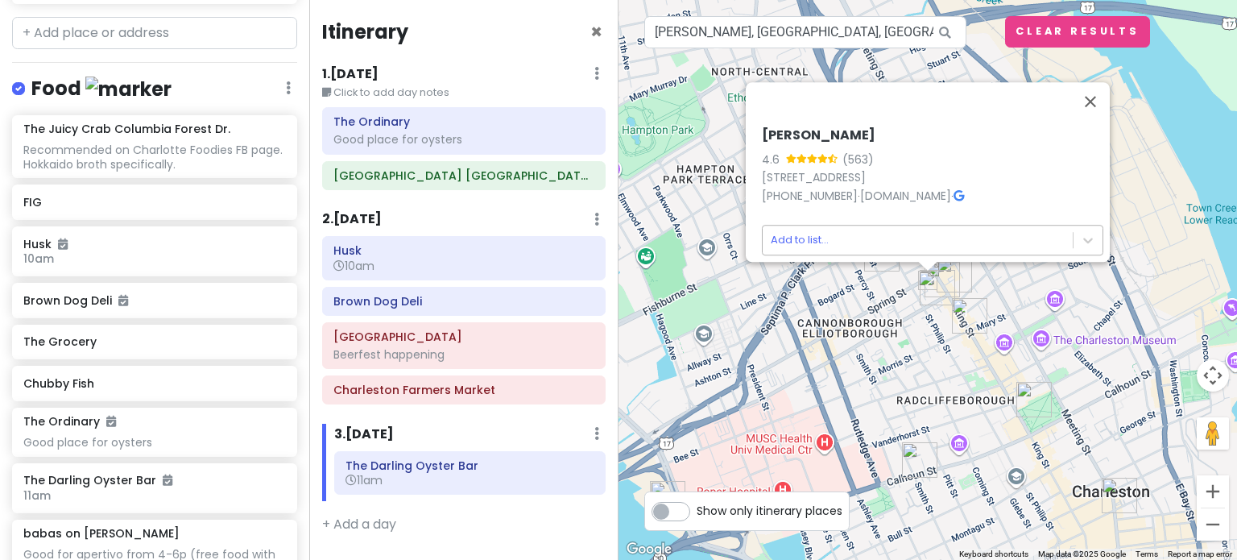
click at [813, 224] on body "Charleston Trip Private Change Dates Make a Copy Delete Trip Go Pro ⚡️ Give Fee…" at bounding box center [618, 280] width 1237 height 560
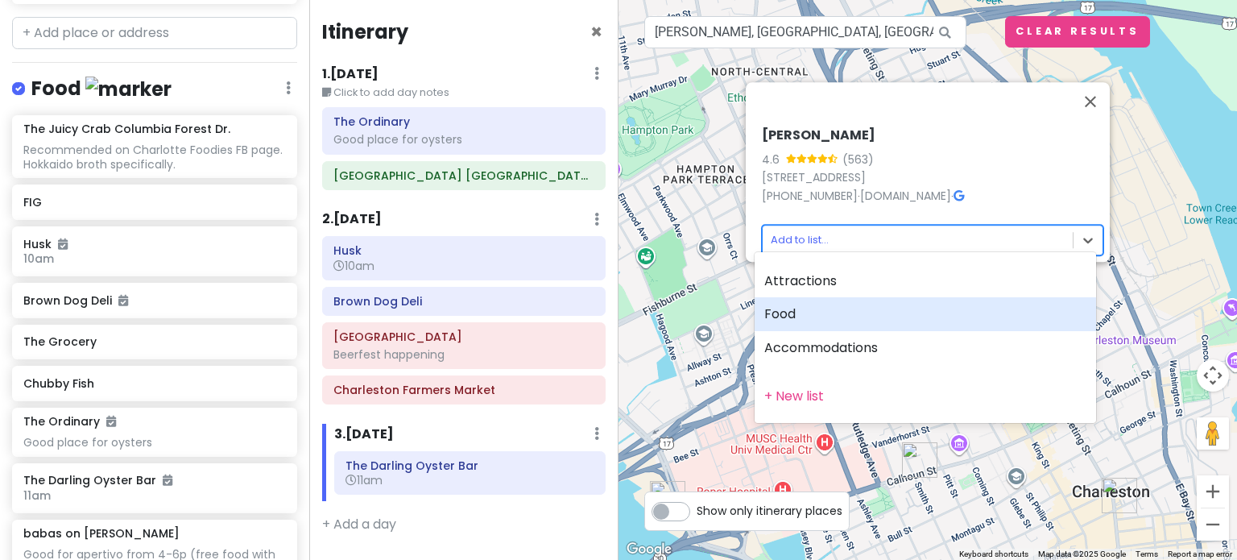
click at [827, 314] on div "Food" at bounding box center [925, 314] width 341 height 34
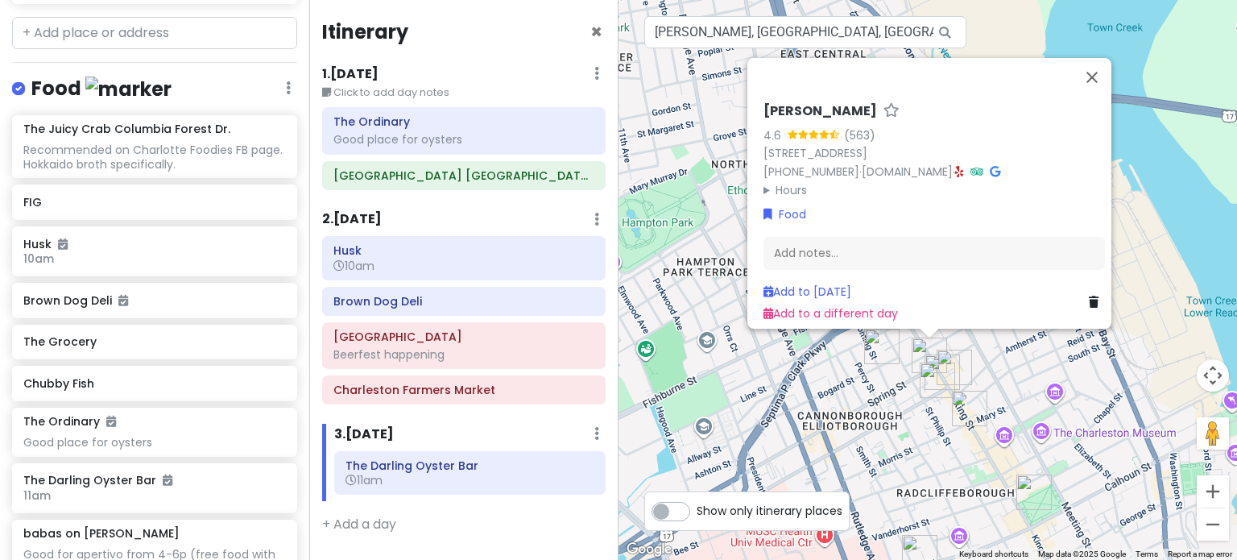
click at [853, 243] on div "Add notes..." at bounding box center [933, 253] width 341 height 34
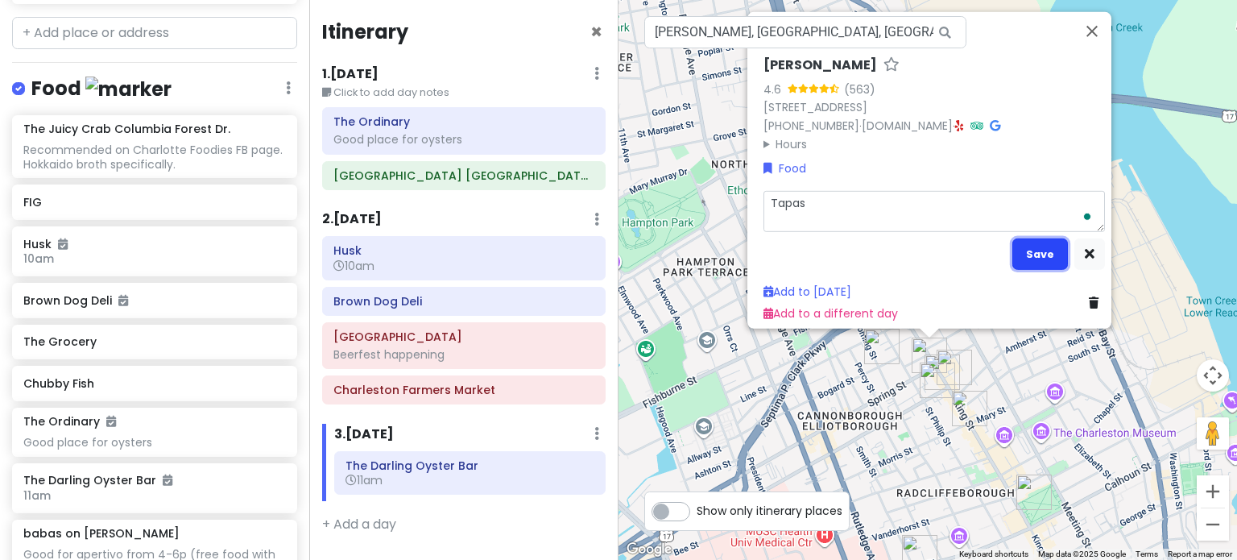
click at [1041, 251] on button "Save" at bounding box center [1040, 253] width 56 height 31
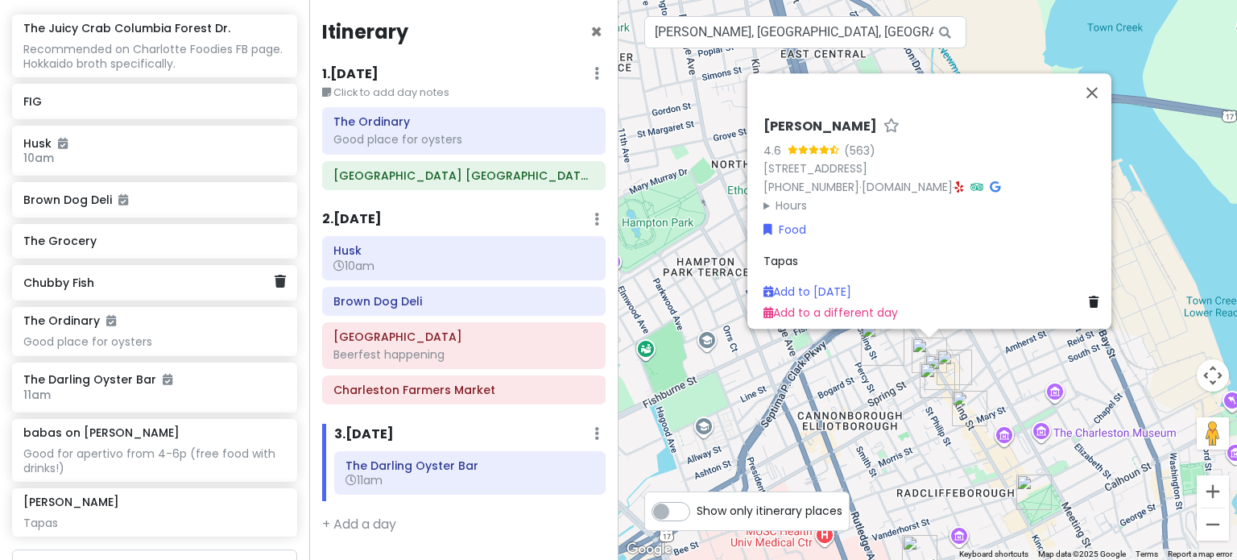
scroll to position [544, 0]
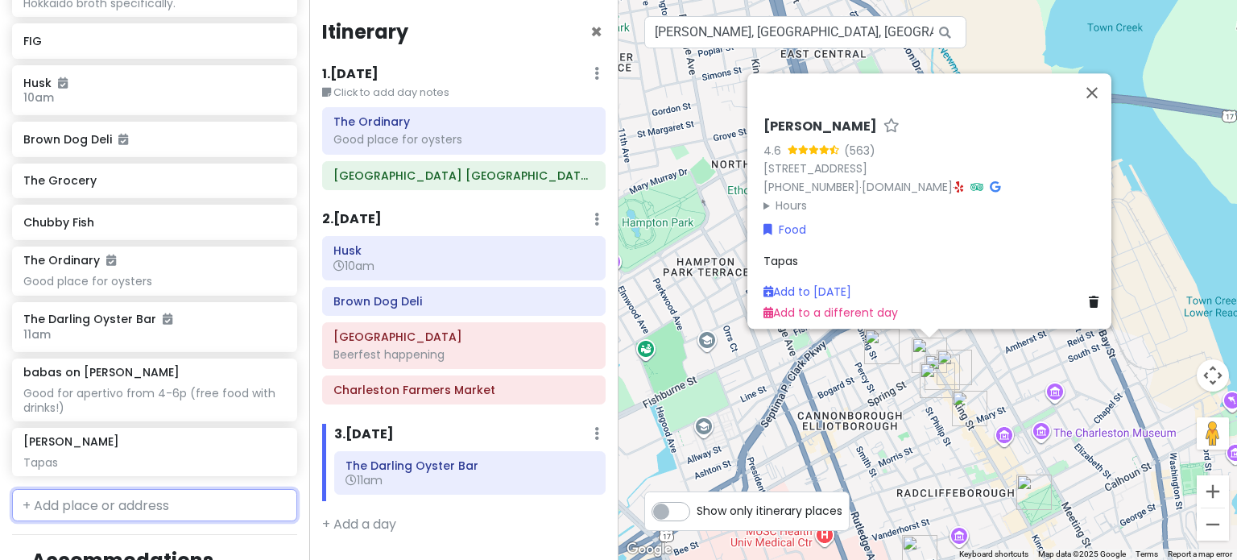
click at [78, 495] on input "text" at bounding box center [154, 505] width 285 height 32
click at [180, 536] on span "The Vendue, [GEOGRAPHIC_DATA]" at bounding box center [134, 541] width 205 height 16
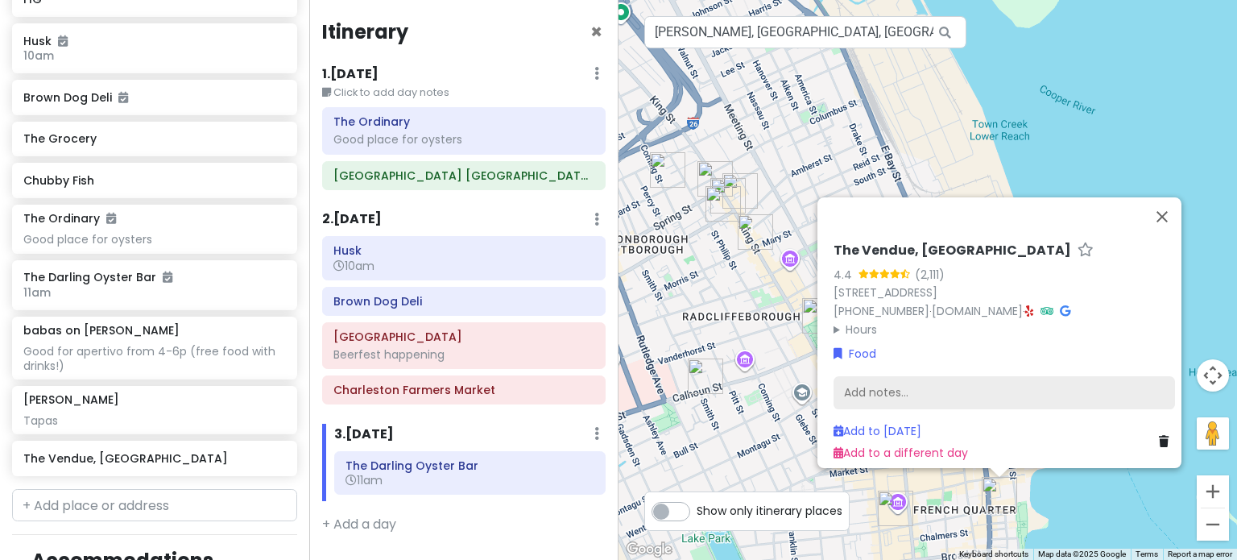
click at [921, 386] on div "Add notes..." at bounding box center [1004, 392] width 341 height 34
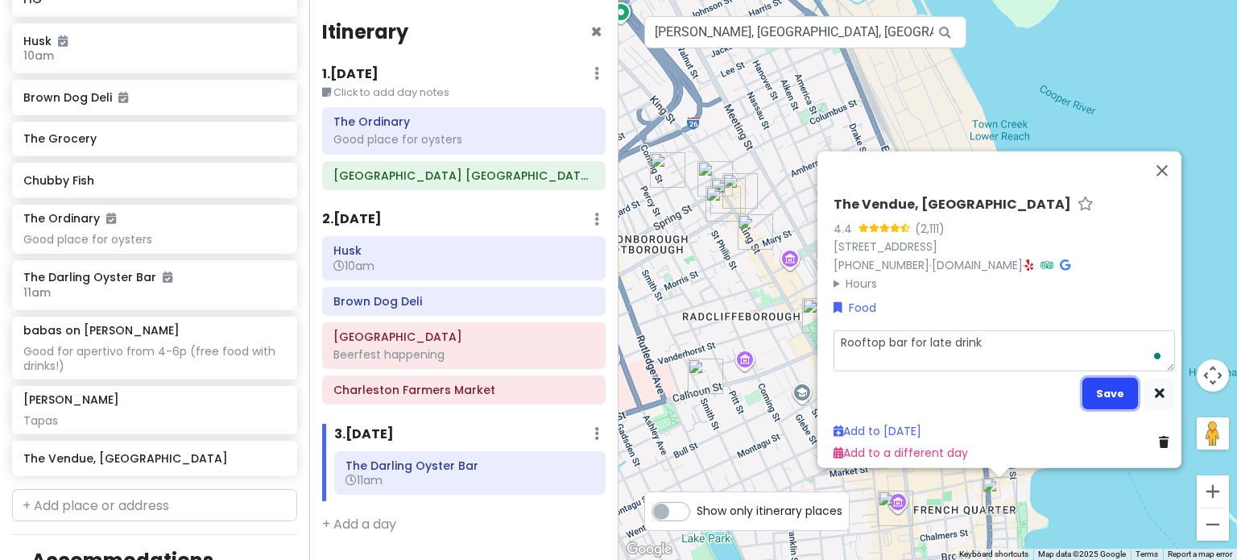
click at [1098, 383] on button "Save" at bounding box center [1110, 392] width 56 height 31
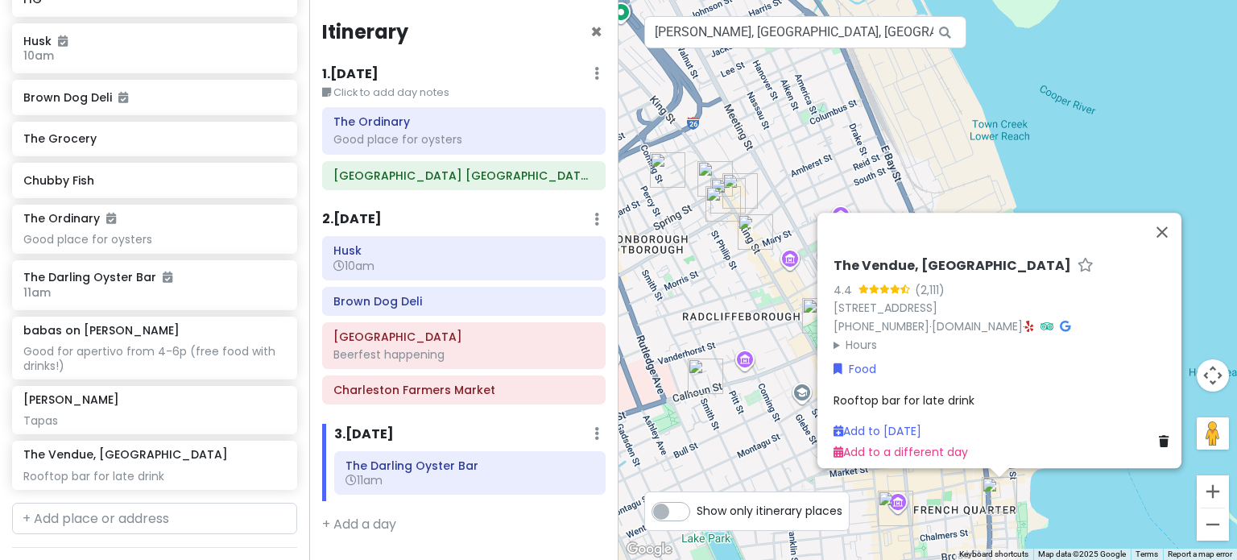
scroll to position [598, 0]
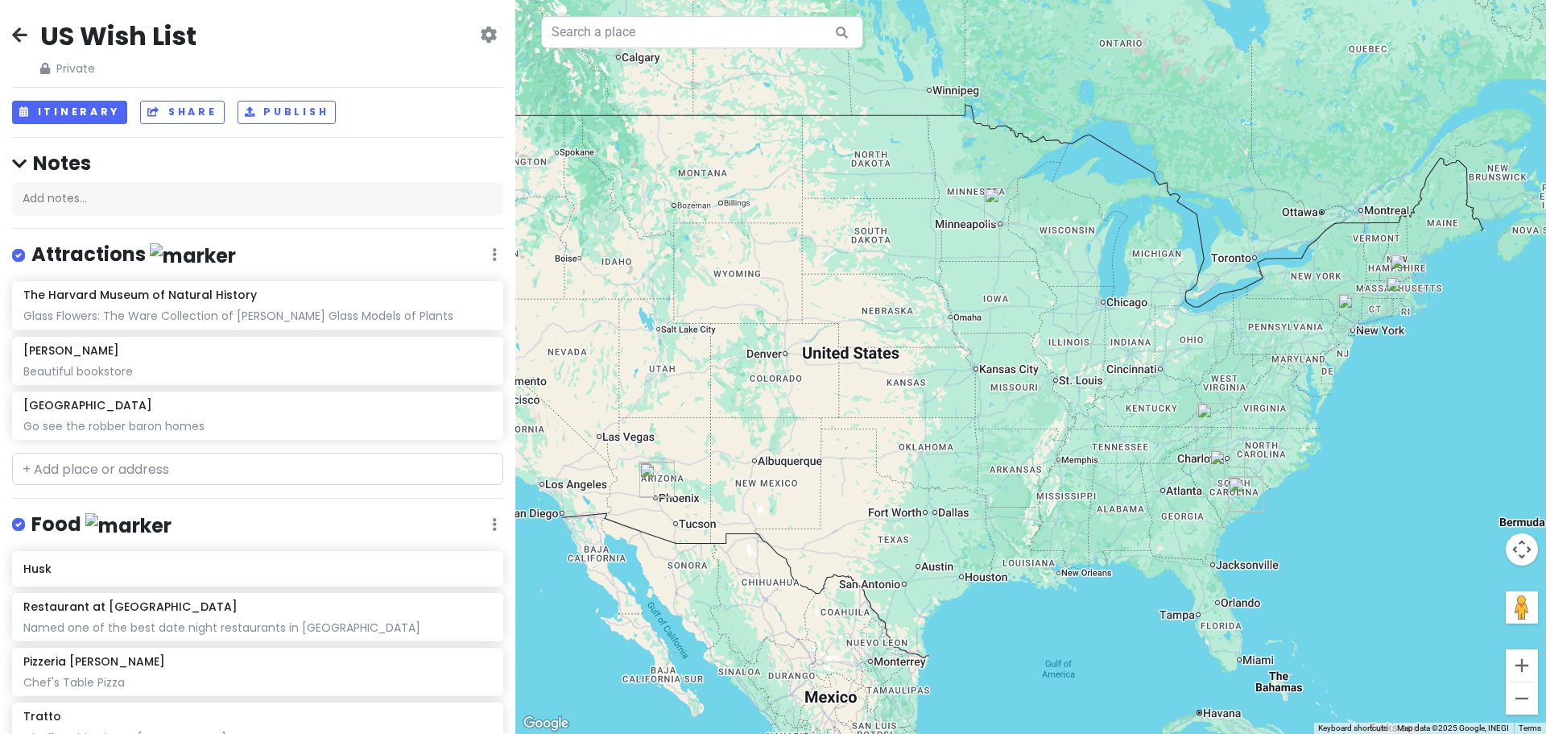
click at [1245, 487] on img "Husk" at bounding box center [1245, 494] width 35 height 35
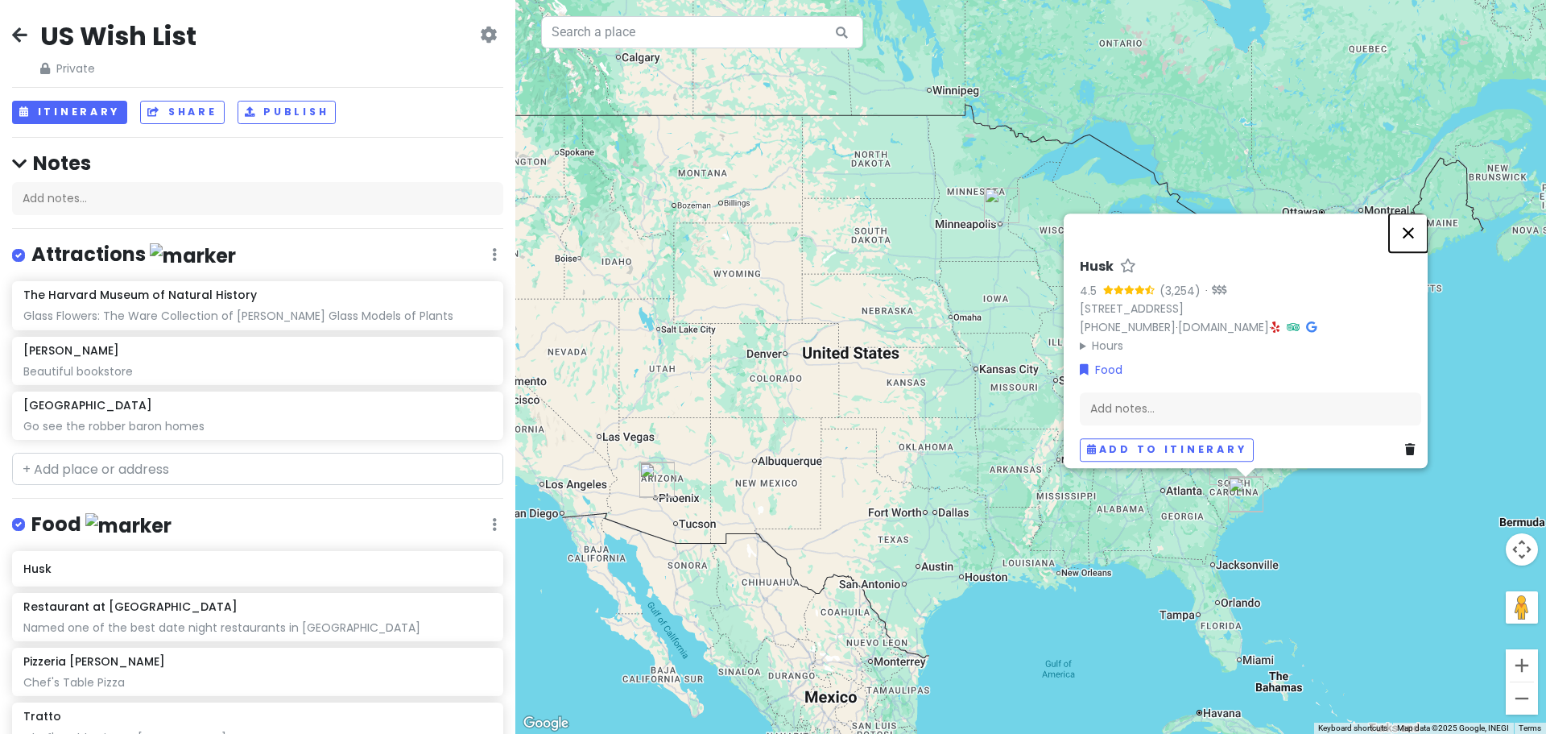
click at [1413, 217] on button "Close" at bounding box center [1408, 232] width 39 height 39
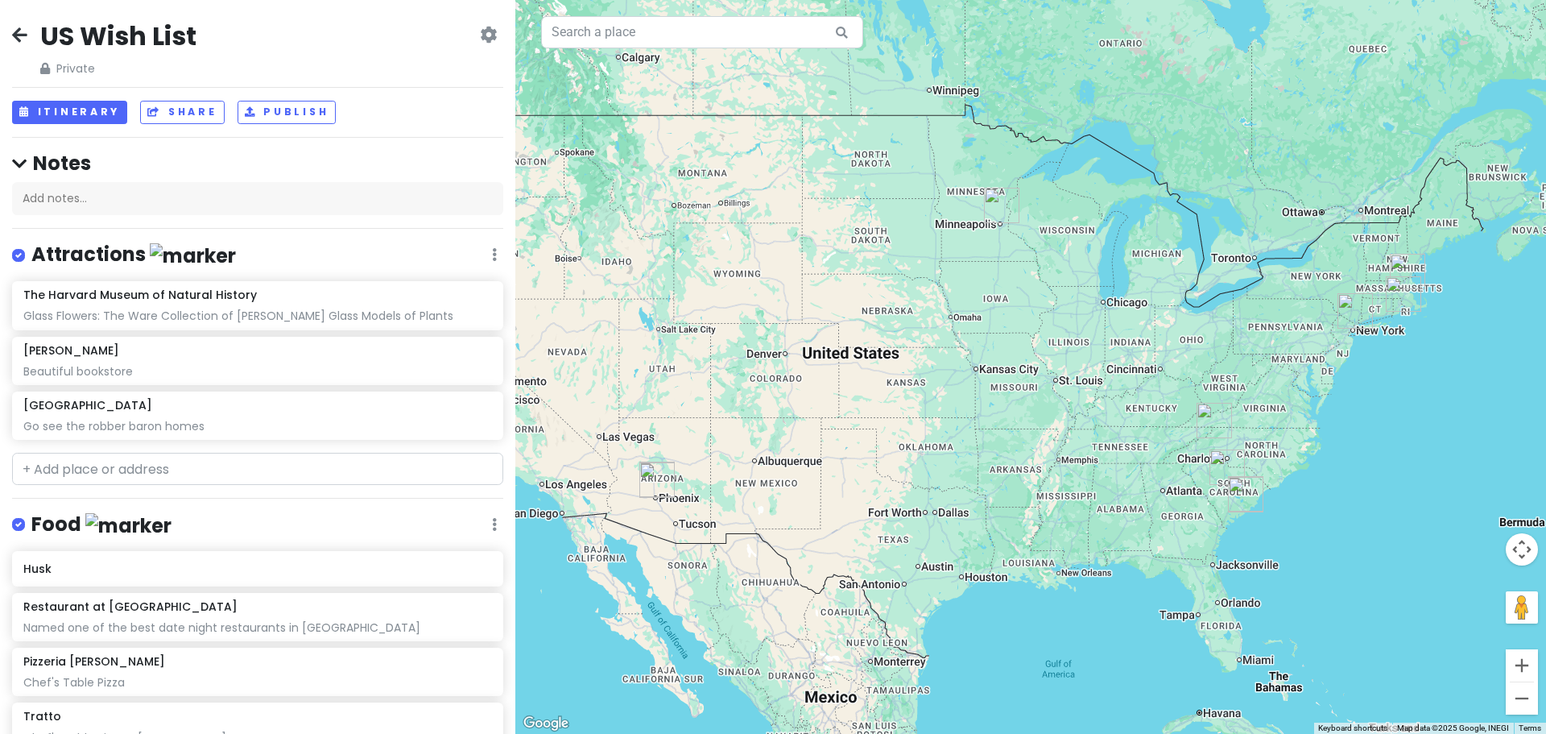
click at [1226, 464] on img "Shokudo Ramen and The Juicy Crab" at bounding box center [1227, 466] width 35 height 35
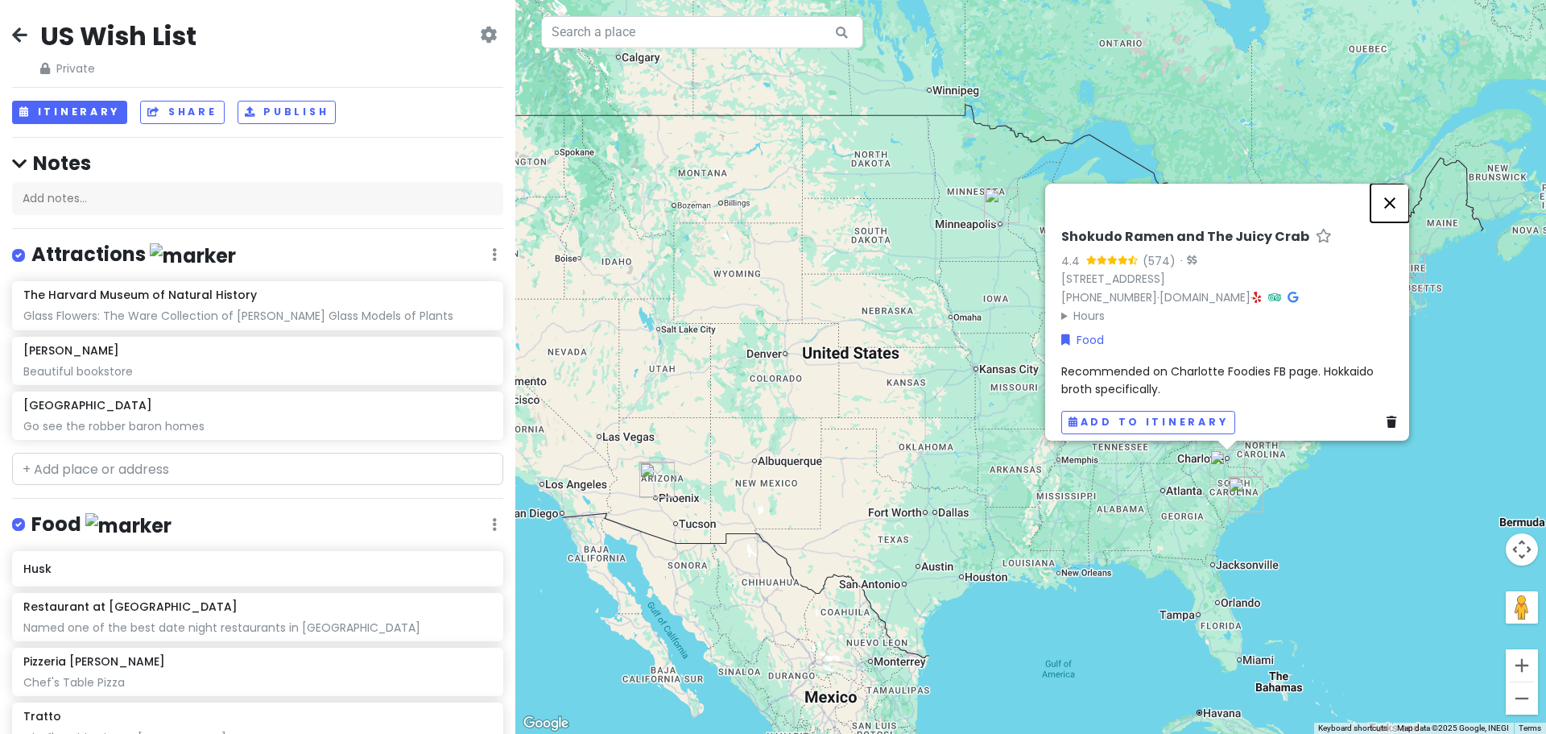
click at [1401, 184] on button "Close" at bounding box center [1390, 203] width 39 height 39
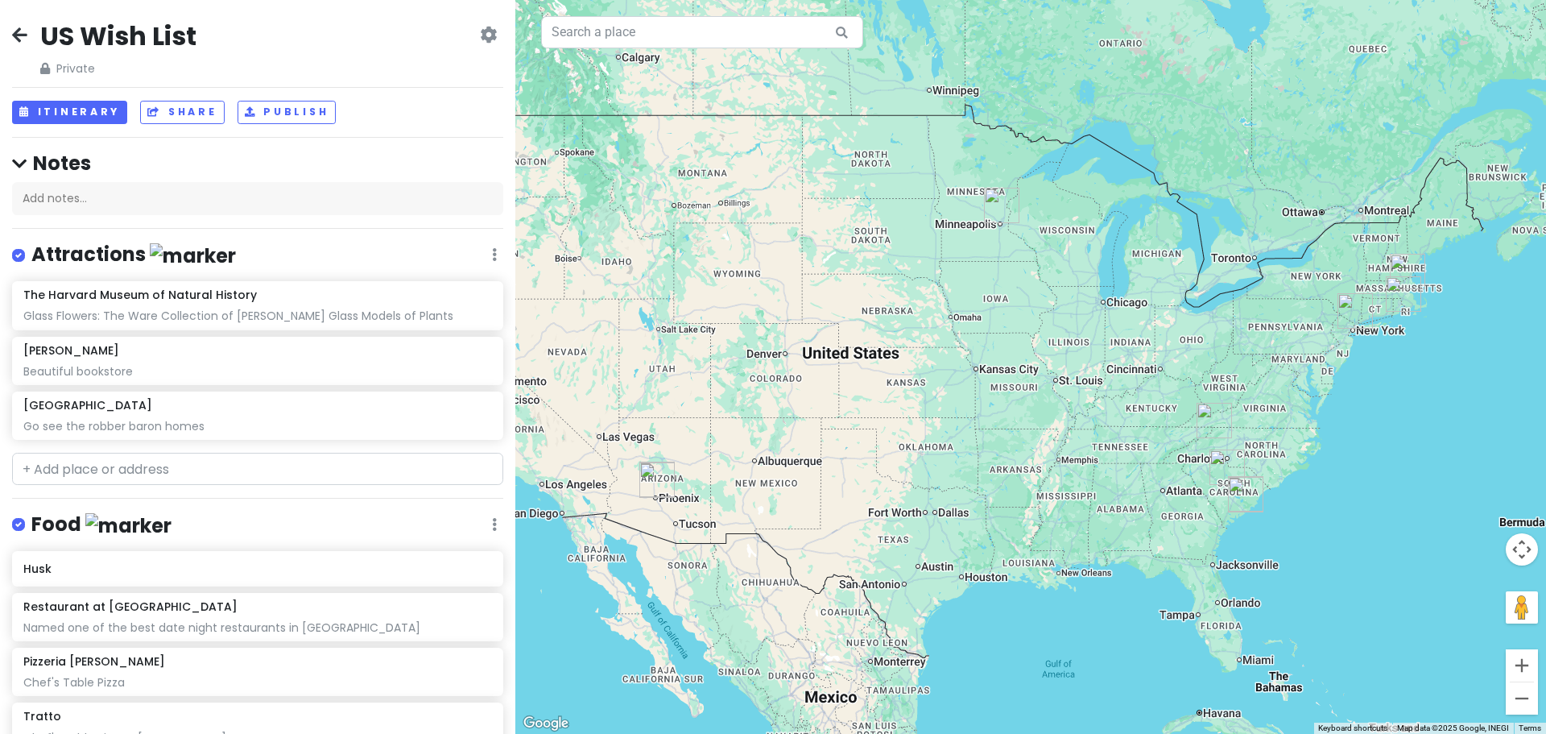
click at [1230, 467] on img "Shokudo Ramen and The Juicy Crab" at bounding box center [1227, 466] width 35 height 35
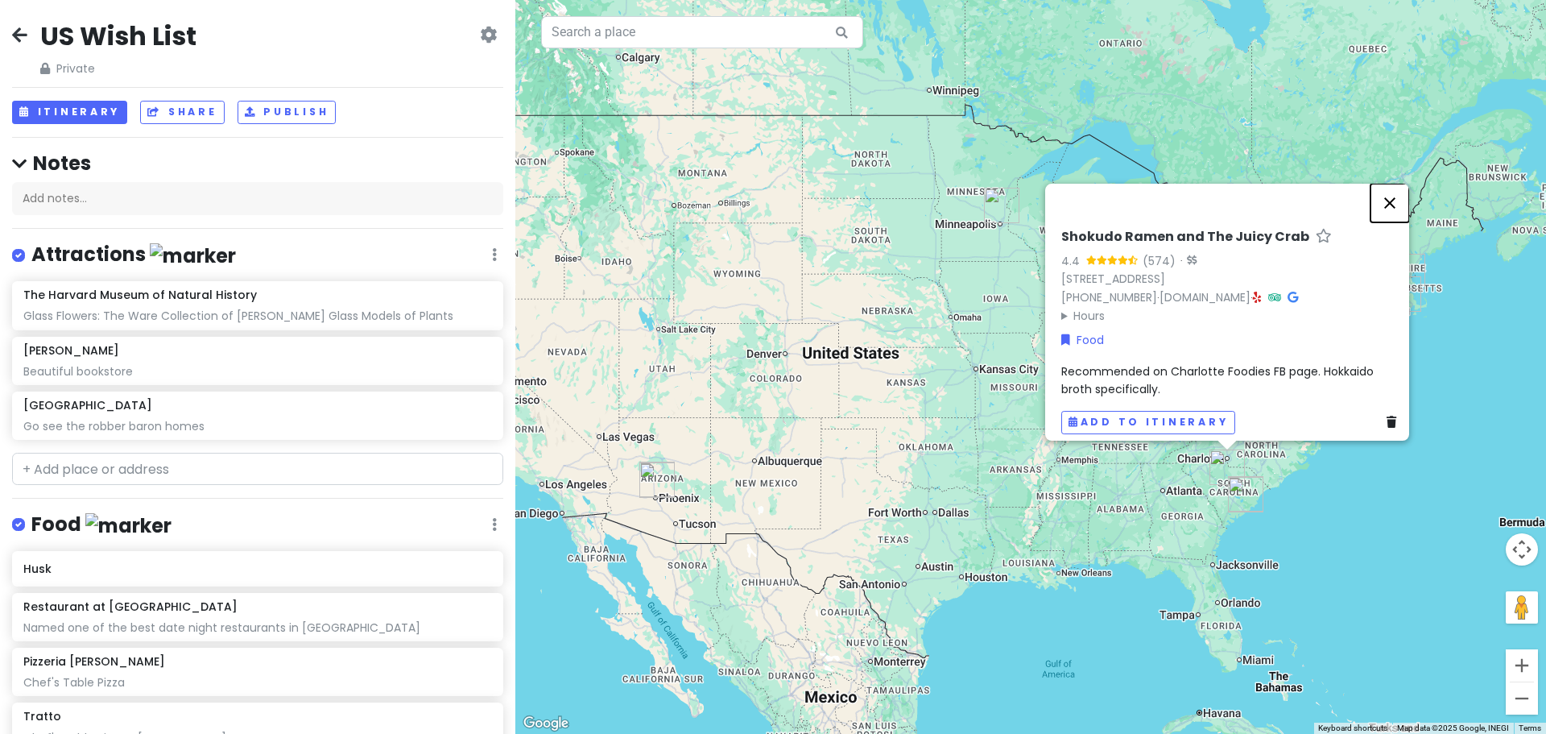
click at [1399, 195] on button "Close" at bounding box center [1390, 203] width 39 height 39
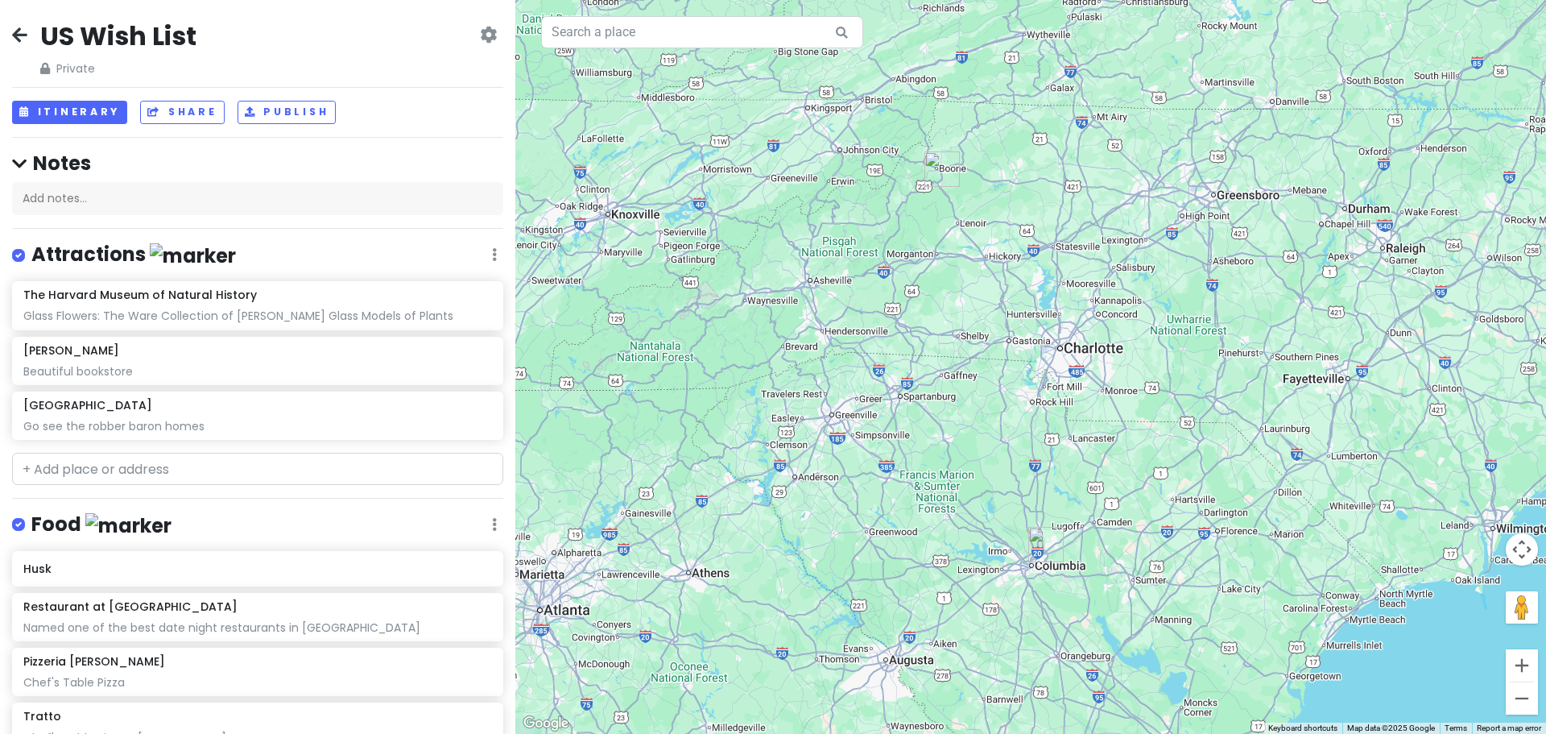
drag, startPoint x: 1082, startPoint y: 629, endPoint x: 1315, endPoint y: 247, distance: 447.1
click at [1315, 247] on div at bounding box center [1030, 367] width 1031 height 734
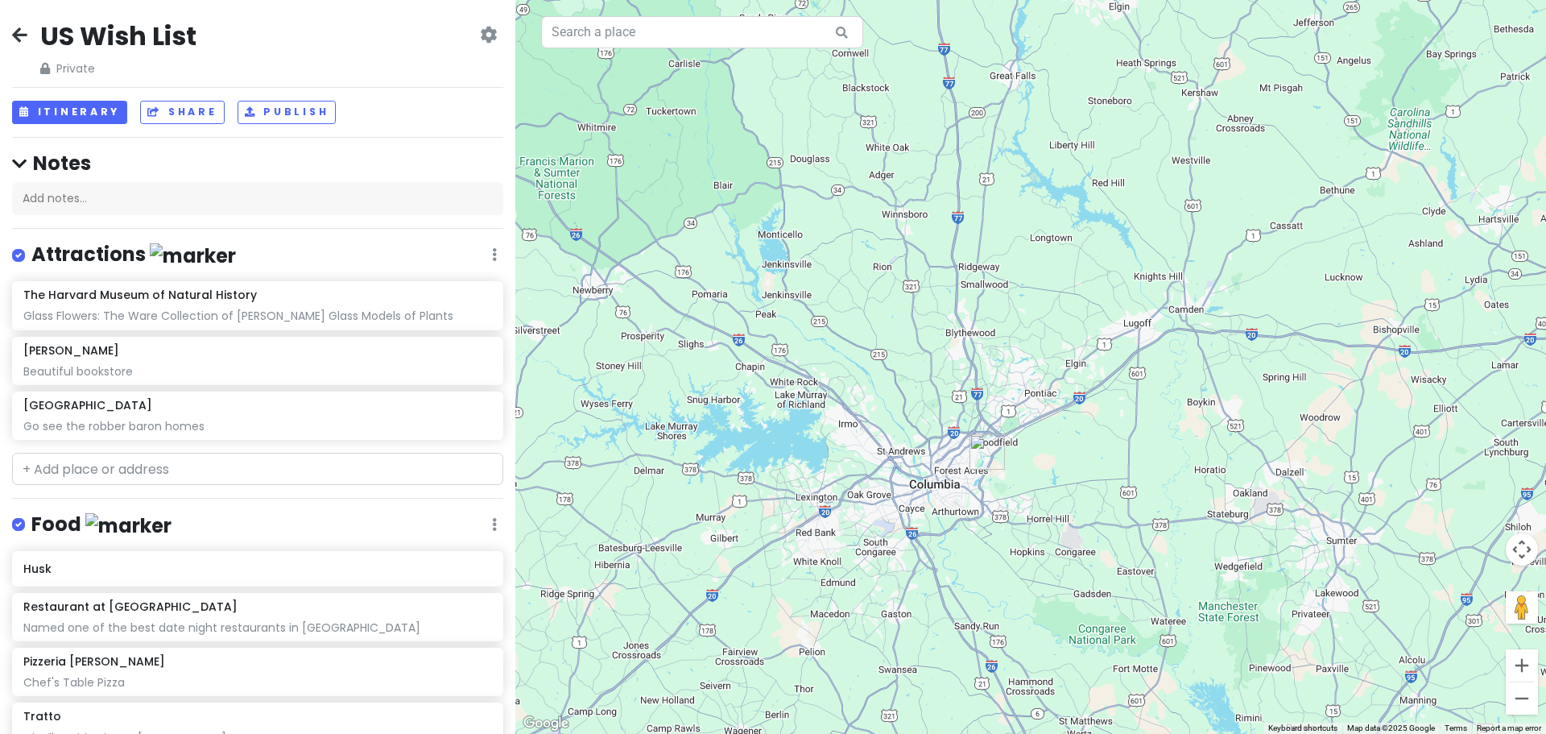
drag, startPoint x: 1143, startPoint y: 454, endPoint x: 1261, endPoint y: 248, distance: 237.7
click at [1261, 248] on div at bounding box center [1030, 367] width 1031 height 734
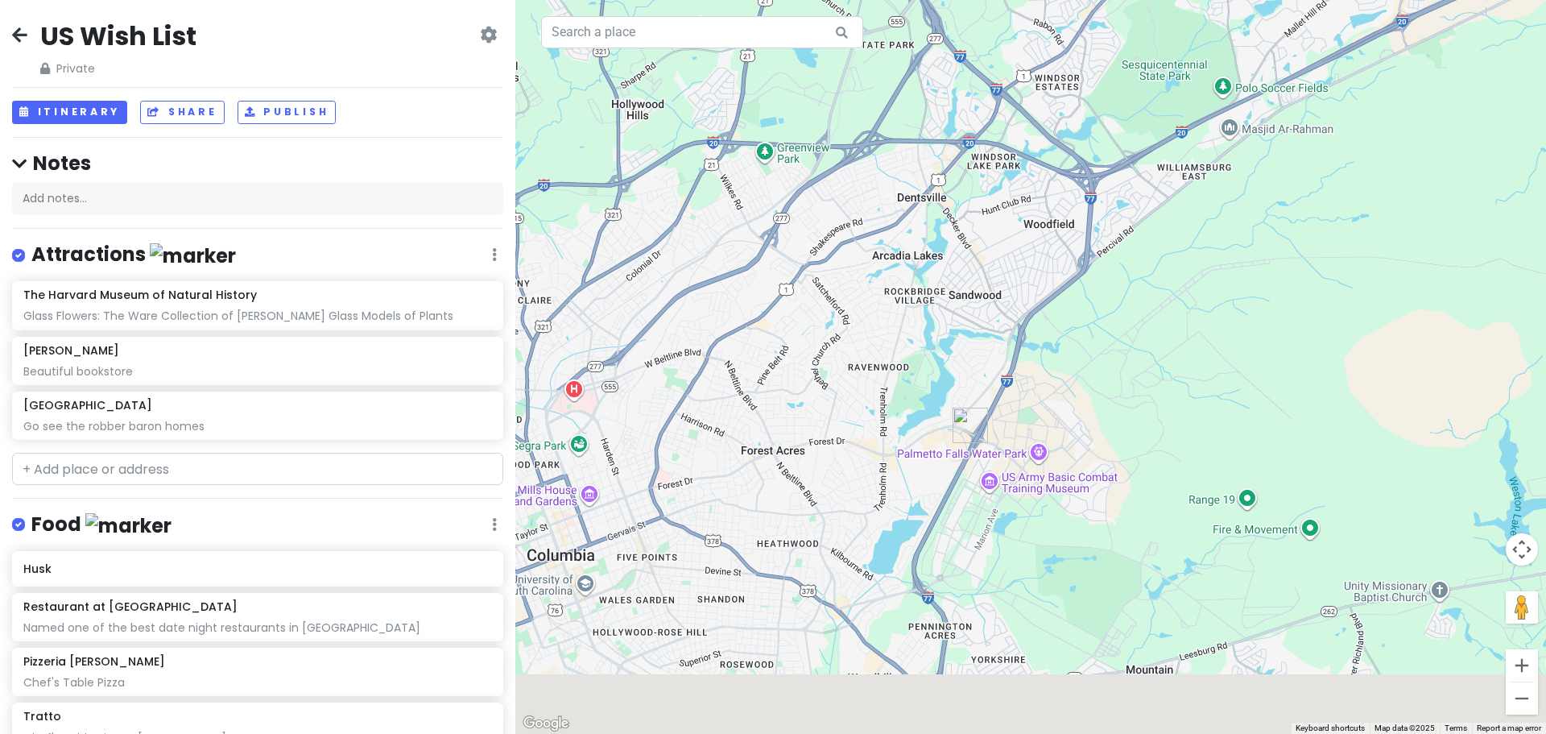
drag, startPoint x: 961, startPoint y: 623, endPoint x: 1193, endPoint y: 300, distance: 398.3
click at [1193, 300] on div at bounding box center [1030, 367] width 1031 height 734
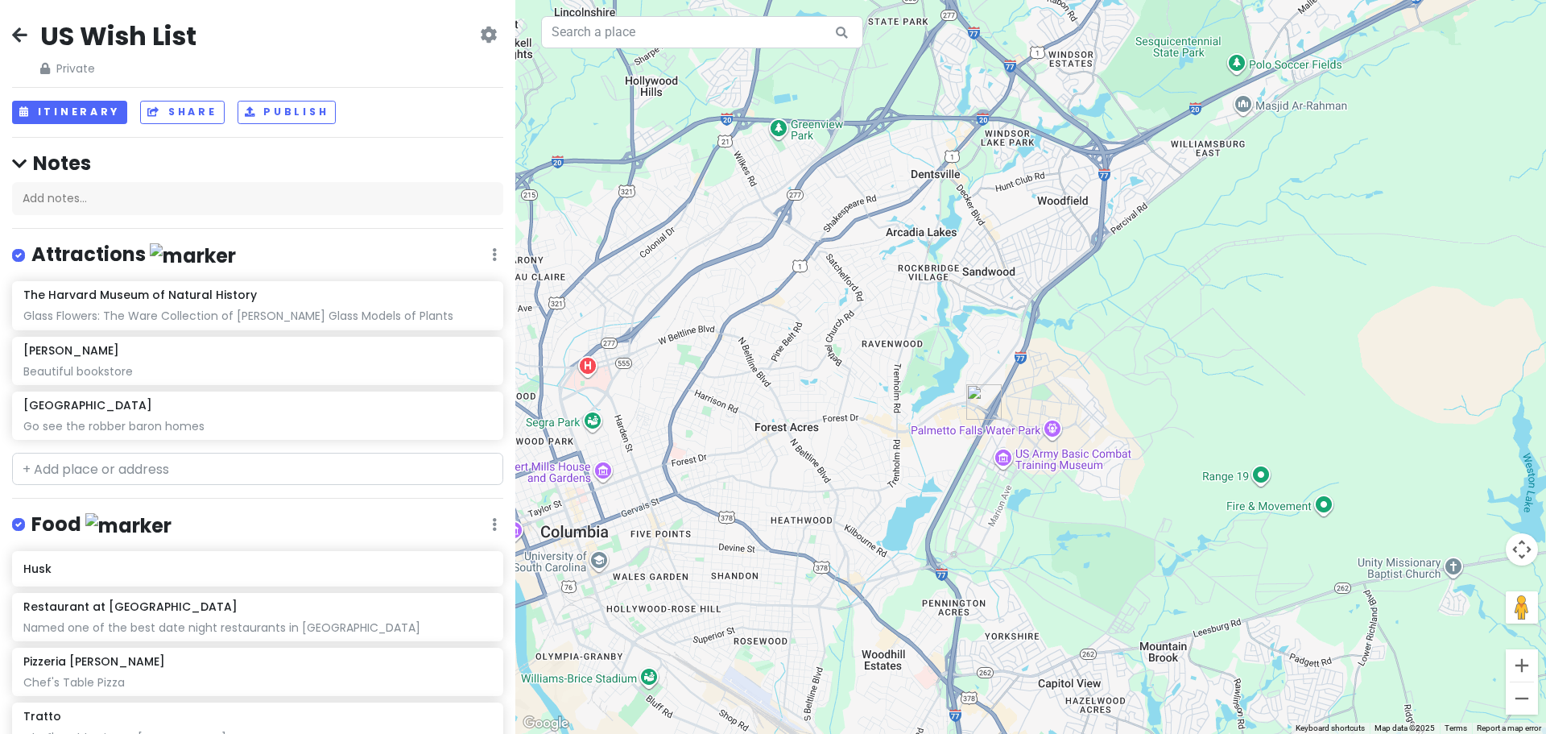
click at [979, 398] on img "Shokudo Ramen and The Juicy Crab" at bounding box center [983, 401] width 35 height 35
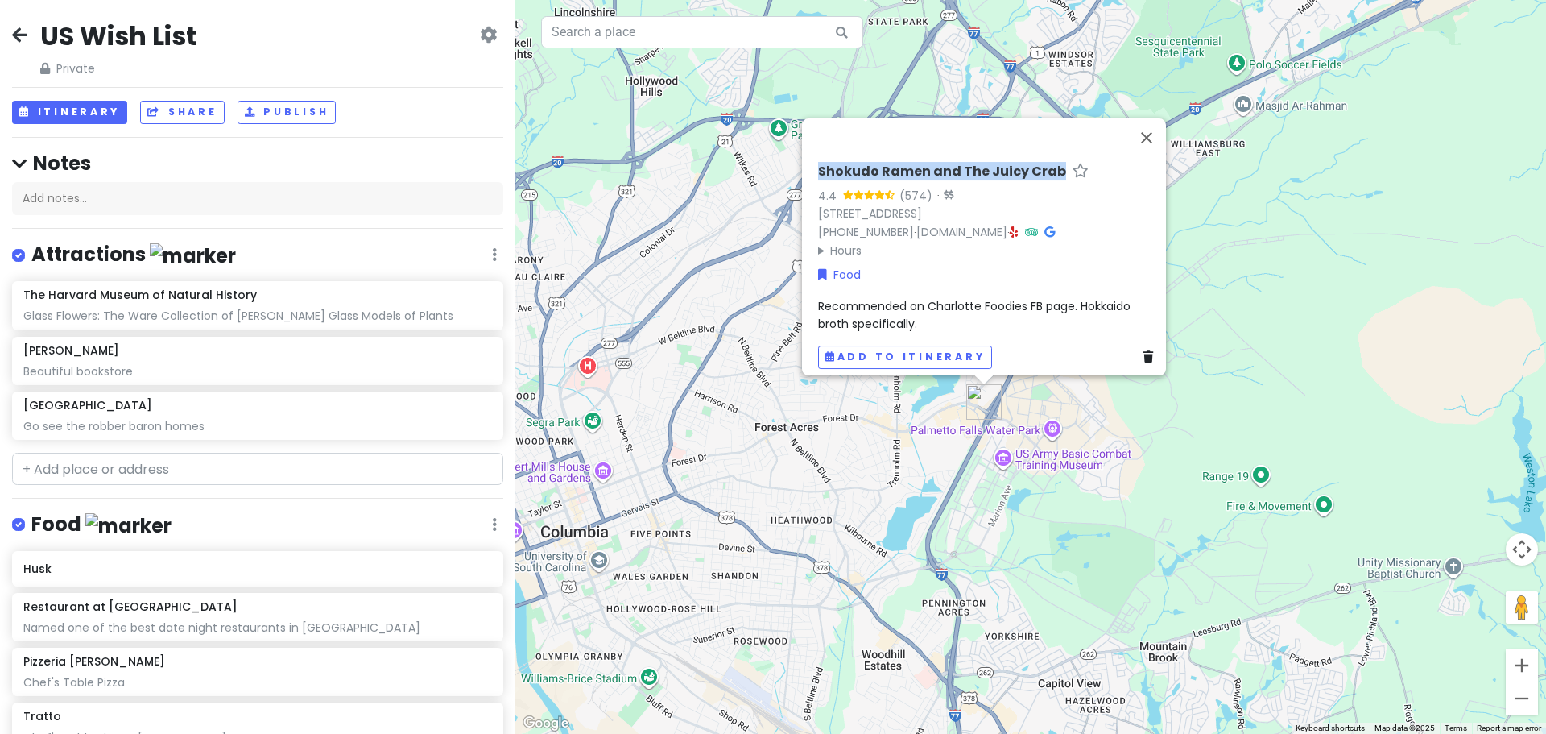
drag, startPoint x: 1050, startPoint y: 163, endPoint x: 812, endPoint y: 168, distance: 238.5
click at [818, 168] on div "Shokudo Ramen and The Juicy Crab" at bounding box center [988, 174] width 341 height 23
copy h6 "Shokudo Ramen and The Juicy Crab"
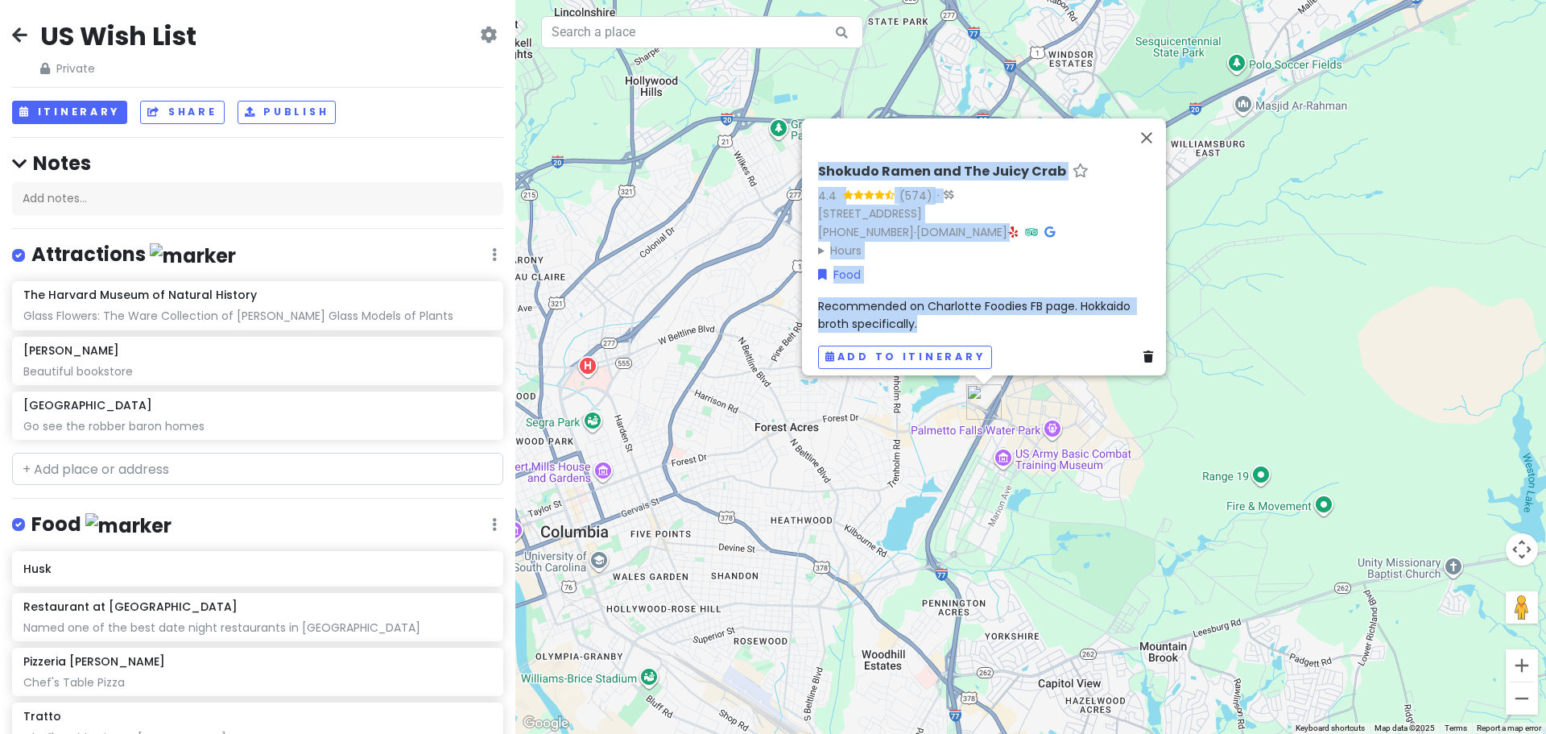
drag, startPoint x: 934, startPoint y: 315, endPoint x: 793, endPoint y: 292, distance: 142.9
click at [793, 292] on div "Shokudo Ramen and The Juicy Crab 4.4 (574) · 5590 Forest Dr, Columbia, SC 29206…" at bounding box center [1030, 367] width 1031 height 734
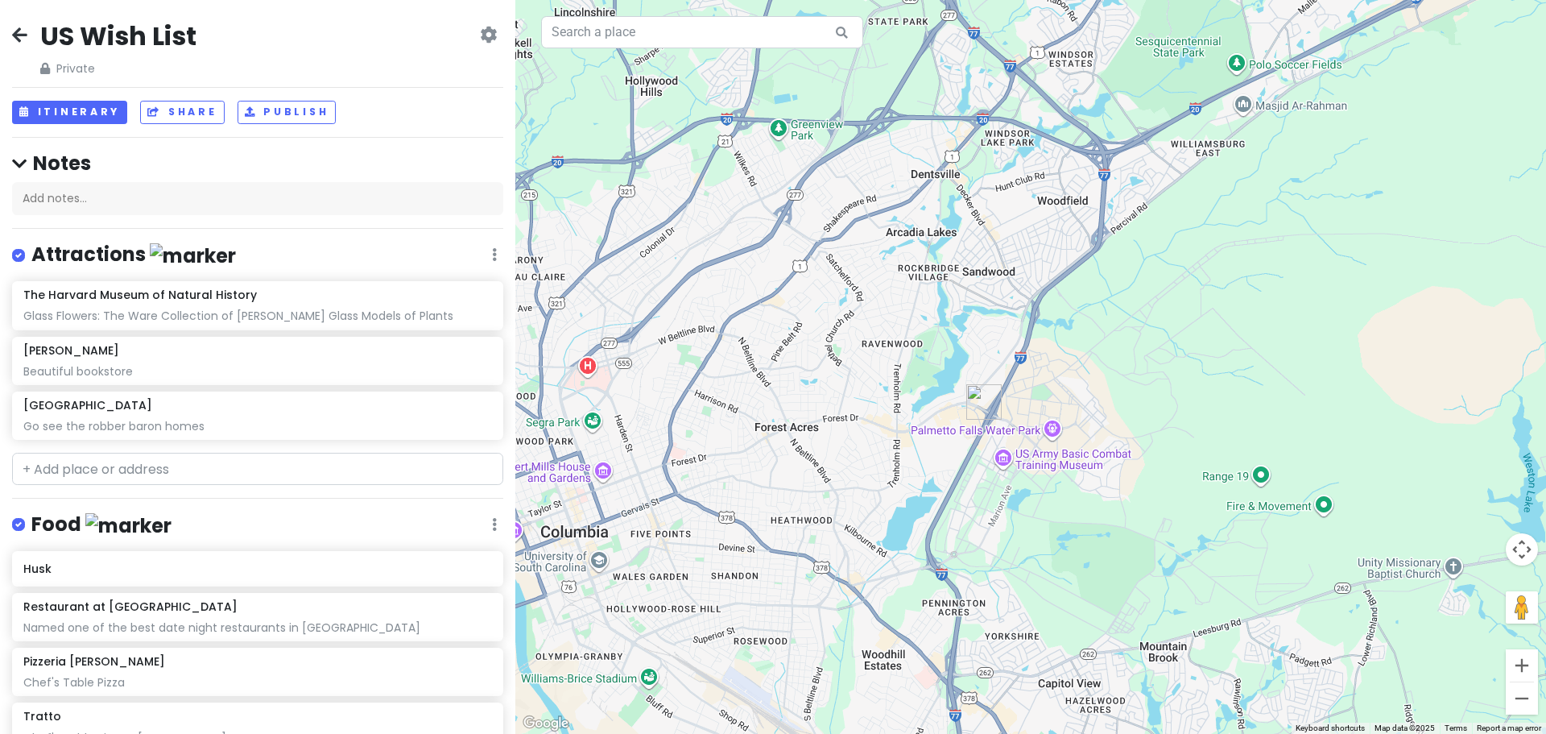
click at [981, 399] on img "Shokudo Ramen and The Juicy Crab" at bounding box center [983, 401] width 35 height 35
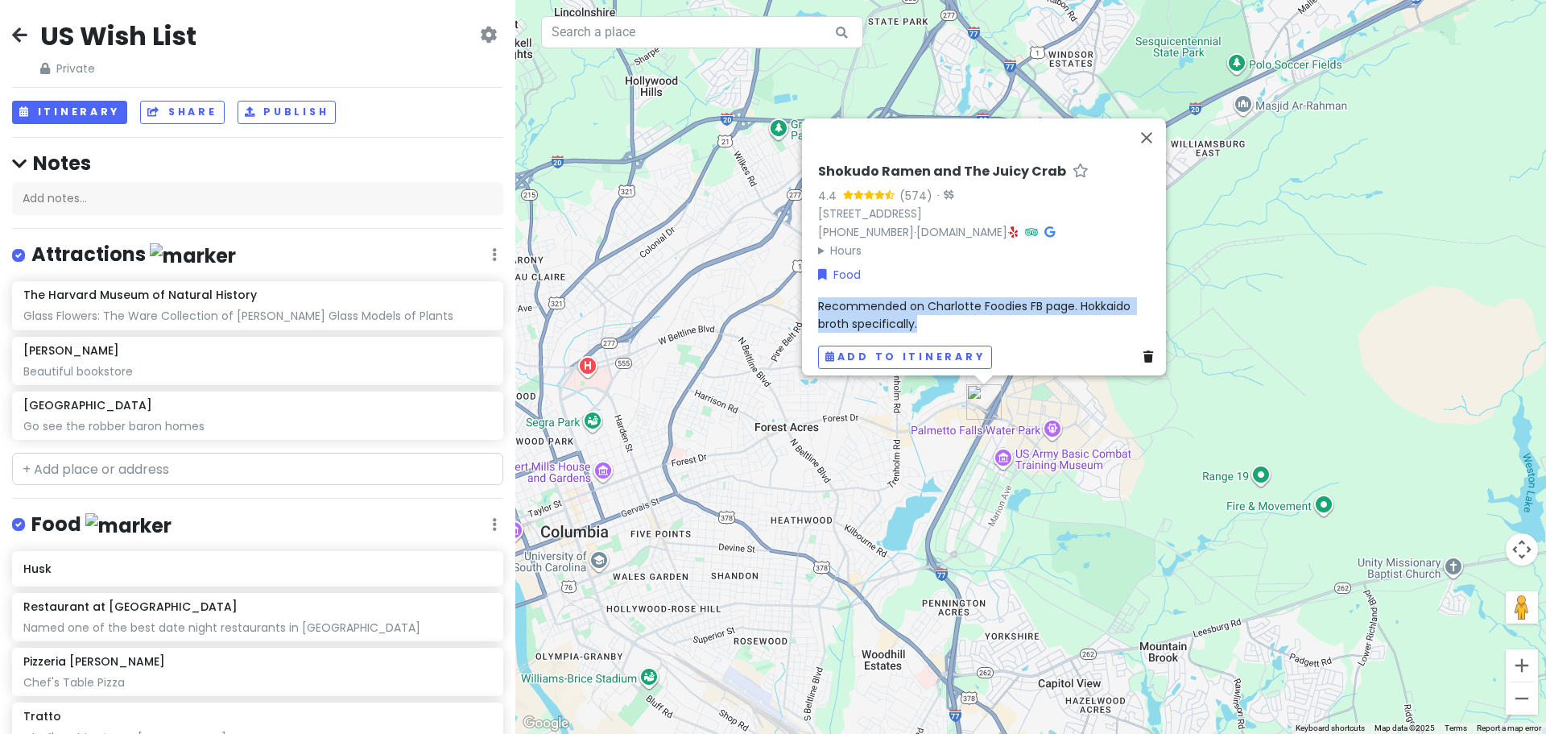
drag, startPoint x: 932, startPoint y: 316, endPoint x: 808, endPoint y: 296, distance: 125.5
click at [812, 296] on div "Shokudo Ramen and The Juicy Crab 4.4 (574) · 5590 Forest Dr, Columbia, SC 29206…" at bounding box center [989, 266] width 354 height 218
copy span "Recommended on Charlotte Foodies FB page. Hokkaido broth specifically."
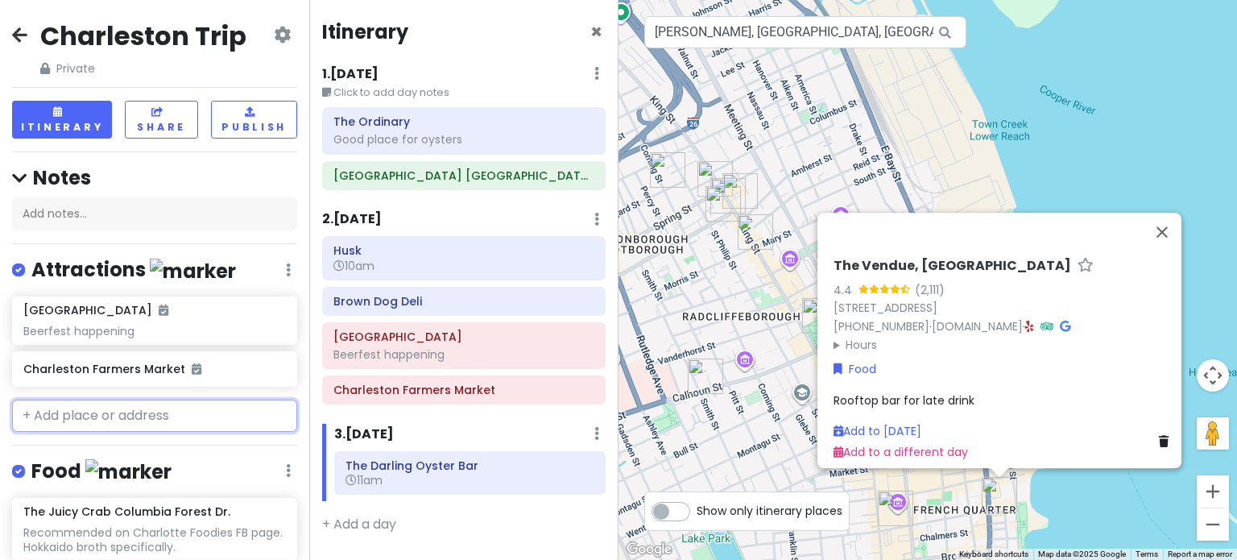
click at [90, 408] on input "text" at bounding box center [154, 415] width 285 height 32
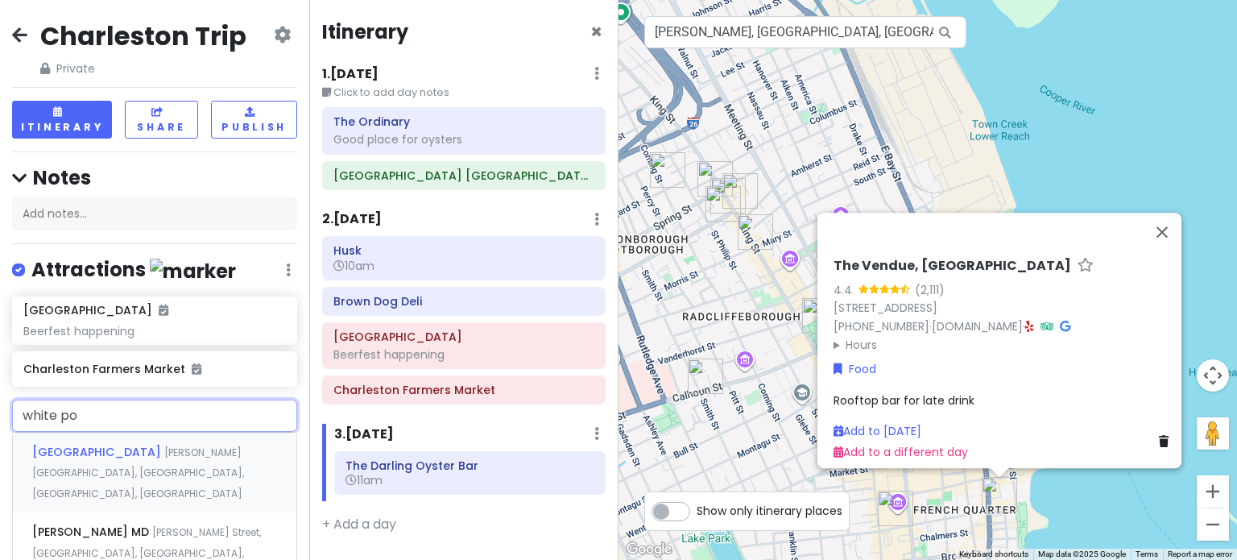
type input "white poi"
click at [126, 446] on span "White Point Garden" at bounding box center [98, 452] width 132 height 16
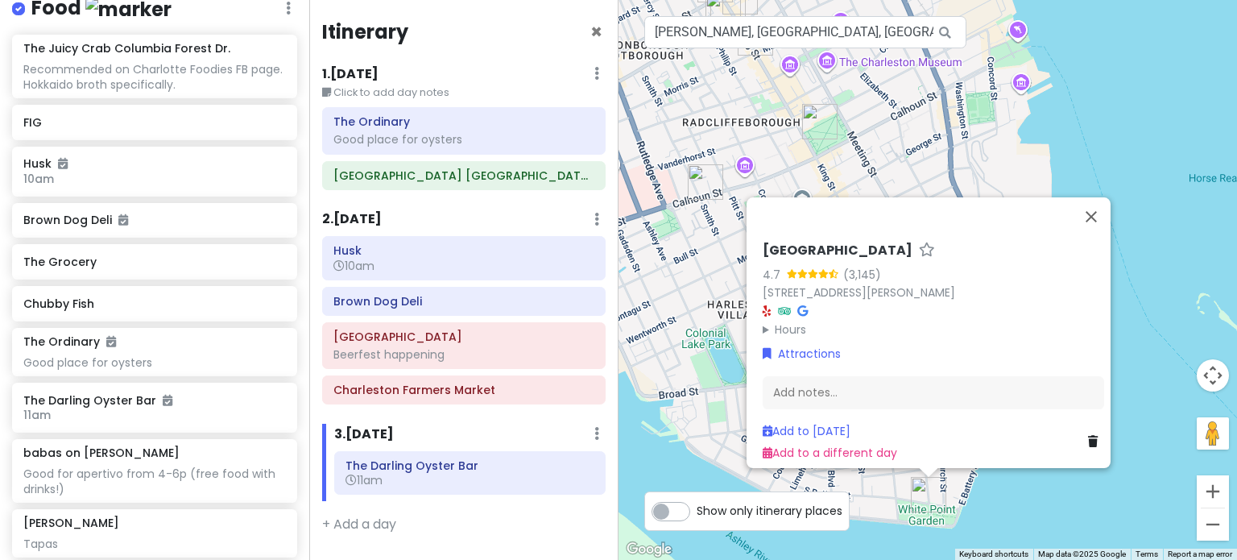
scroll to position [644, 0]
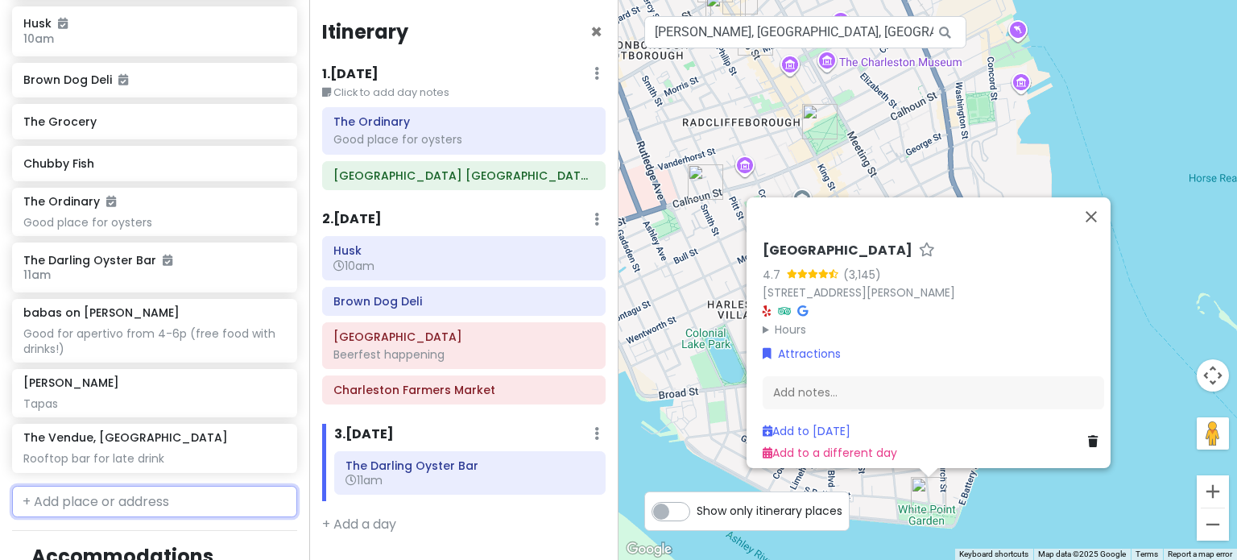
click at [110, 490] on input "text" at bounding box center [154, 502] width 285 height 32
type input "mudhouse"
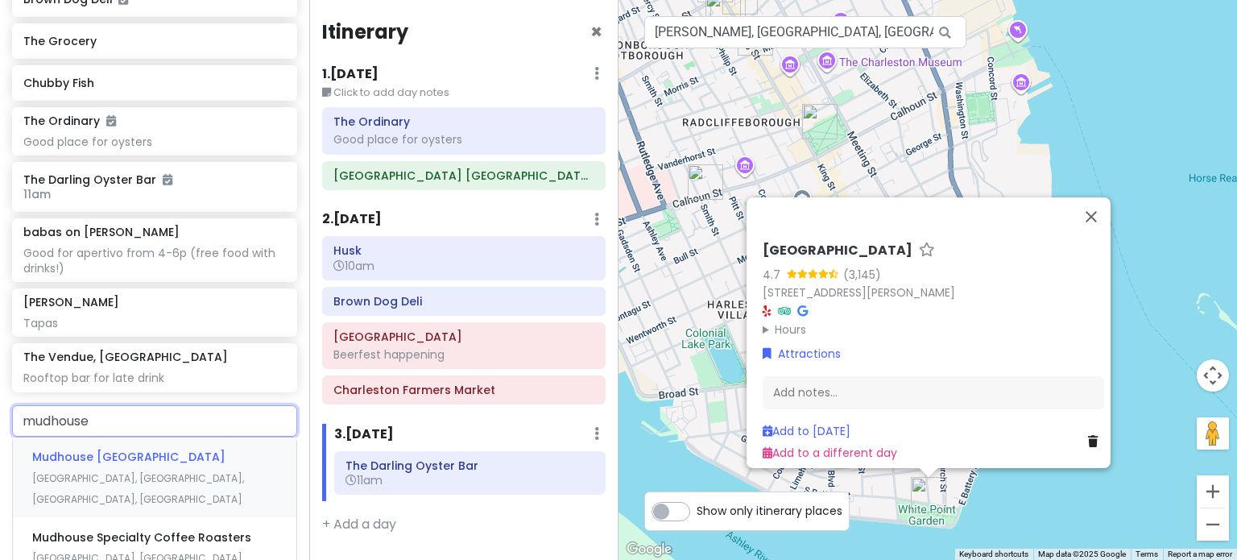
click at [158, 460] on span "Mudhouse Charleston" at bounding box center [128, 457] width 193 height 16
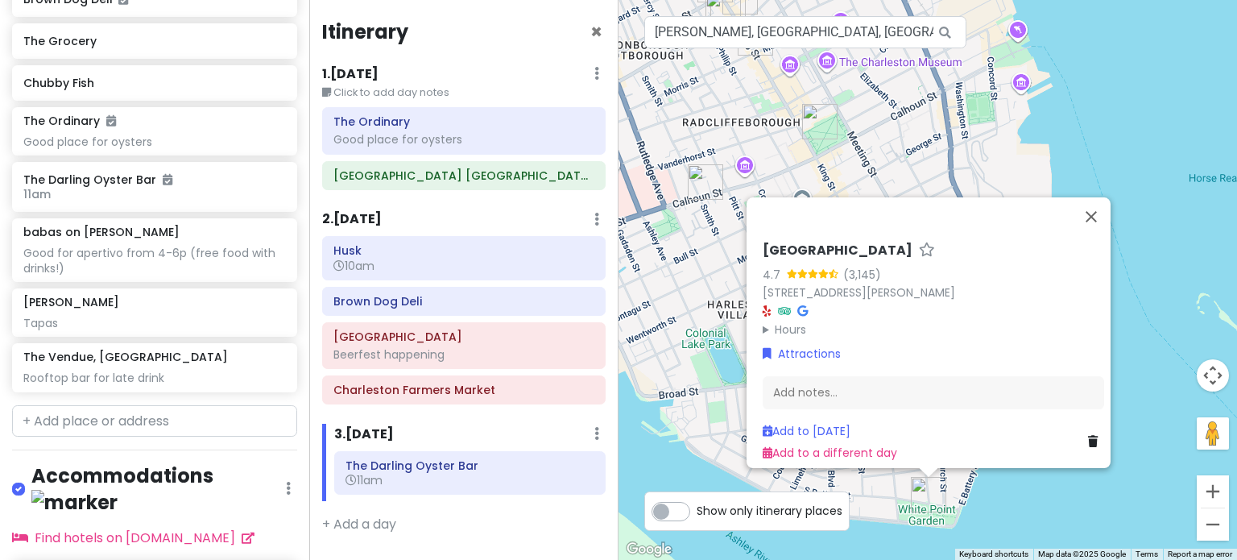
scroll to position [767, 0]
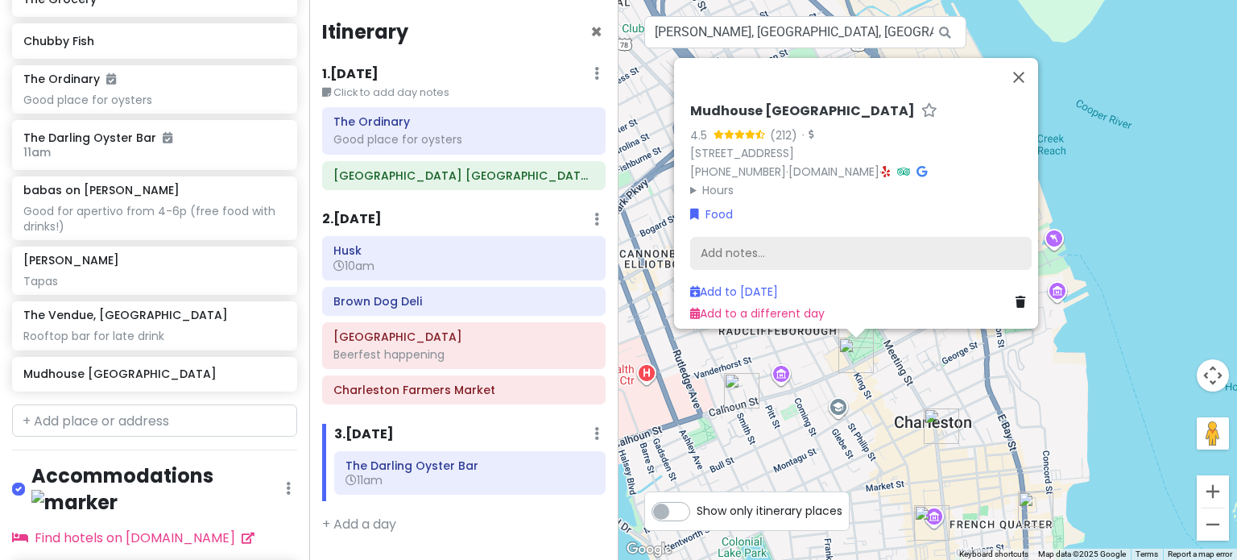
click at [780, 240] on div "Add notes..." at bounding box center [860, 253] width 341 height 34
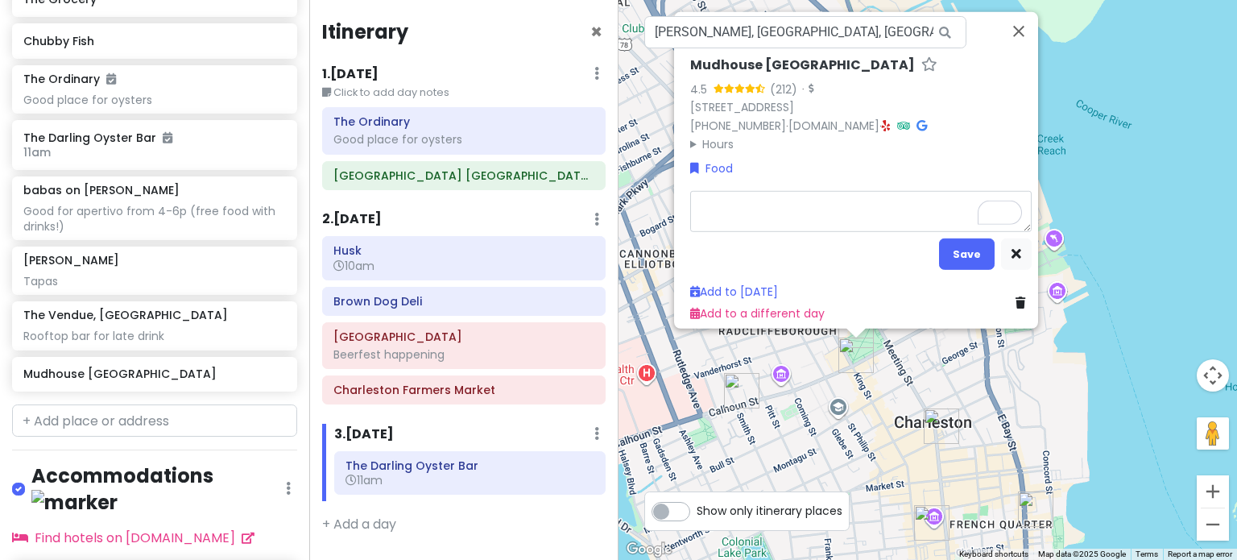
type textarea "x"
type textarea "C"
type textarea "x"
type textarea "Cof"
type textarea "x"
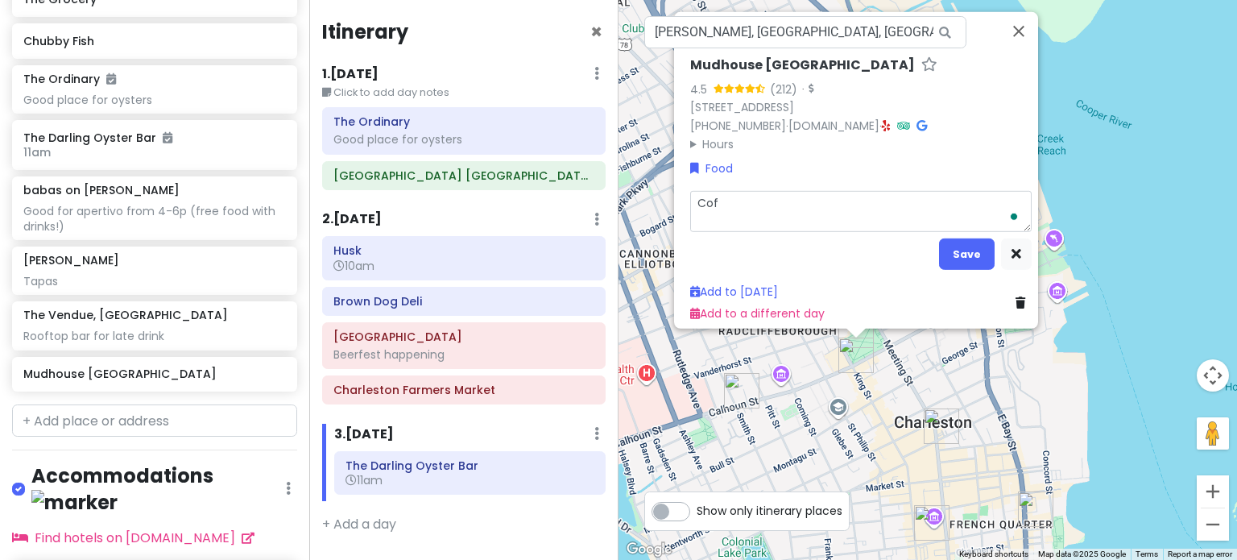
type textarea "Coff"
type textarea "x"
type textarea "Coffe"
type textarea "x"
type textarea "Coffee"
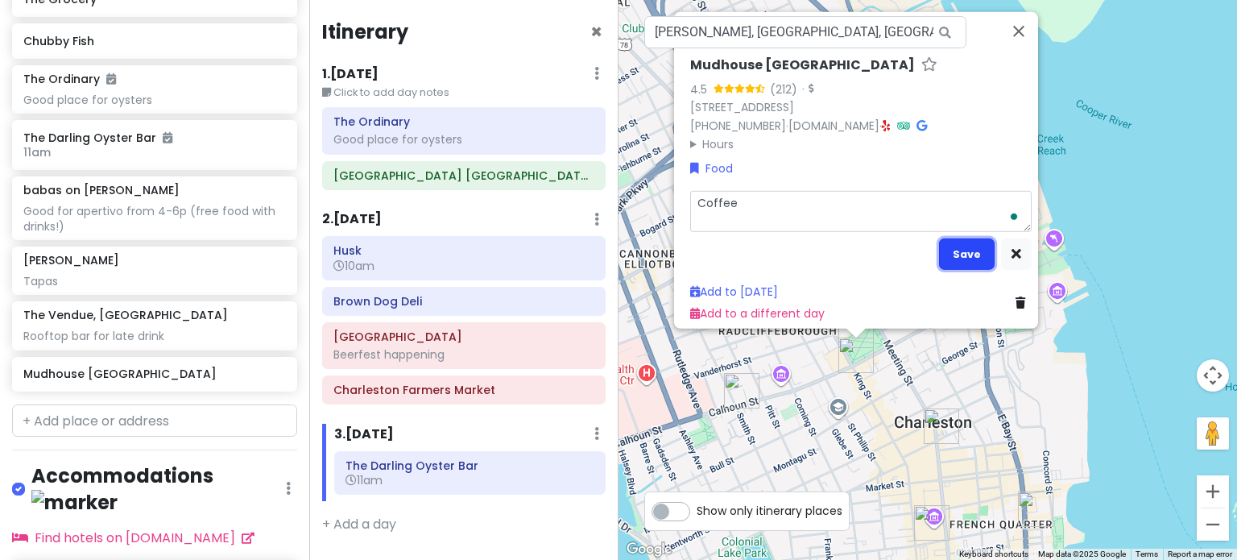
click at [939, 247] on button "Save" at bounding box center [967, 253] width 56 height 31
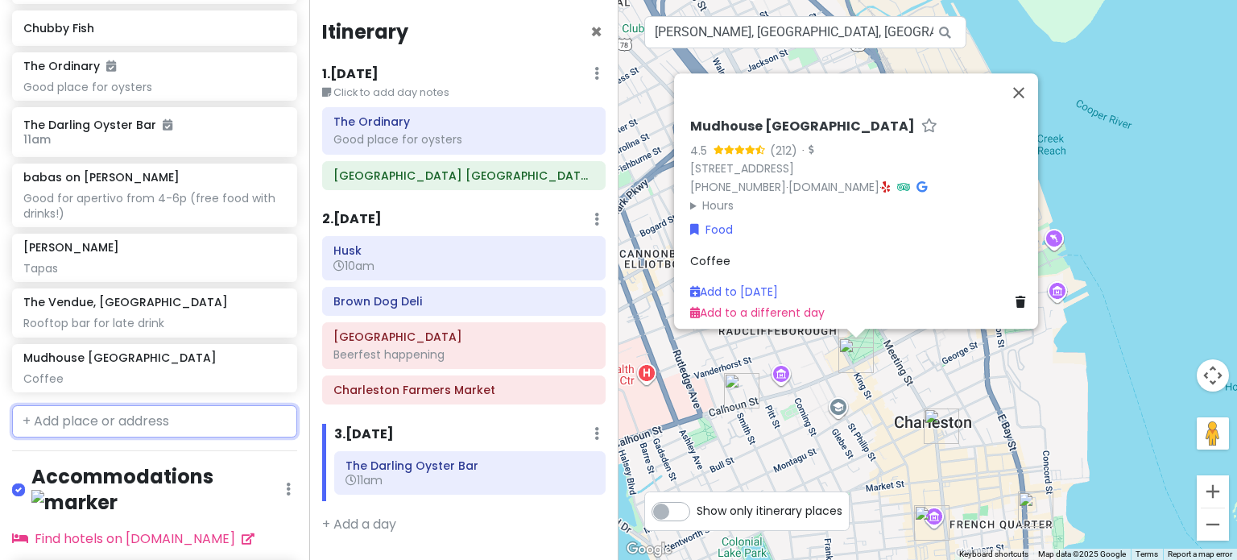
click at [155, 420] on input "text" at bounding box center [154, 421] width 285 height 32
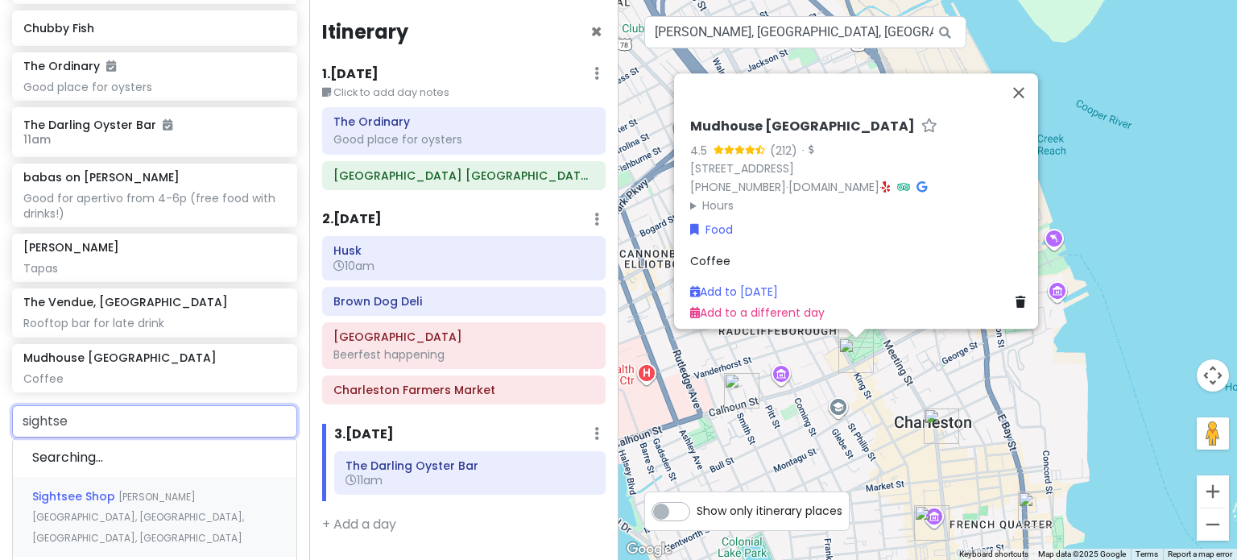
type input "sightsee"
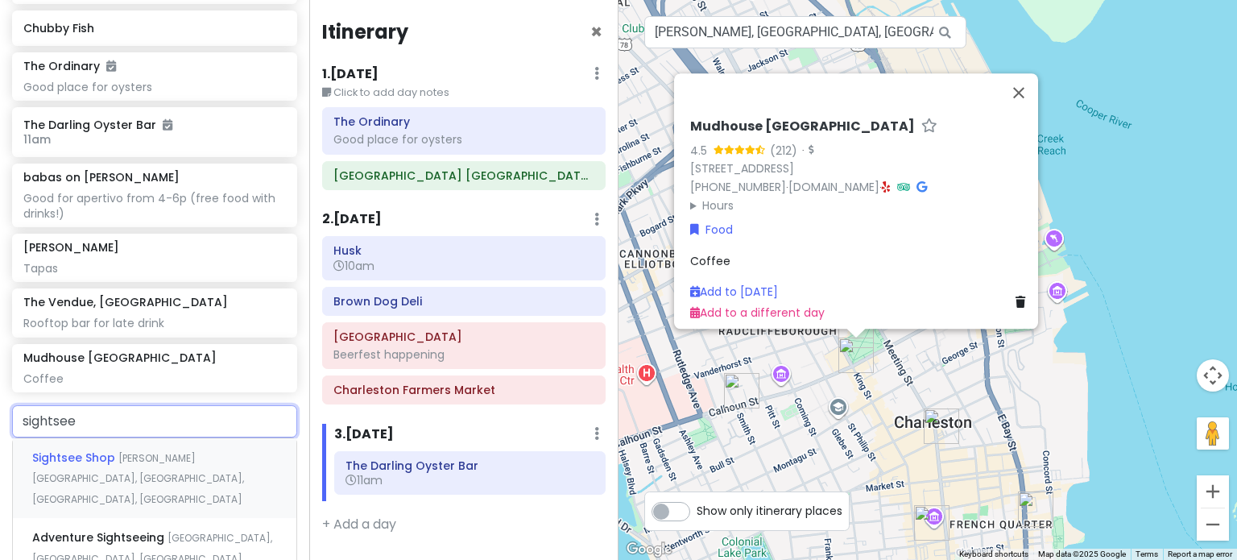
click at [142, 459] on span "Rutledge Avenue, Charleston, SC, USA" at bounding box center [138, 478] width 212 height 55
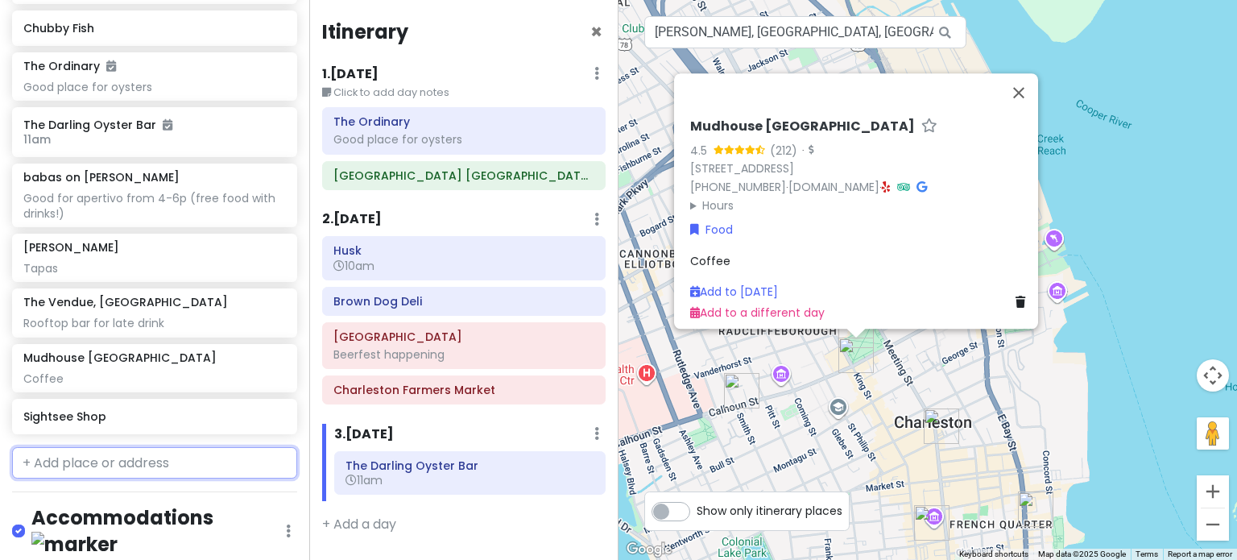
scroll to position [821, 0]
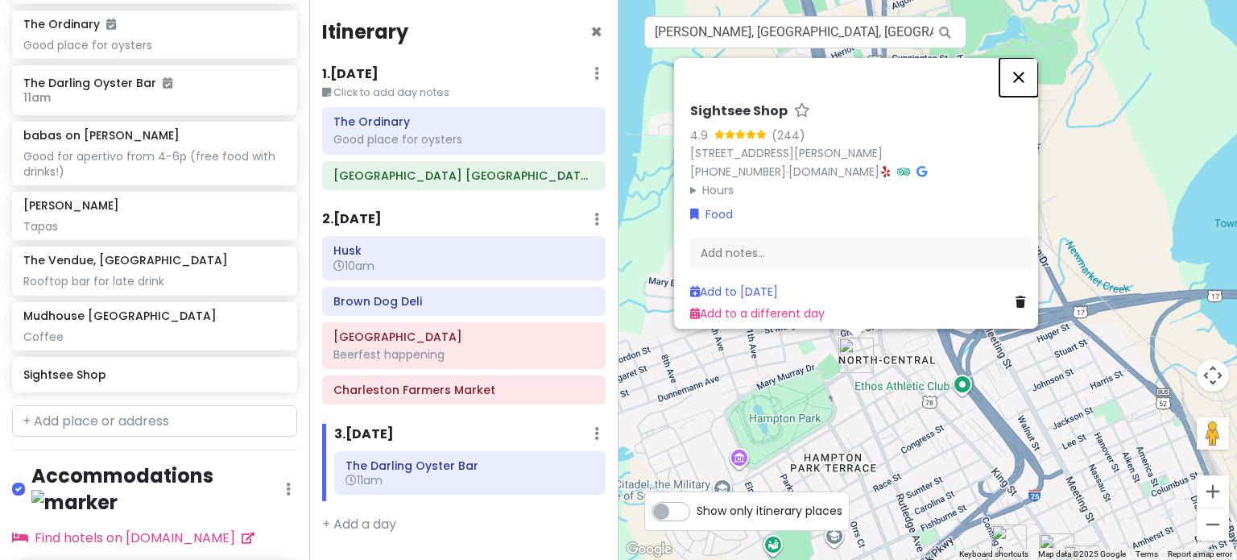
click at [1027, 75] on button "Close" at bounding box center [1018, 77] width 39 height 39
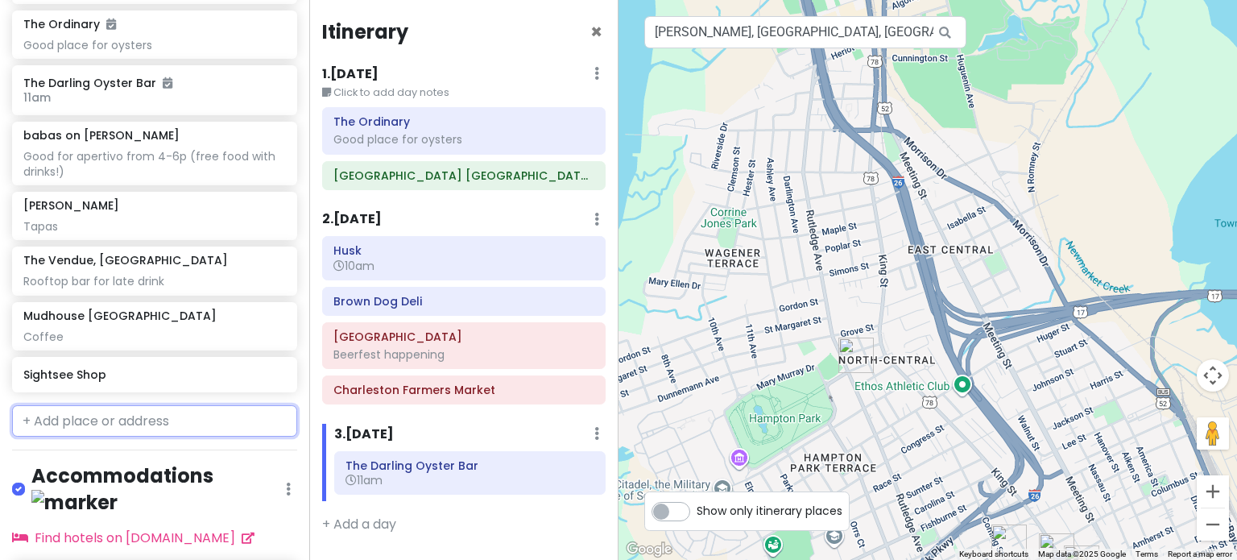
click at [197, 417] on input "text" at bounding box center [154, 421] width 285 height 32
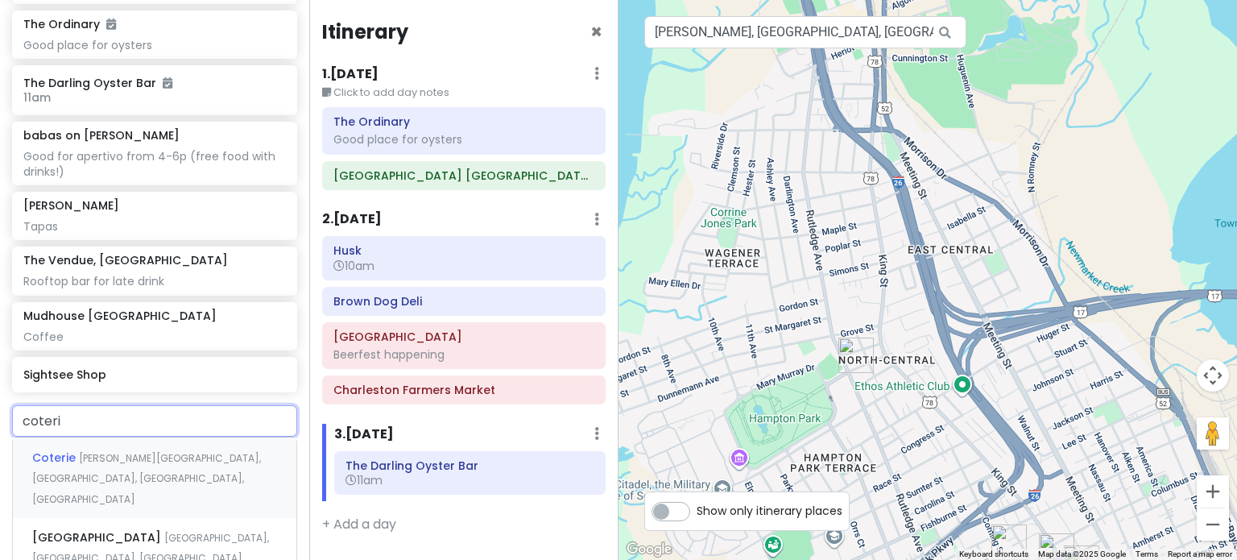
type input "coterie"
click at [197, 445] on div "Coterie Warren Street, Charleston, SC, USA" at bounding box center [154, 477] width 283 height 80
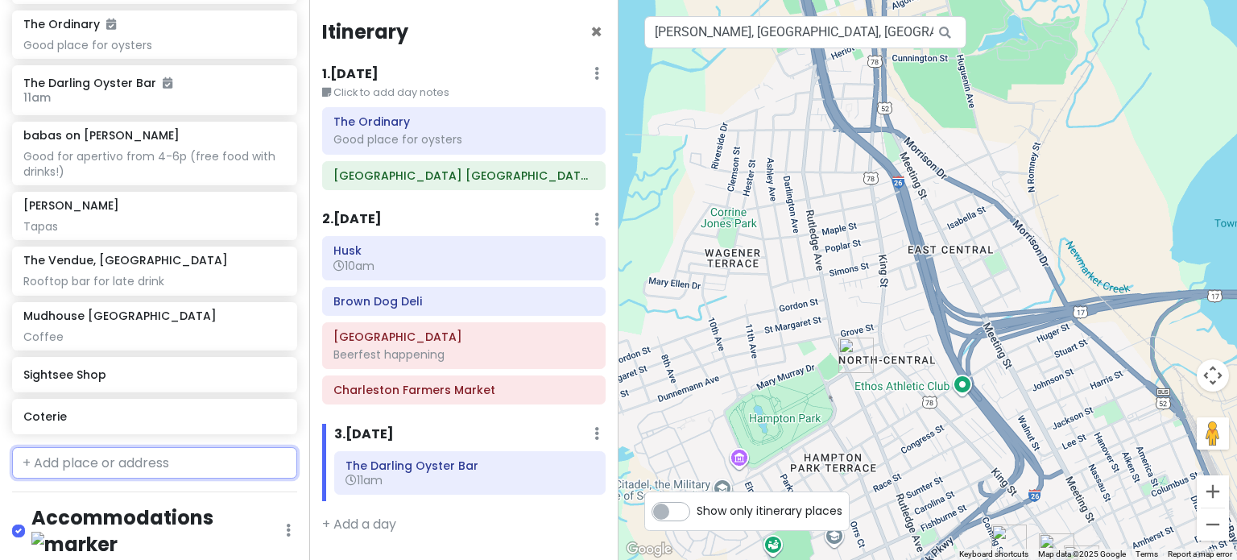
scroll to position [863, 0]
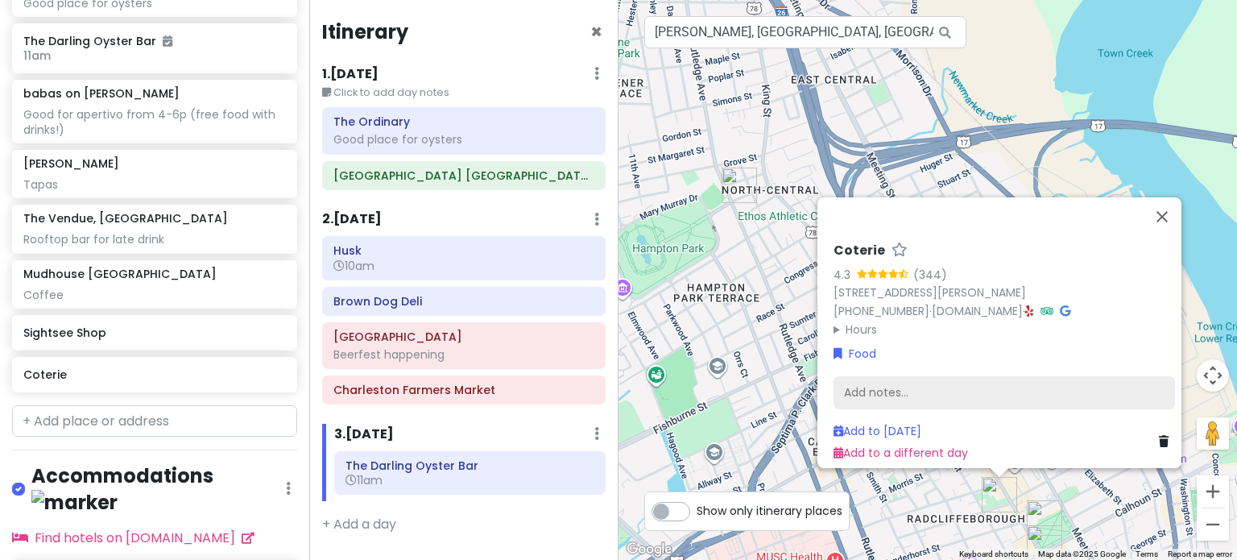
click at [925, 376] on div "Add notes..." at bounding box center [1004, 392] width 341 height 34
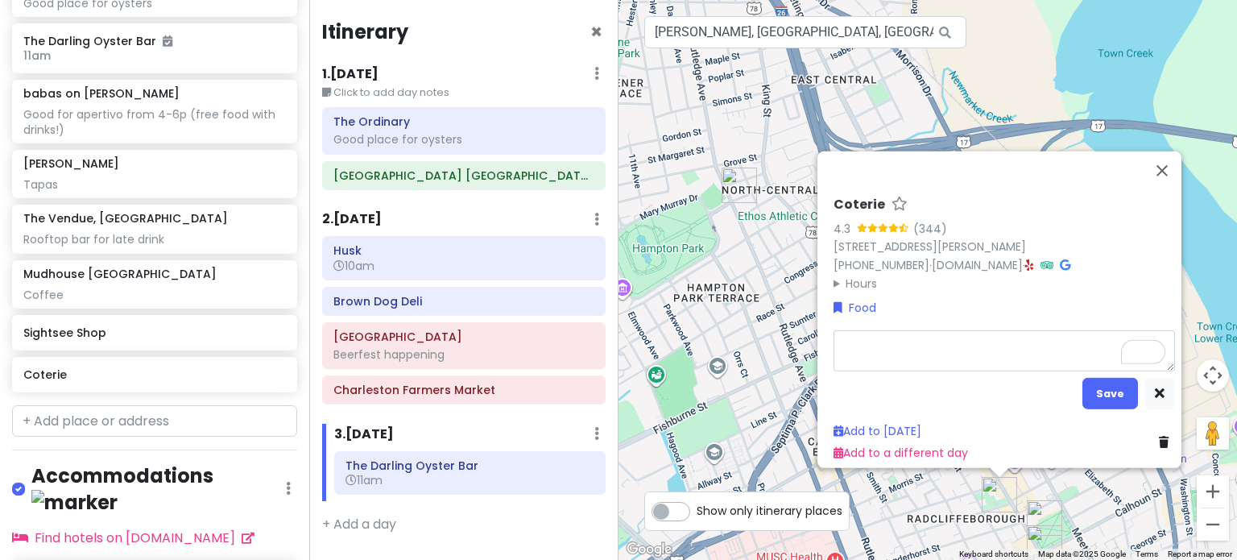
type textarea "x"
type textarea "H"
type textarea "x"
type textarea "Ha"
type textarea "x"
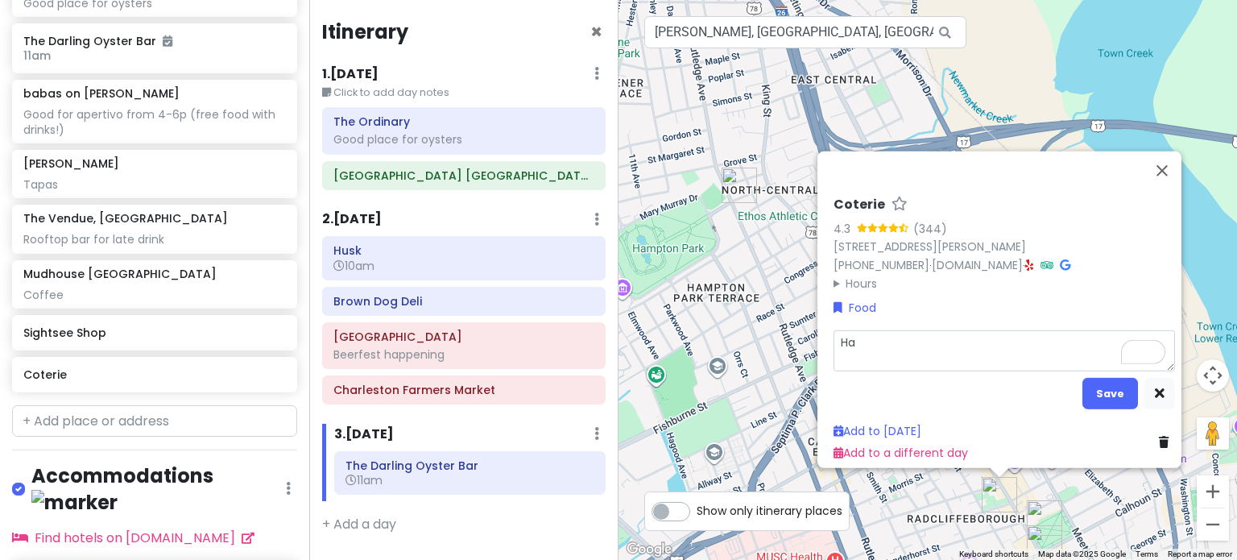
type textarea "Hap"
type textarea "x"
type textarea "Happ"
type textarea "x"
type textarea "Happy"
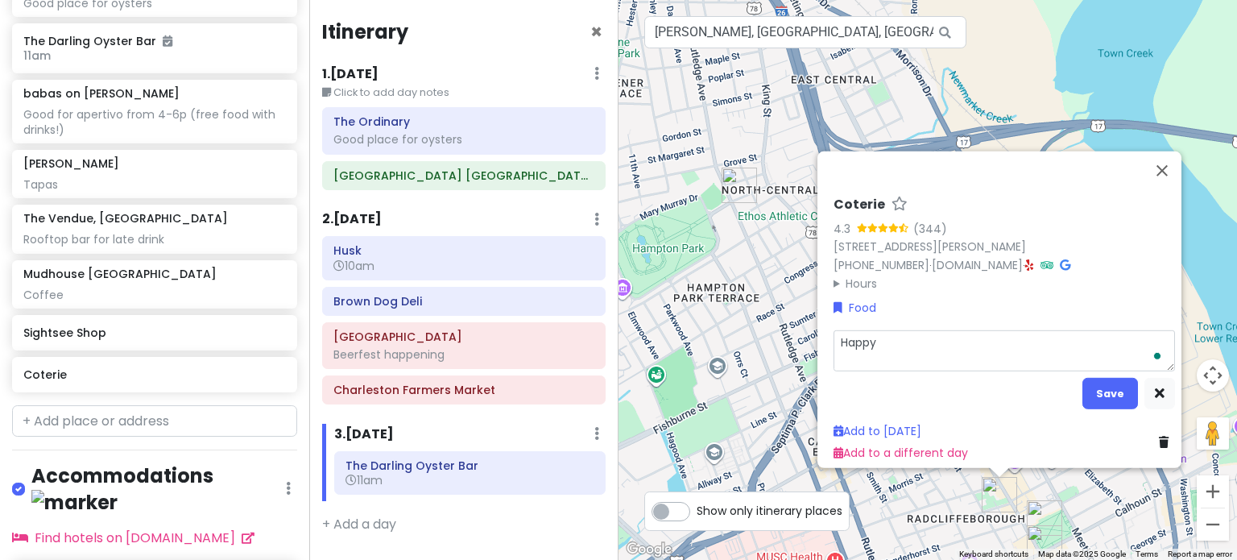
type textarea "x"
type textarea "Happy"
type textarea "x"
type textarea "Happy h"
type textarea "x"
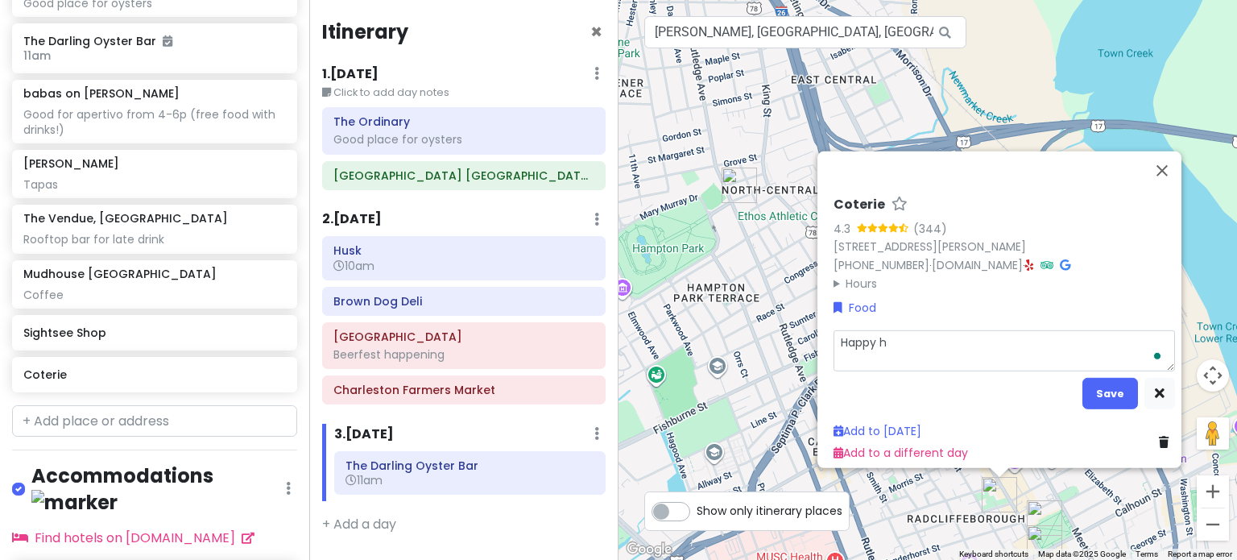
type textarea "Happy ho"
type textarea "x"
type textarea "Happy hou"
type textarea "x"
type textarea "Happy hour"
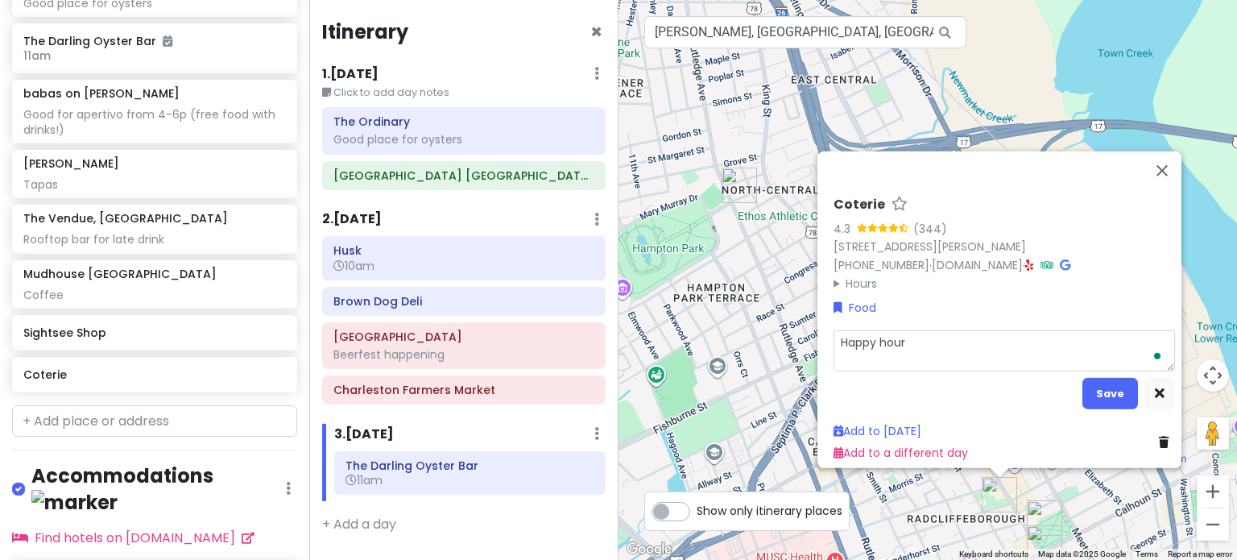
type textarea "x"
type textarea "Happy hour"
type textarea "x"
type textarea "Happy hour f"
type textarea "x"
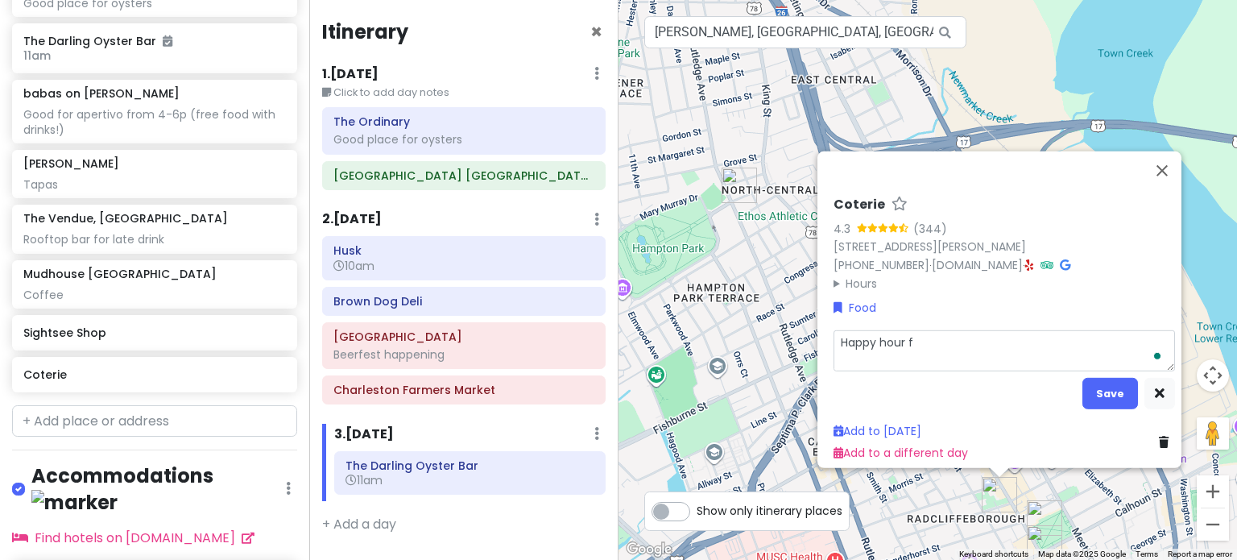
type textarea "Happy hour fr"
type textarea "x"
type textarea "Happy hour fro"
type textarea "x"
type textarea "Happy hour from"
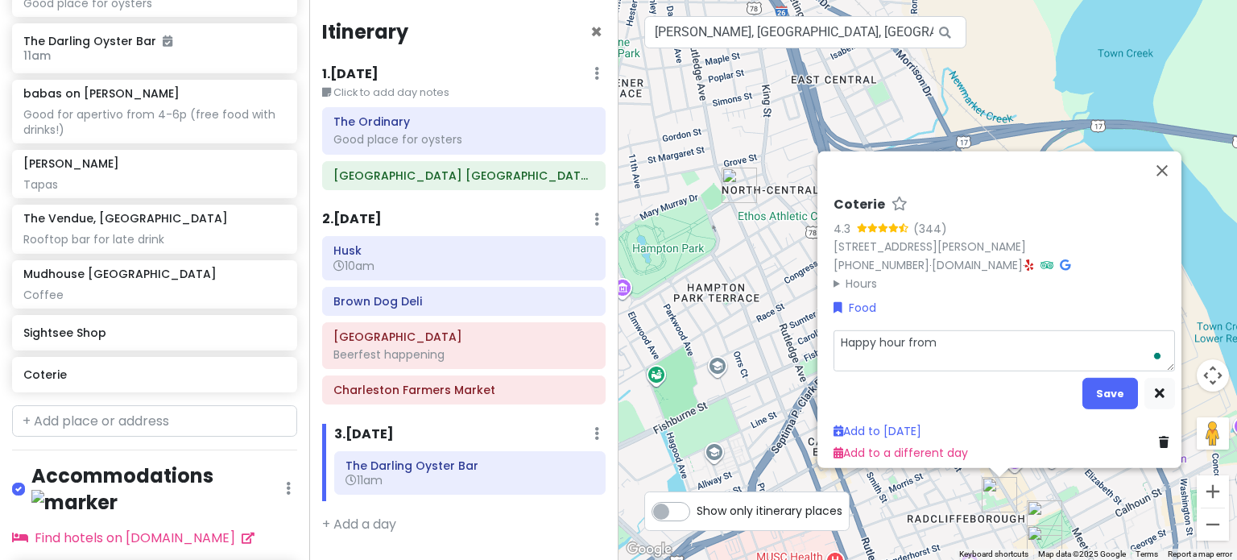
type textarea "x"
type textarea "Happy hour from"
type textarea "x"
type textarea "Happy hour from 5"
type textarea "x"
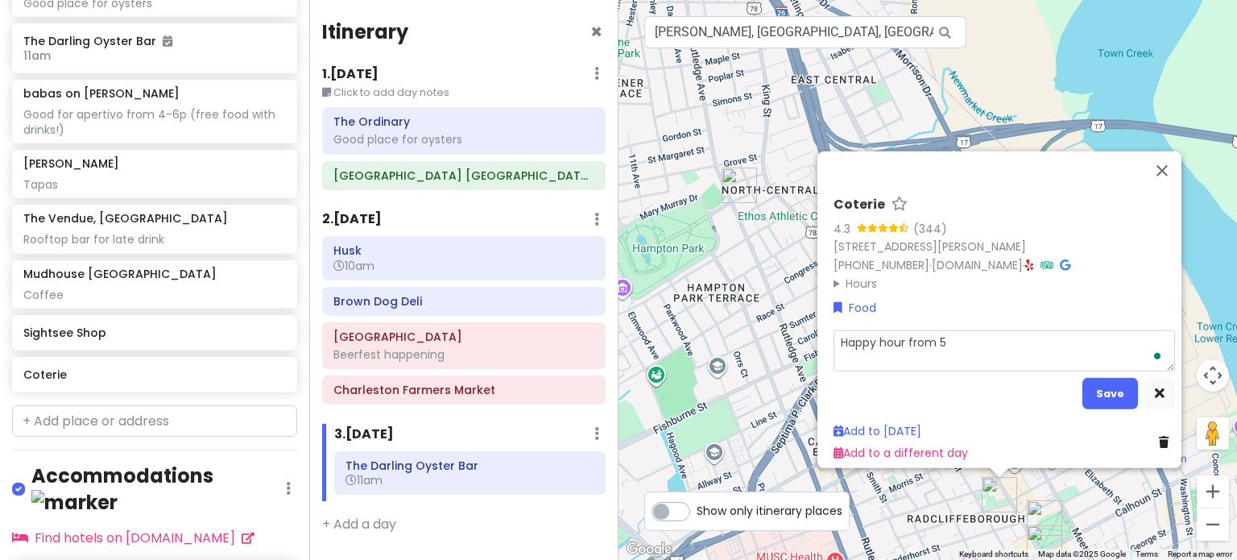
type textarea "Happy hour from 5-"
type textarea "x"
type textarea "Happy hour from 5-7"
type textarea "x"
type textarea "Happy hour from 5-7"
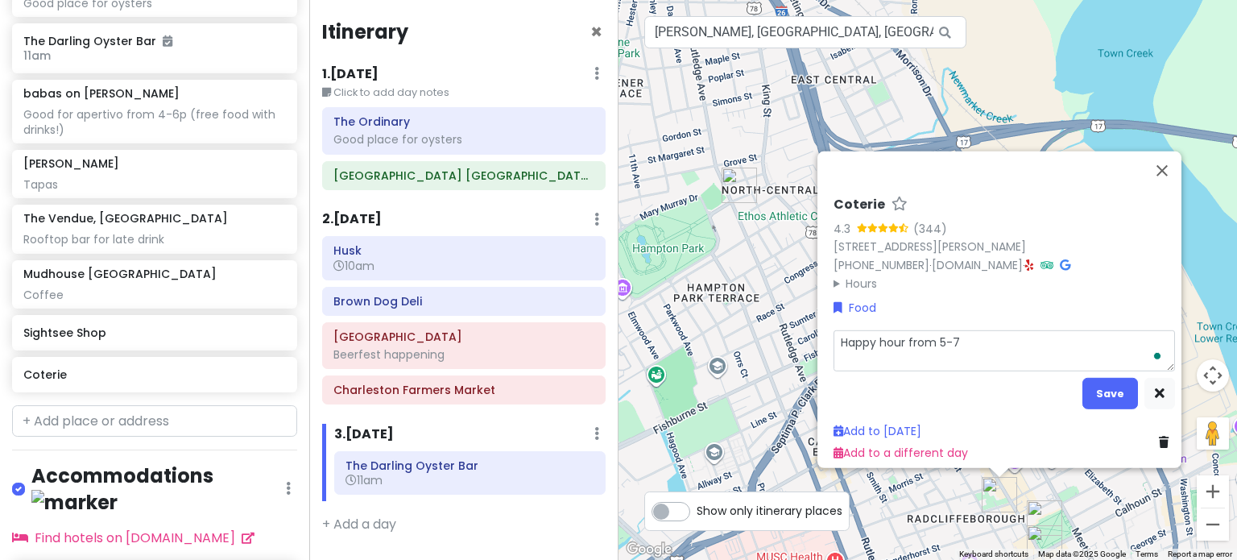
type textarea "x"
type textarea "Happy hour from 5-7 w"
type textarea "x"
type textarea "Happy hour from 5-7 wi"
type textarea "x"
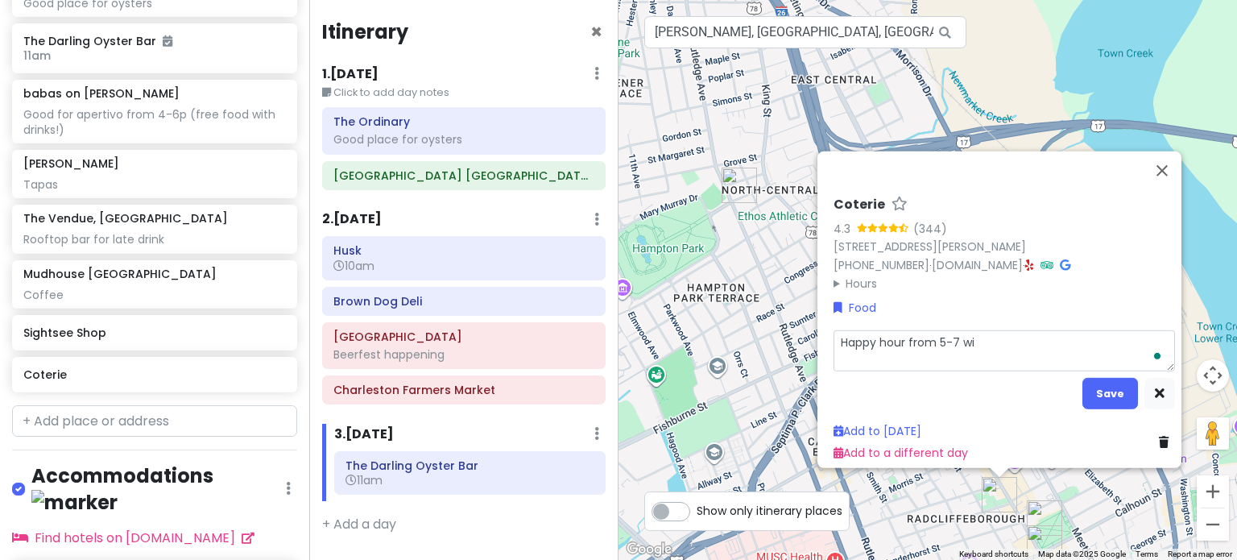
type textarea "Happy hour from 5-7 wit"
type textarea "x"
type textarea "Happy hour from 5-7 with"
type textarea "x"
type textarea "Happy hour from 5-7 with"
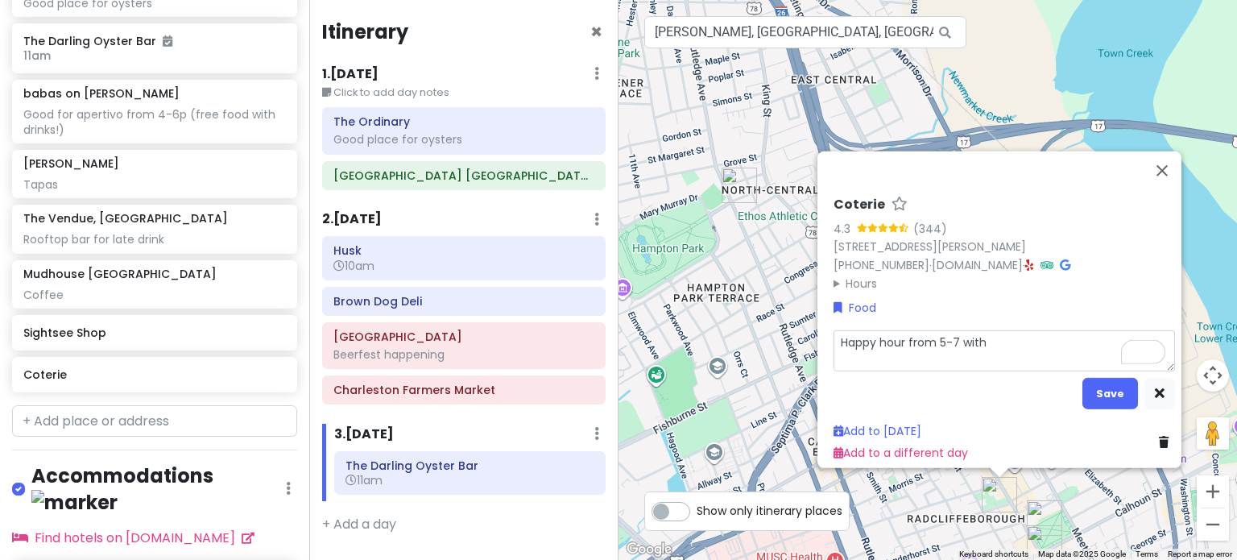
type textarea "x"
type textarea "Happy hour from 5-7 with $"
type textarea "x"
type textarea "Happy hour from 5-7 with $8"
type textarea "x"
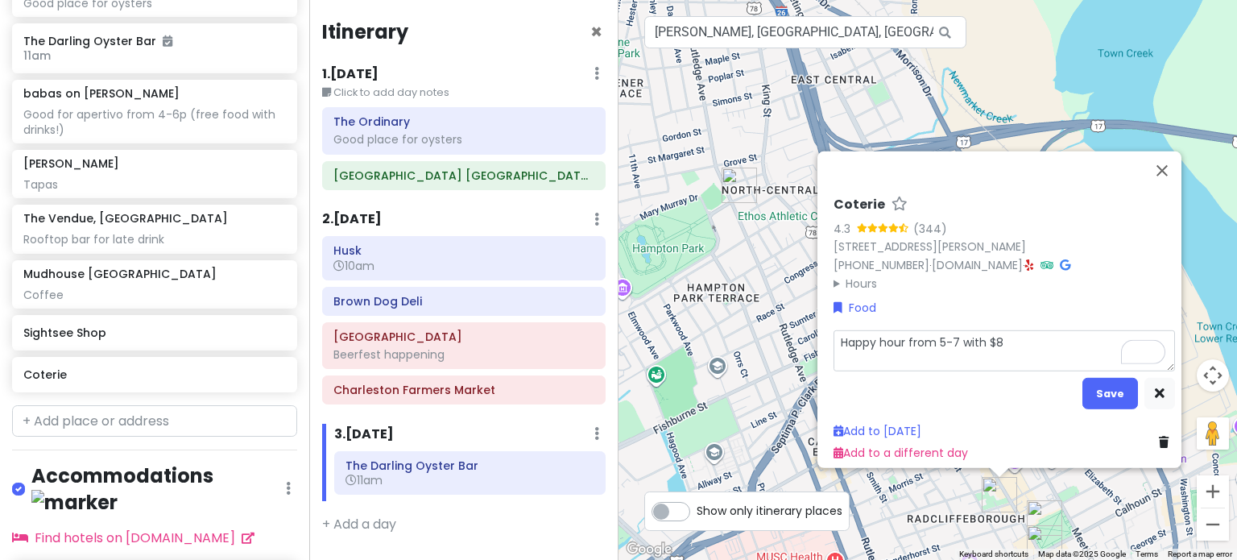
type textarea "Happy hour from 5-7 with $8"
type textarea "x"
type textarea "Happy hour from 5-7 with $8 c"
type textarea "x"
type textarea "Happy hour from 5-7 with $8 co"
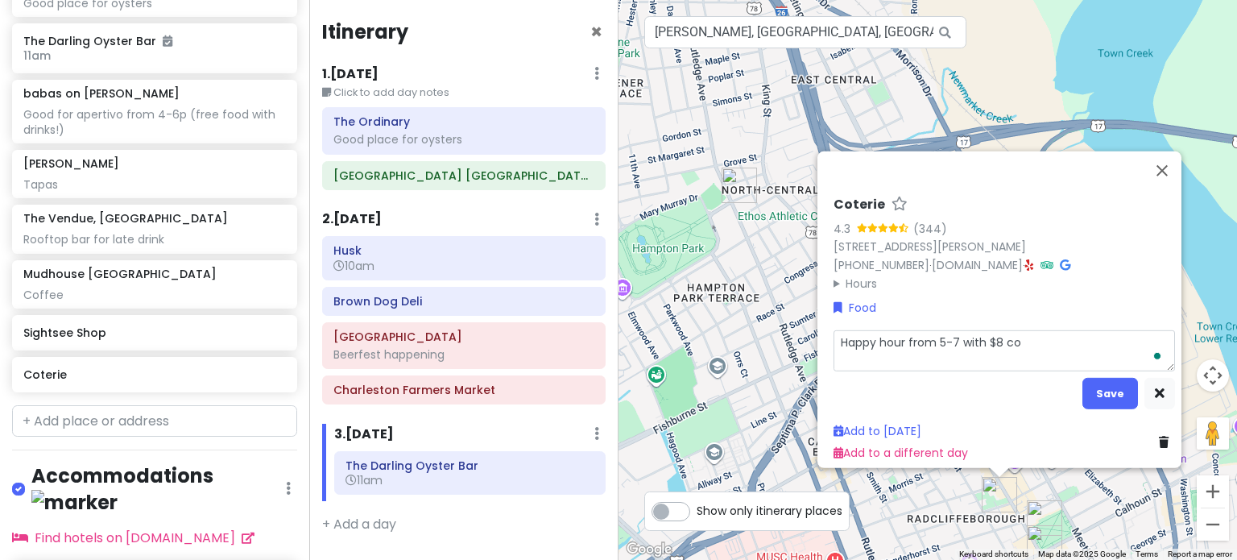
type textarea "x"
type textarea "Happy hour from 5-7 with $8 coc"
type textarea "x"
type textarea "Happy hour from 5-7 with $8 cock"
type textarea "x"
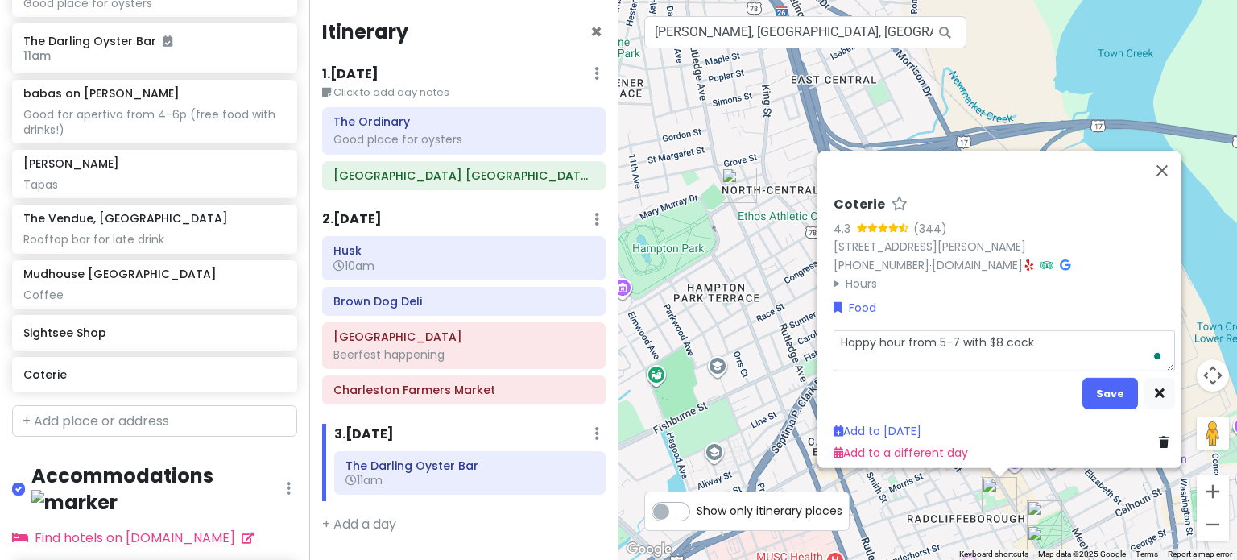
type textarea "Happy hour from 5-7 with $8 cockt"
type textarea "x"
type textarea "Happy hour from 5-7 with $8 cockta"
type textarea "x"
type textarea "Happy hour from 5-7 with $8 cocktai"
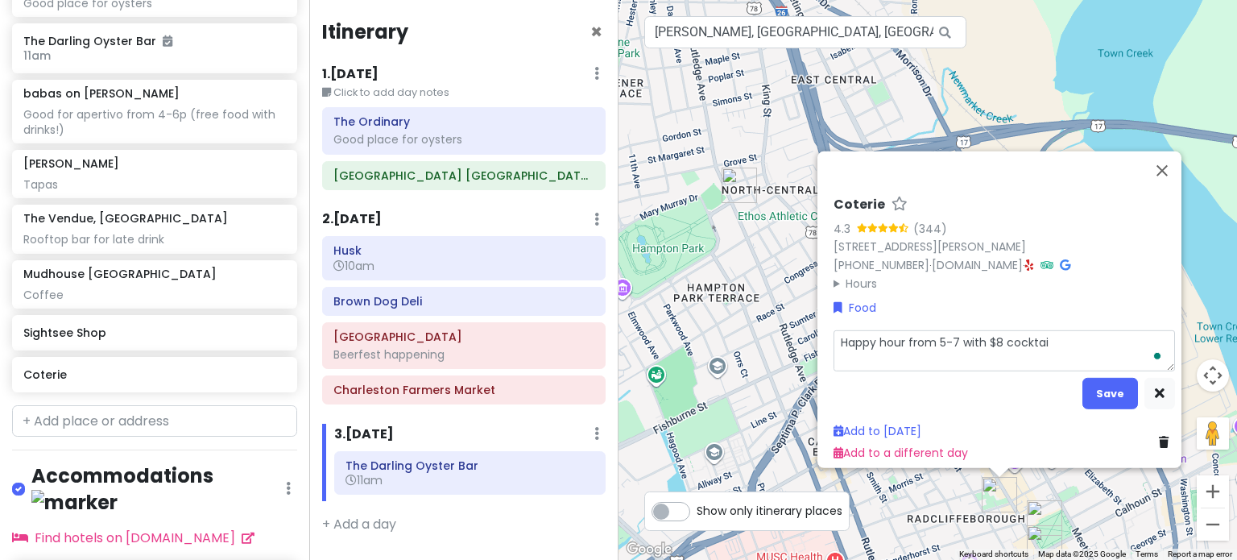
type textarea "x"
type textarea "Happy hour from 5-7 with $8 cocktail"
type textarea "x"
type textarea "Happy hour from 5-7 with $8 cocktails"
click at [1106, 385] on button "Save" at bounding box center [1110, 392] width 56 height 31
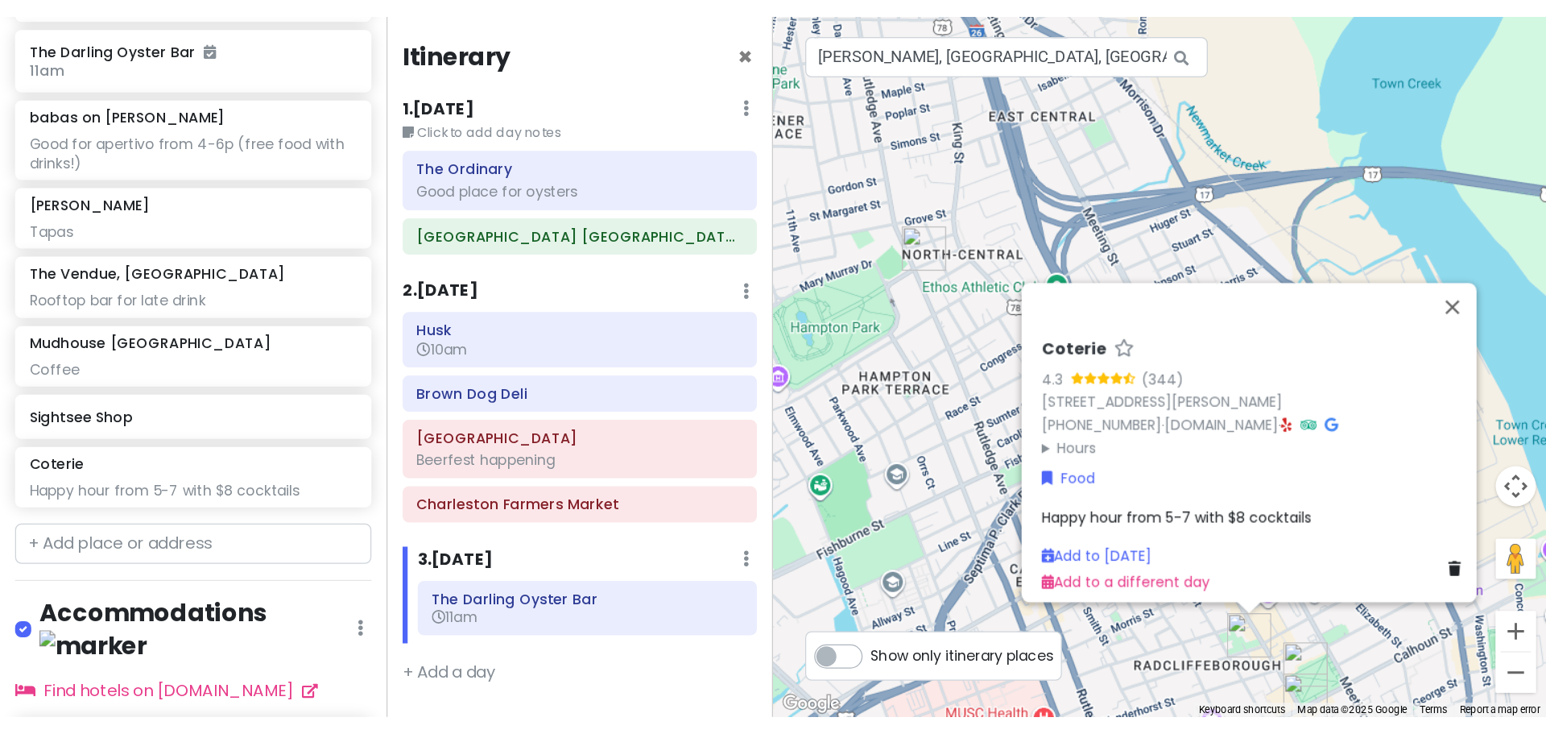
scroll to position [784, 0]
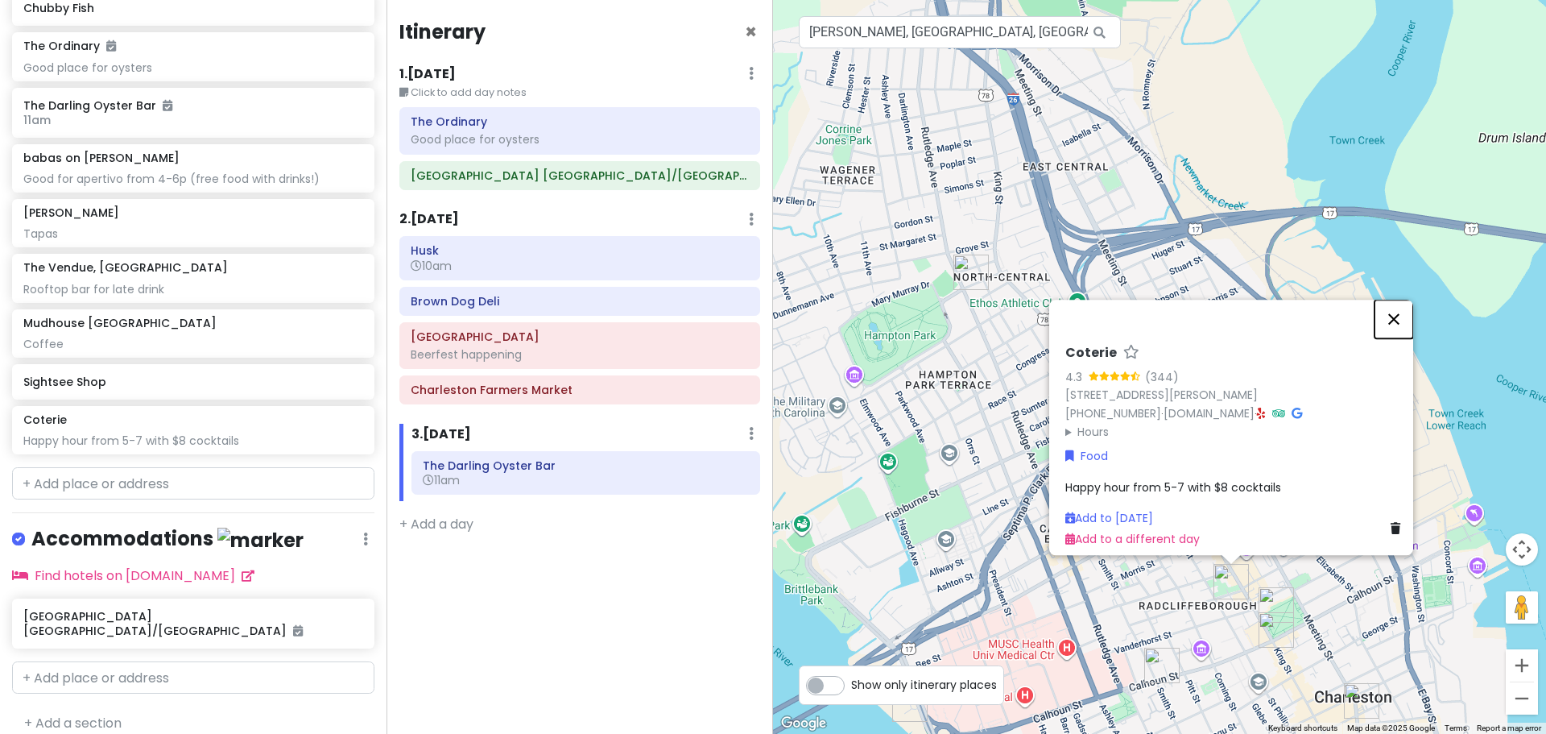
click at [1236, 300] on button "Close" at bounding box center [1394, 319] width 39 height 39
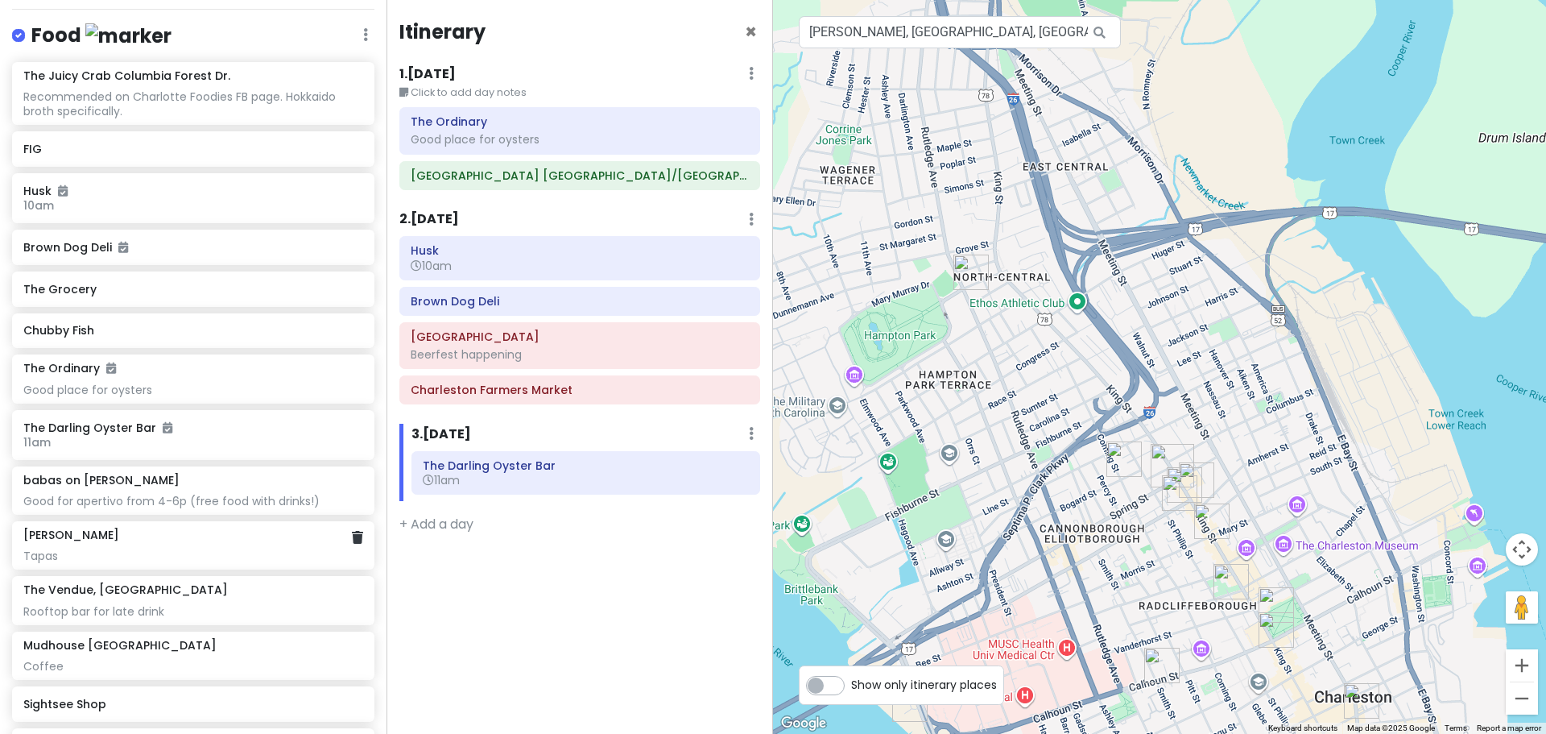
scroll to position [382, 0]
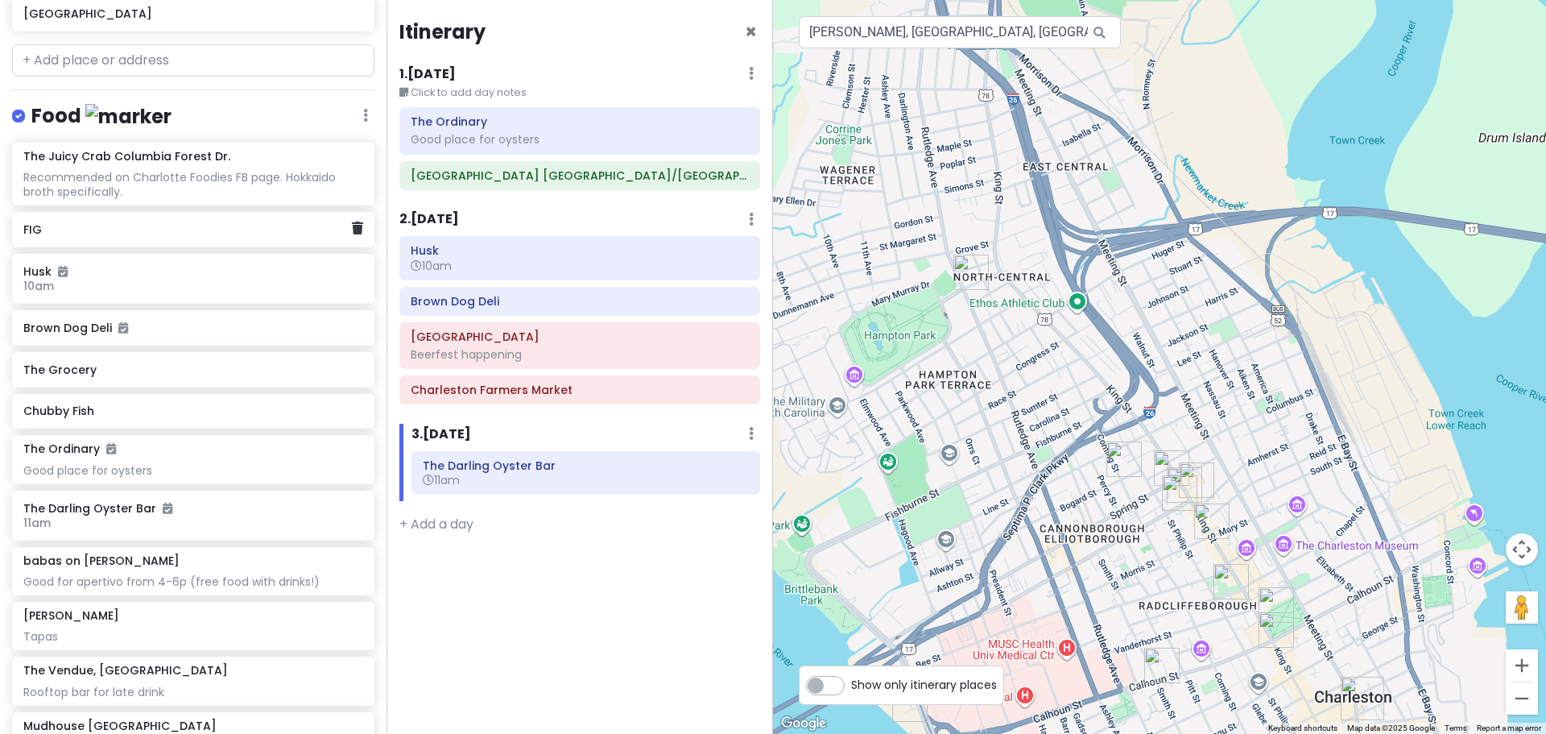
click at [125, 233] on h6 "FIG" at bounding box center [187, 229] width 328 height 14
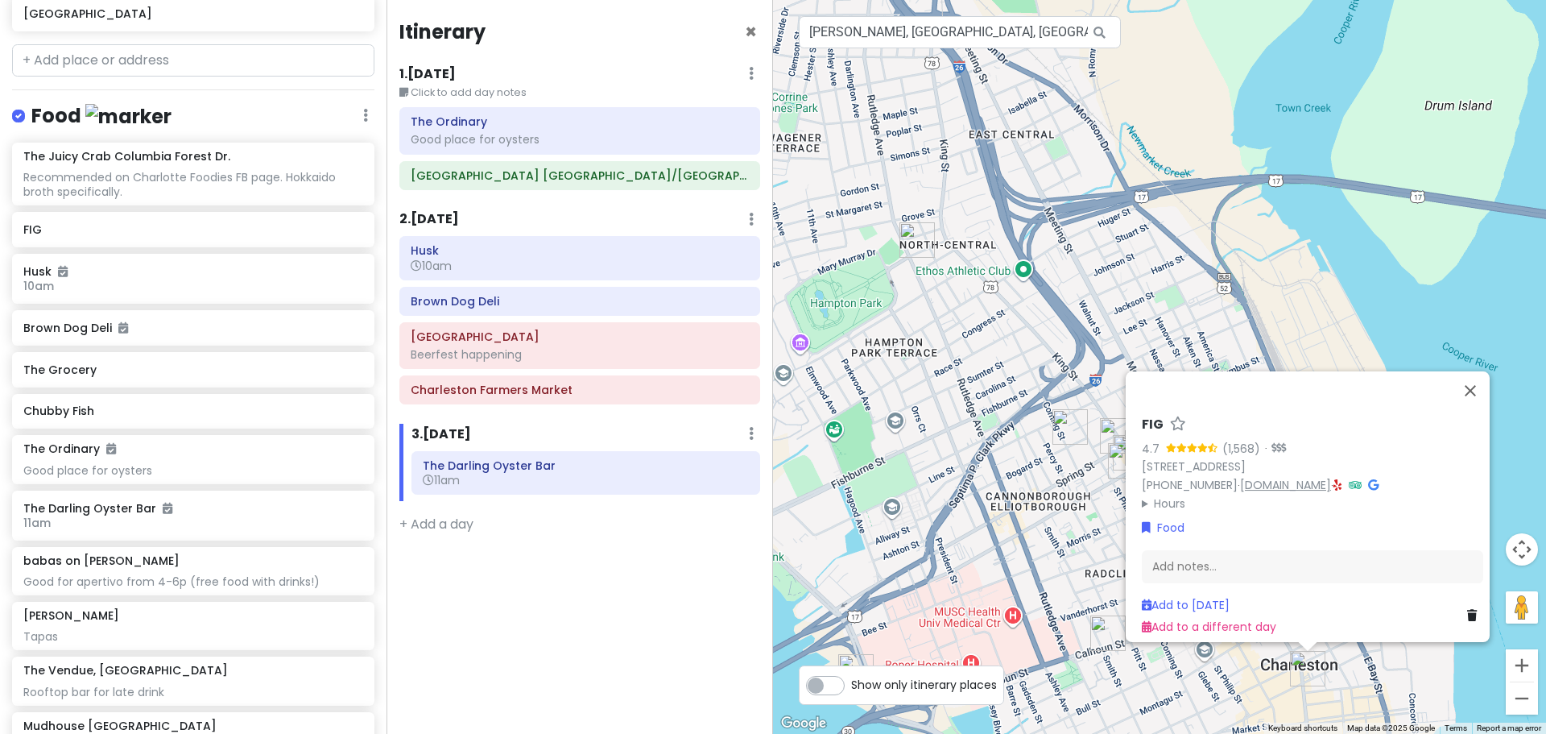
click at [1236, 477] on link "[DOMAIN_NAME]" at bounding box center [1285, 485] width 91 height 16
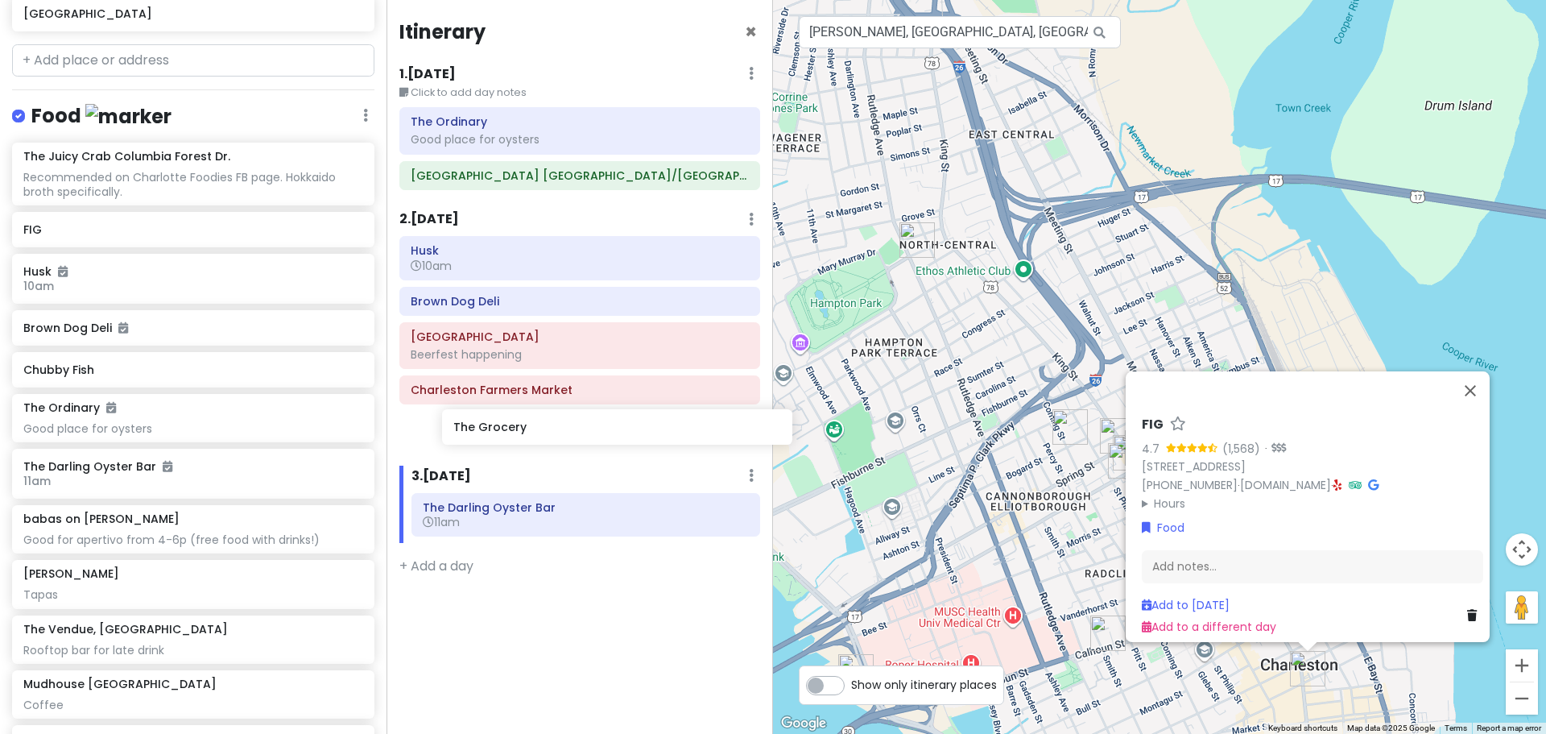
drag, startPoint x: 117, startPoint y: 366, endPoint x: 543, endPoint y: 429, distance: 430.6
click at [543, 429] on div "Charleston Trip Private Change Dates Make a Copy Delete Trip Go Pro ⚡️ Give Fee…" at bounding box center [773, 367] width 1546 height 734
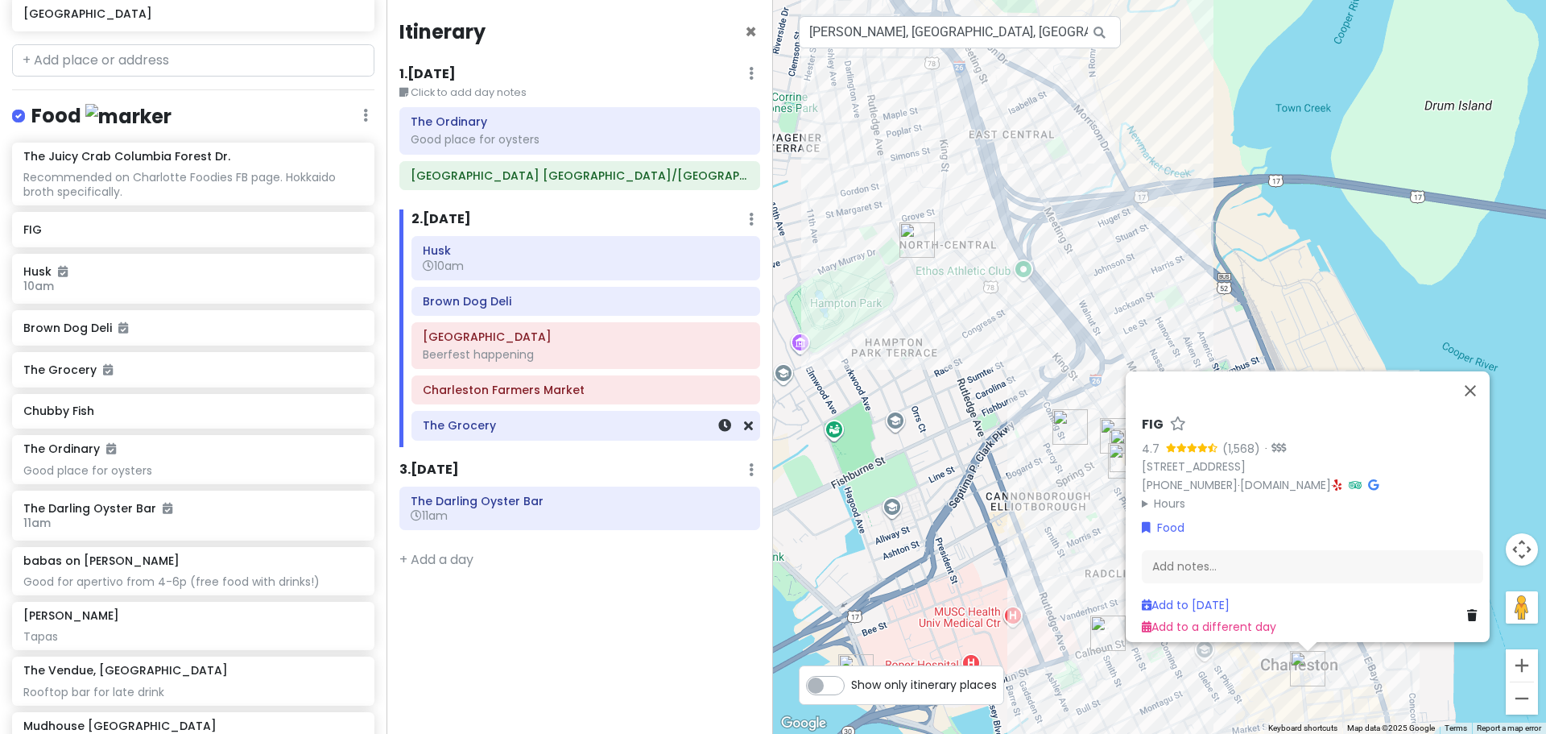
click at [499, 427] on h6 "The Grocery" at bounding box center [586, 425] width 326 height 14
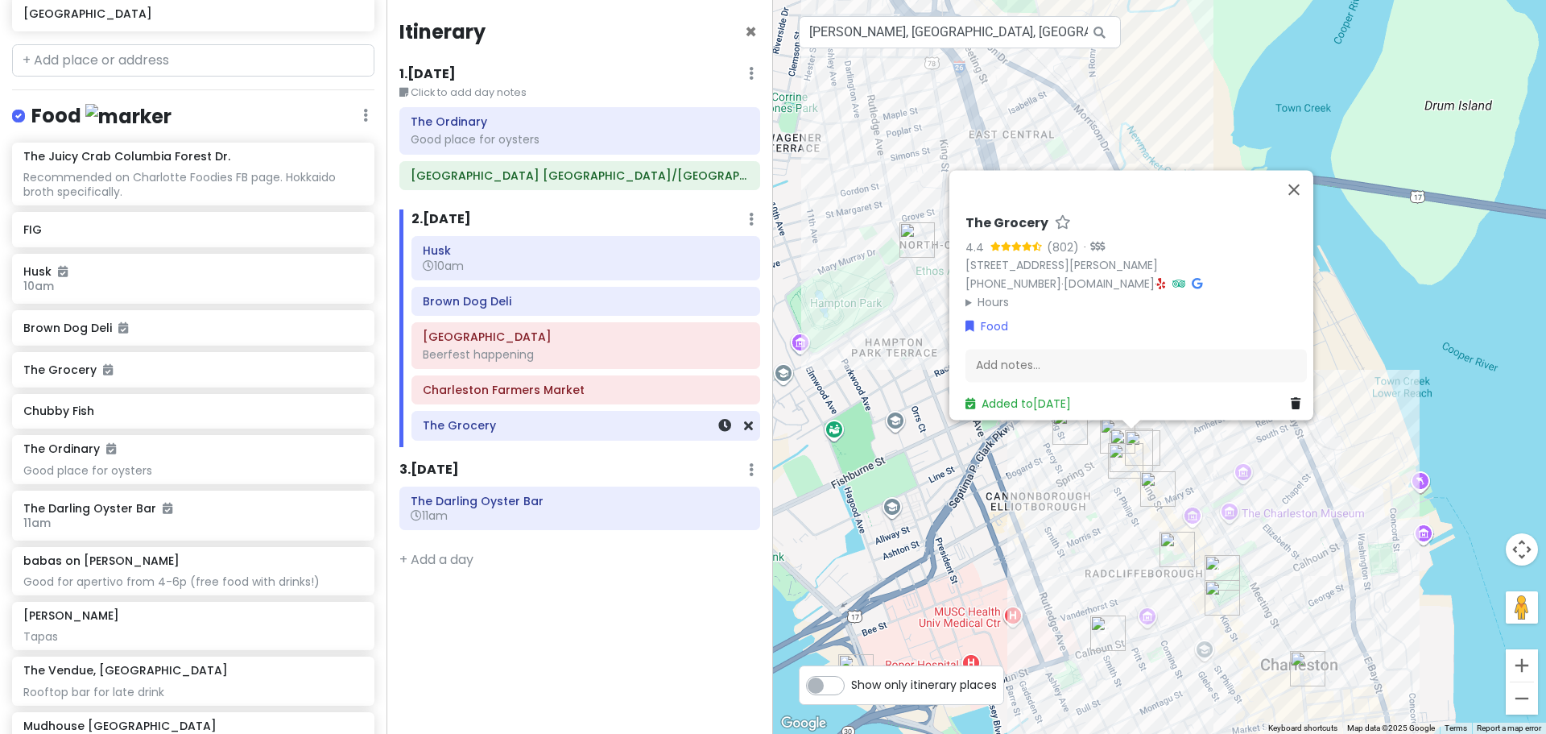
click at [712, 427] on div at bounding box center [726, 425] width 54 height 27
click at [724, 428] on icon at bounding box center [724, 425] width 13 height 13
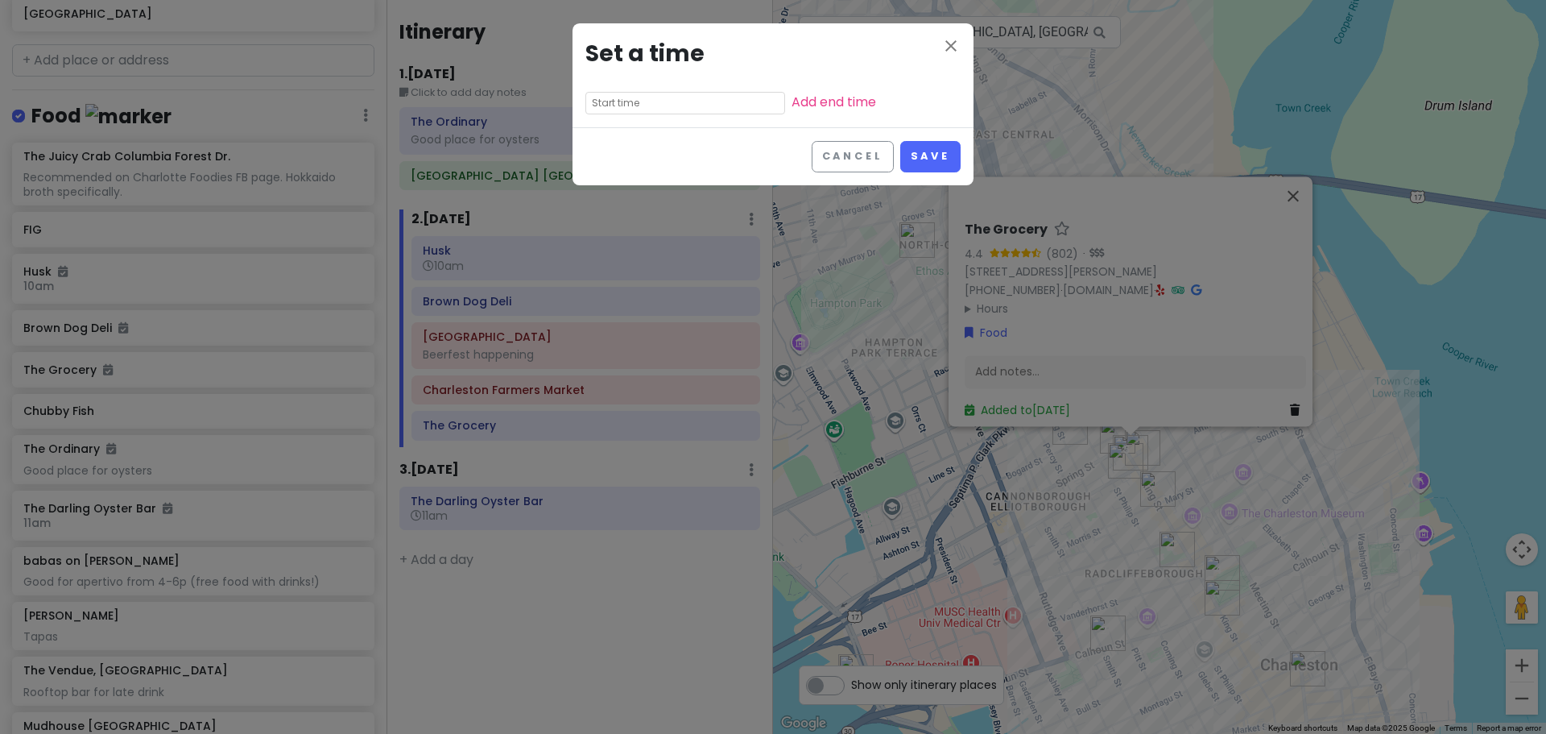
click at [635, 98] on input "text" at bounding box center [685, 103] width 200 height 23
click at [611, 182] on li "06" at bounding box center [608, 184] width 44 height 19
type input "6:05 pm"
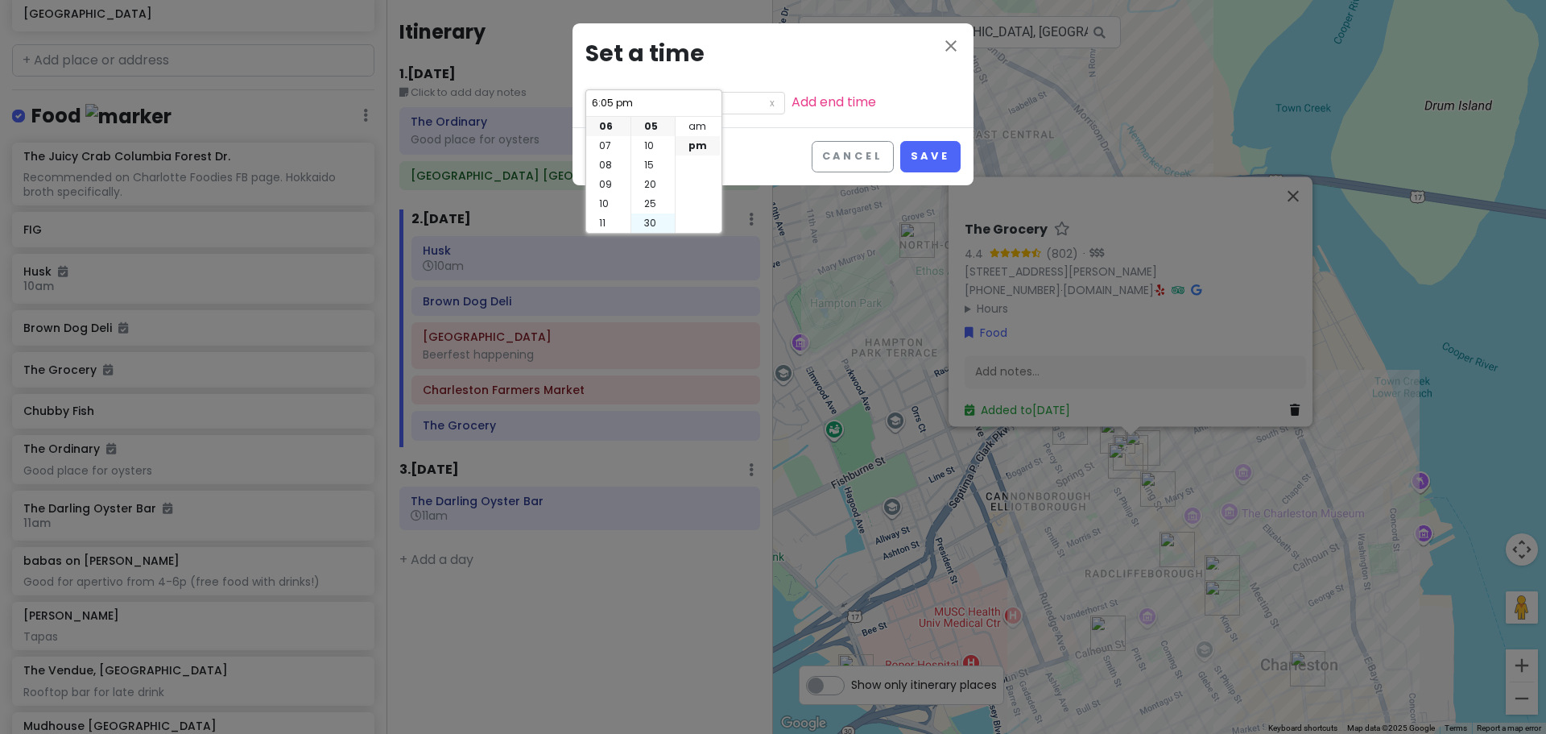
scroll to position [116, 0]
click at [654, 221] on li "30" at bounding box center [652, 222] width 43 height 19
type input "6:30 pm"
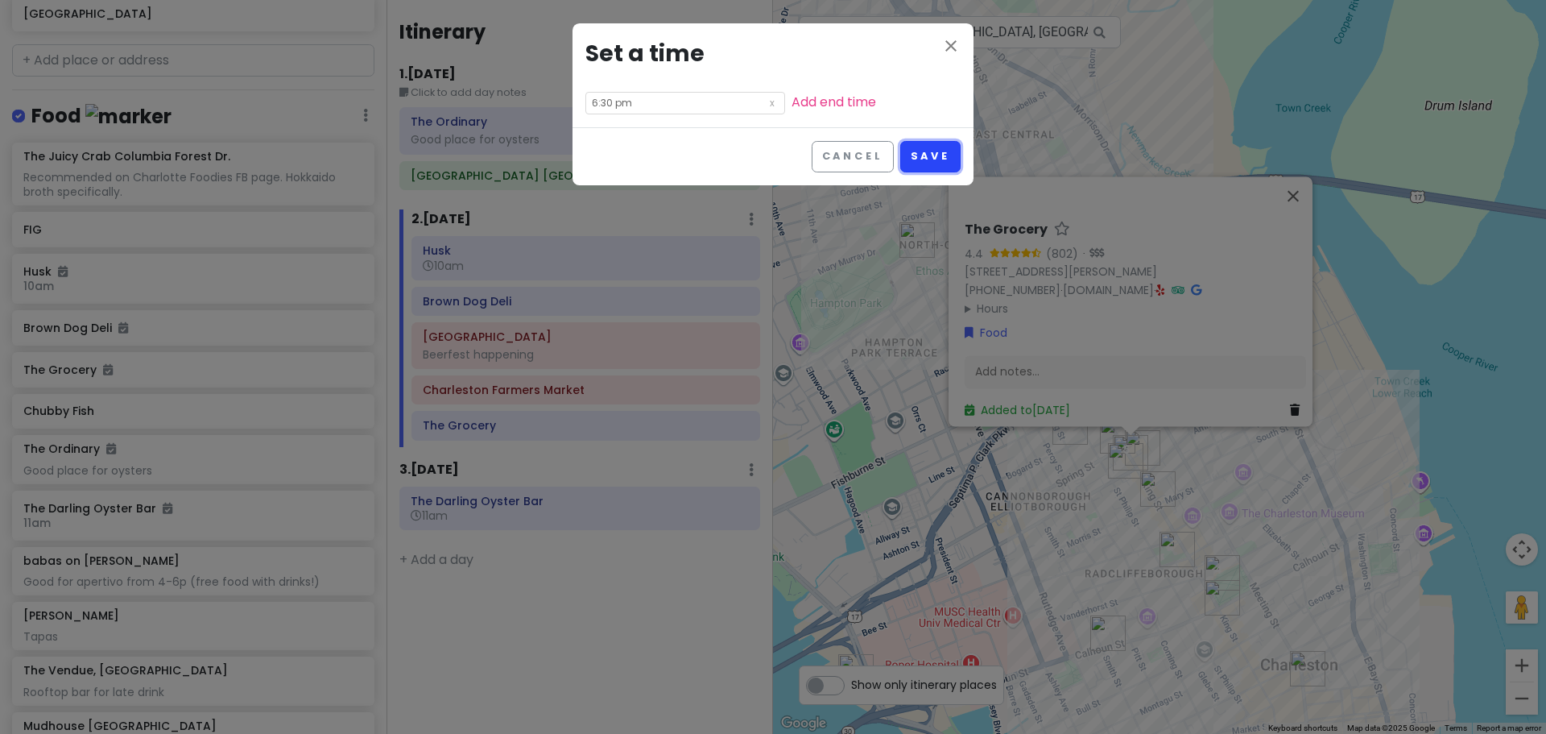
click at [917, 149] on button "Save" at bounding box center [930, 156] width 60 height 31
